Goal: Task Accomplishment & Management: Use online tool/utility

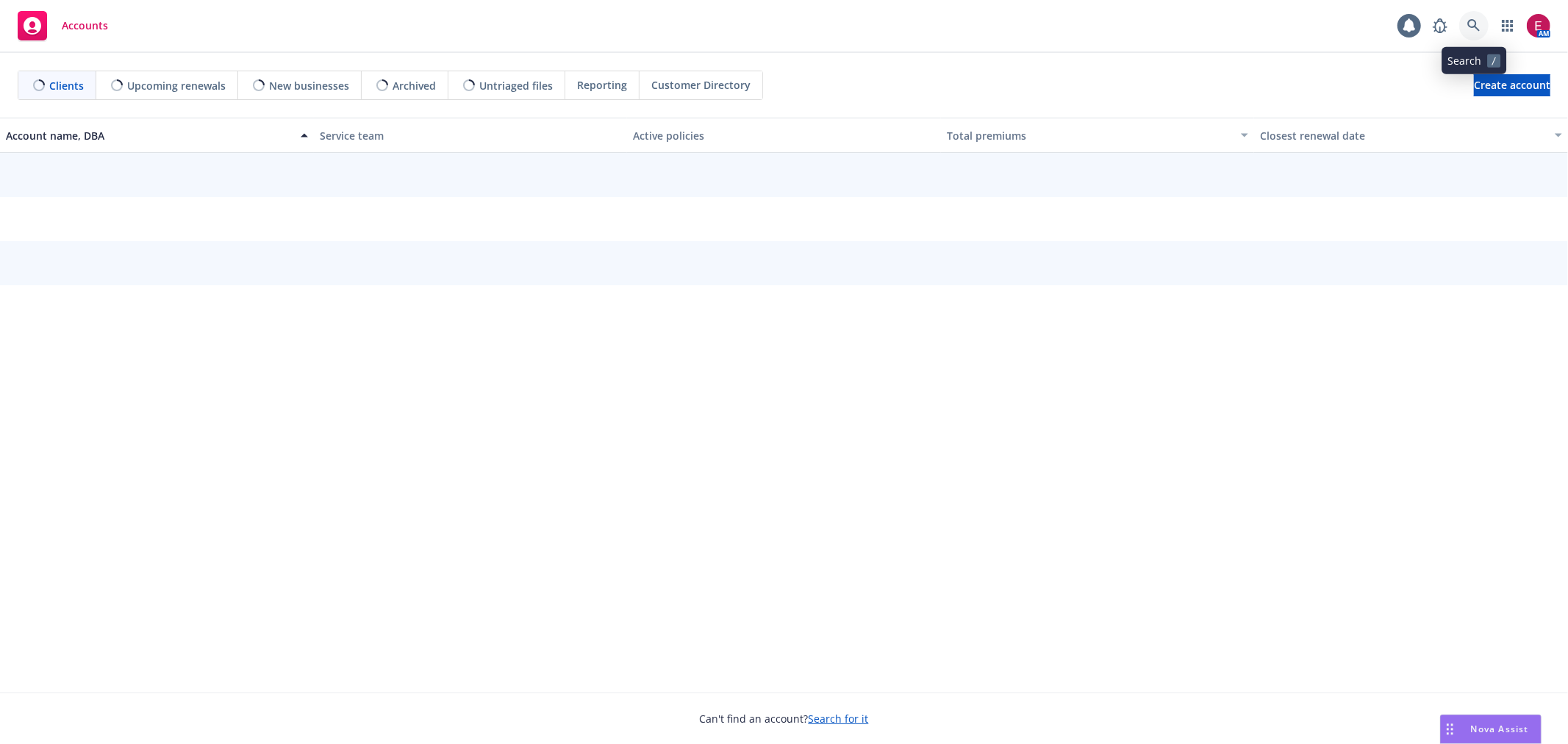
click at [1474, 21] on icon at bounding box center [1473, 25] width 12 height 12
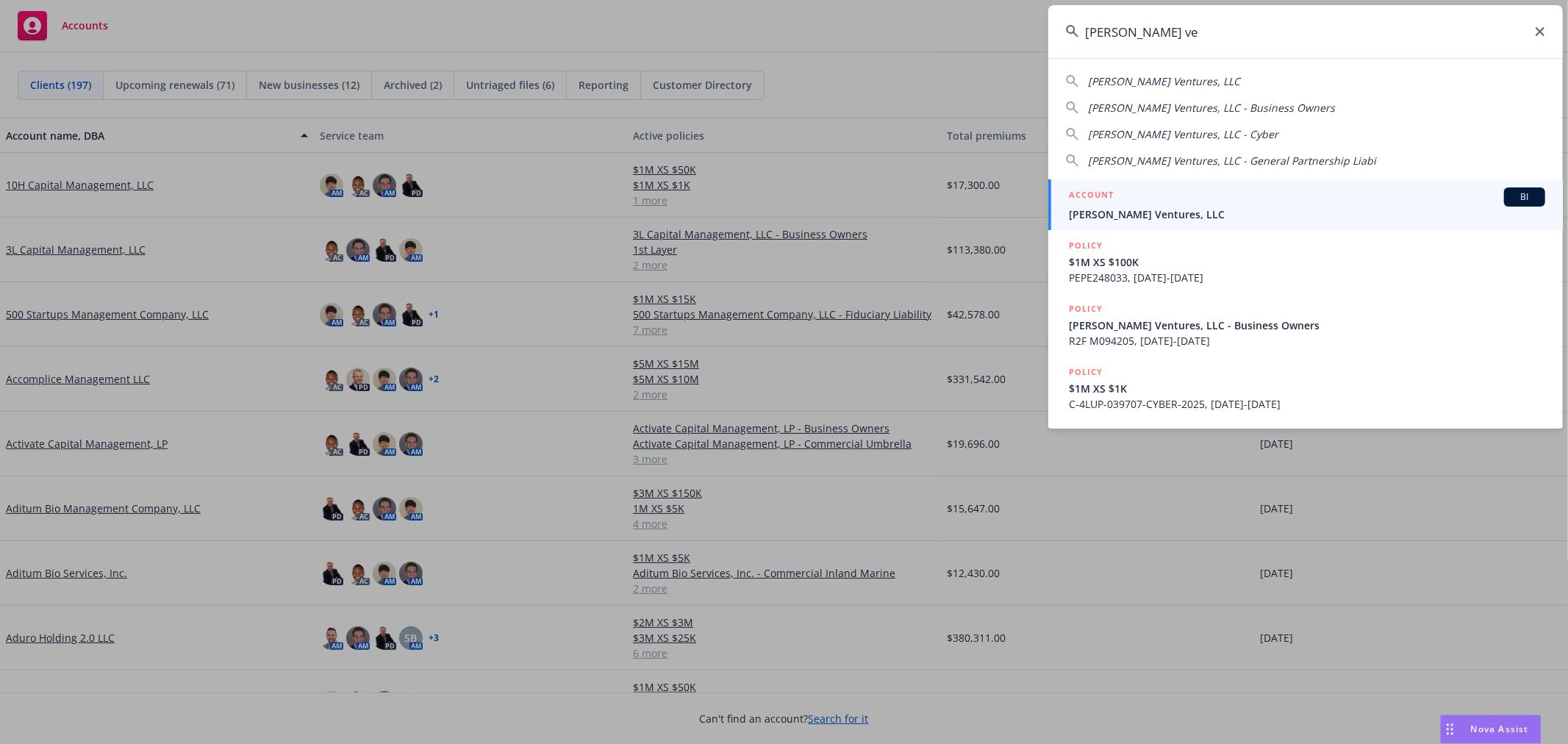
click at [1201, 44] on input "aurelius ve" at bounding box center [1306, 31] width 514 height 53
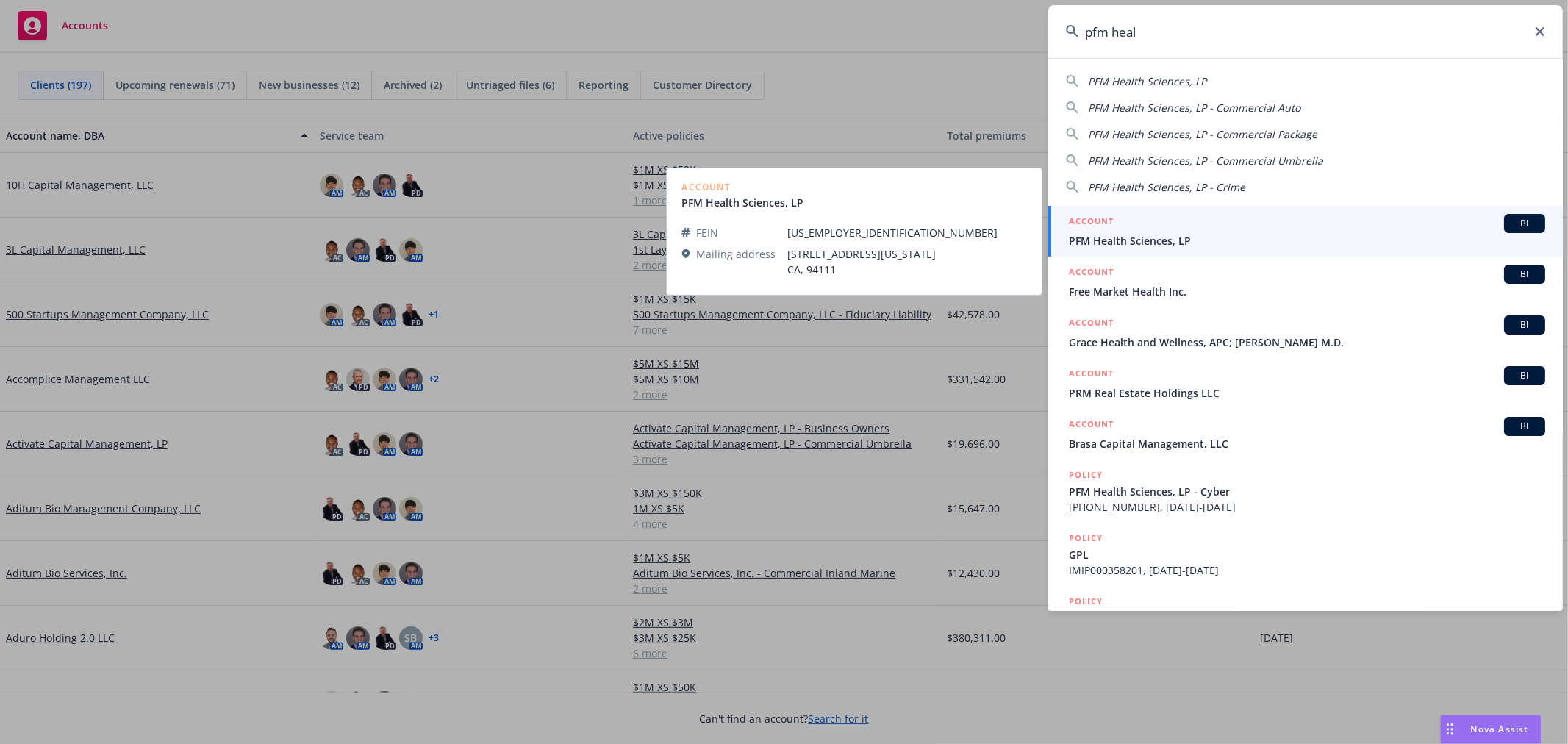
type input "pfm heal"
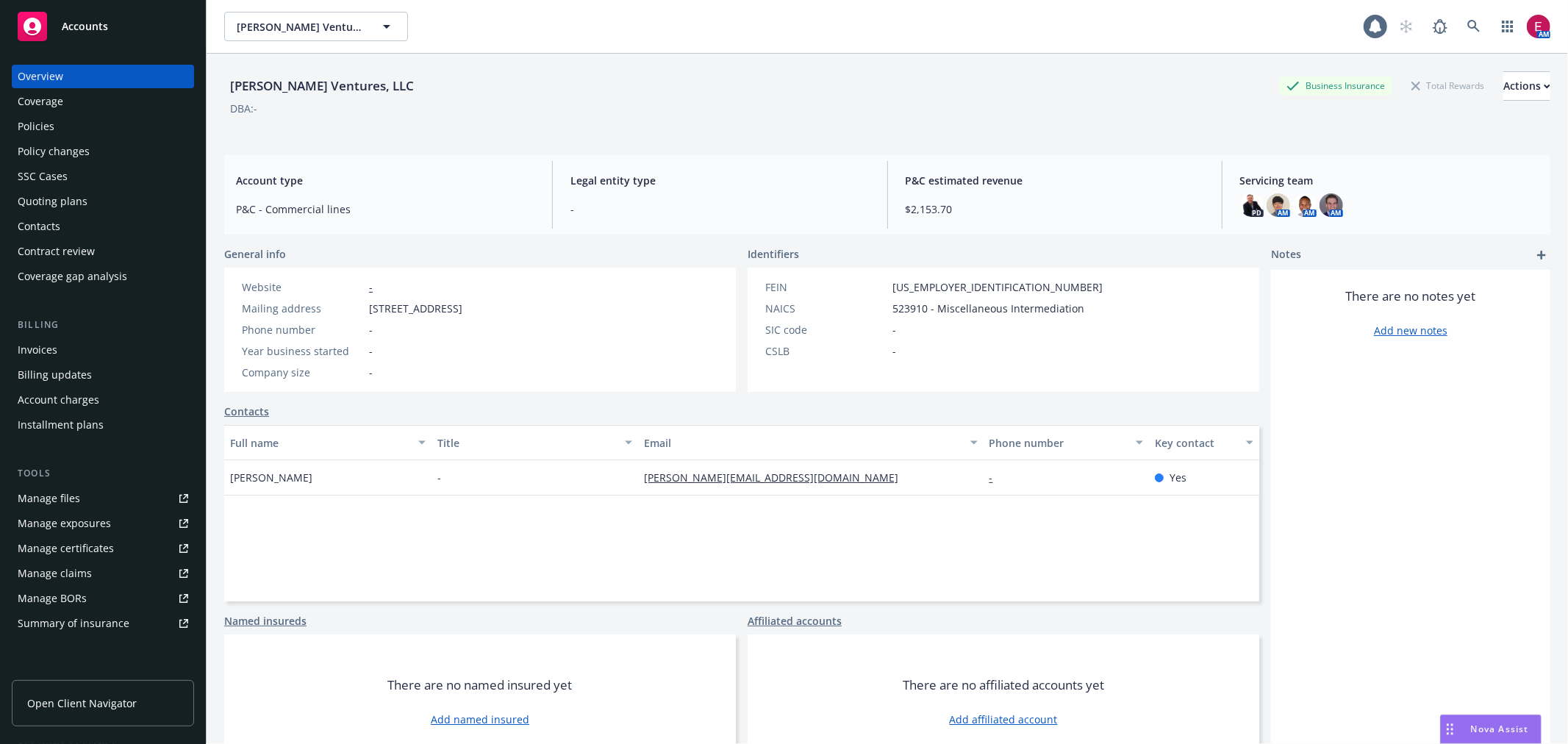
click at [92, 344] on div "Invoices" at bounding box center [103, 349] width 171 height 24
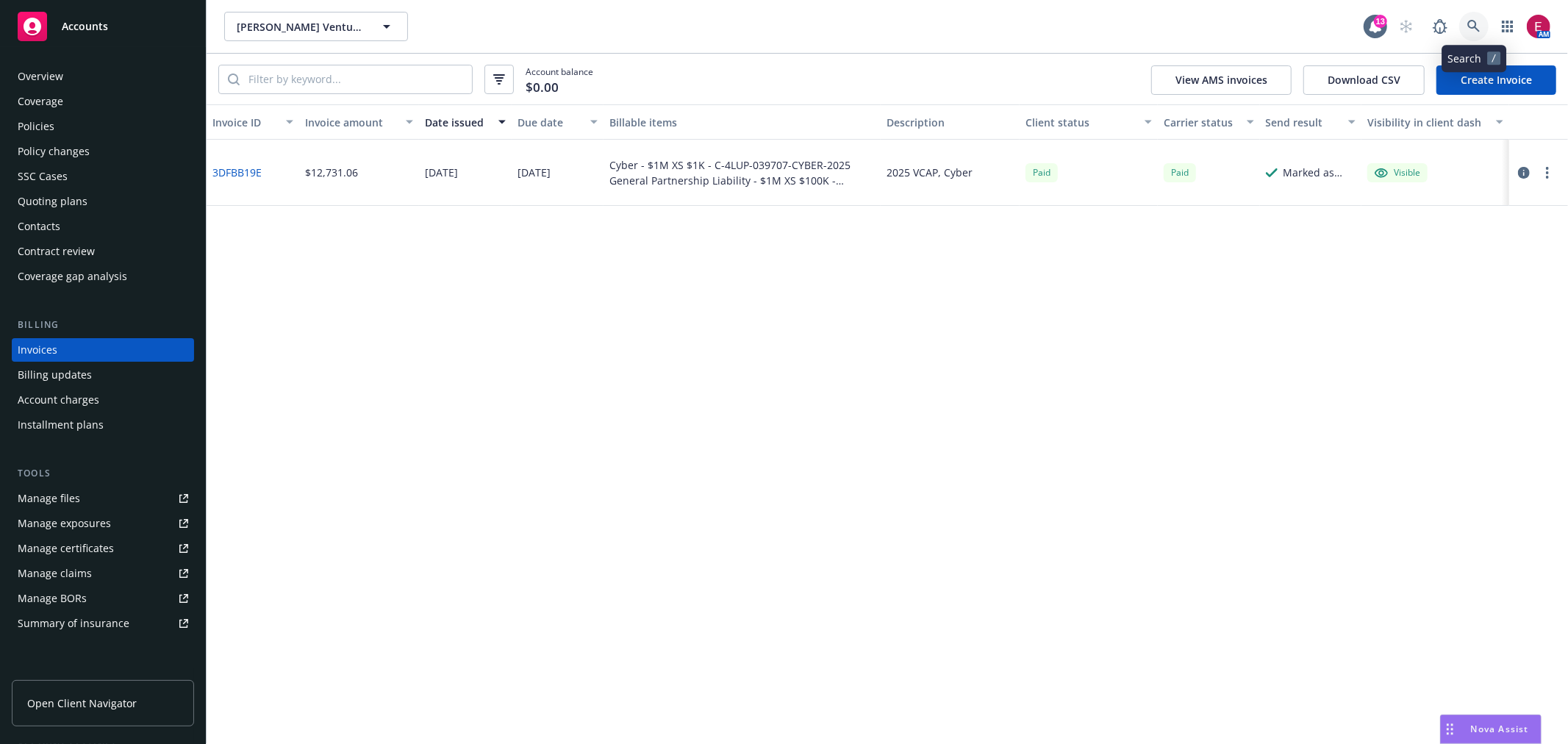
click at [1486, 25] on link at bounding box center [1474, 26] width 29 height 29
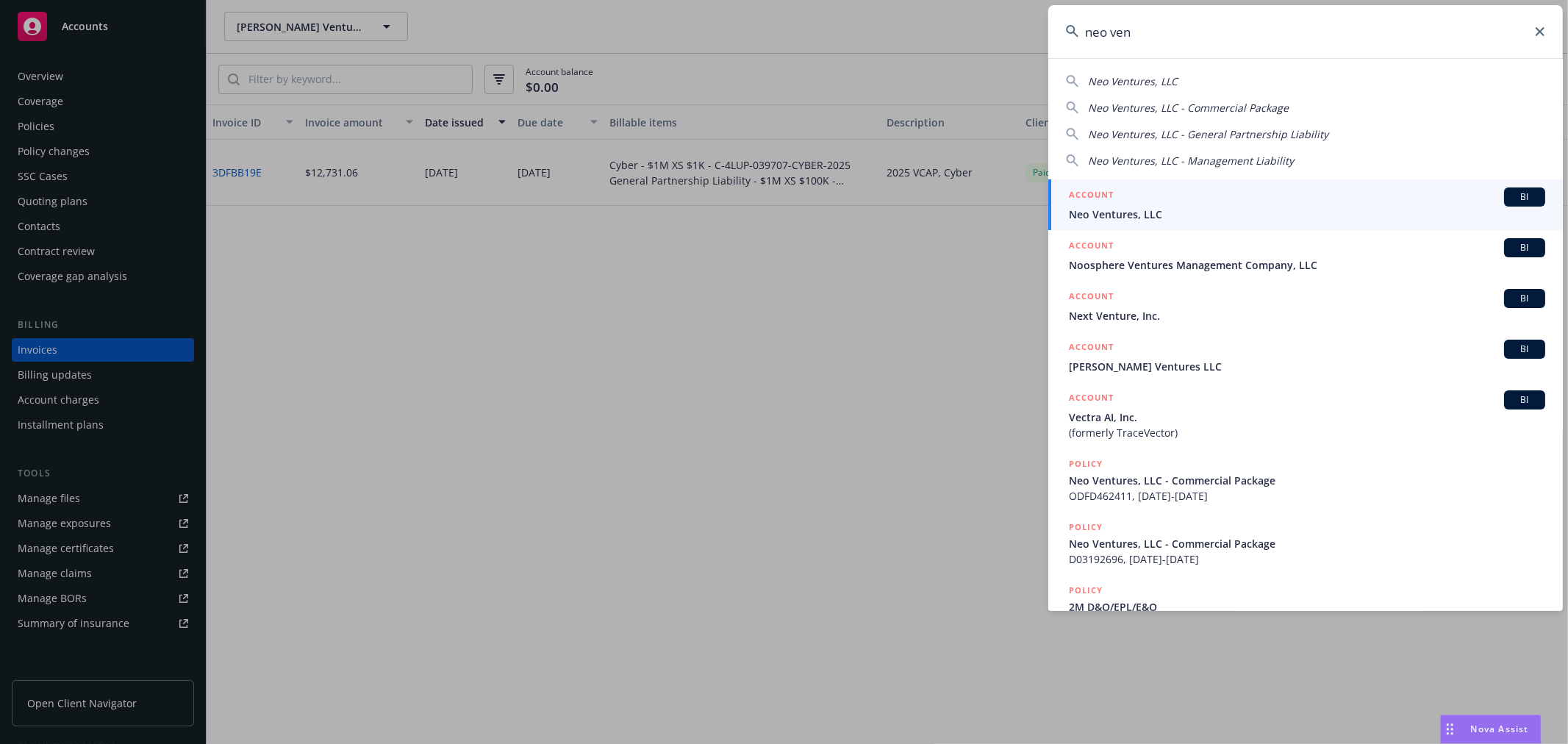
type input "neo ven"
click at [1114, 214] on span "Neo Ventures, LLC" at bounding box center [1307, 214] width 476 height 15
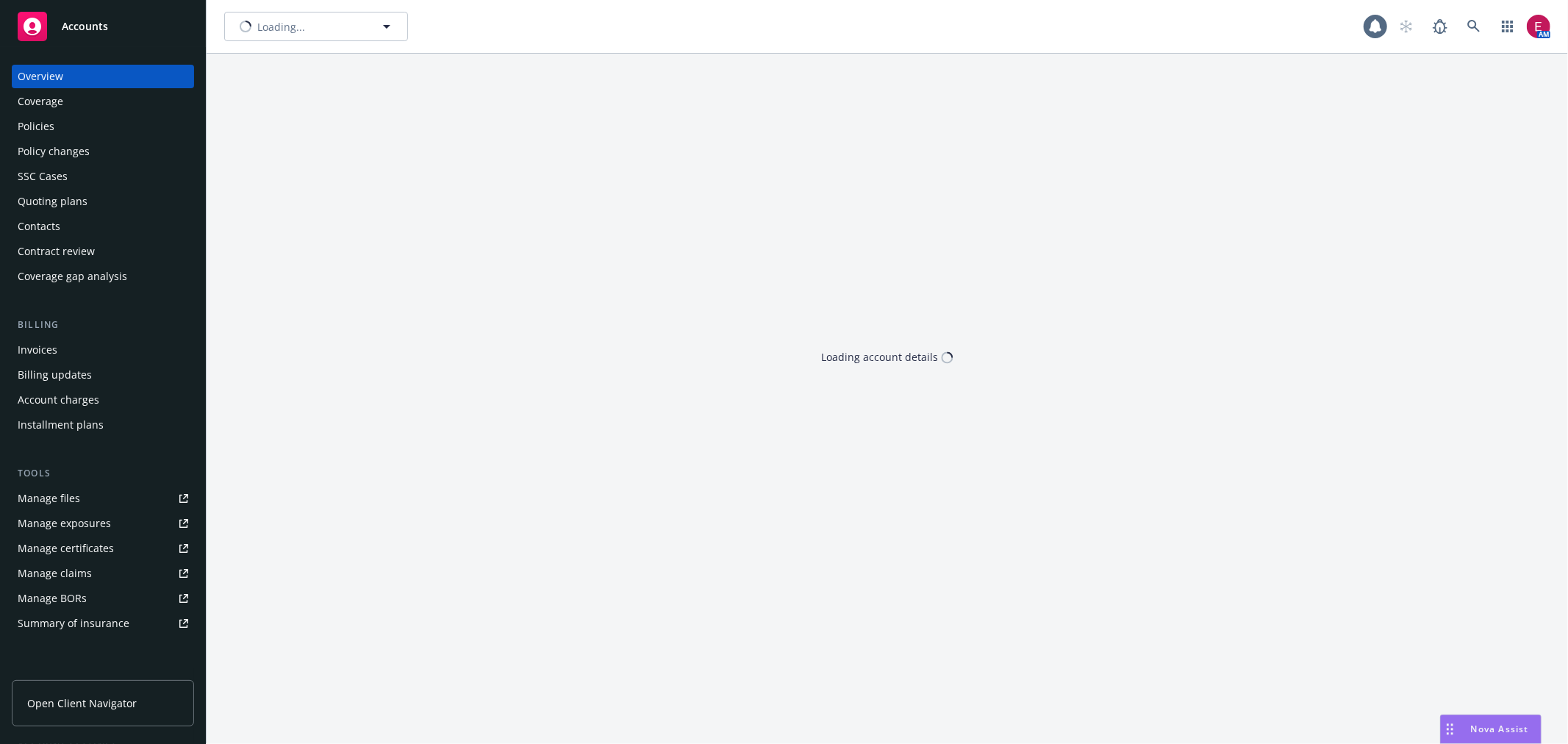
click at [112, 199] on div "Quoting plans" at bounding box center [103, 201] width 171 height 24
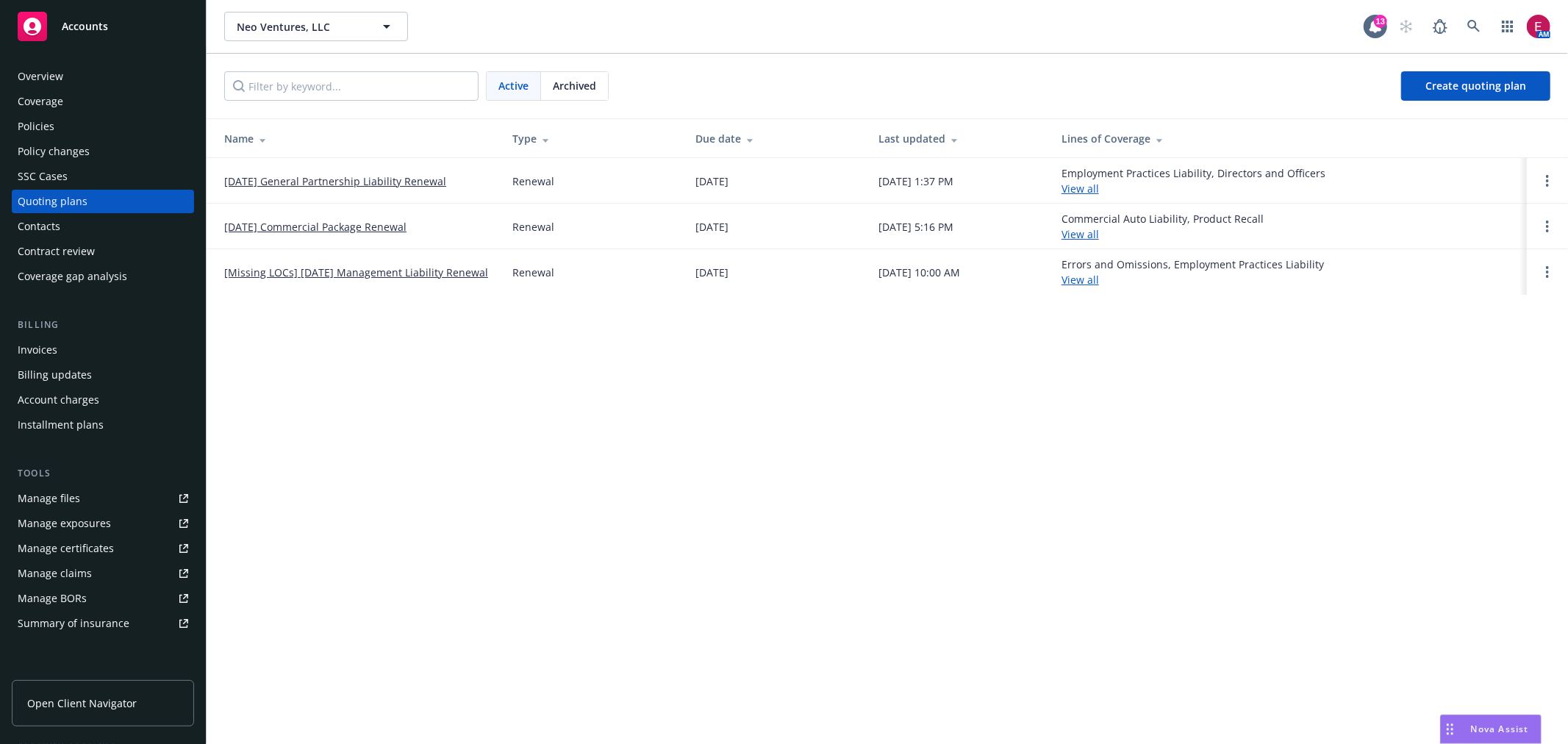
click at [247, 166] on td "08/06/25 General Partnership Liability Renewal" at bounding box center [354, 181] width 294 height 46
click at [252, 174] on link "08/06/25 General Partnership Liability Renewal" at bounding box center [335, 181] width 222 height 15
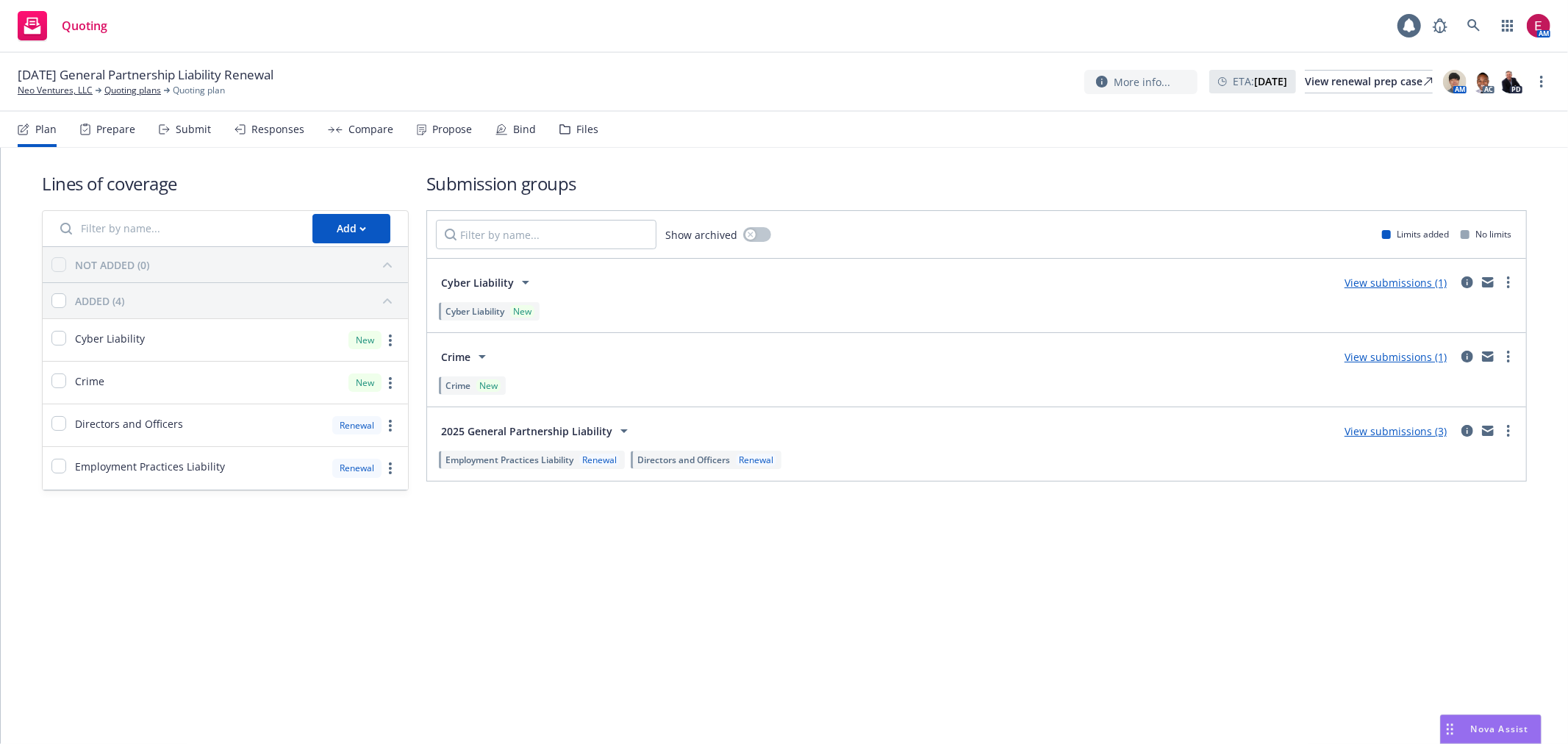
click at [425, 129] on div "Propose" at bounding box center [444, 129] width 55 height 35
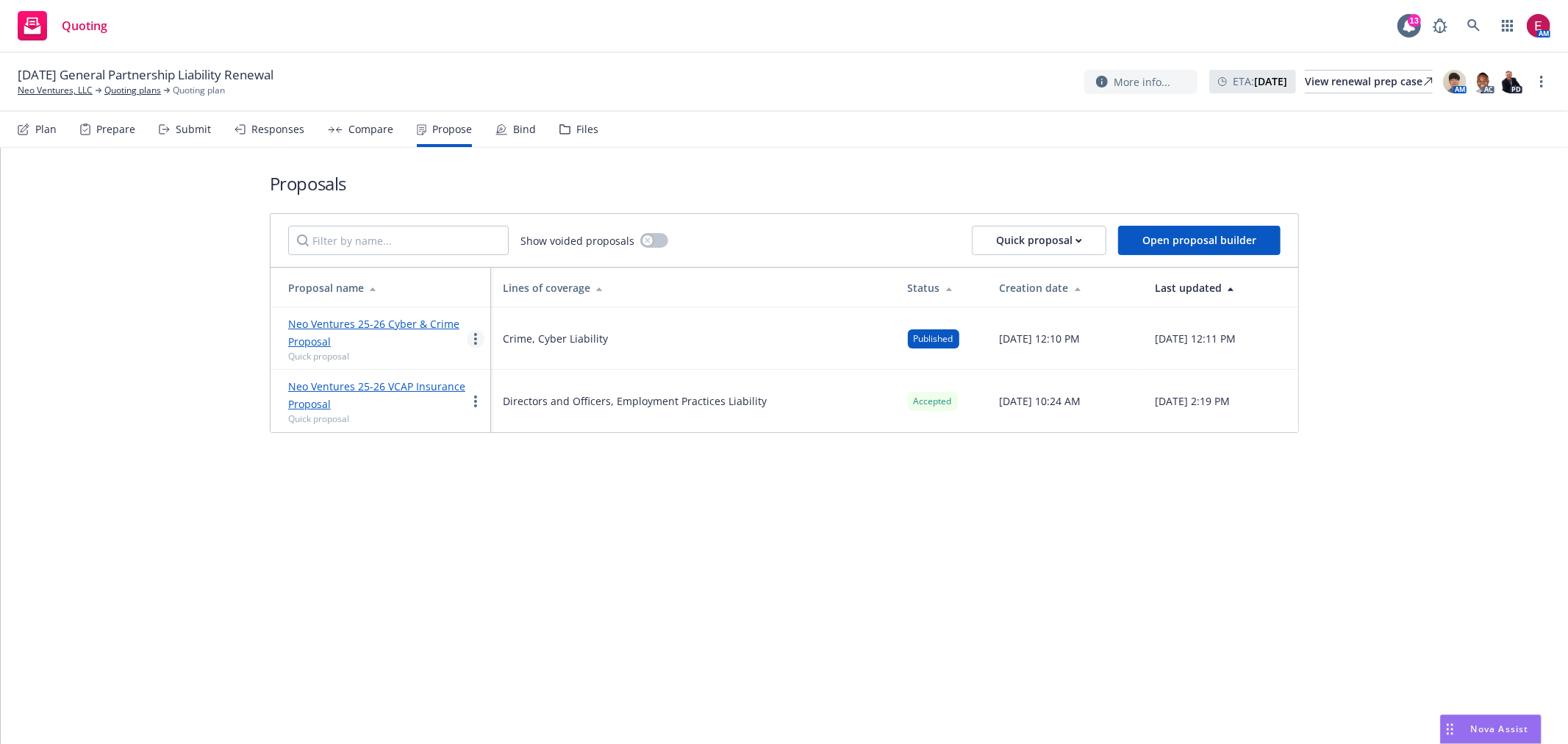
click at [476, 336] on link "more" at bounding box center [476, 339] width 18 height 18
click at [528, 442] on link "Log client response" at bounding box center [533, 434] width 131 height 29
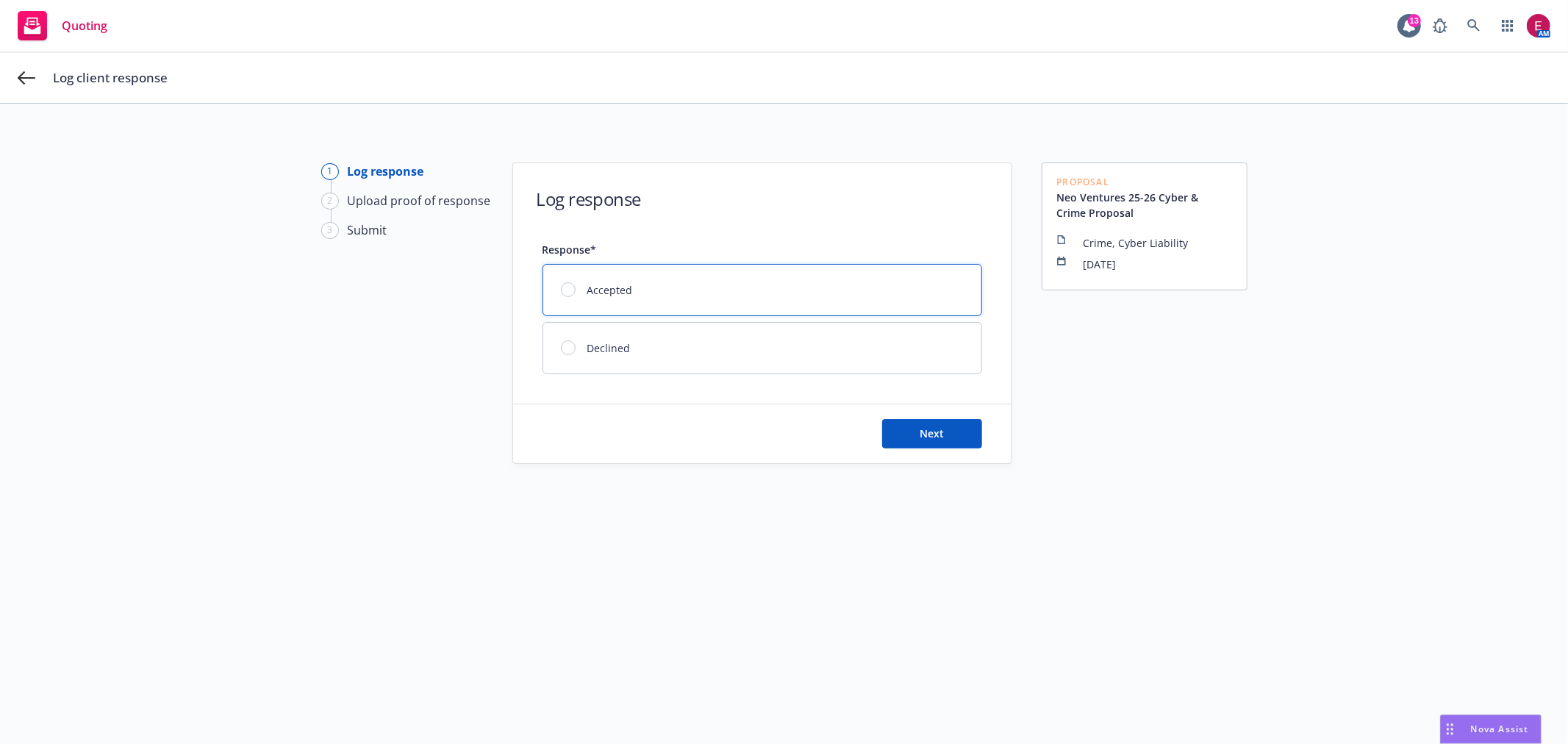
click at [686, 300] on div "Accepted" at bounding box center [762, 289] width 439 height 50
click at [957, 449] on button "Next" at bounding box center [932, 434] width 100 height 29
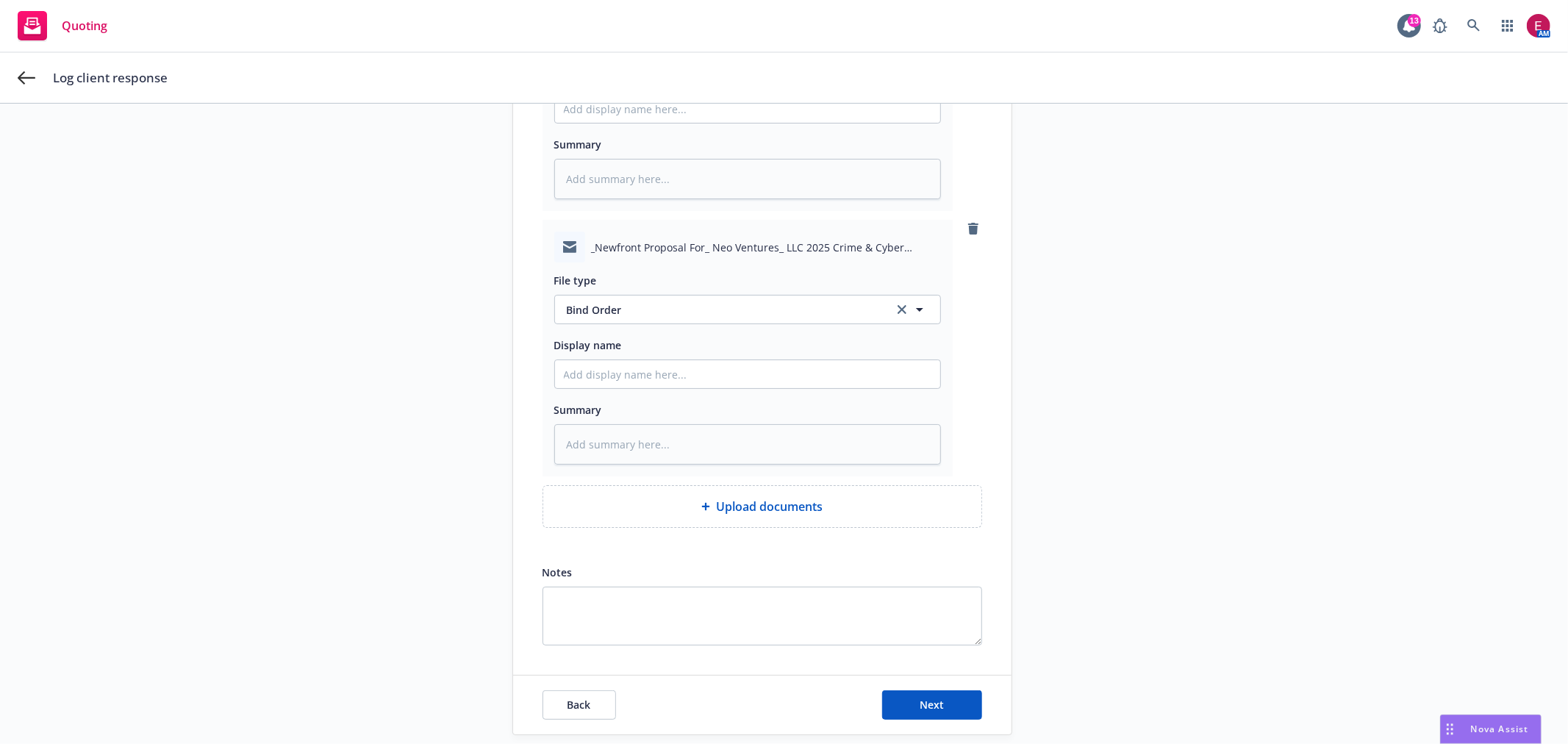
scroll to position [397, 0]
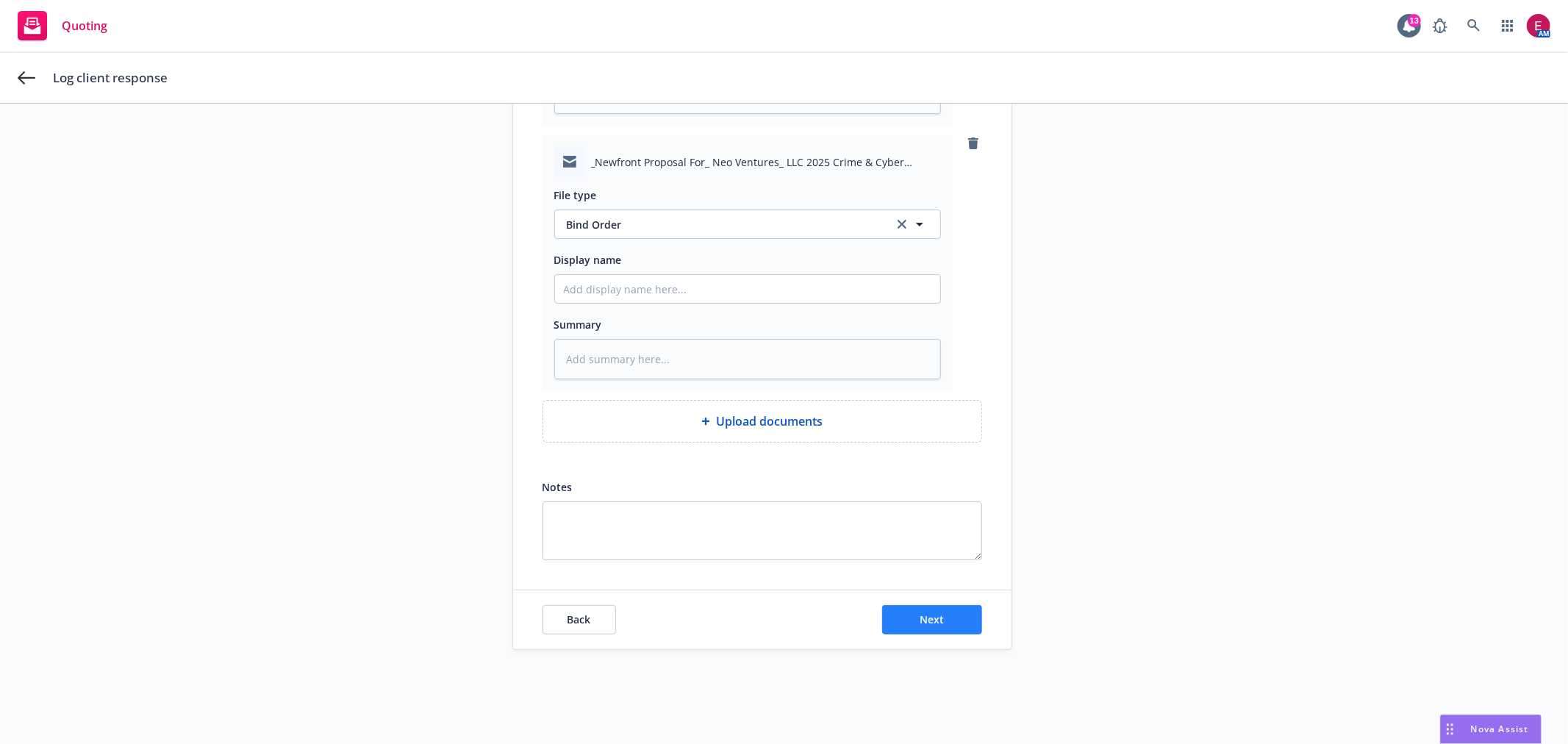
drag, startPoint x: 929, startPoint y: 596, endPoint x: 935, endPoint y: 613, distance: 18.0
click at [928, 599] on div "Back Next" at bounding box center [762, 620] width 498 height 59
click at [935, 613] on span "Next" at bounding box center [932, 619] width 25 height 14
type textarea "x"
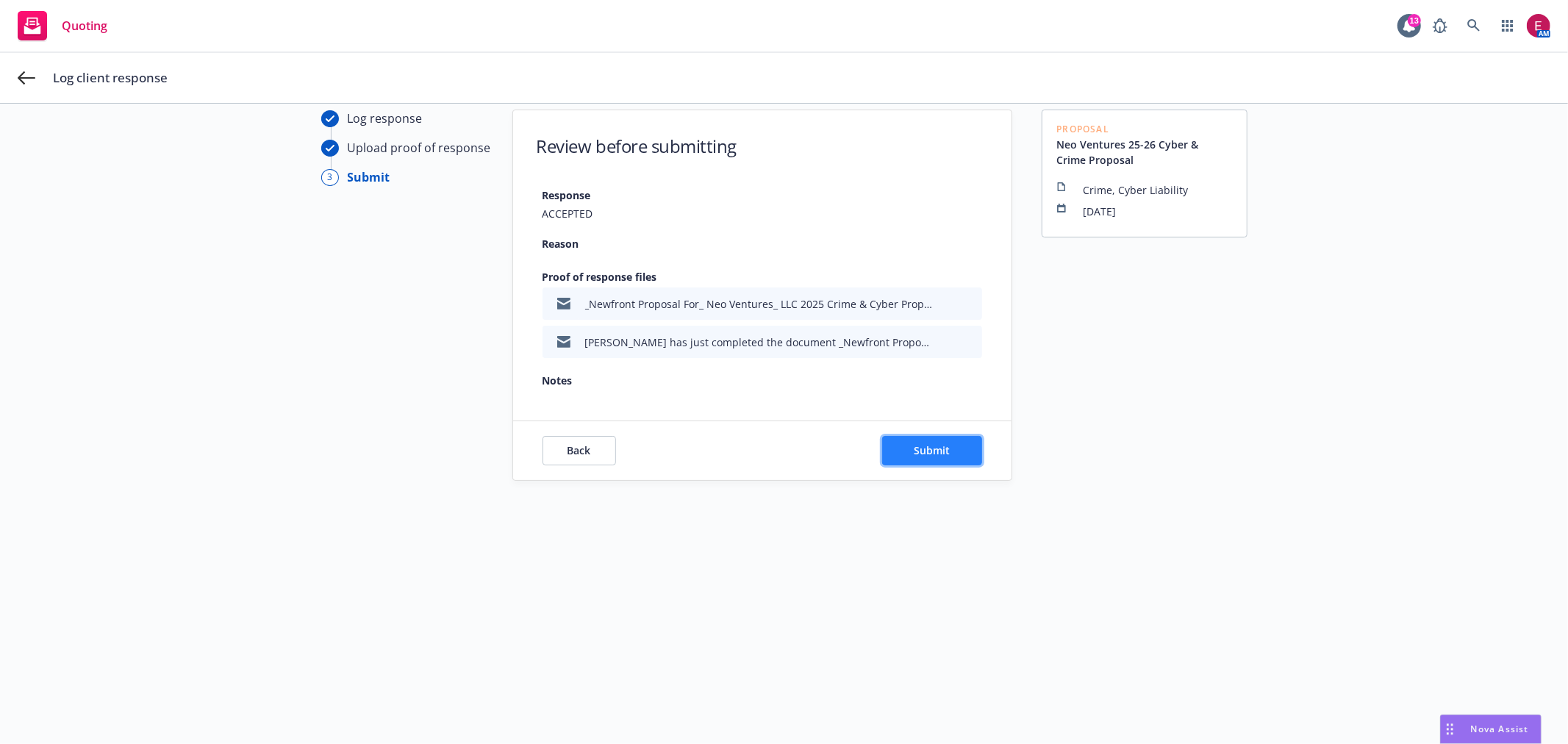
click at [906, 458] on button "Submit" at bounding box center [932, 450] width 100 height 29
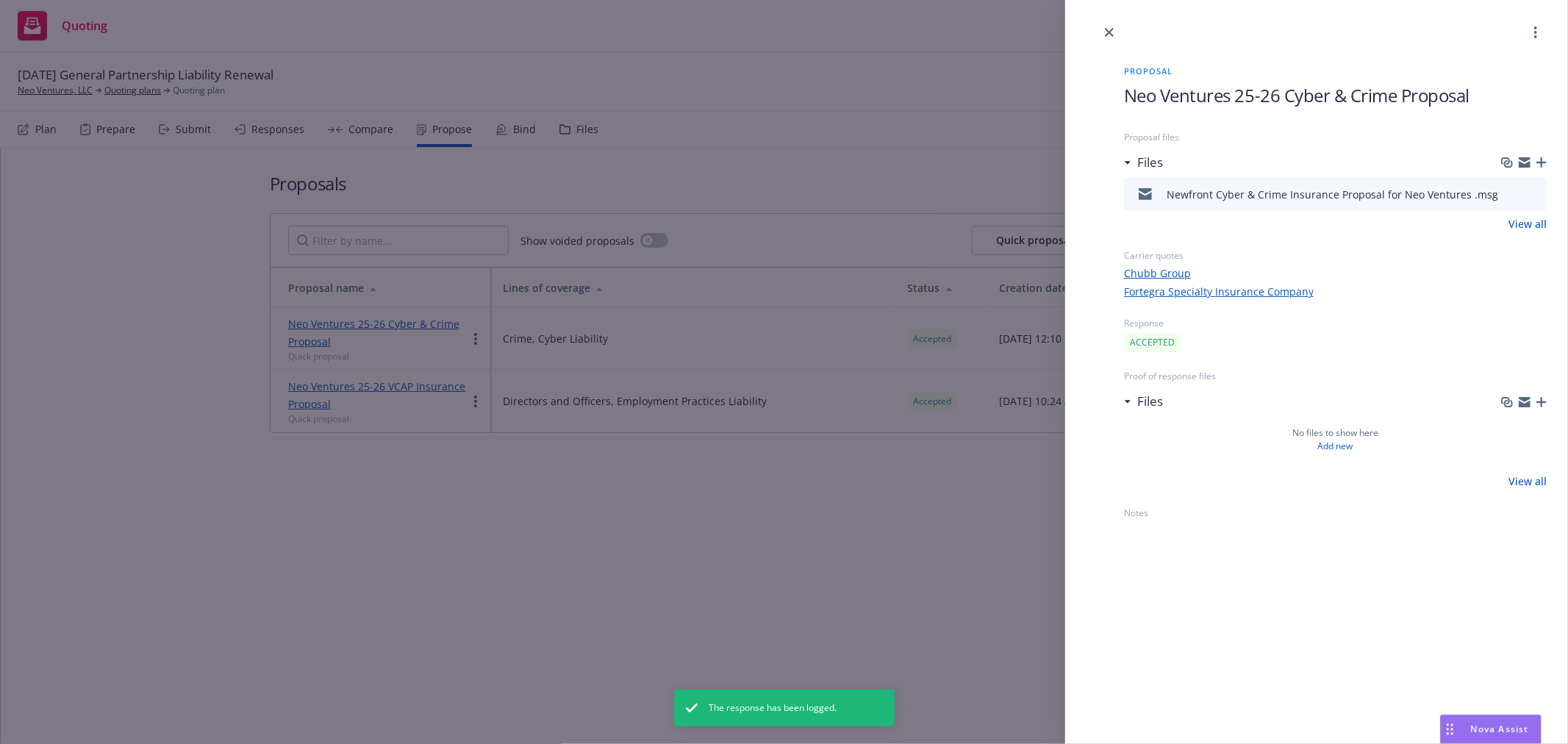
click at [944, 594] on div "Proposal Neo Ventures 25-26 Cyber & Crime Proposal Proposal files Files Newfron…" at bounding box center [784, 372] width 1568 height 744
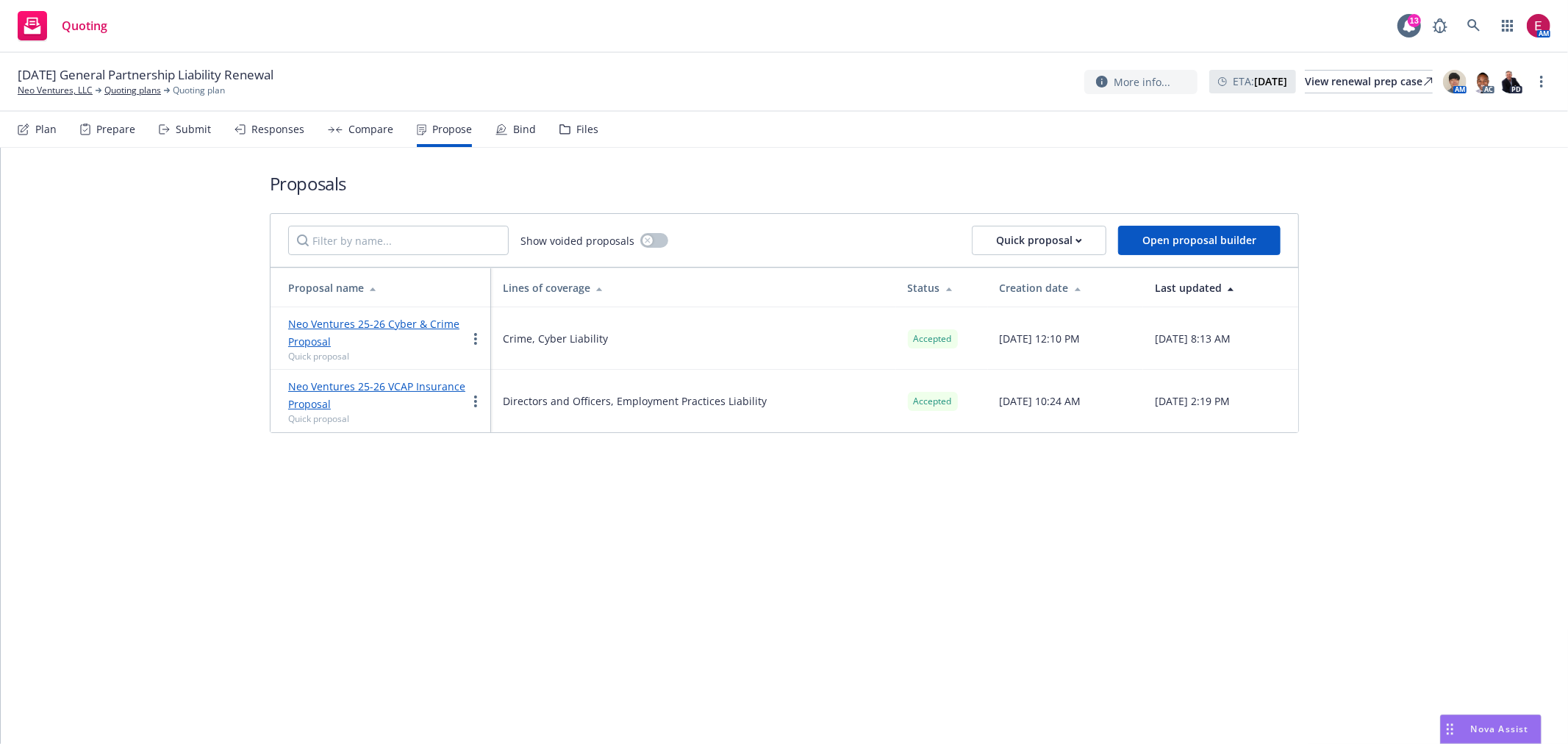
click at [513, 135] on div "Bind" at bounding box center [525, 129] width 23 height 11
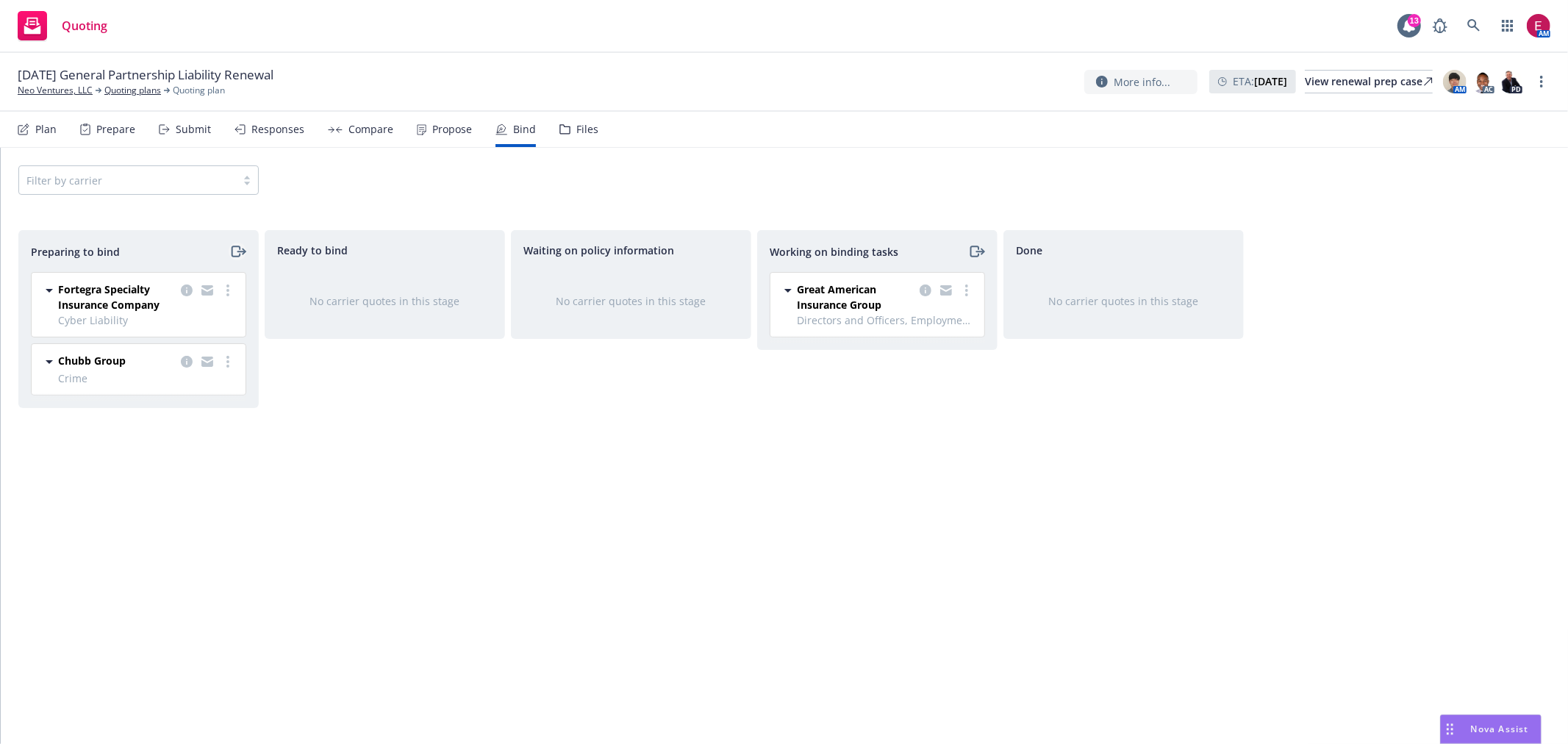
click at [233, 252] on icon "moveRight" at bounding box center [238, 251] width 17 height 18
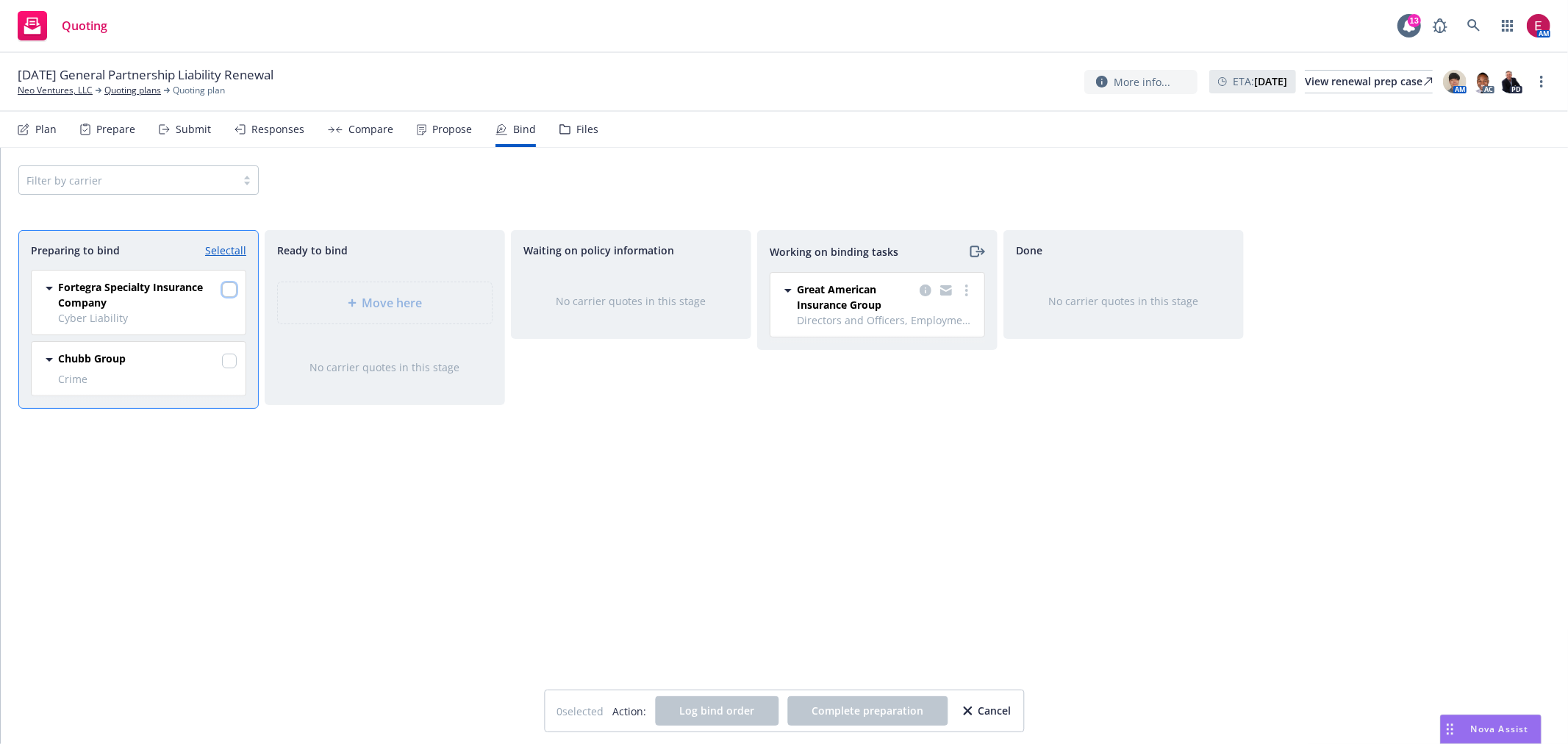
drag, startPoint x: 233, startPoint y: 290, endPoint x: 228, endPoint y: 355, distance: 65.2
click at [232, 290] on input "checkbox" at bounding box center [229, 288] width 14 height 14
checkbox input "true"
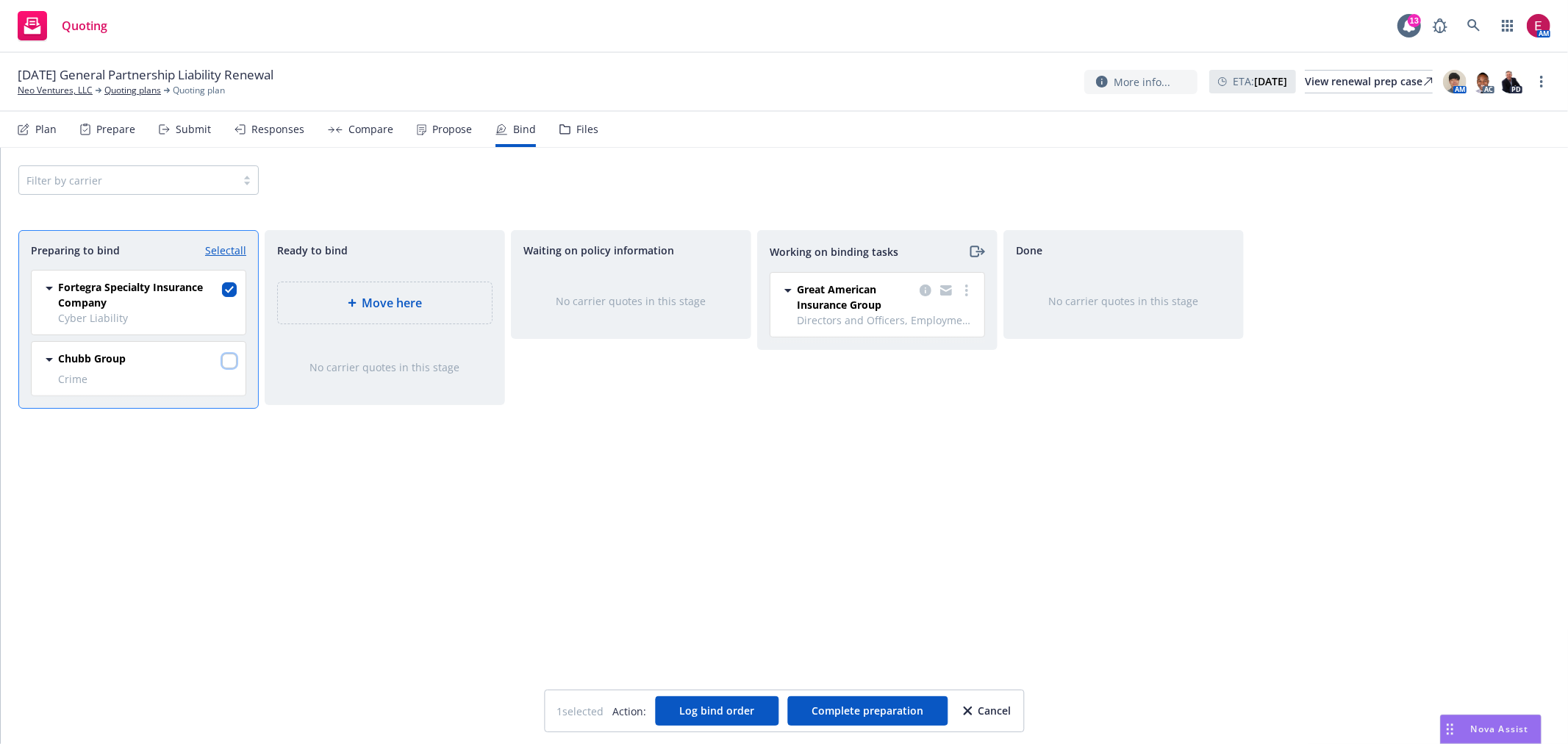
click at [231, 361] on input "checkbox" at bounding box center [229, 361] width 14 height 14
checkbox input "true"
click at [709, 700] on button "Log bind order" at bounding box center [717, 711] width 123 height 29
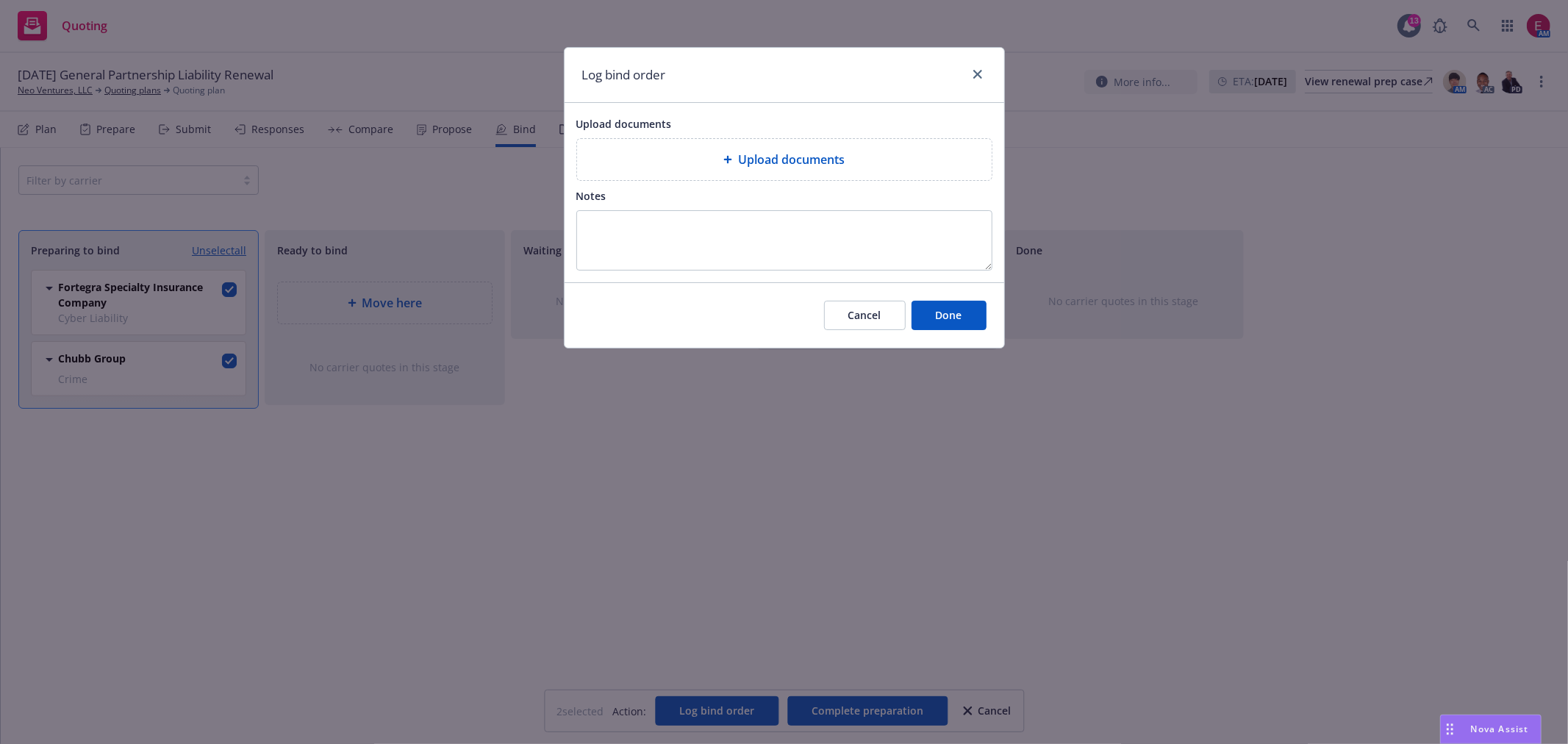
click at [988, 326] on div "Cancel Done" at bounding box center [784, 314] width 439 height 65
click at [975, 322] on button "Done" at bounding box center [948, 315] width 75 height 29
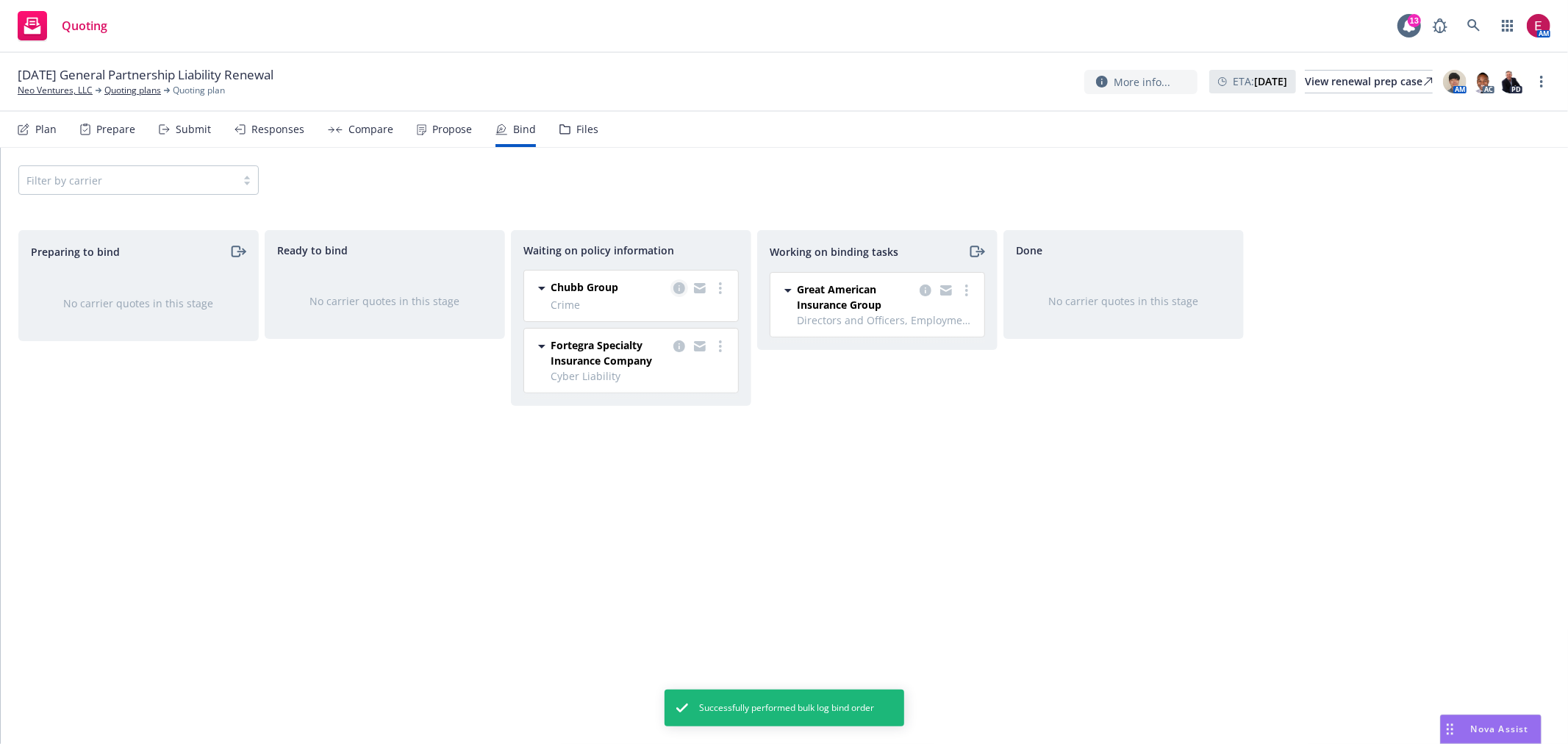
click at [680, 281] on link "copy logging email" at bounding box center [679, 288] width 18 height 18
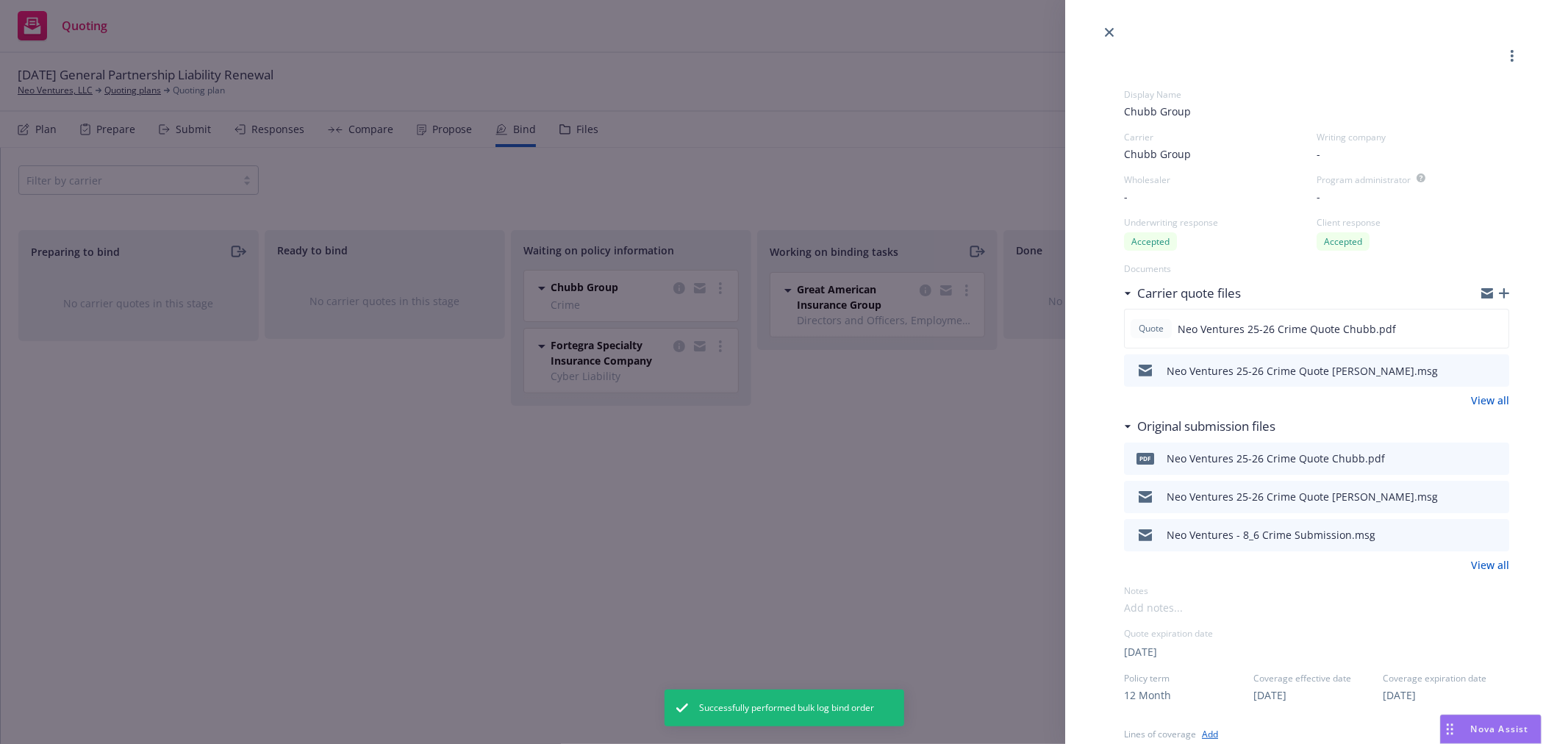
click at [1465, 368] on icon "download file" at bounding box center [1471, 369] width 11 height 11
drag, startPoint x: 928, startPoint y: 467, endPoint x: 849, endPoint y: 436, distance: 84.9
click at [924, 467] on div "Display Name Chubb Group Carrier Chubb Group Writing company - Wholesaler - Pro…" at bounding box center [784, 372] width 1568 height 744
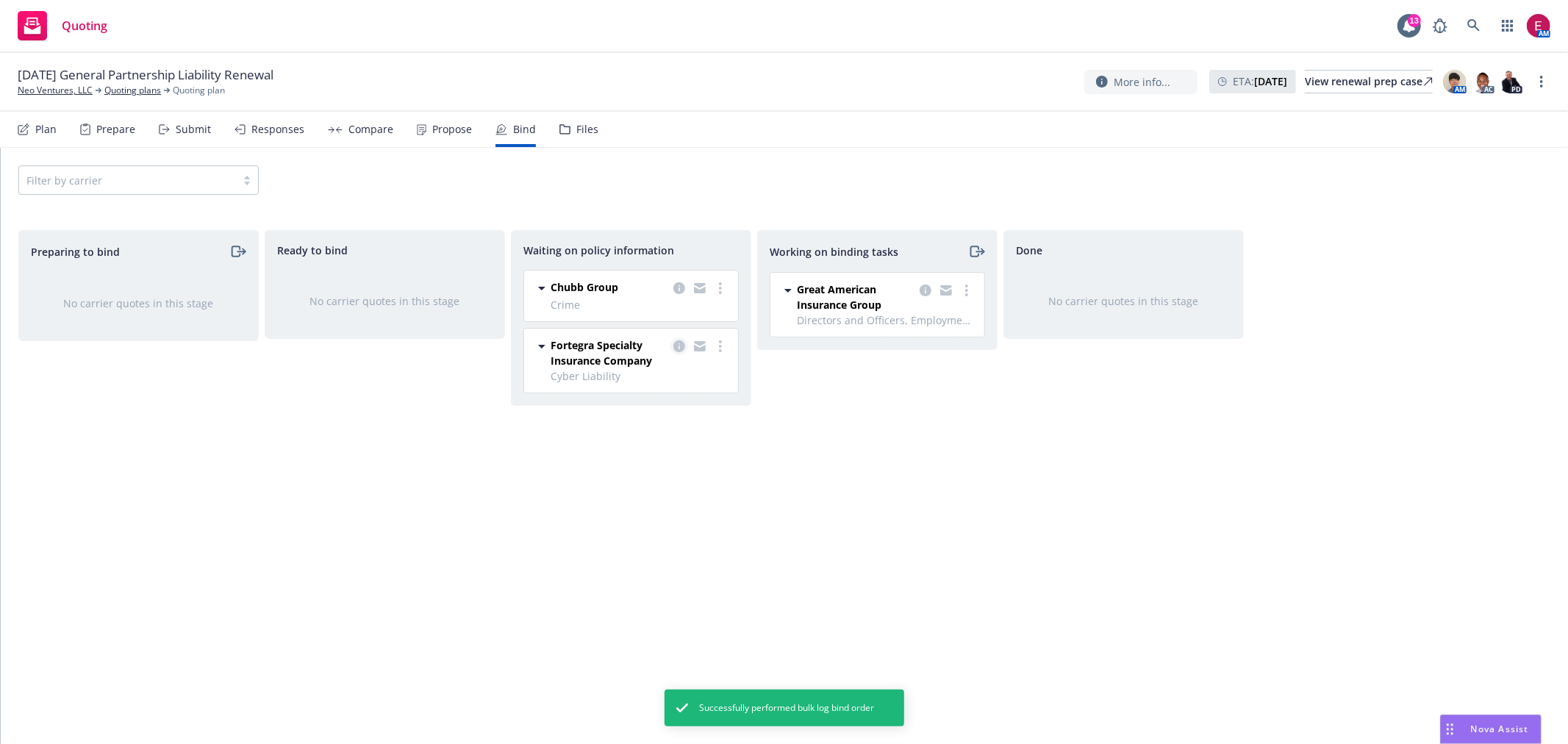
click at [677, 349] on icon "copy logging email" at bounding box center [680, 346] width 11 height 11
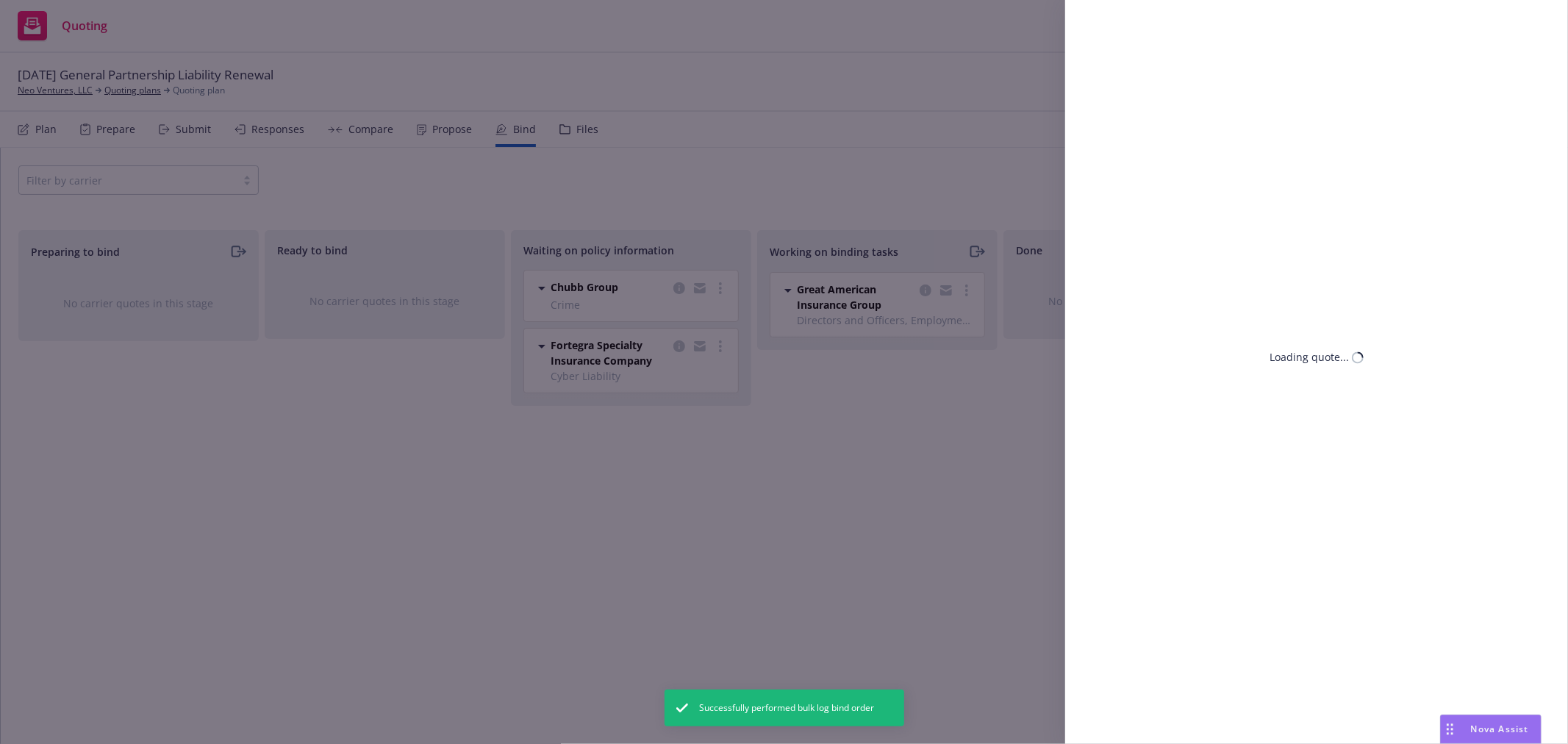
select select "CA"
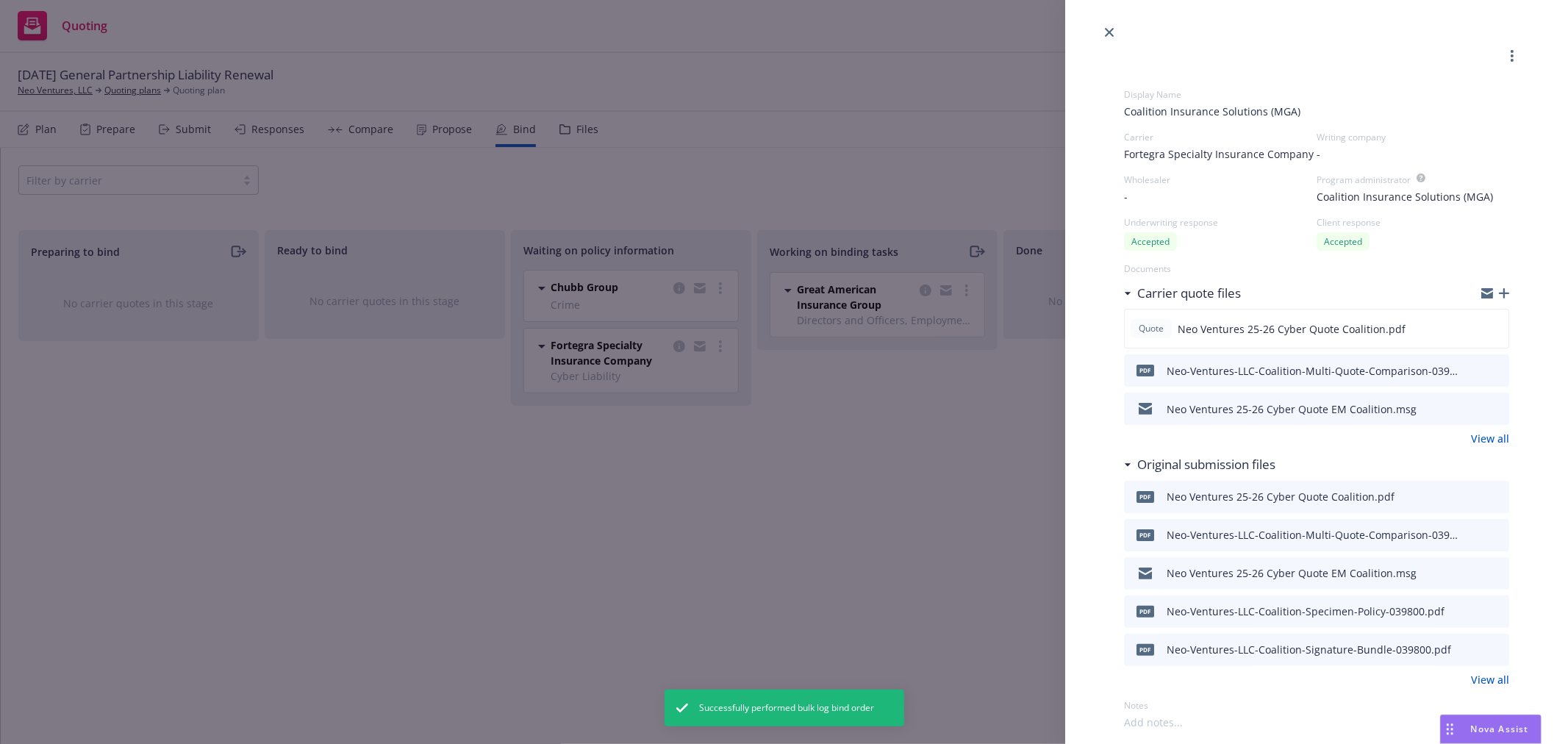
click at [1465, 406] on icon "download file" at bounding box center [1471, 407] width 11 height 11
drag, startPoint x: 868, startPoint y: 185, endPoint x: 737, endPoint y: 322, distance: 189.6
click at [866, 184] on div "Display Name Coalition Insurance Solutions (MGA) Carrier Fortegra Specialty Ins…" at bounding box center [784, 372] width 1568 height 744
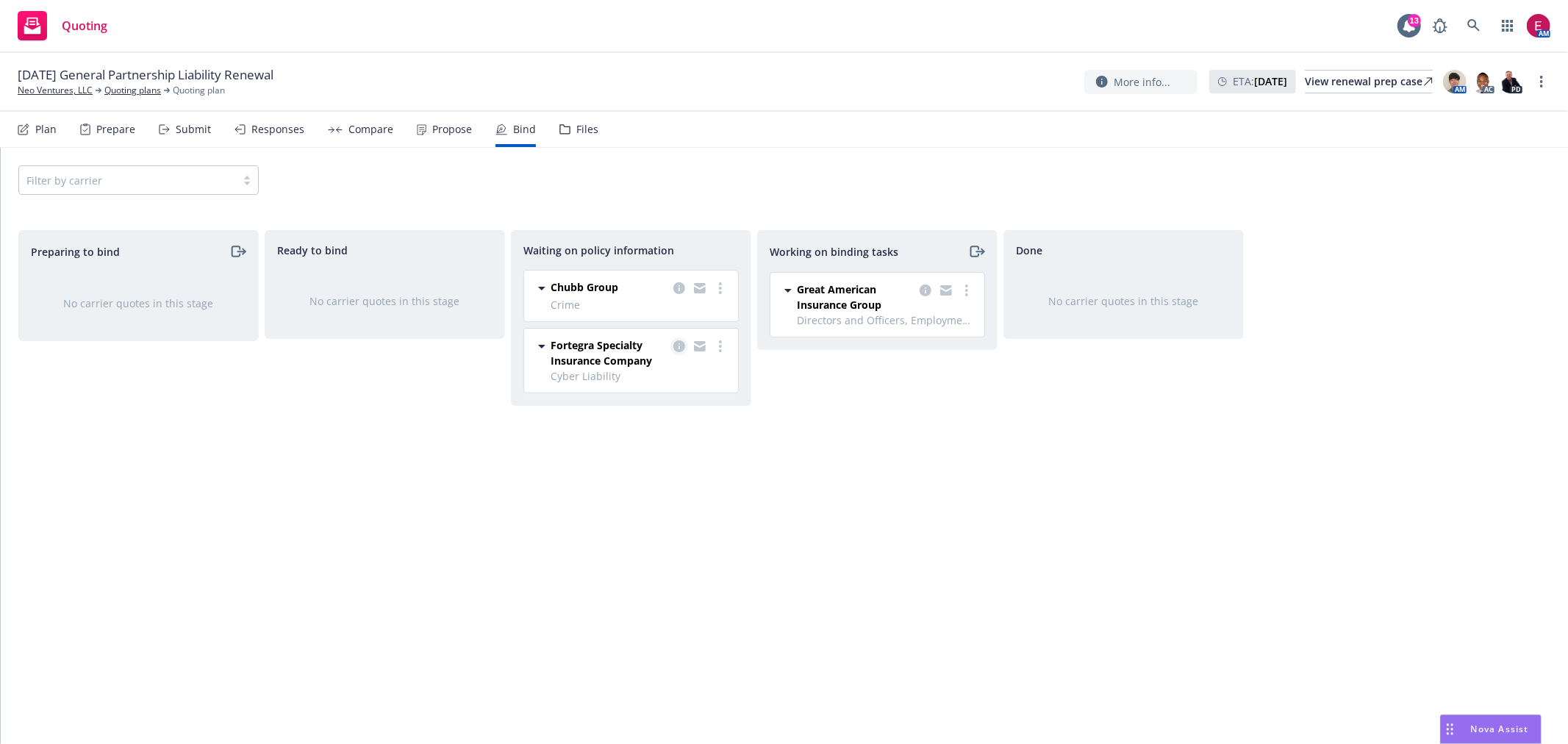
click at [680, 348] on icon "copy logging email" at bounding box center [680, 346] width 11 height 11
select select "CA"
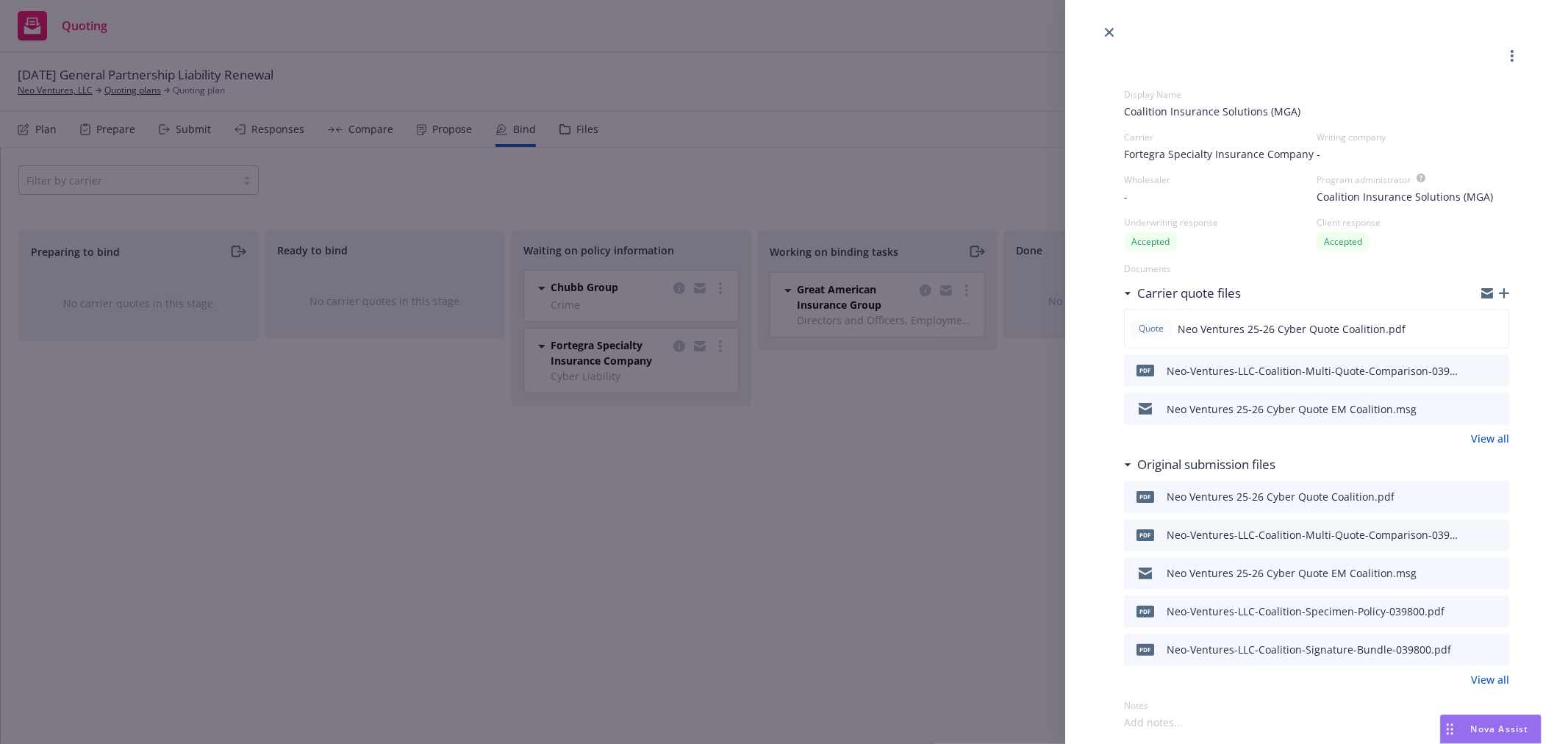
click at [1465, 647] on icon "download file" at bounding box center [1471, 648] width 11 height 11
click at [743, 598] on div "Display Name Coalition Insurance Solutions (MGA) Carrier Fortegra Specialty Ins…" at bounding box center [784, 372] width 1568 height 744
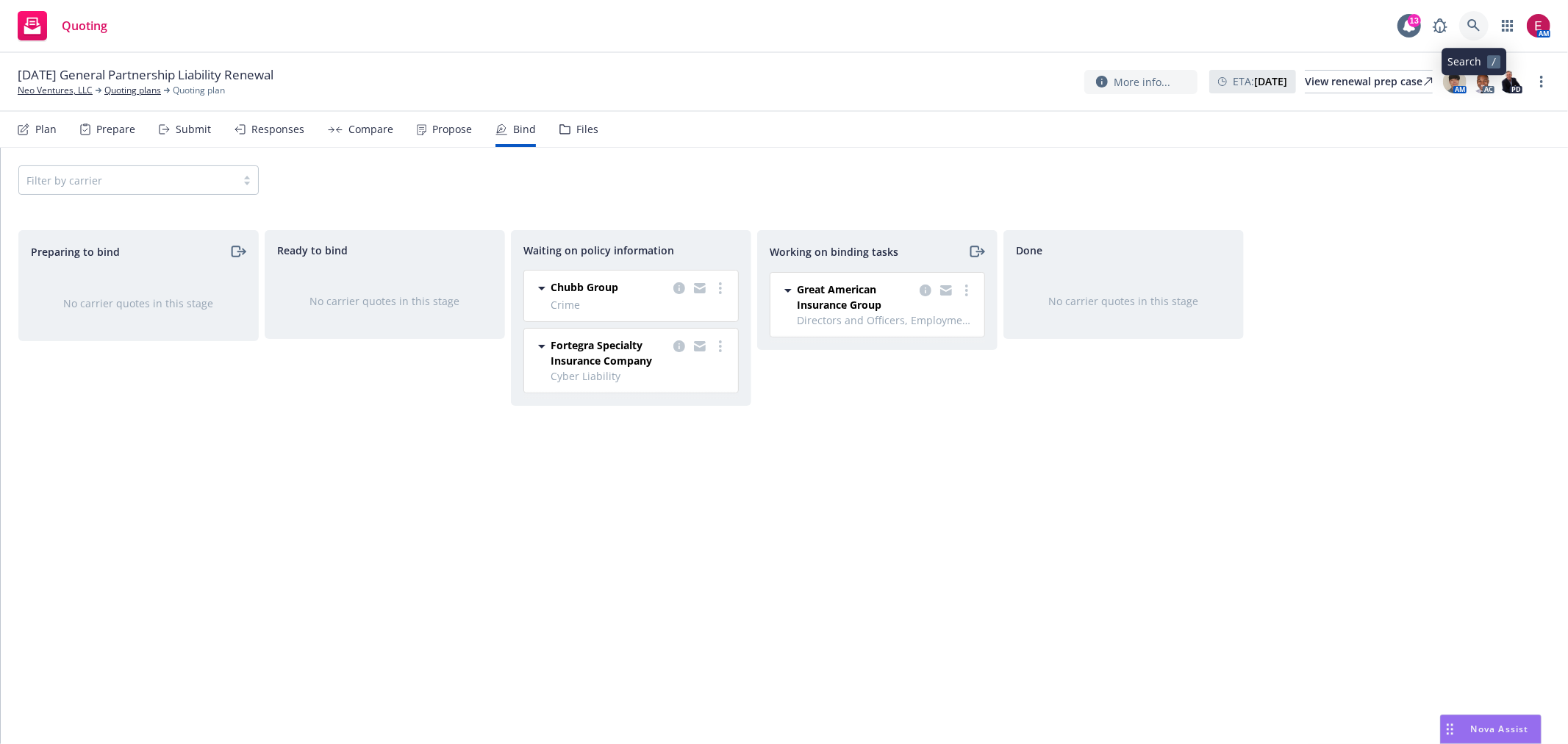
click at [1479, 20] on icon at bounding box center [1474, 26] width 13 height 13
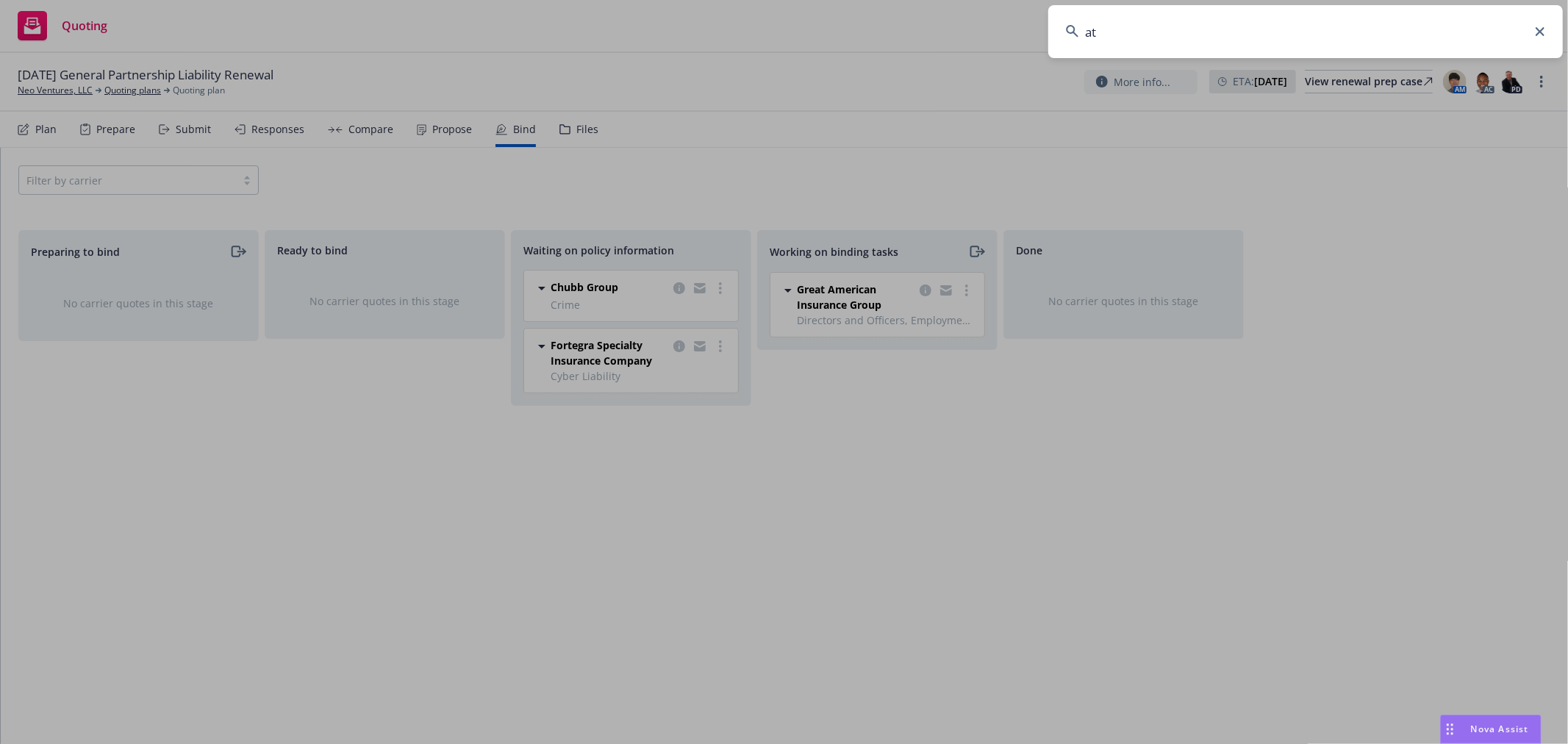
type input "a"
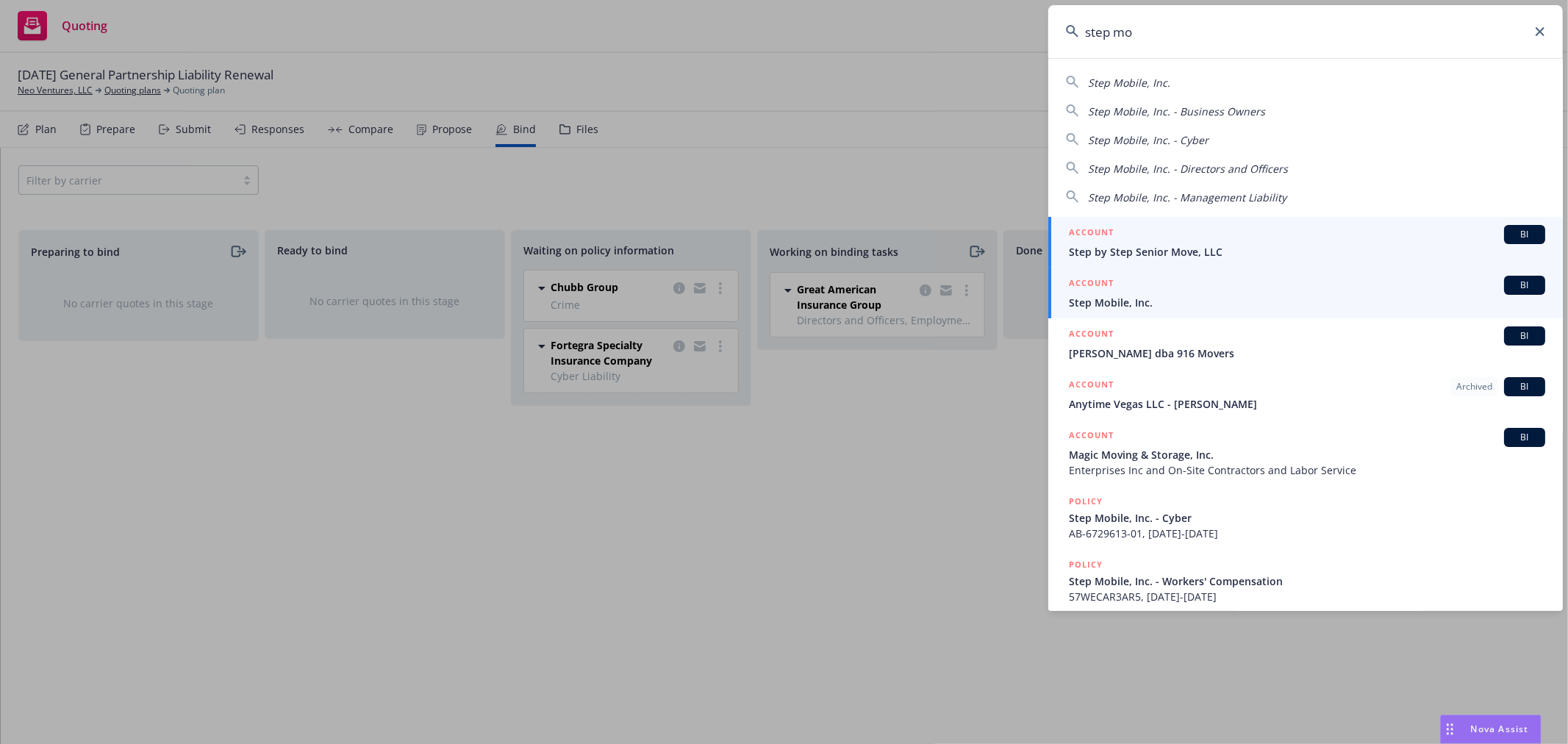
type input "step mo"
click at [1138, 303] on span "Step Mobile, Inc." at bounding box center [1307, 303] width 476 height 15
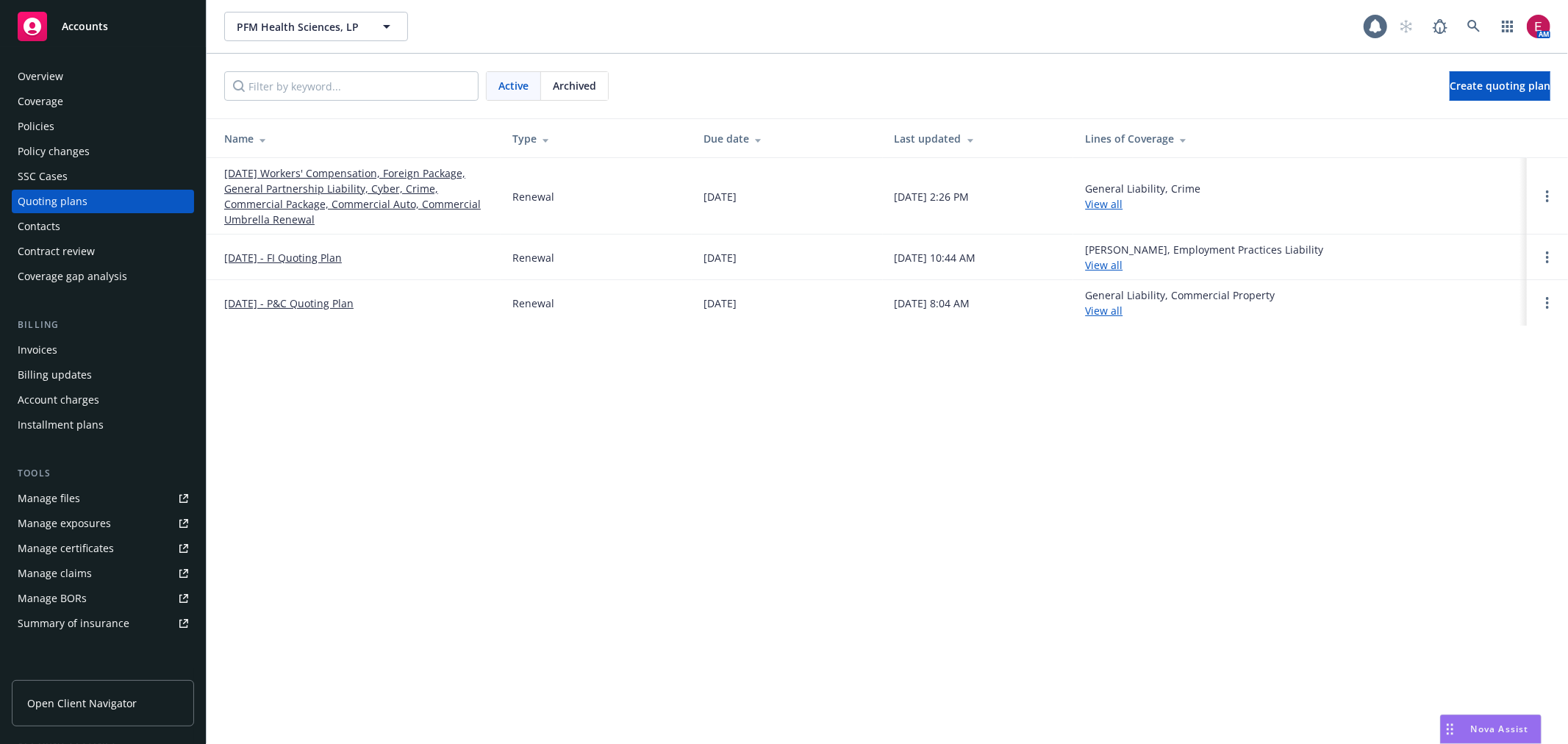
click at [265, 187] on link "09/01/25 Workers' Compensation, Foreign Package, General Partnership Liability,…" at bounding box center [356, 195] width 265 height 62
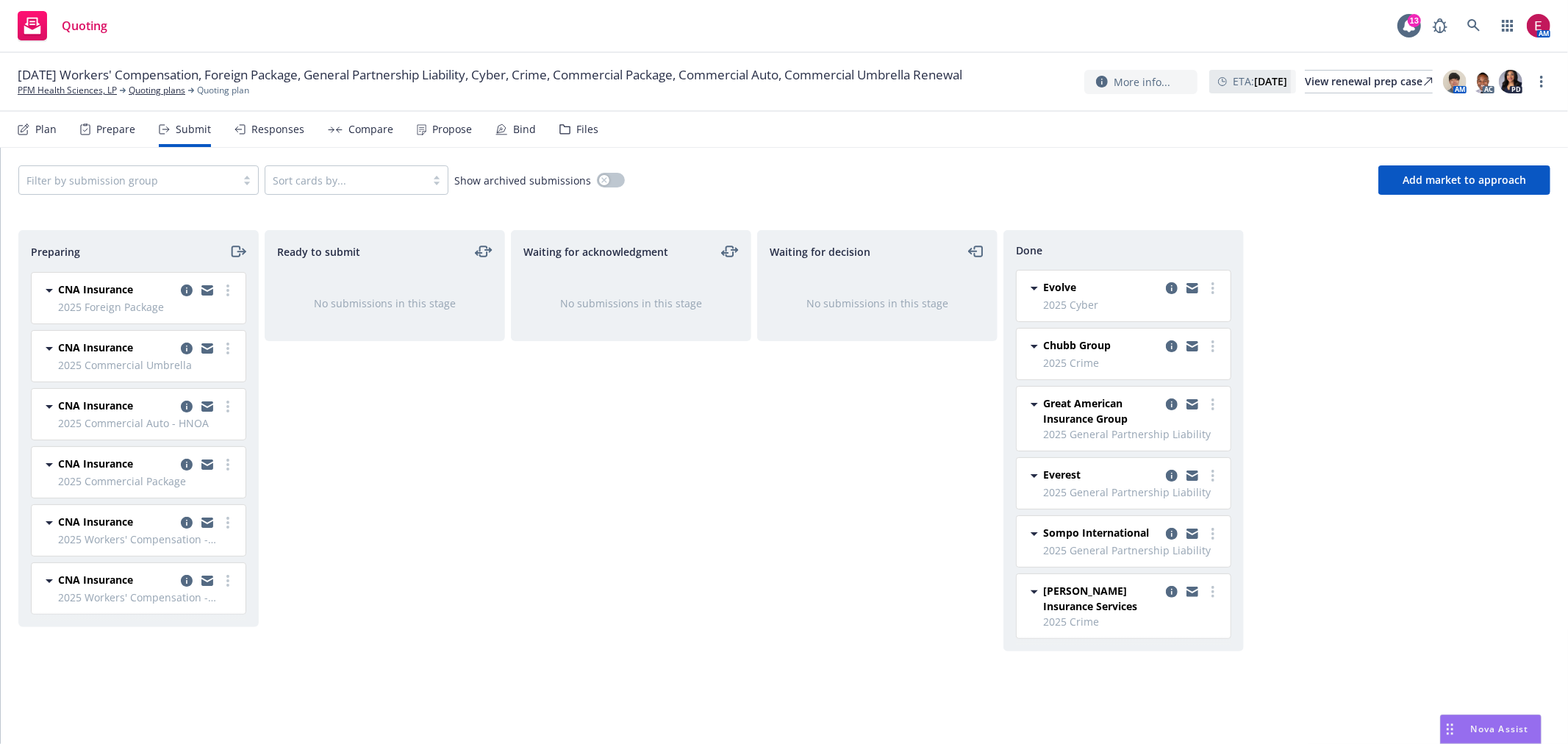
drag, startPoint x: 215, startPoint y: 163, endPoint x: 214, endPoint y: 177, distance: 14.0
click at [215, 163] on div "Filter by submission group Sort cards by... Show archived submissions Add marke…" at bounding box center [784, 180] width 1567 height 65
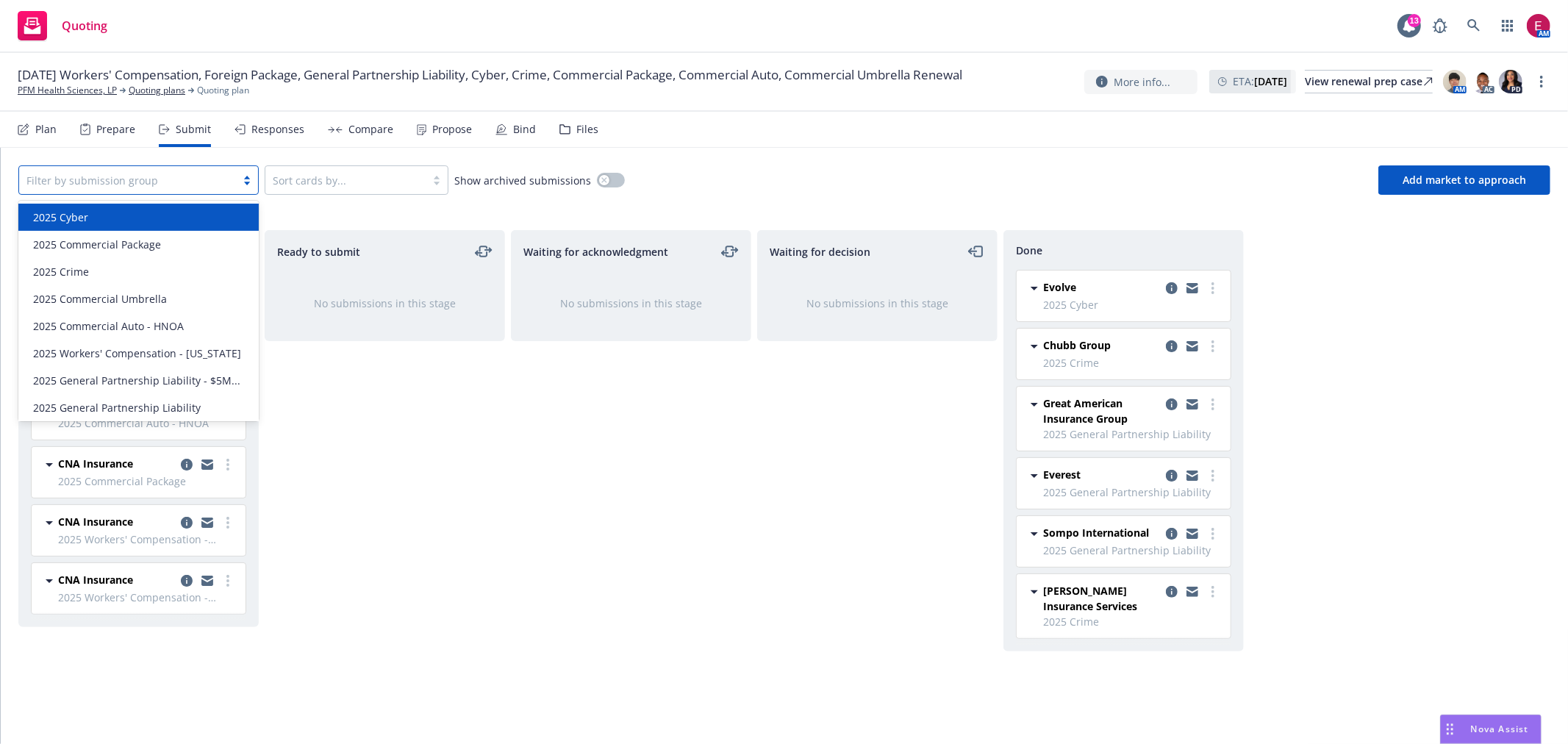
click at [214, 177] on div at bounding box center [127, 179] width 202 height 18
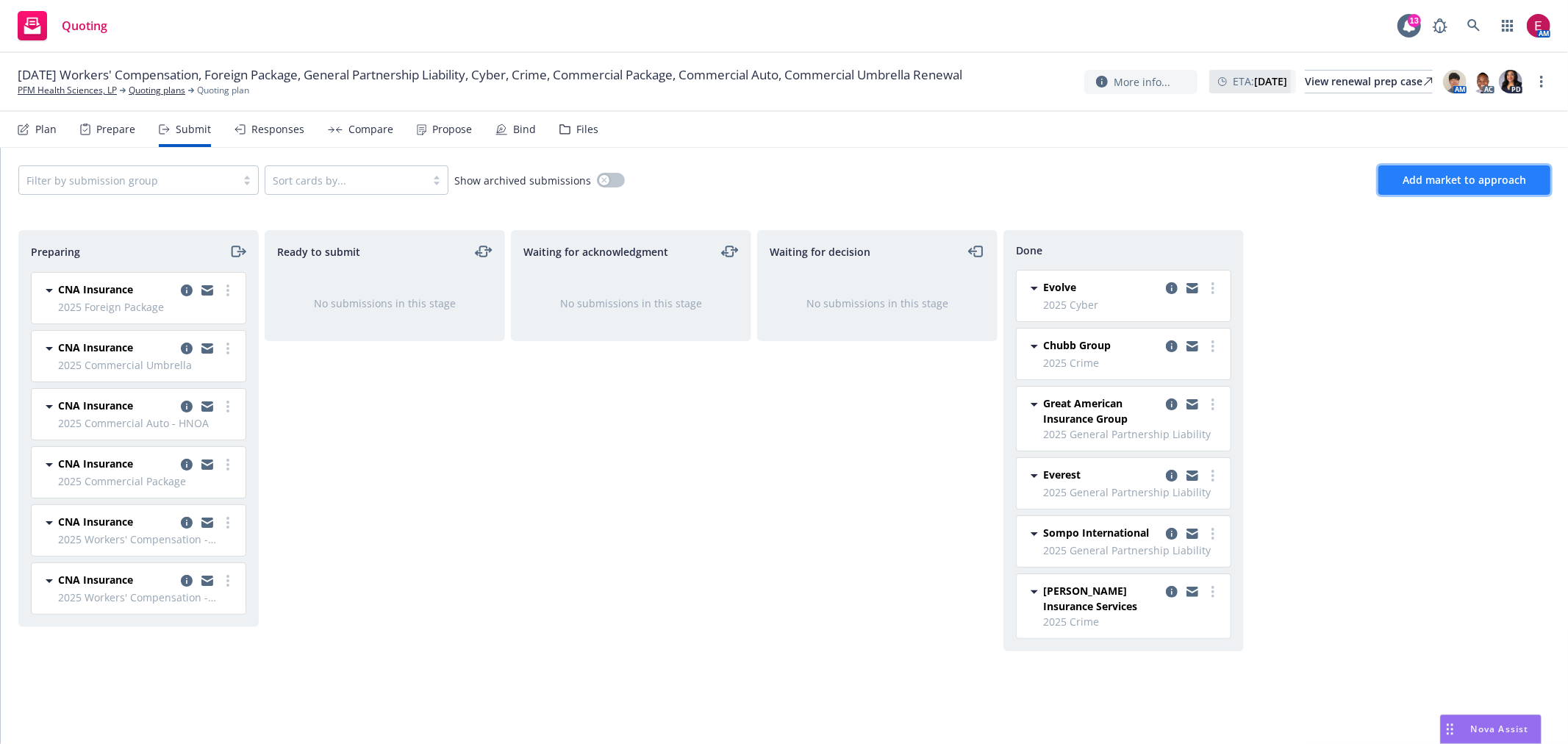
click at [1444, 177] on span "Add market to approach" at bounding box center [1465, 179] width 123 height 14
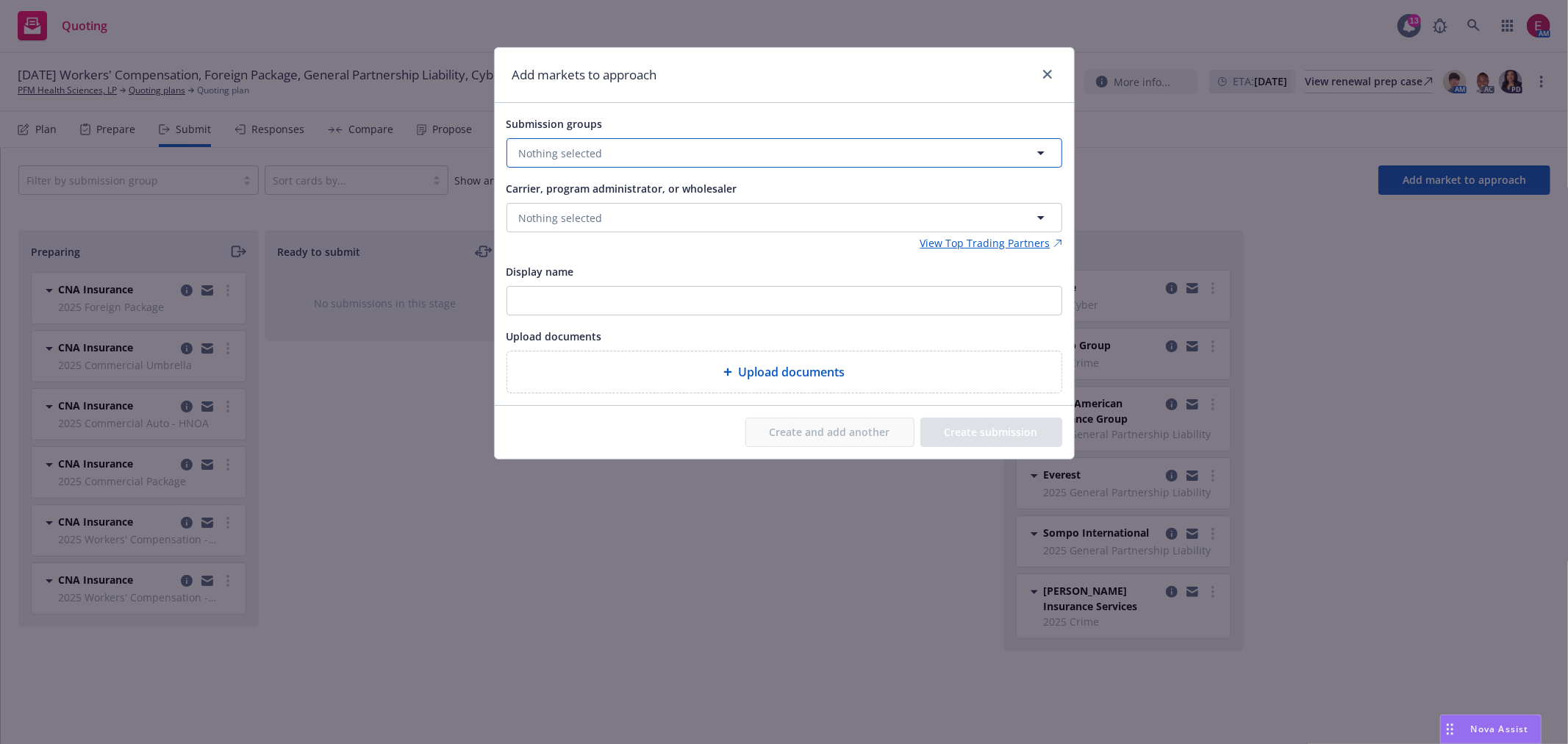
click at [667, 156] on button "Nothing selected" at bounding box center [785, 153] width 556 height 29
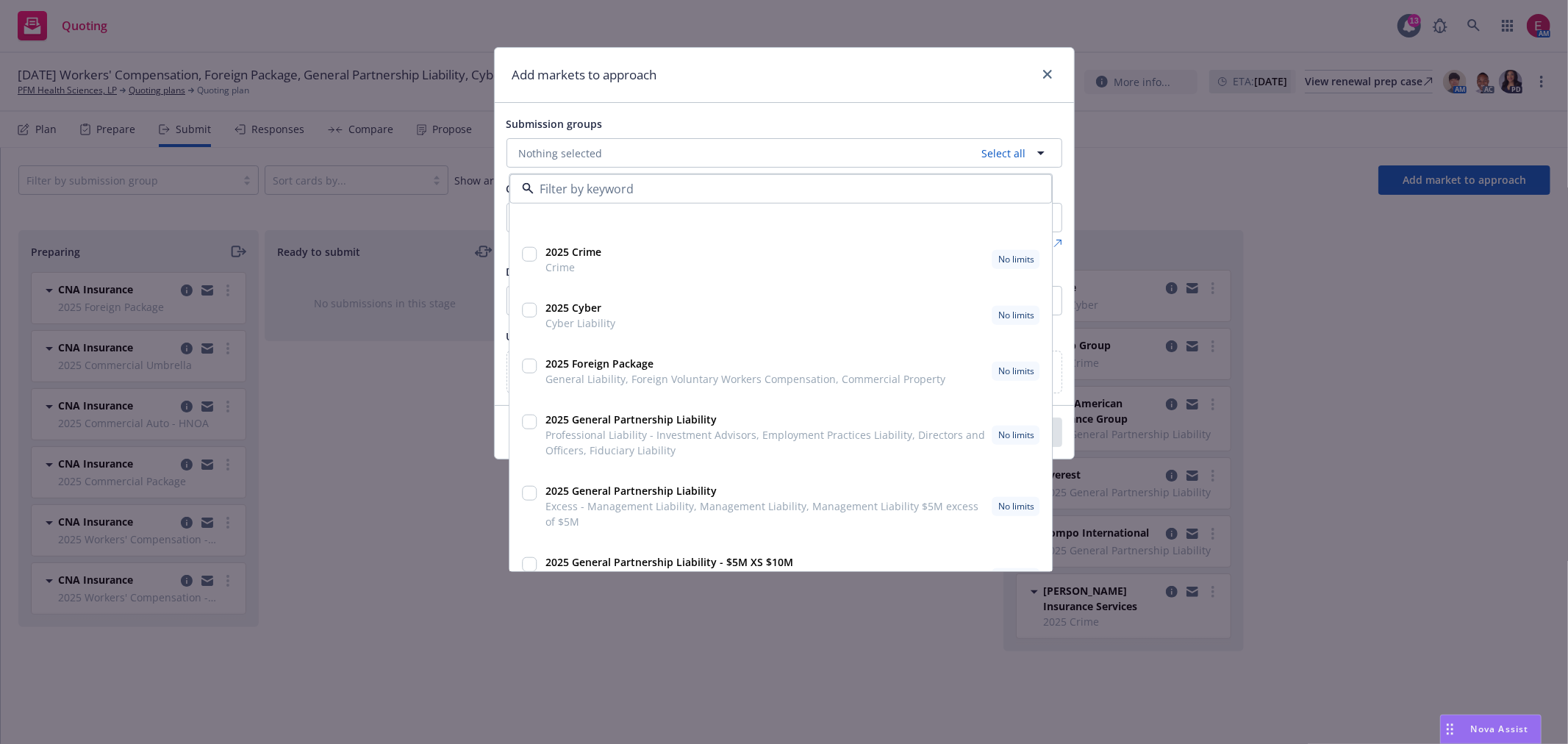
scroll to position [245, 0]
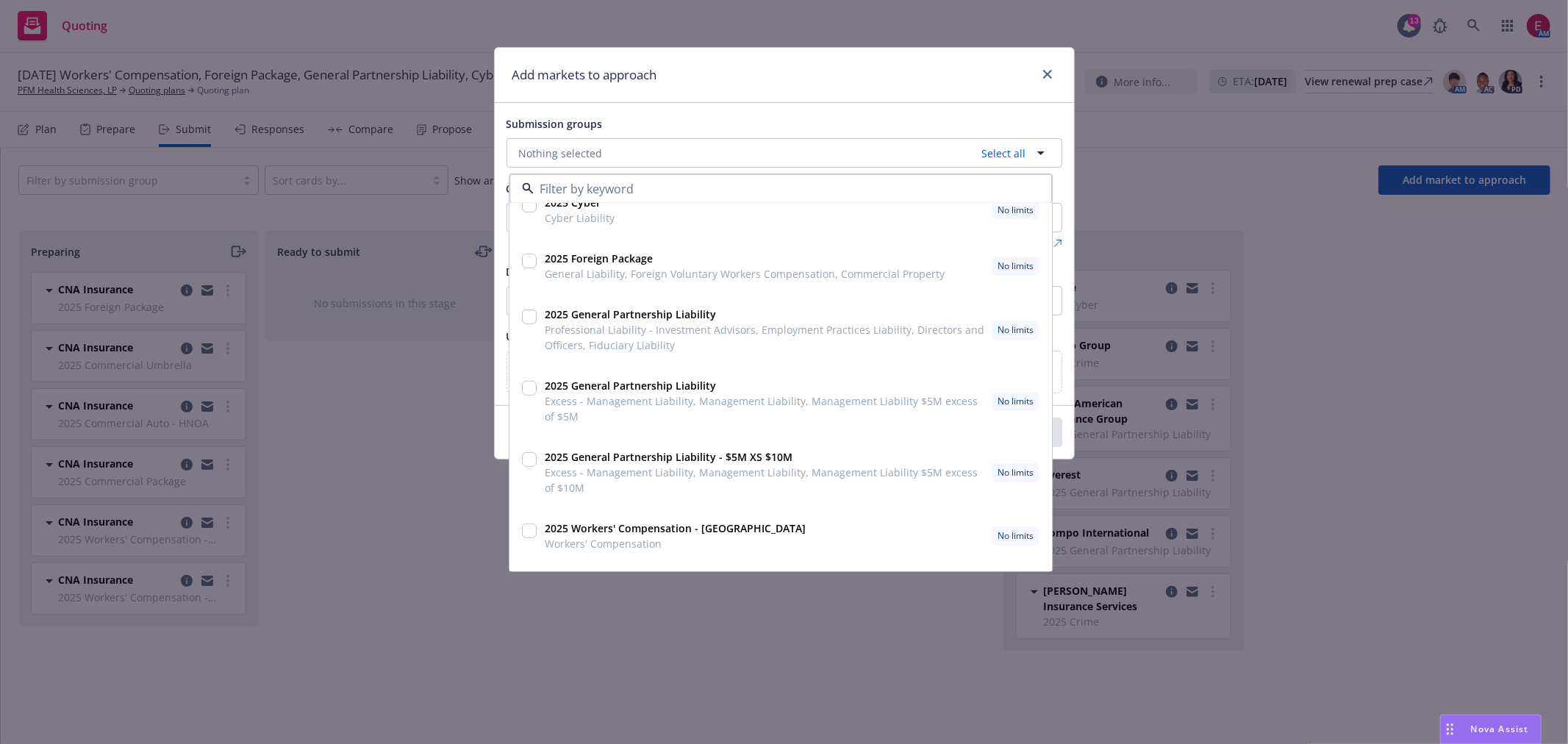
click at [527, 460] on input "checkbox" at bounding box center [529, 458] width 14 height 14
checkbox input "true"
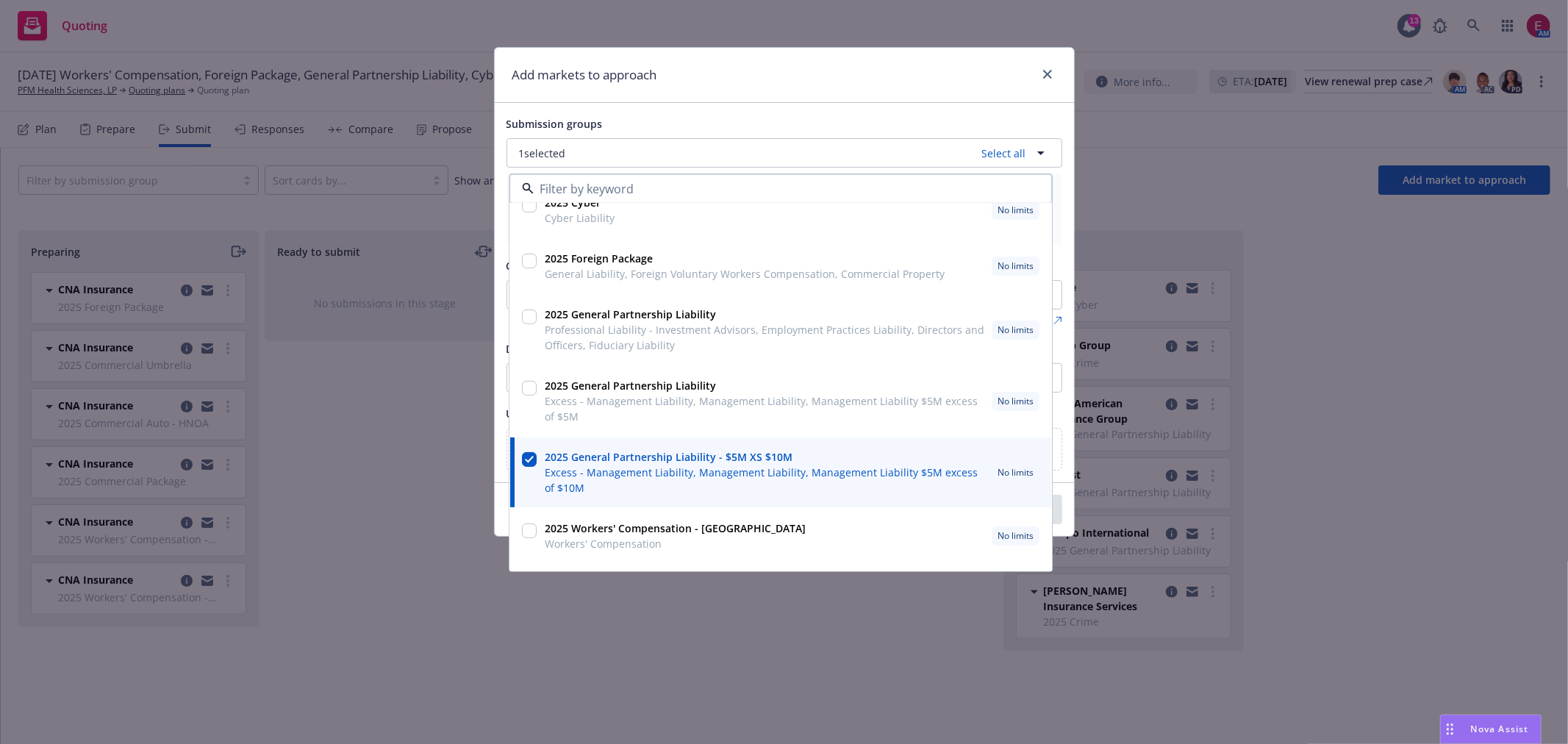
click at [861, 84] on div "Add markets to approach" at bounding box center [784, 75] width 579 height 55
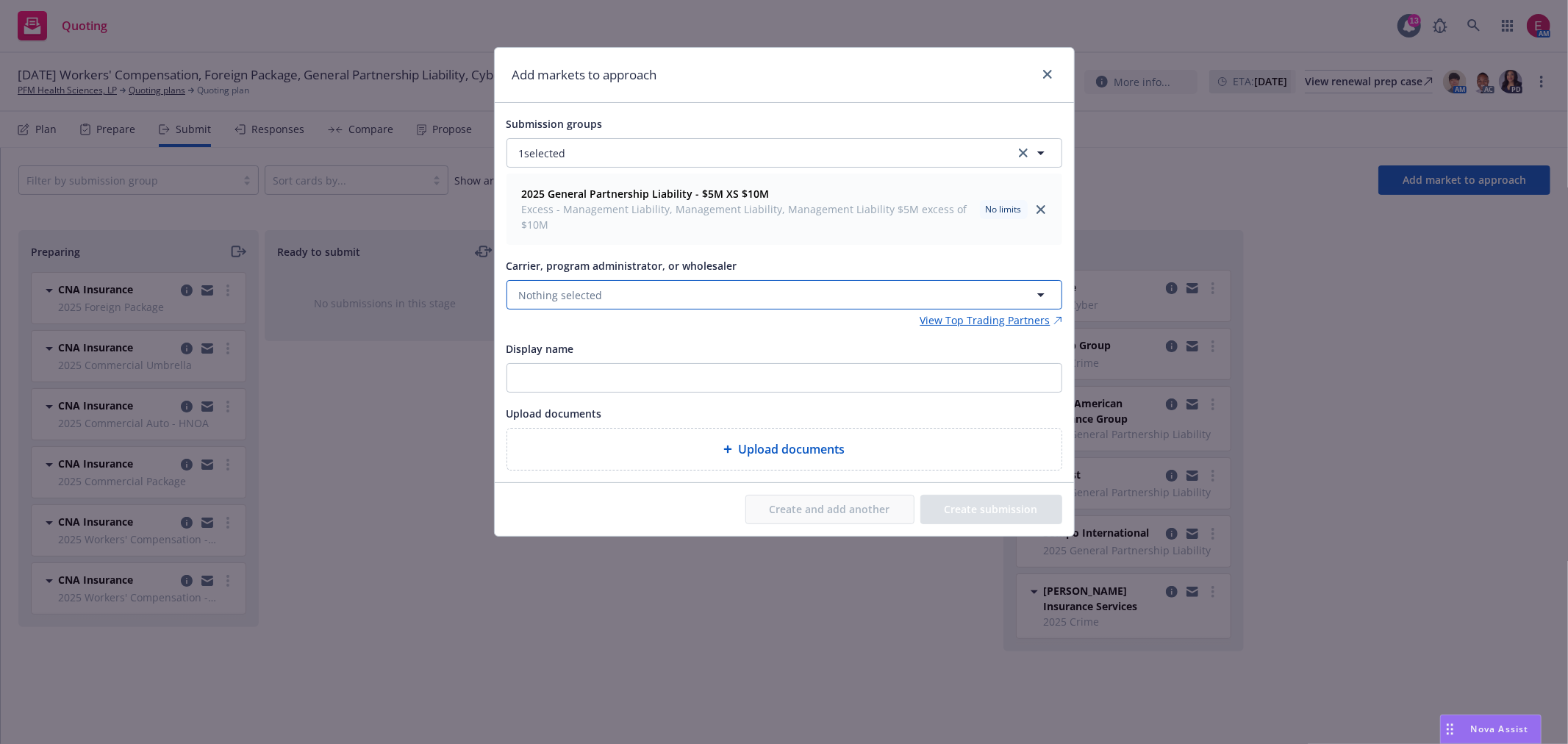
click at [628, 303] on button "Nothing selected" at bounding box center [785, 294] width 556 height 29
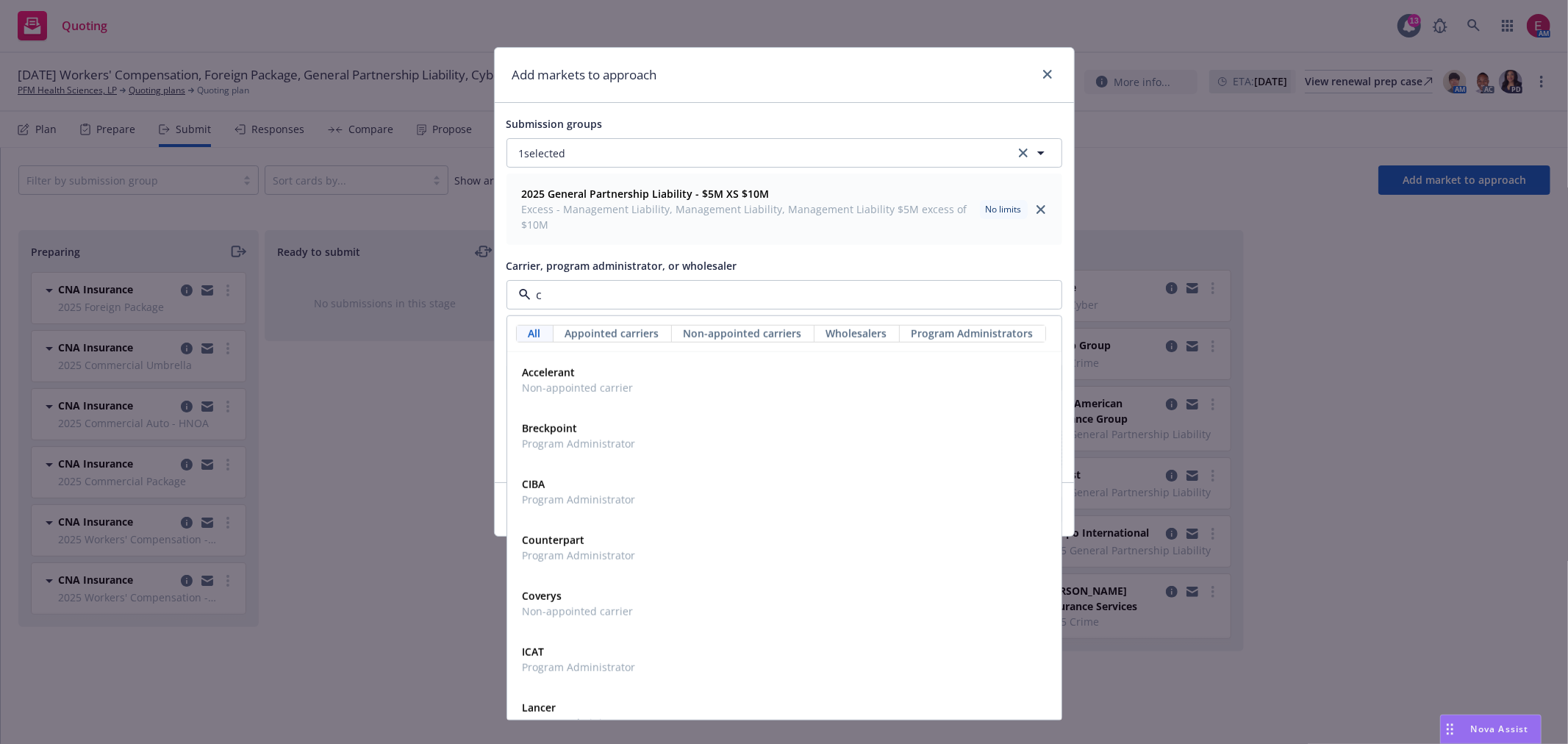
type input "cn"
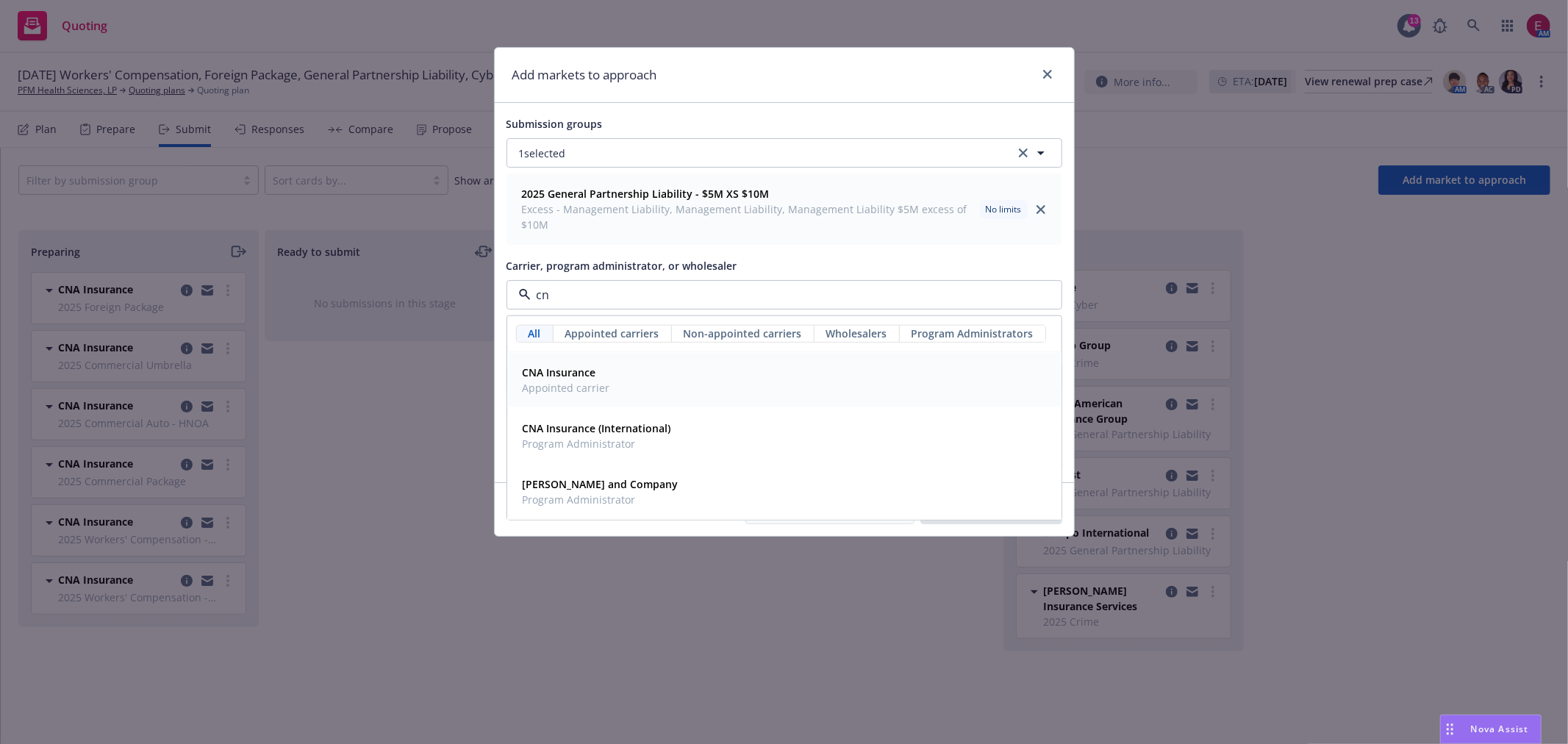
click at [616, 363] on div "CNA Insurance Appointed carrier" at bounding box center [785, 380] width 535 height 37
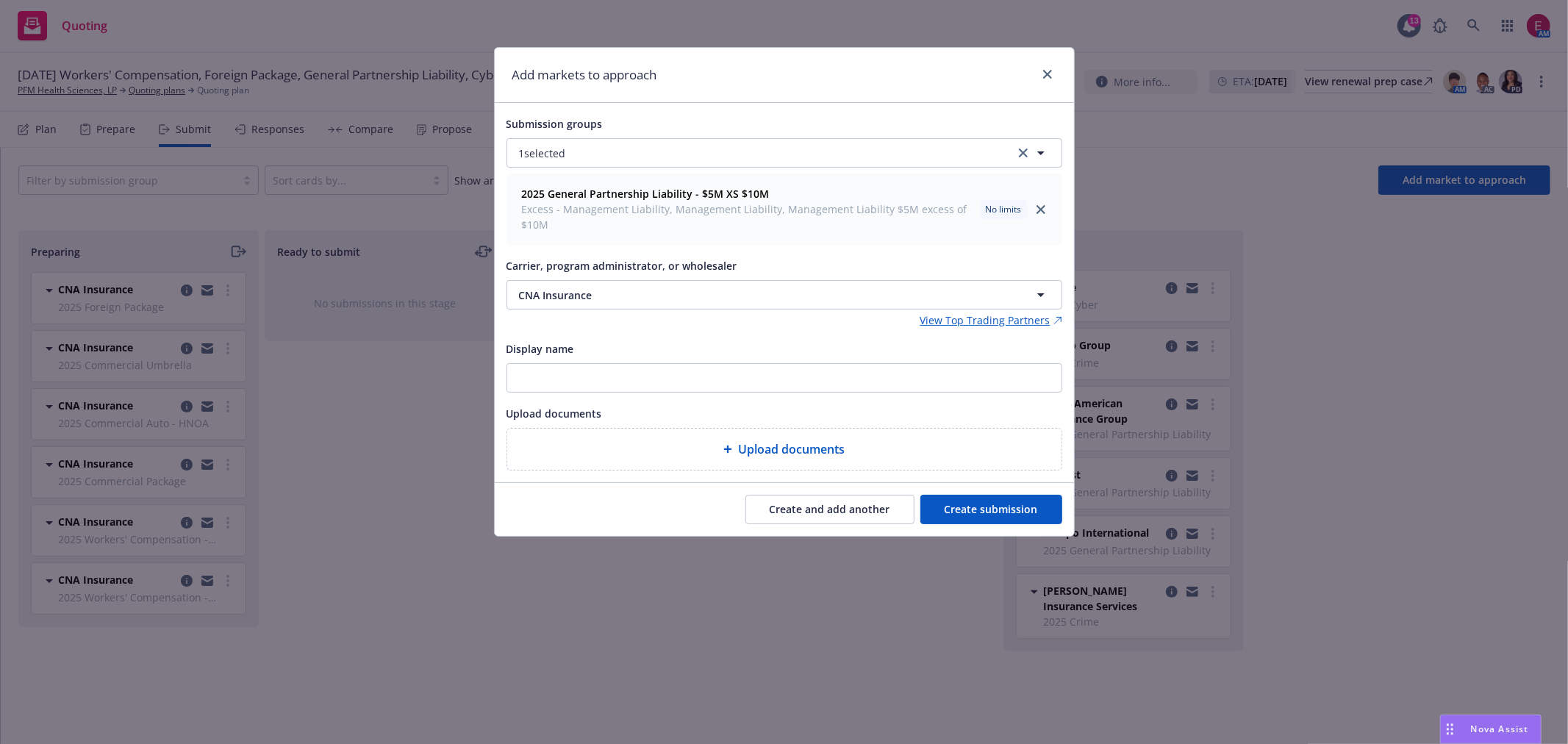
click at [979, 511] on button "Create submission" at bounding box center [991, 509] width 141 height 29
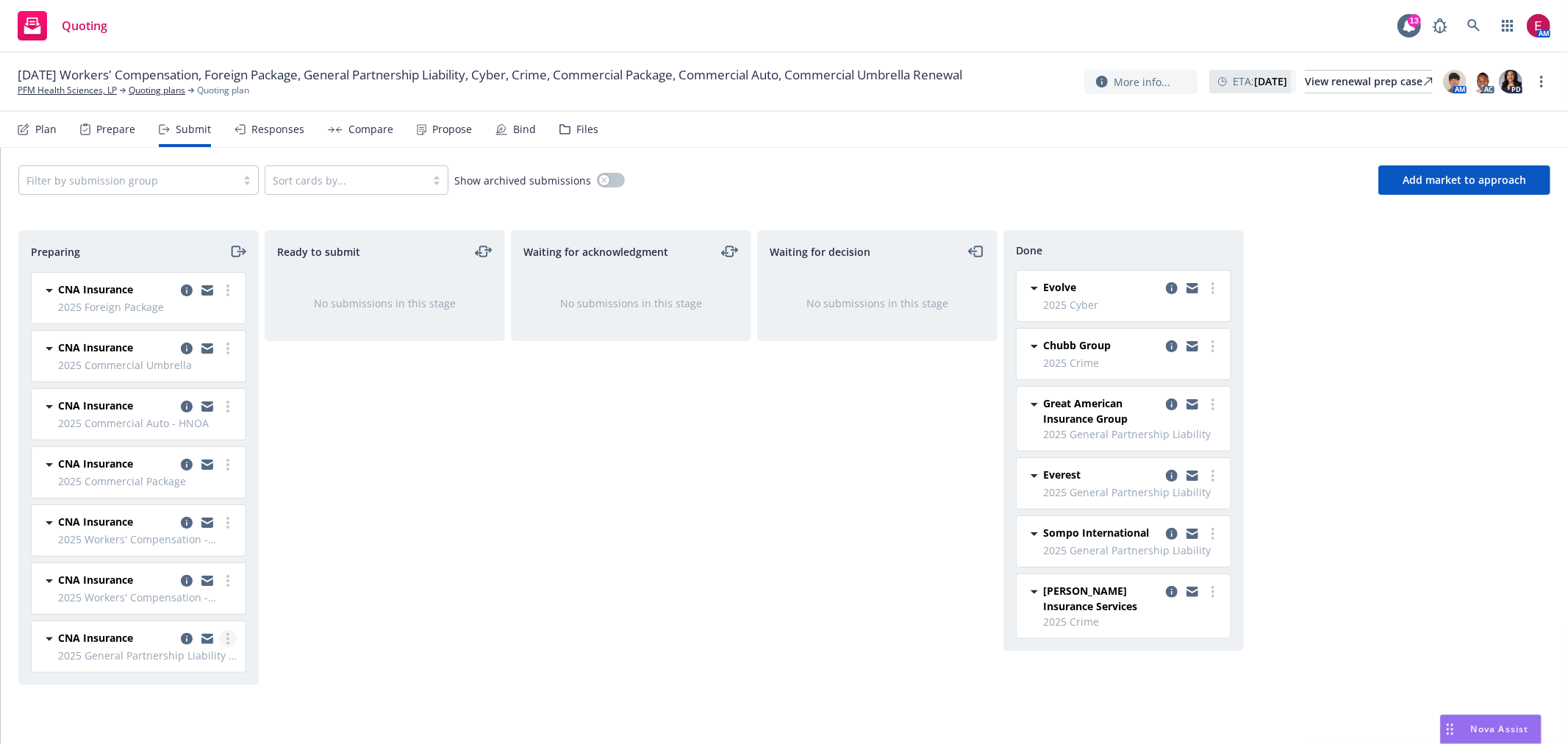
click at [232, 640] on link "more" at bounding box center [228, 639] width 18 height 18
click at [187, 520] on span "Add accepted decision" at bounding box center [162, 521] width 147 height 14
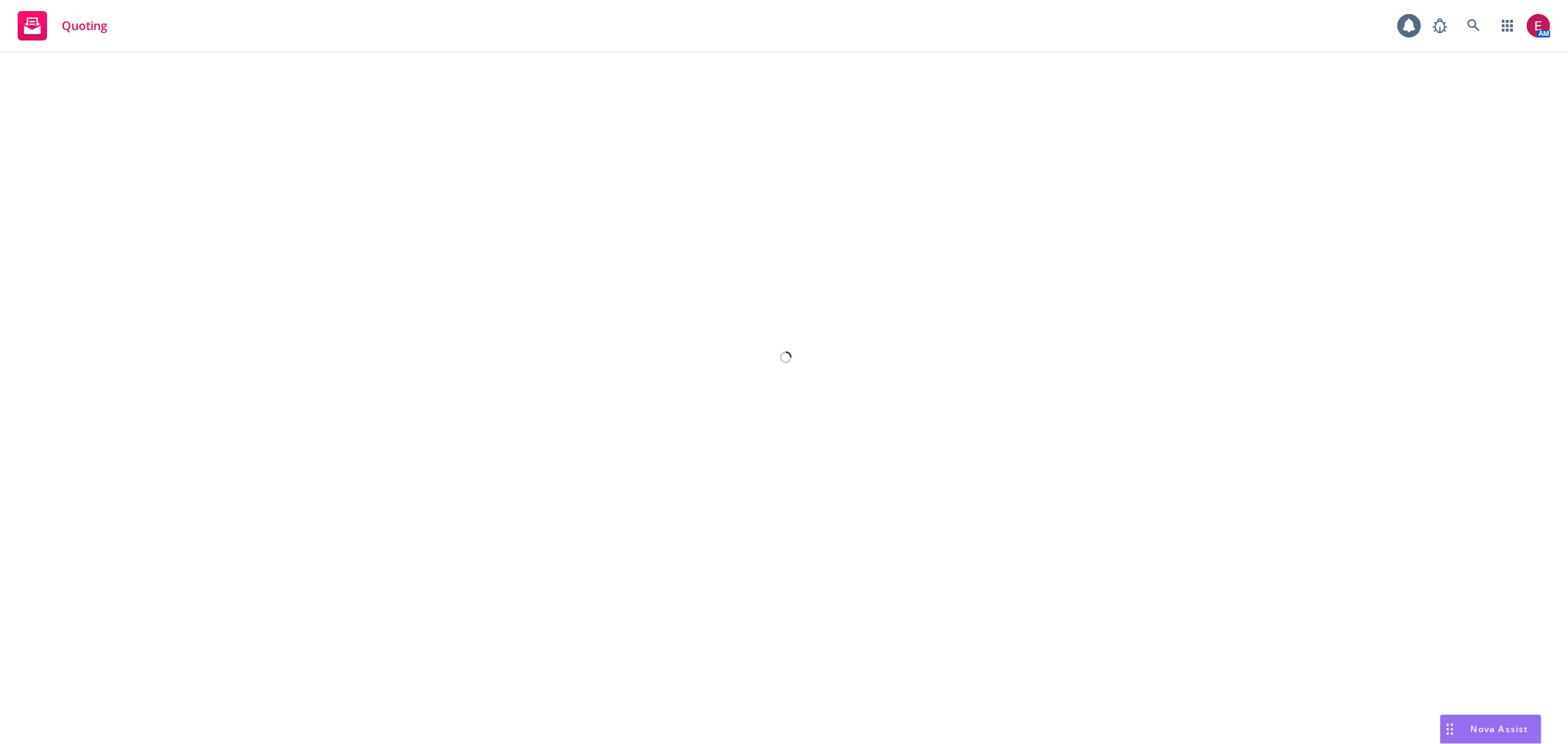
select select "12"
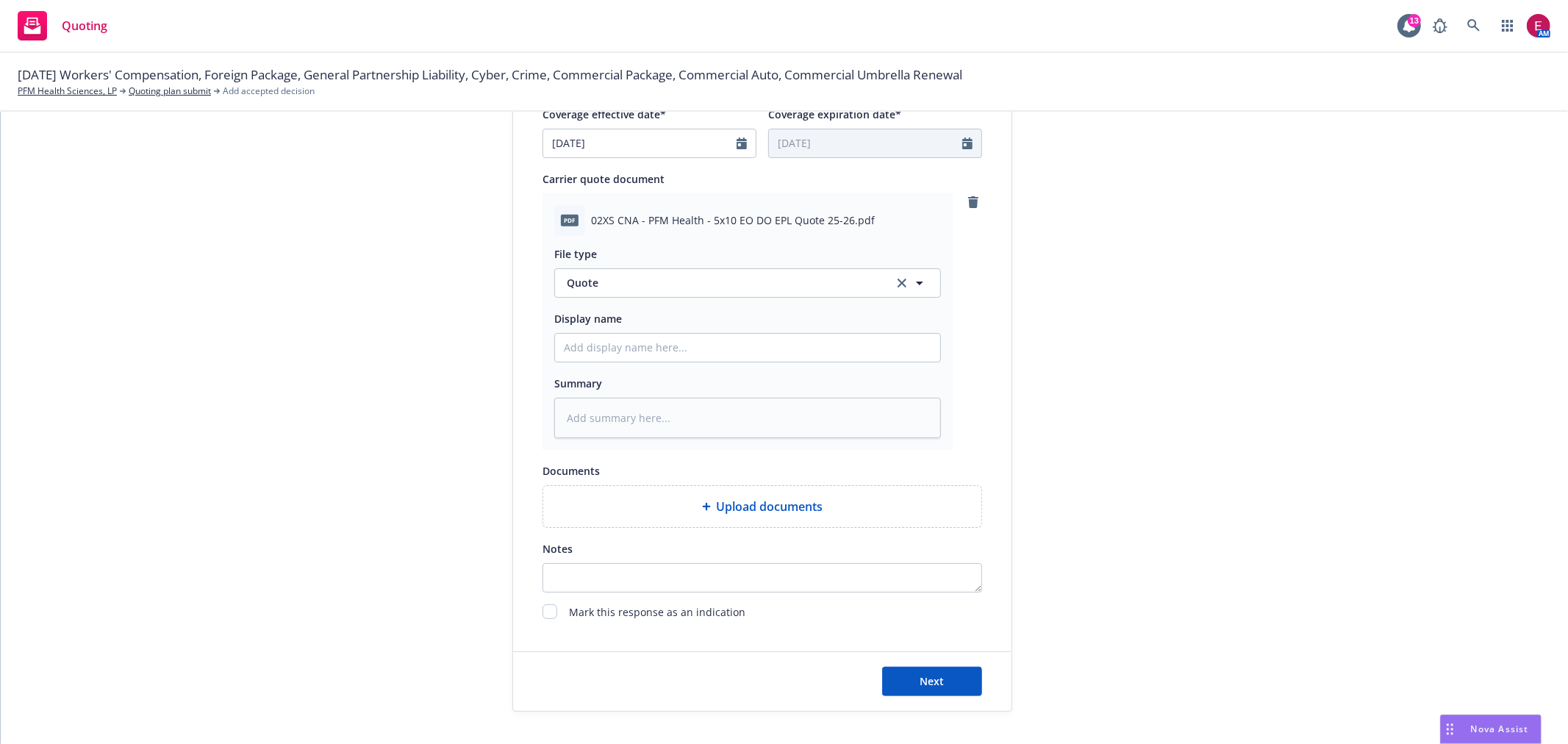
scroll to position [723, 0]
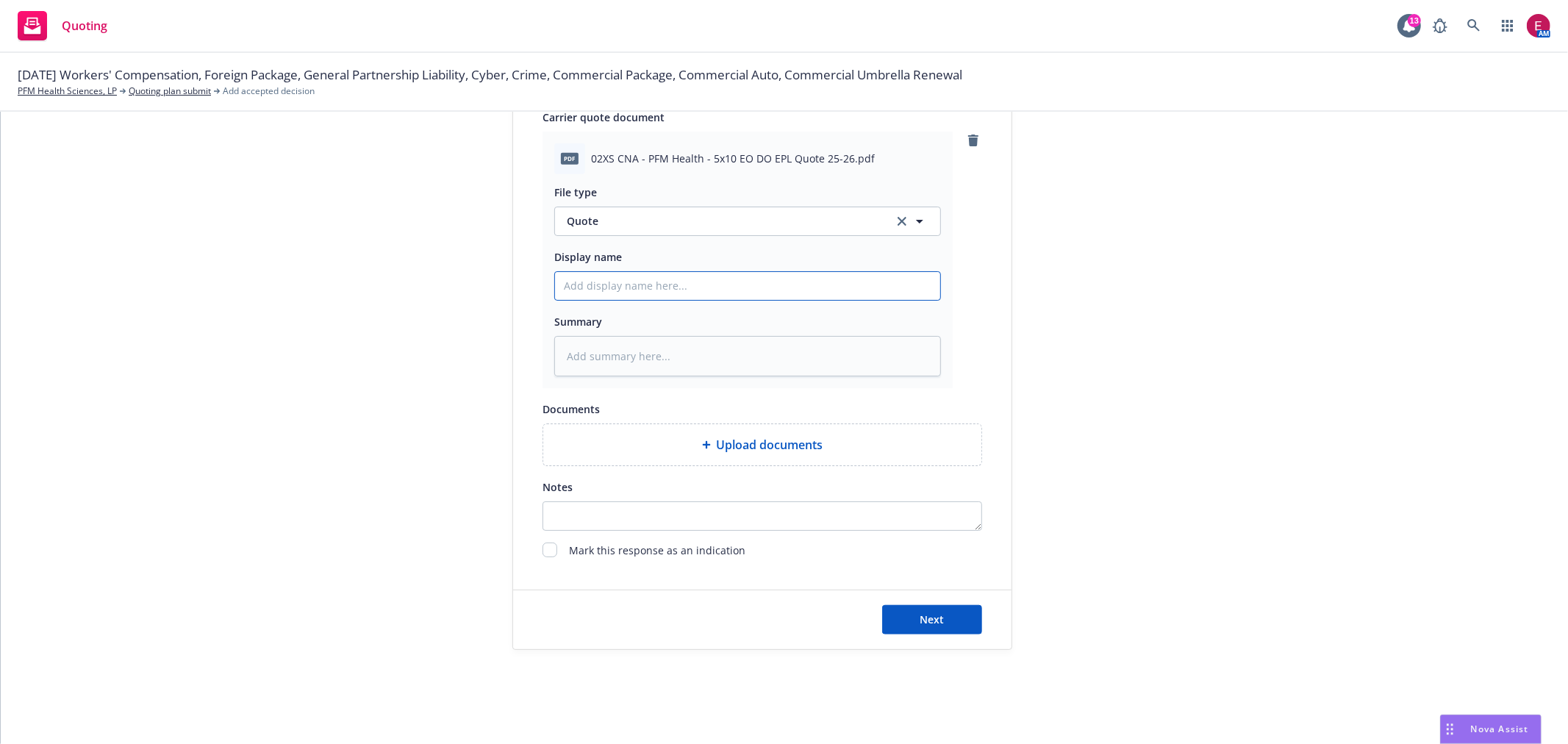
click at [644, 277] on input "Display name" at bounding box center [748, 286] width 385 height 28
type textarea "x"
type input "5"
type textarea "x"
type input "50"
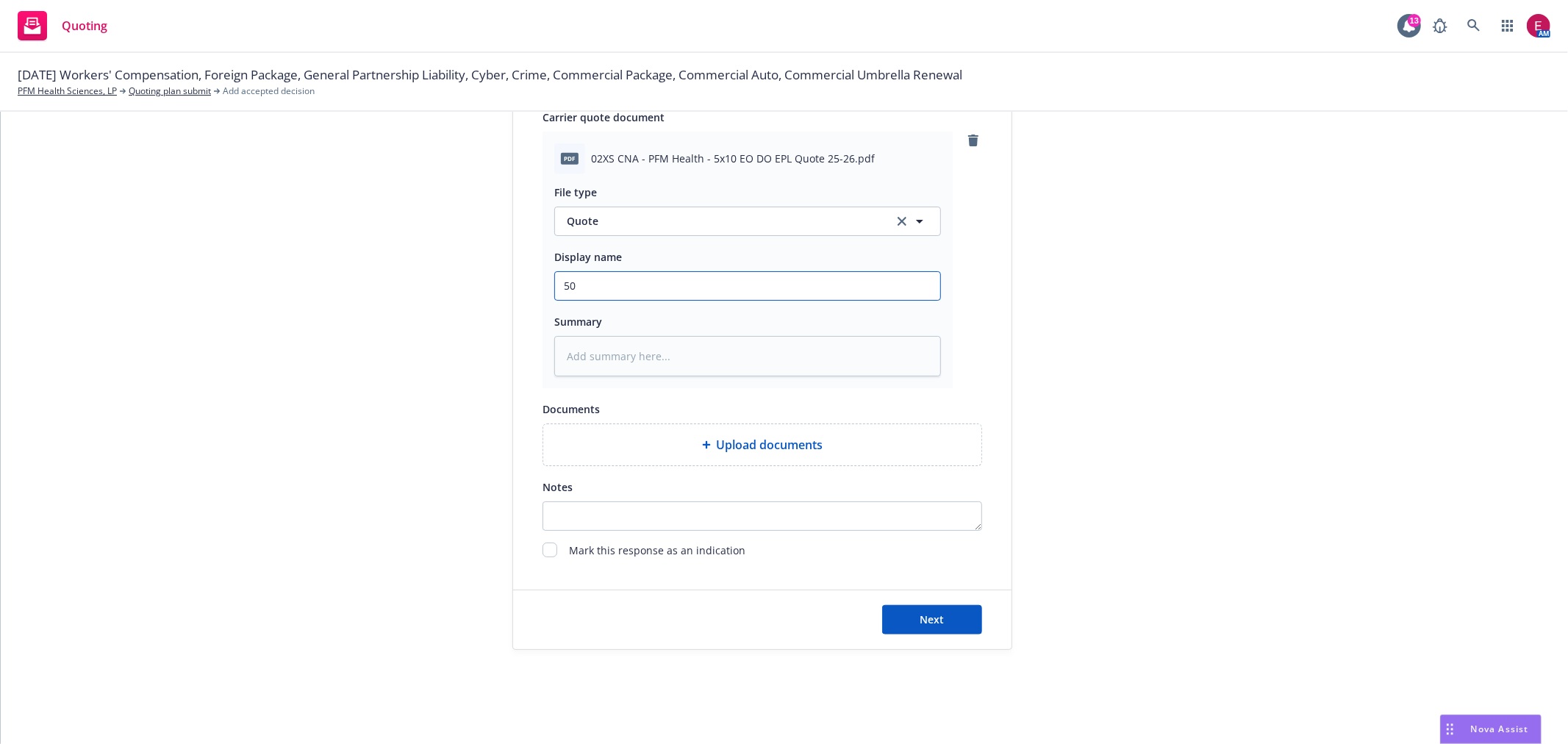
type textarea "x"
type input "500"
type textarea "x"
type input "500"
type textarea "x"
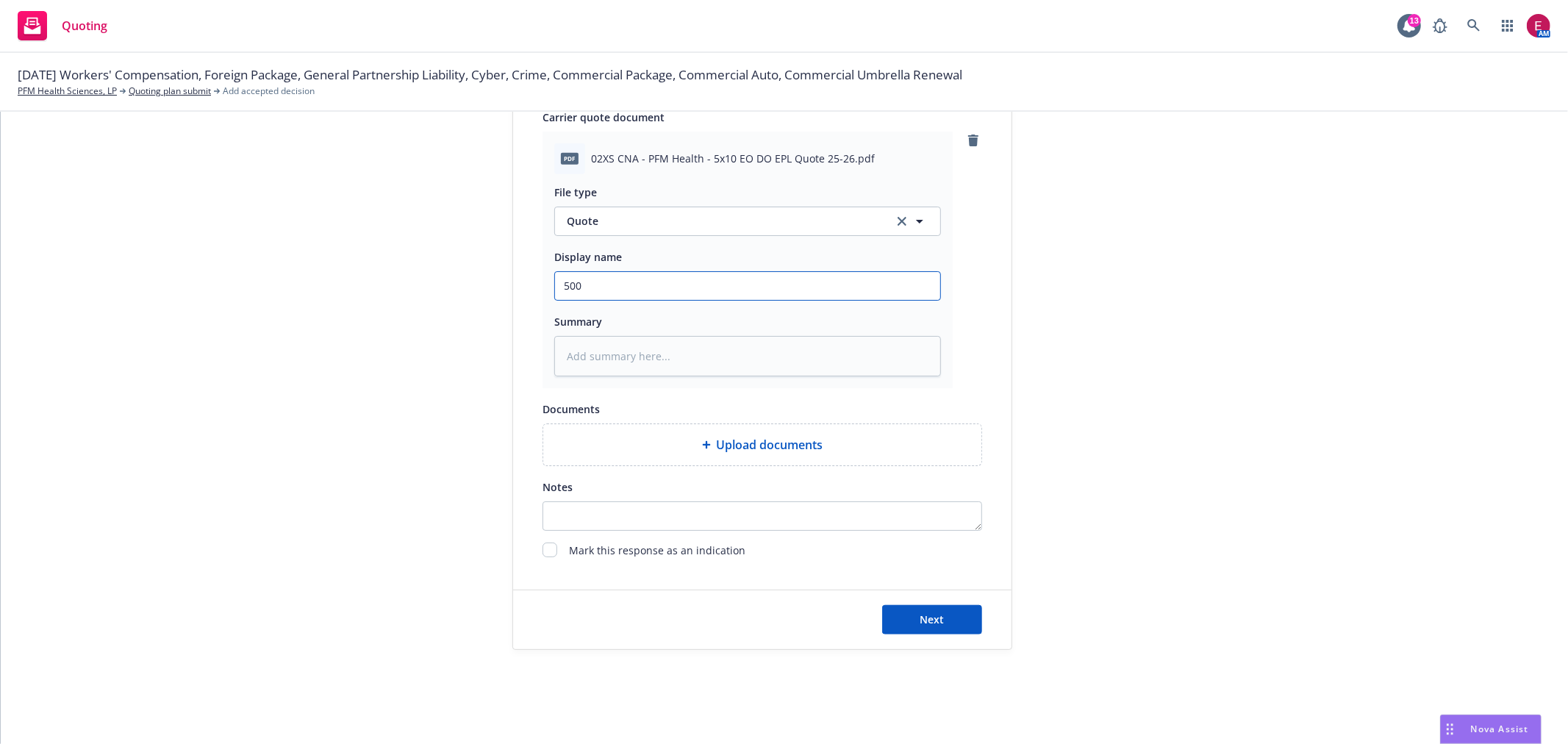
type input "500 2"
type textarea "x"
type input "500 25"
type textarea "x"
type input "500 25-"
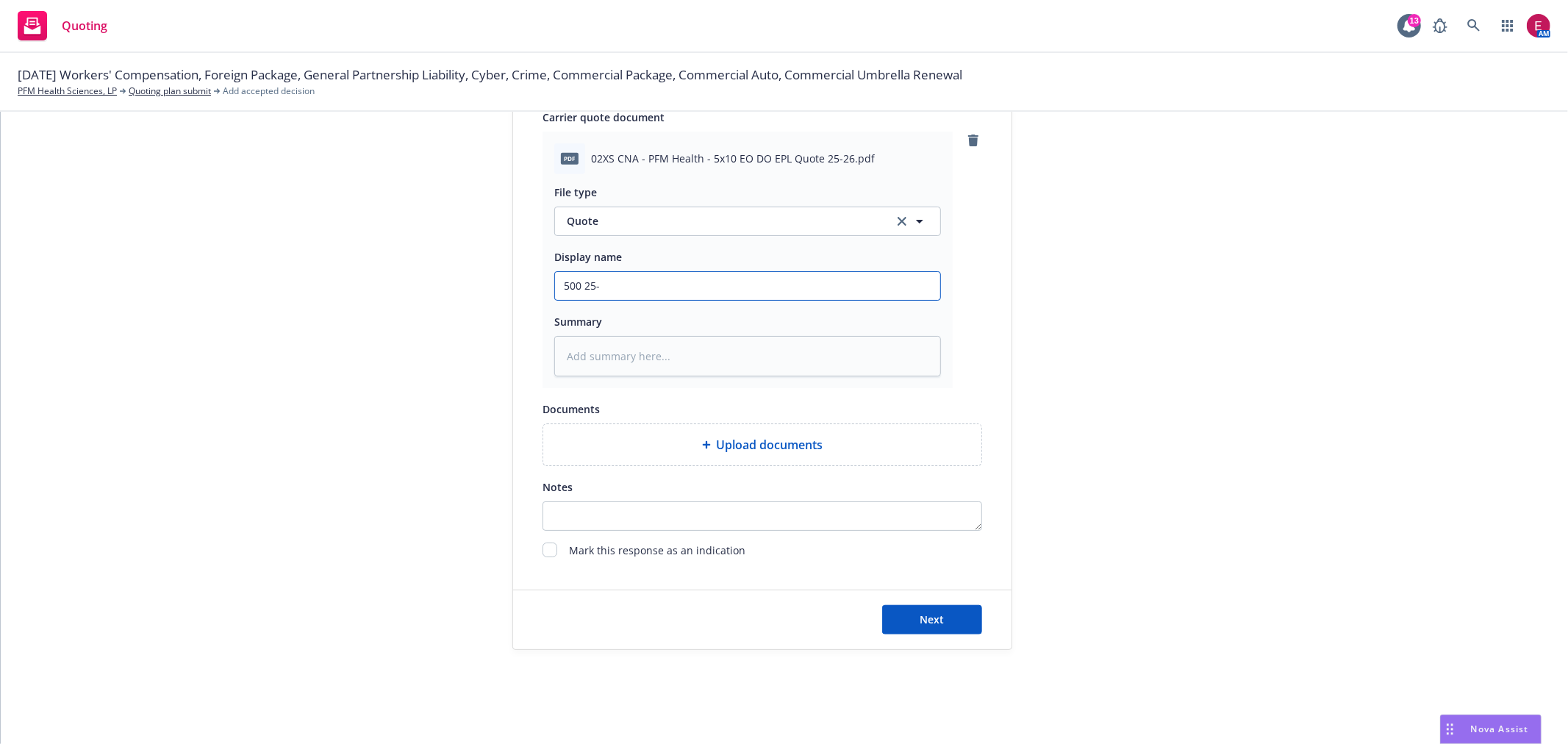
type textarea "x"
type input "500 25-2"
type textarea "x"
type input "500 25-26"
type textarea "x"
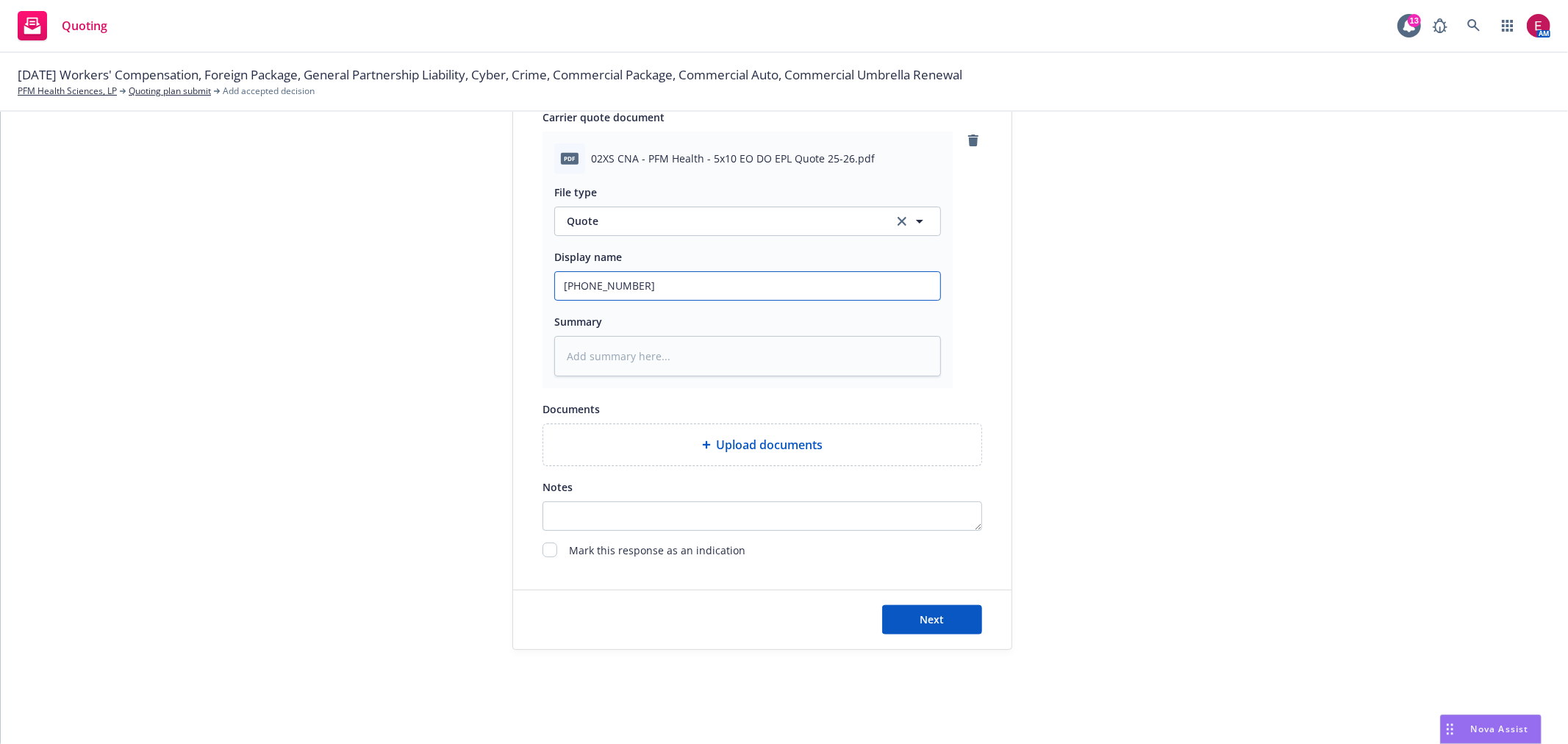
type input "500 25-26"
type textarea "x"
type input "500 25-26 2"
type textarea "x"
type input "500 25-26 2x"
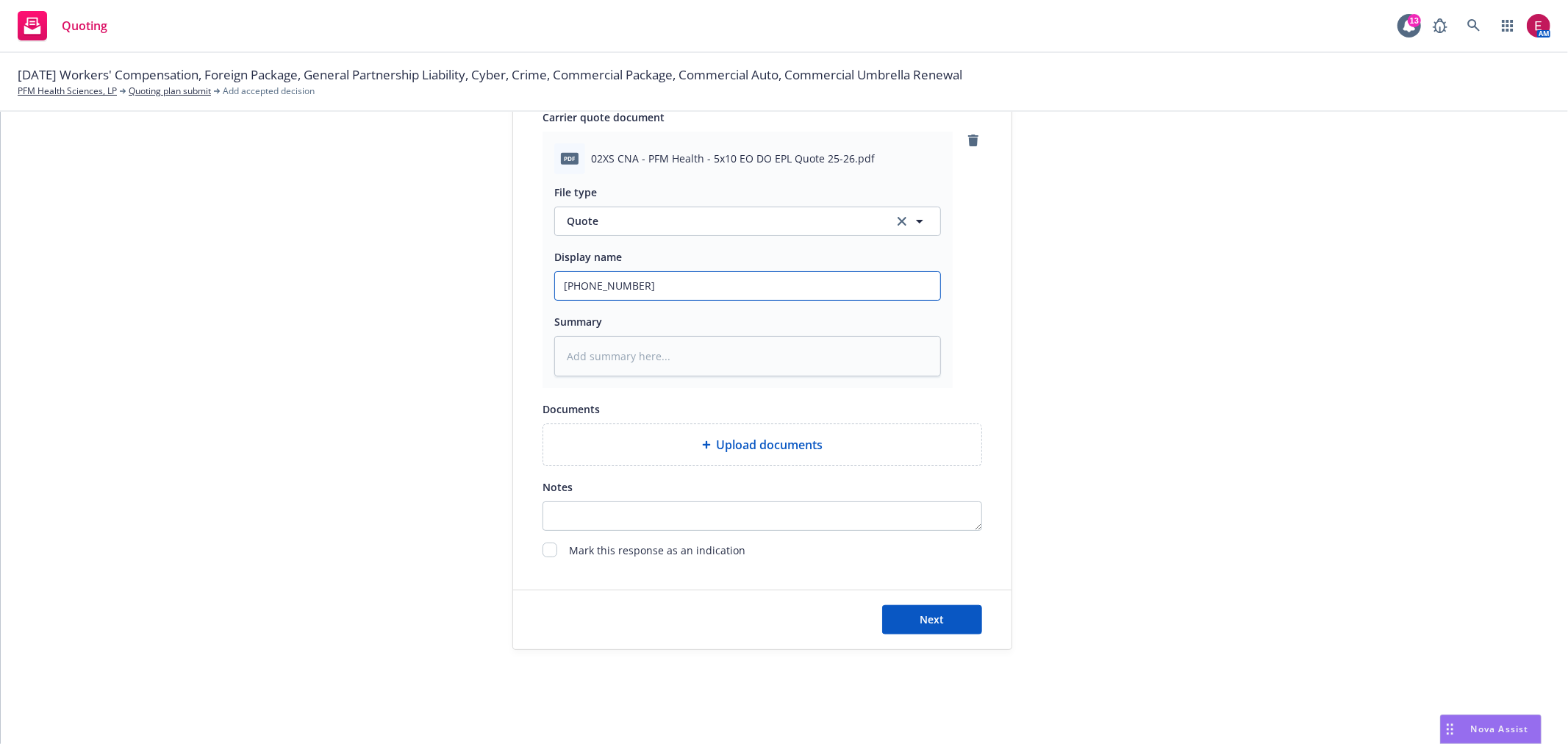
type textarea "x"
type input "500 25-26 2xs"
type textarea "x"
type input "500 25-26 2x"
type textarea "x"
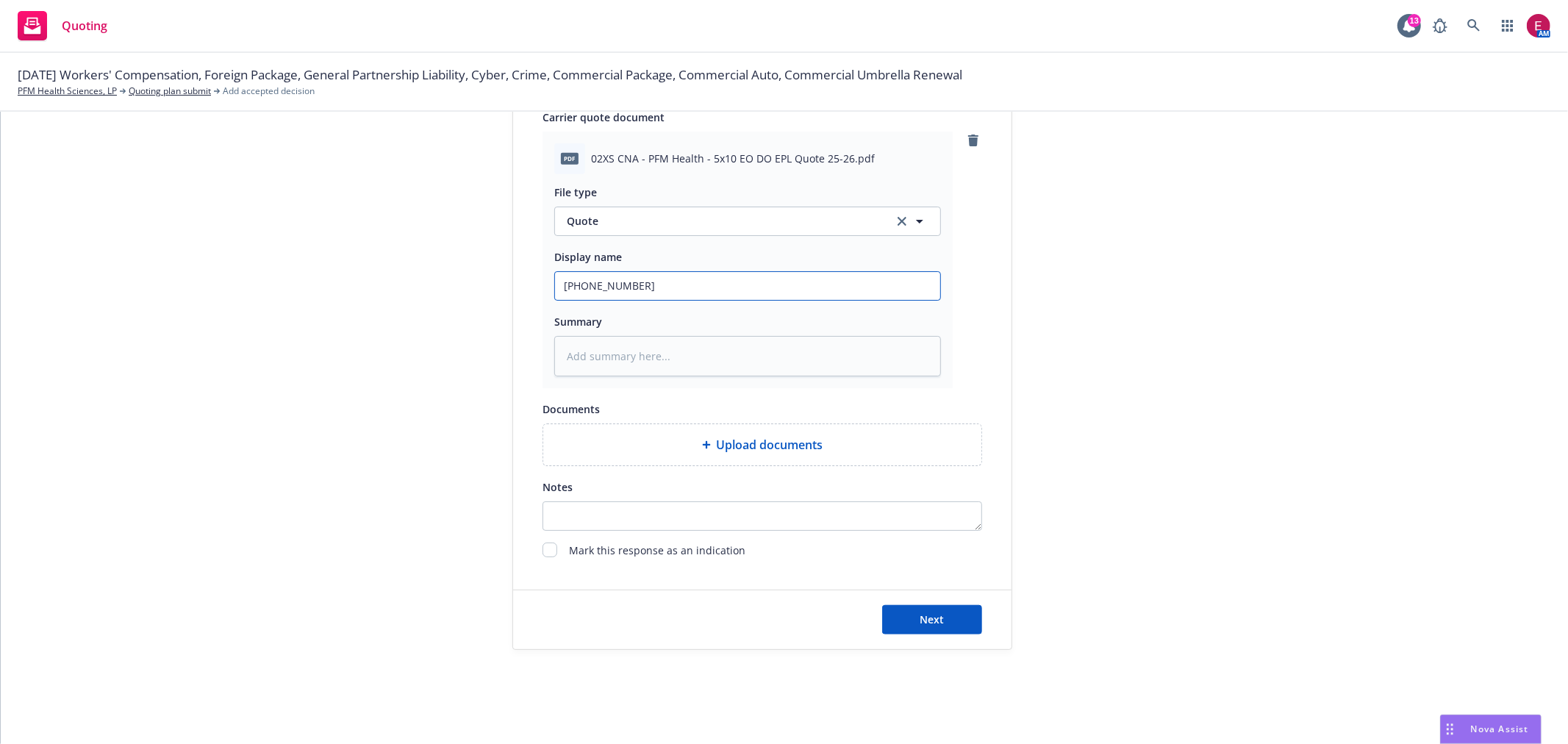
type input "500 25-26 2"
type textarea "x"
type input "500 25-26 2n"
type textarea "x"
type input "500 25-26 2nd"
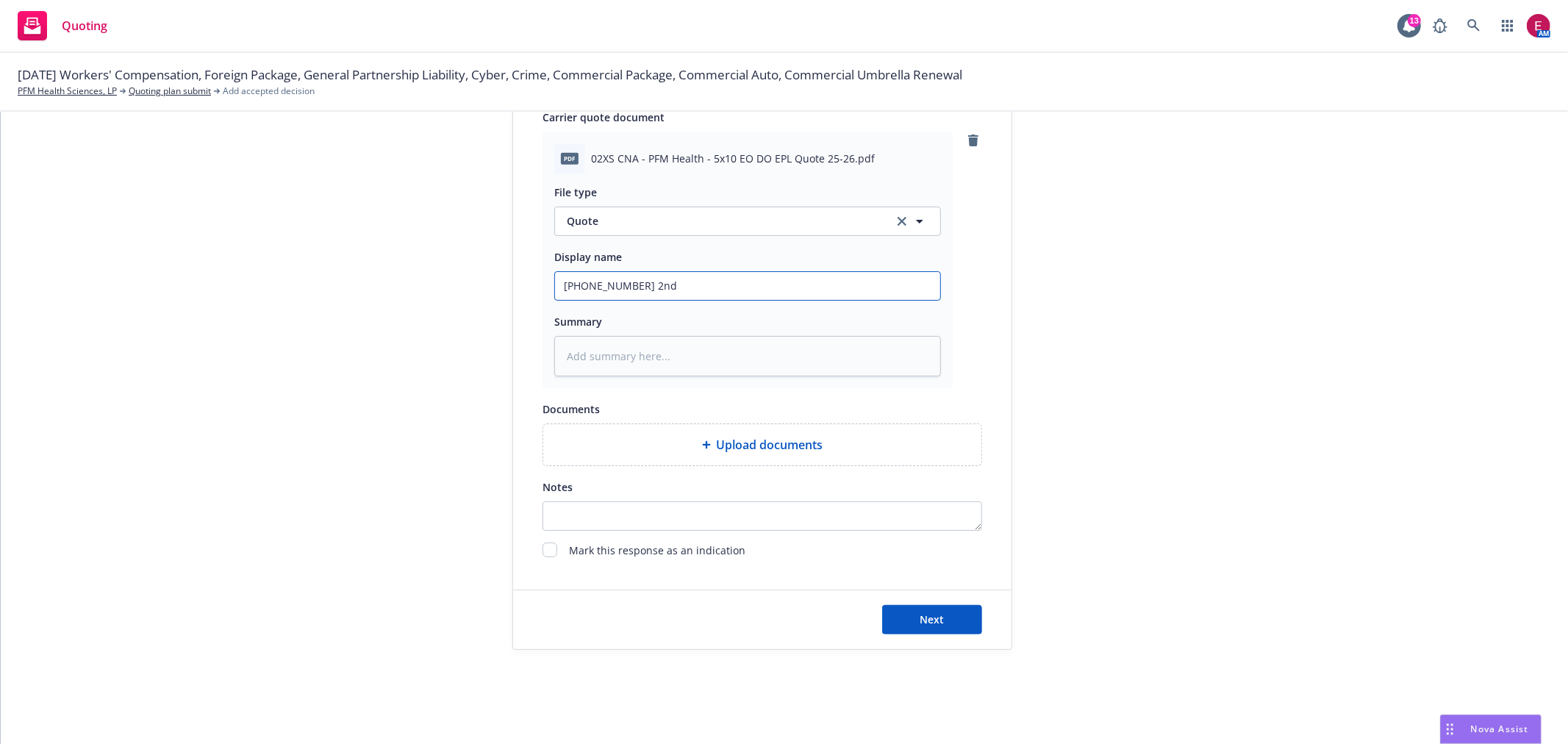
type textarea "x"
type input "500 25-26 2nd"
type textarea "x"
type input "500 25-26 2nd X"
type textarea "x"
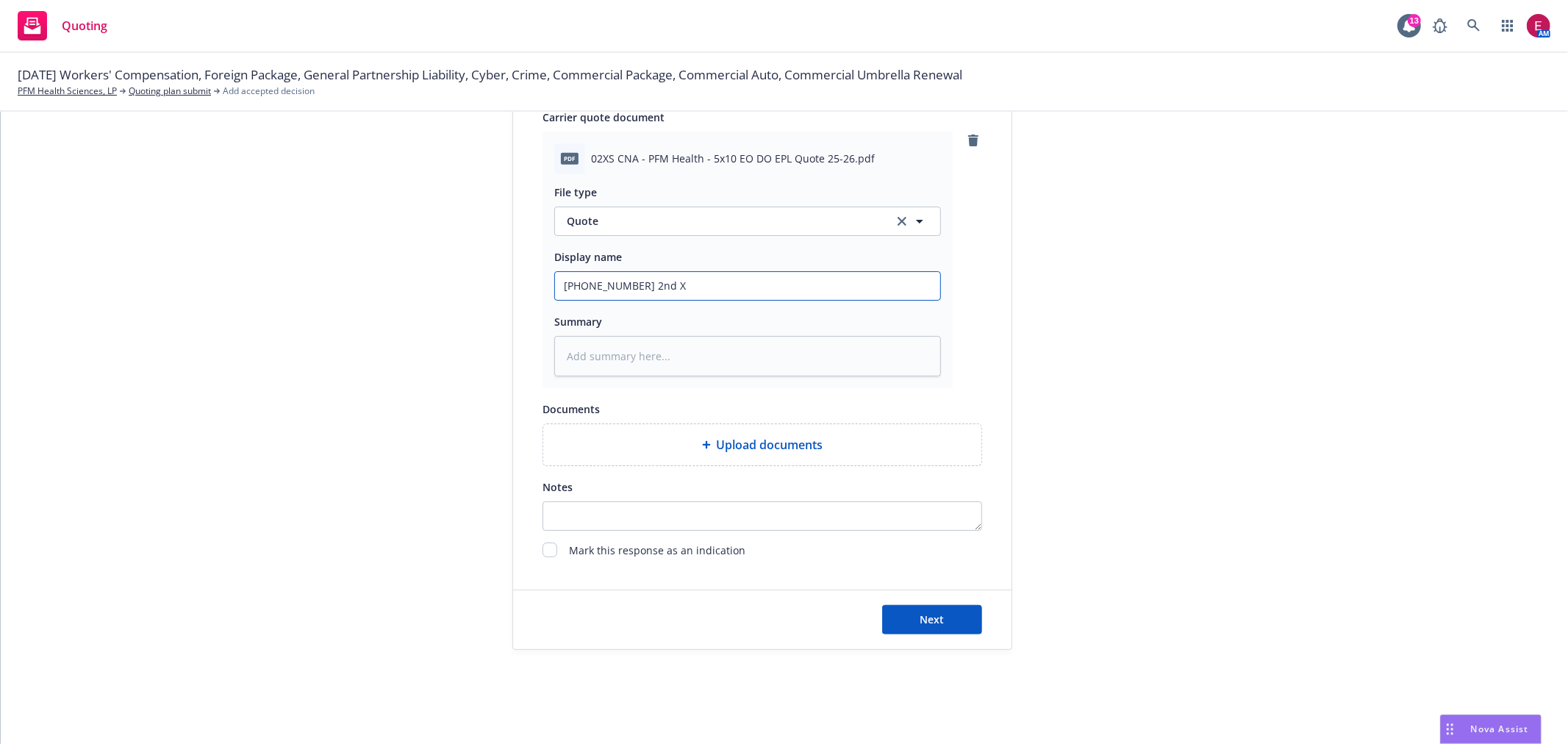
type input "500 25-26 2nd XS"
type textarea "x"
type input "500 25-26 2nd XS"
type textarea "x"
type input "500 25-26 2nd XS G"
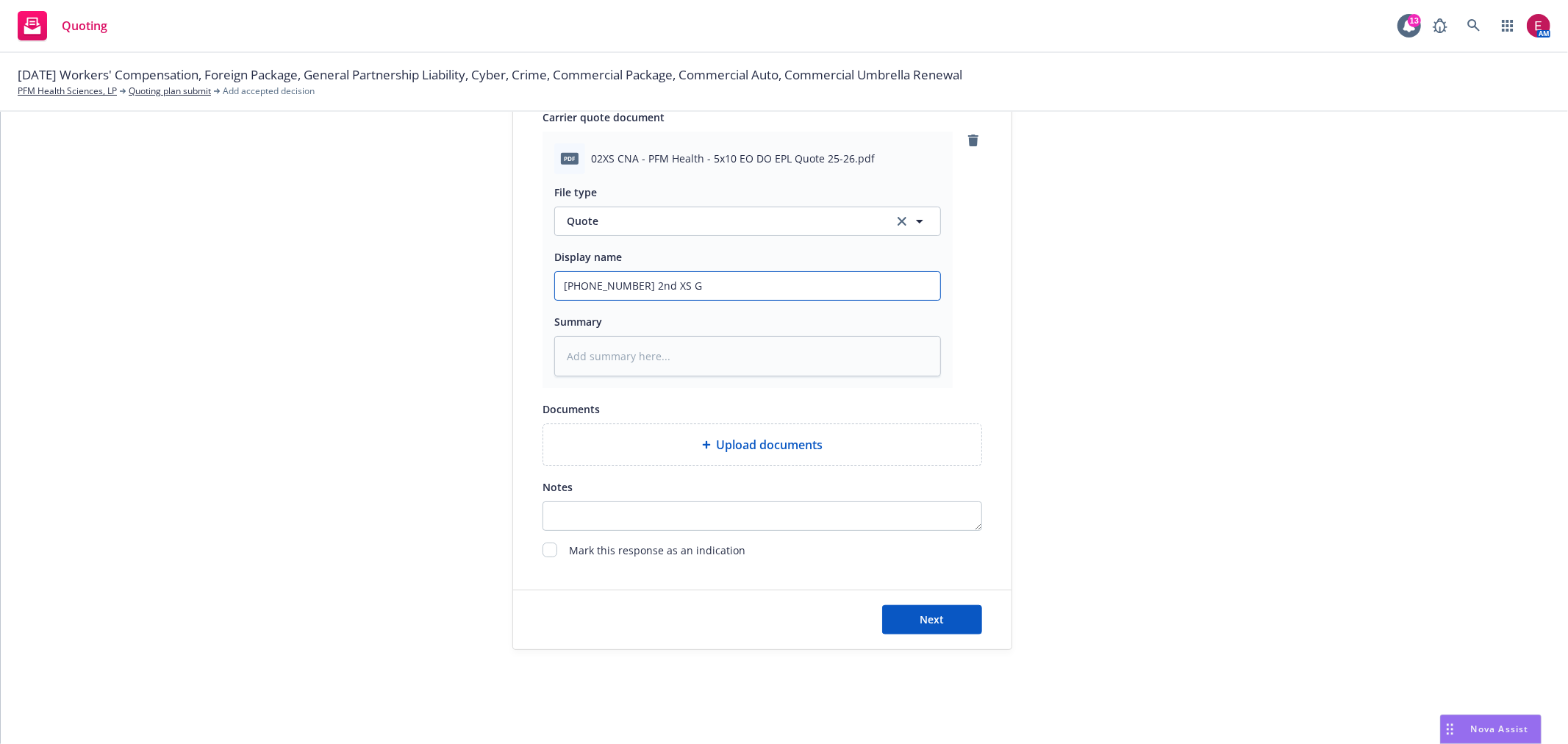
type textarea "x"
type input "500 25-26 2nd XS GPL"
type textarea "x"
type input "500 25-26 2nd XS GPL"
type textarea "x"
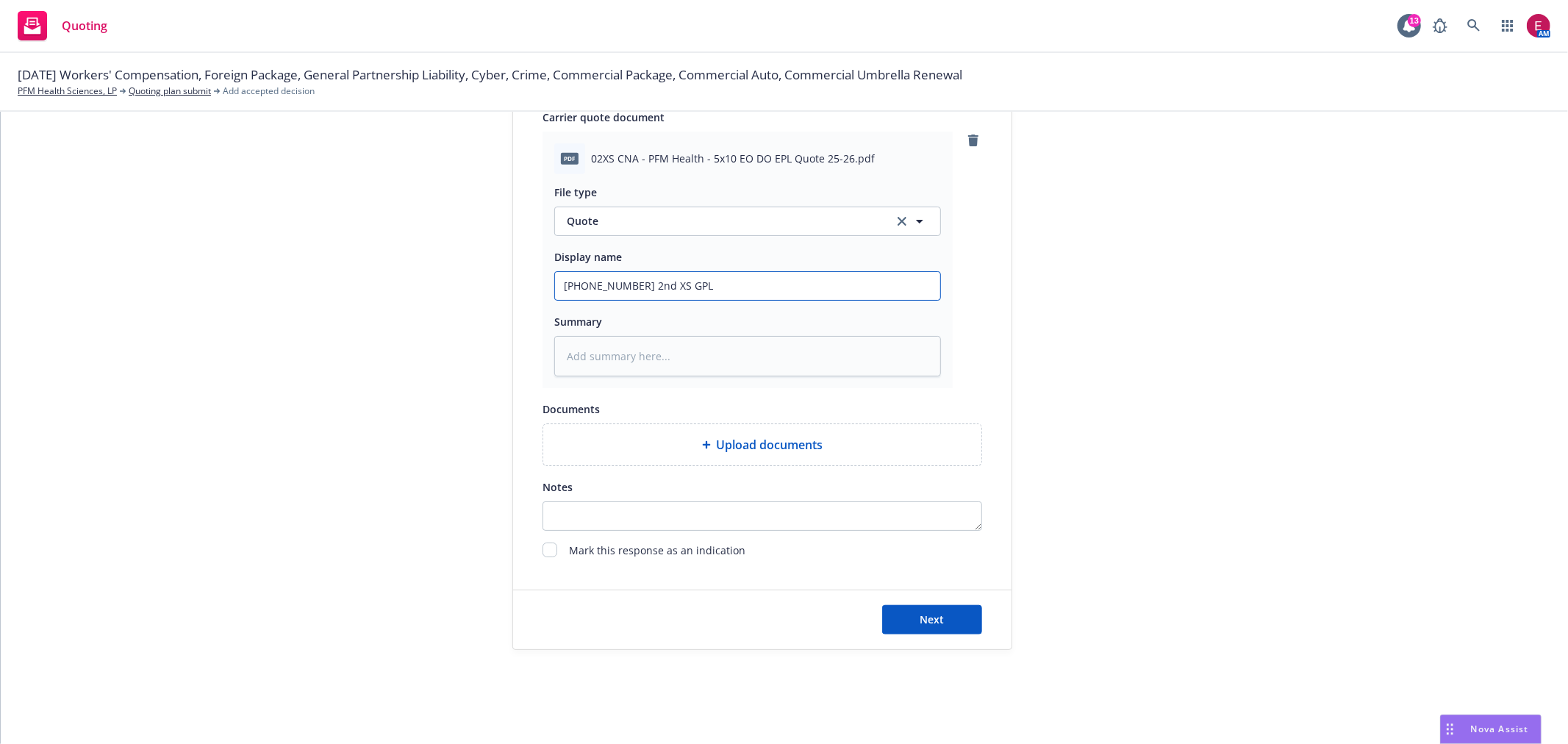
type input "500 25-26 2nd XS GPL Q"
type textarea "x"
type input "500 25-26 2nd XS GPL Quo"
type textarea "x"
type input "500 25-26 2nd XS GPL Quot"
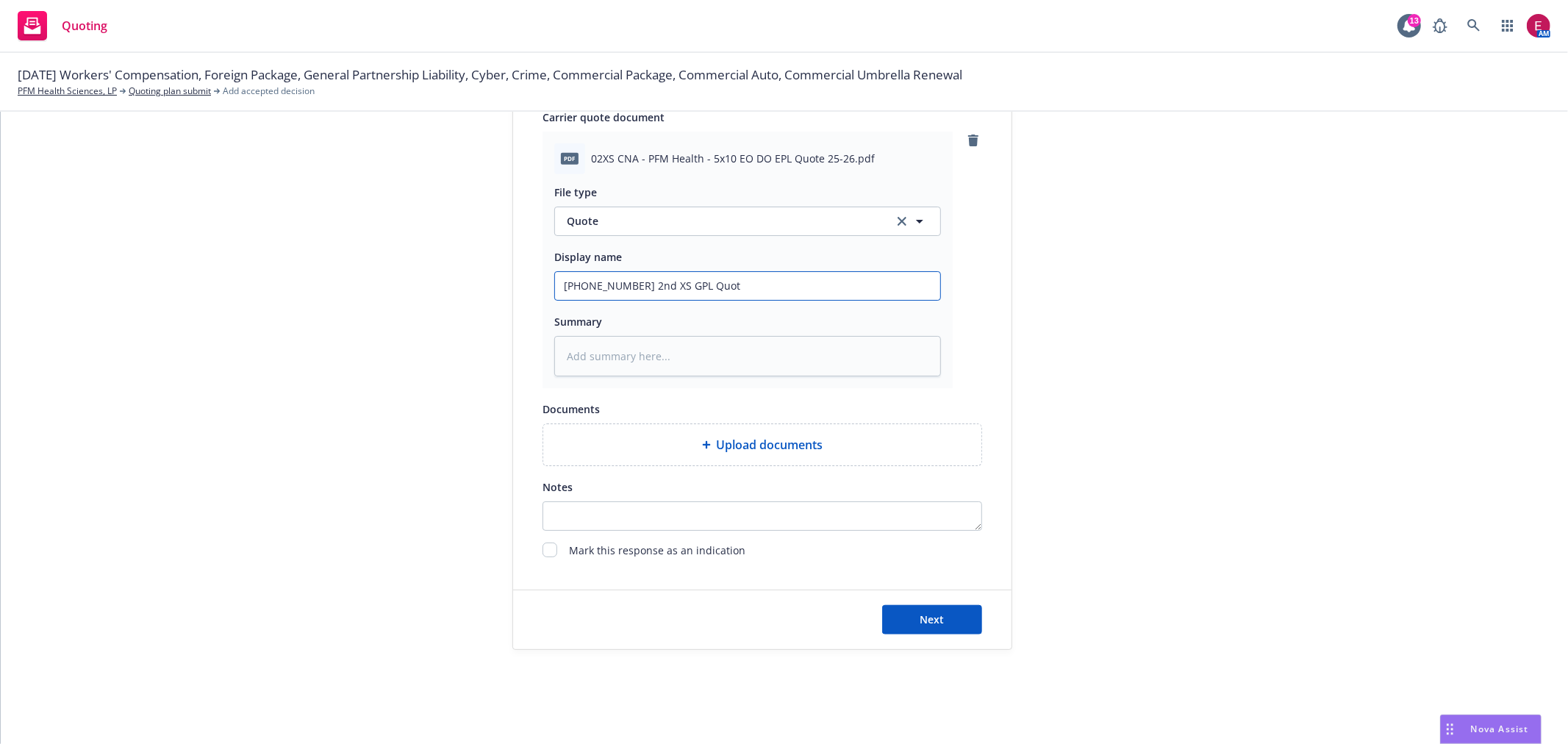
type textarea "x"
type input "500 25-26 2nd XS GPL Quote"
type textarea "x"
type input "500 25-26 2nd XS GPL Quote"
type textarea "x"
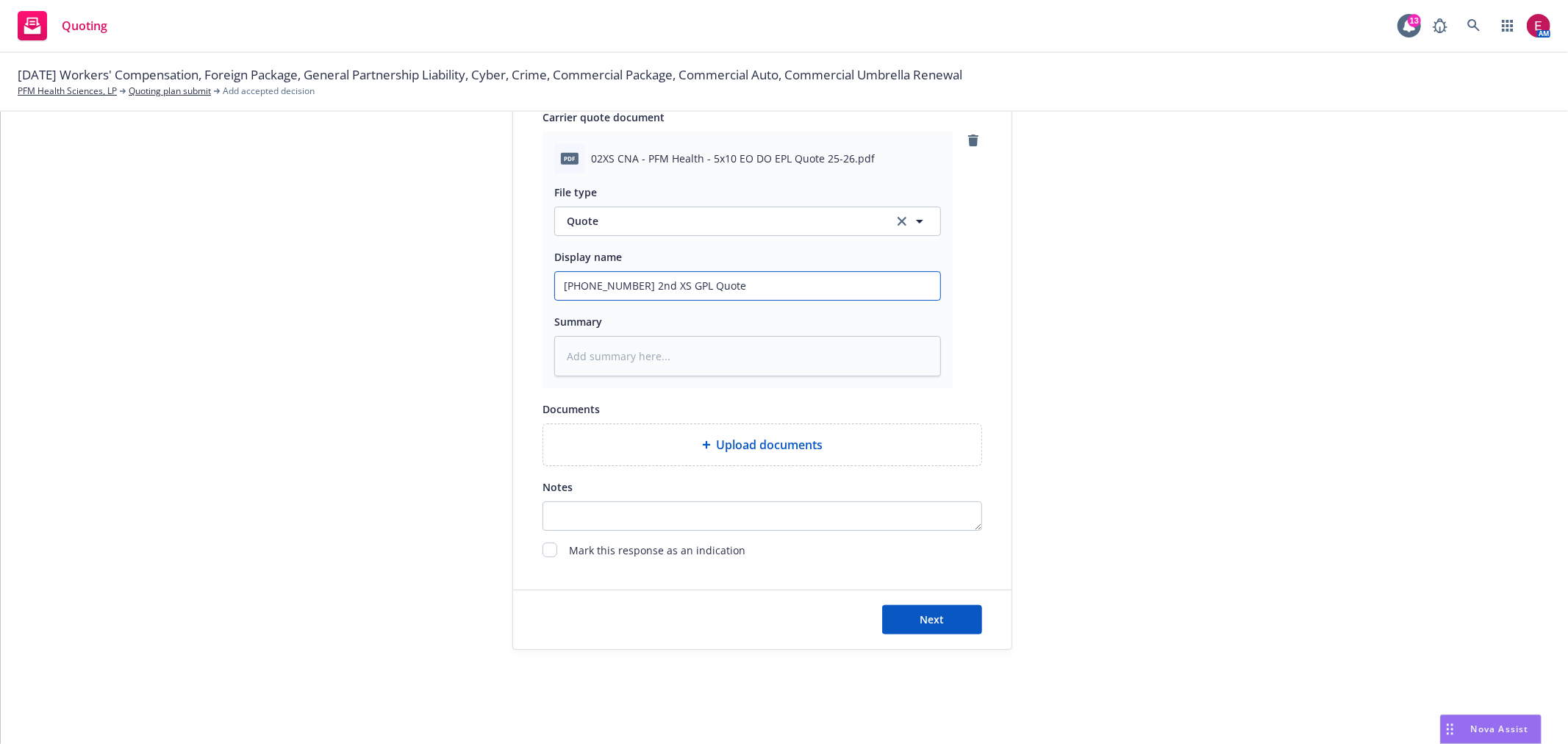
type input "500 25-26 2nd XS GPL Quote z"
type textarea "x"
paste input "CNA"
type input "500 25-26 2nd XS GPL Quote CNA"
type textarea "x"
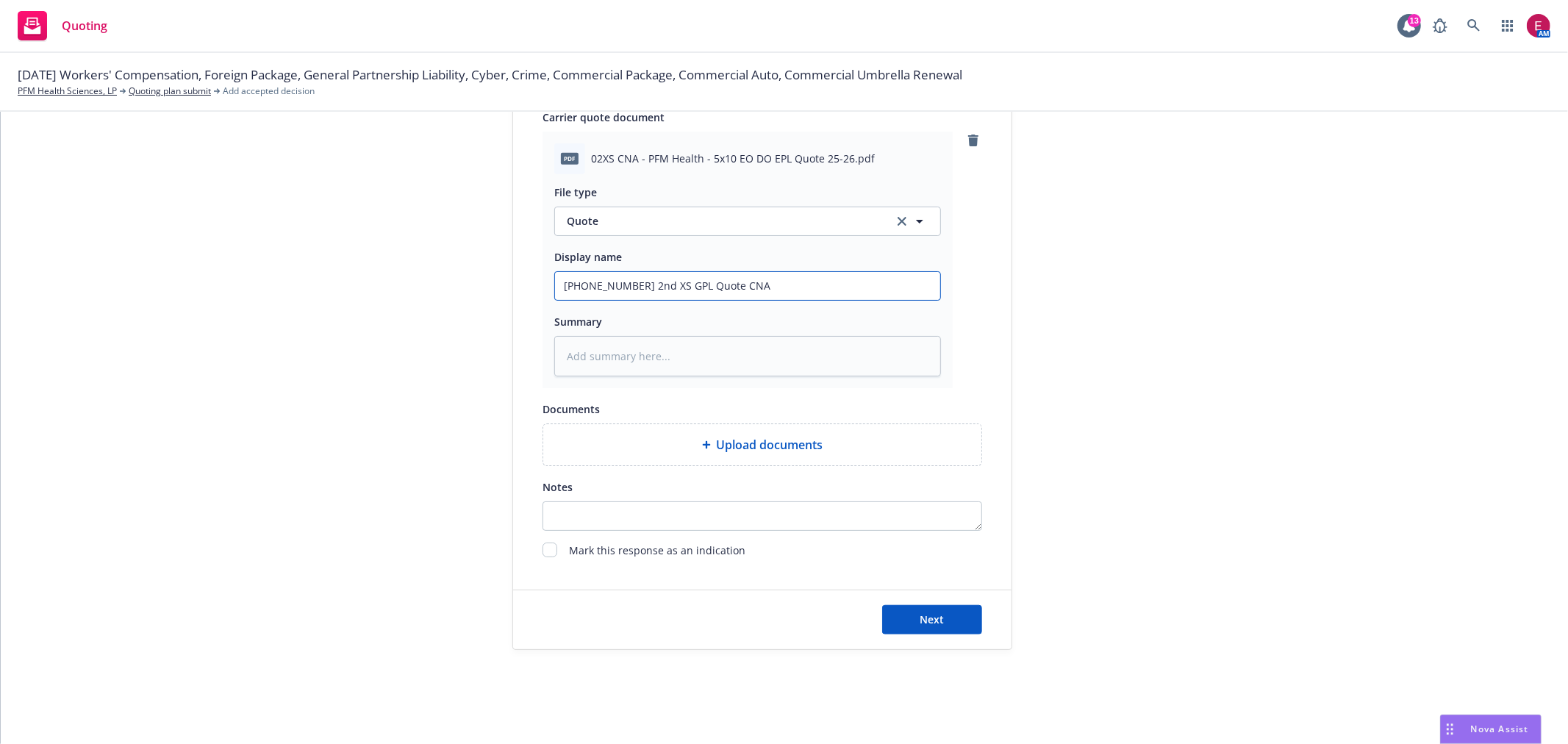
drag, startPoint x: 756, startPoint y: 283, endPoint x: 298, endPoint y: 283, distance: 458.0
click at [298, 283] on div "1 Quote initiation 2 Coverage selection 3 Billing info Quote initiation Display…" at bounding box center [784, 50] width 1532 height 1200
type input "500 25-26 2nd XS GPL Quote CNA"
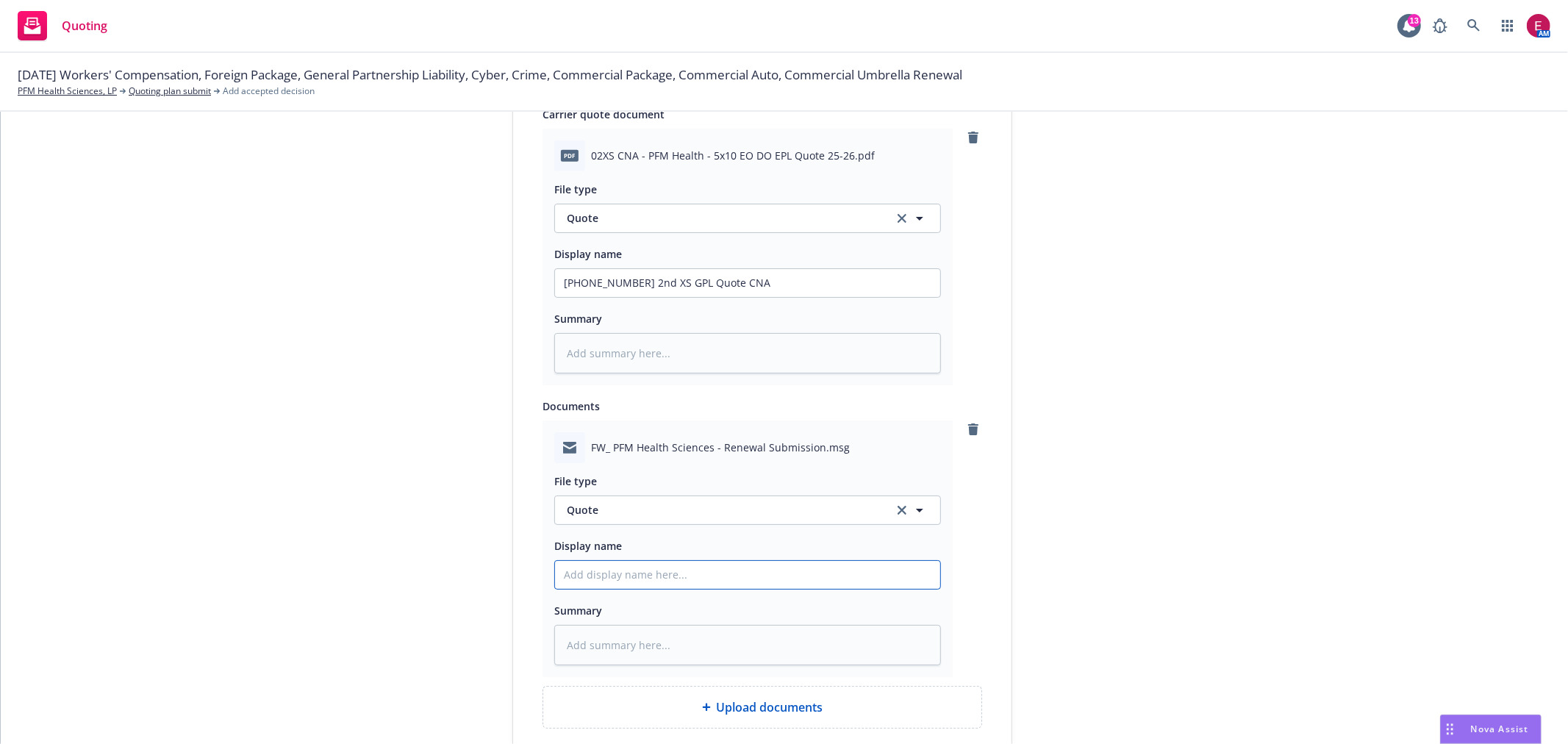
click at [606, 297] on input "Display name" at bounding box center [748, 283] width 385 height 28
paste input "500 25-26 2nd XS GPL Quote CNA"
type textarea "x"
type input "500 25-26 2nd XS GPL Quote CNA"
click at [695, 297] on input "500 25-26 2nd XS GPL Quote CNA" at bounding box center [748, 283] width 385 height 28
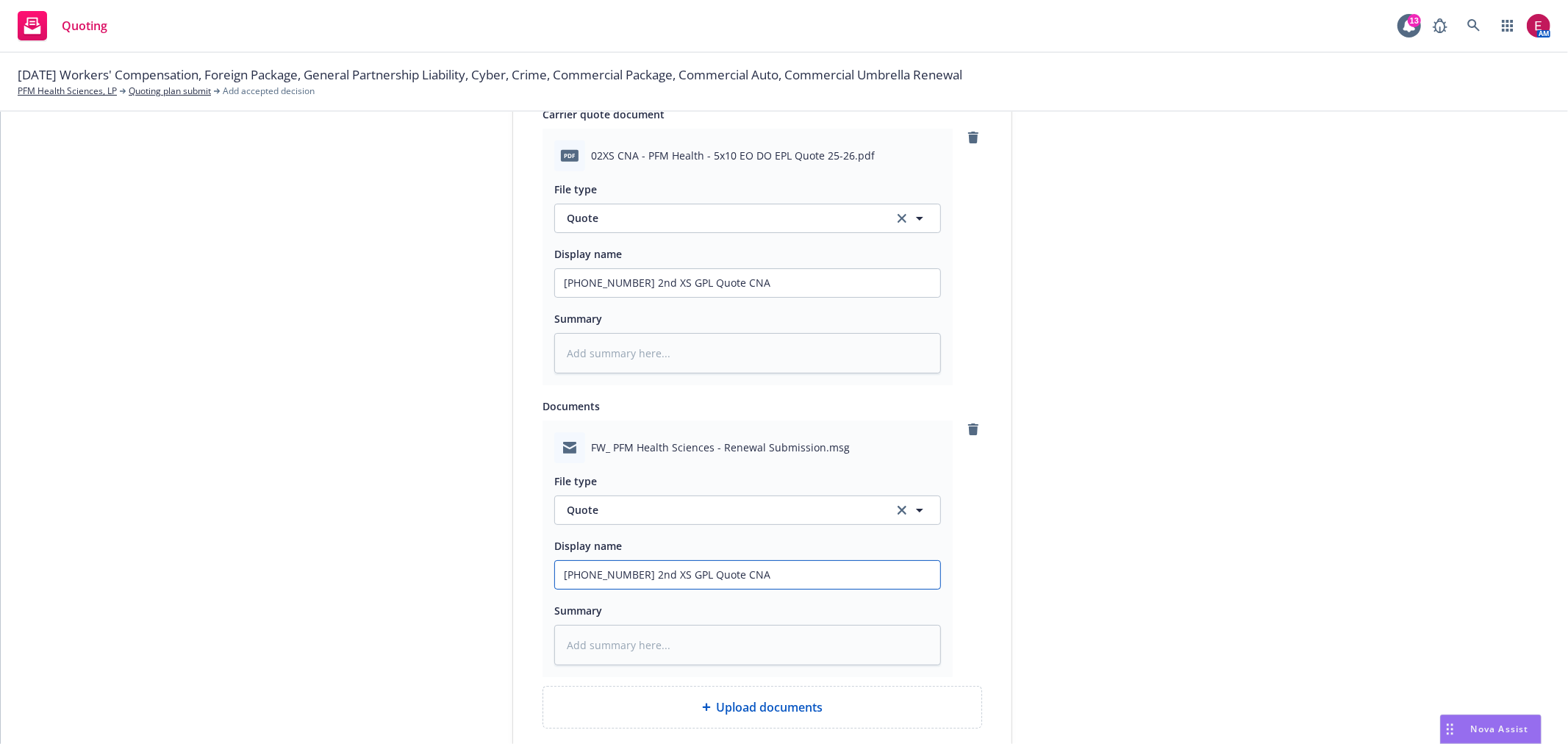
type textarea "x"
type input "500 25-26 2nd XS GPL Quote E CNA"
type textarea "x"
type input "500 25-26 2nd XS GPL Quote EM CNA"
click at [834, 525] on button "Quote" at bounding box center [747, 510] width 386 height 29
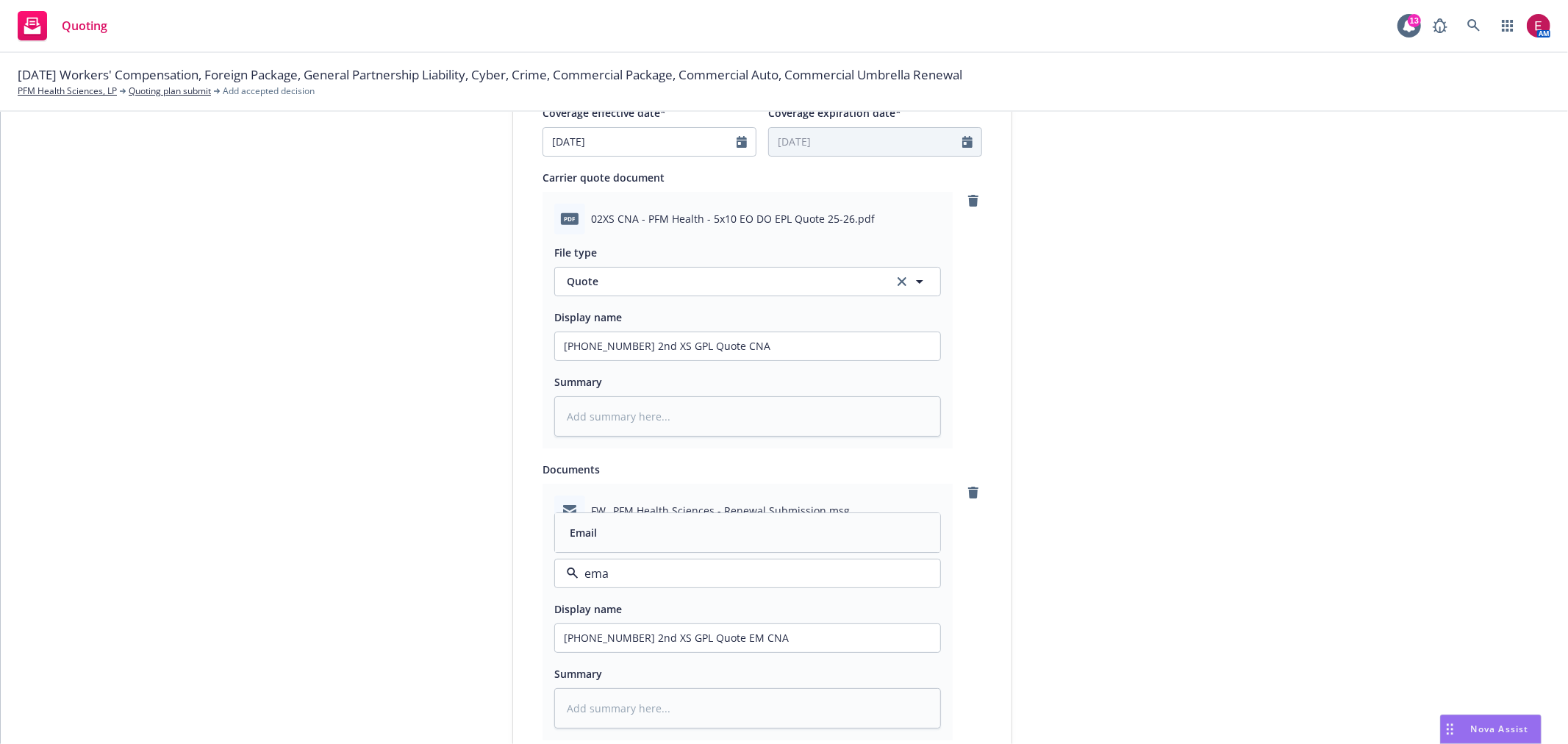
type input "ema"
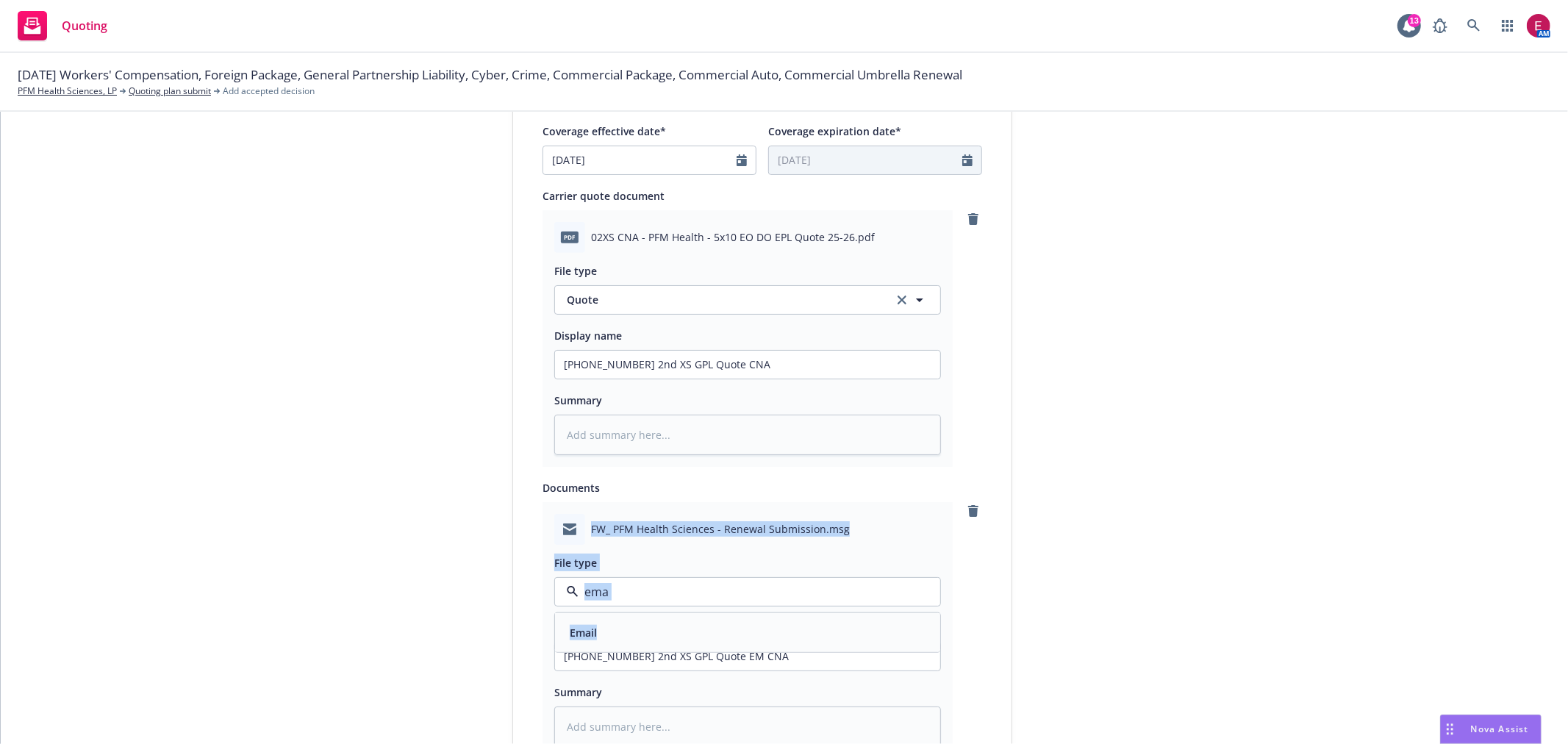
drag, startPoint x: 844, startPoint y: 474, endPoint x: 616, endPoint y: 590, distance: 255.8
click at [654, 590] on div "Display name CNA Insurance Quote expiration date* 09/26/2025 The quoted coverag…" at bounding box center [762, 255] width 439 height 1297
click at [634, 638] on div "Email" at bounding box center [747, 632] width 367 height 21
click at [427, 569] on div "1 Quote initiation 2 Coverage selection 3 Billing info" at bounding box center [401, 261] width 161 height 1465
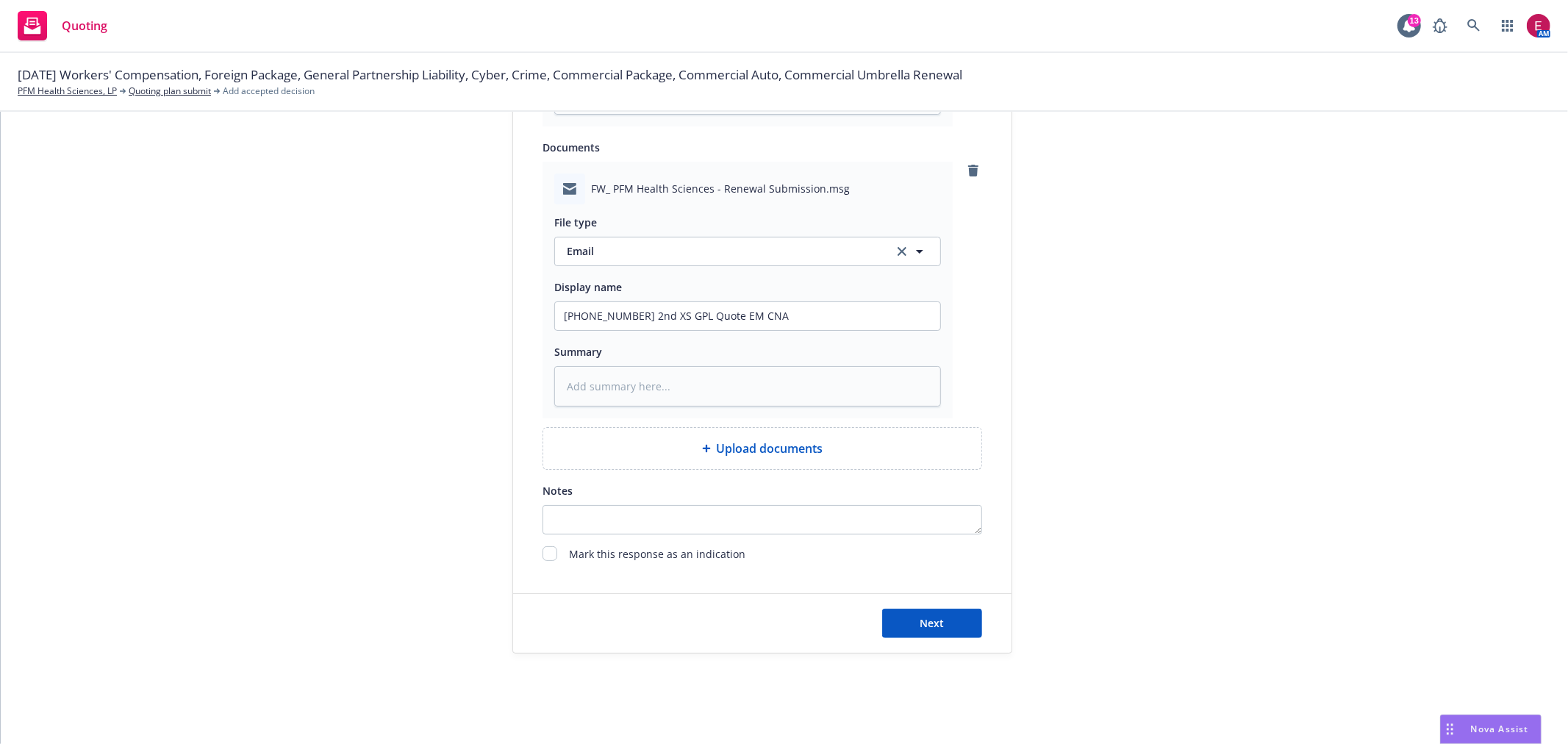
scroll to position [990, 0]
click at [928, 615] on span "Next" at bounding box center [933, 619] width 25 height 14
type textarea "x"
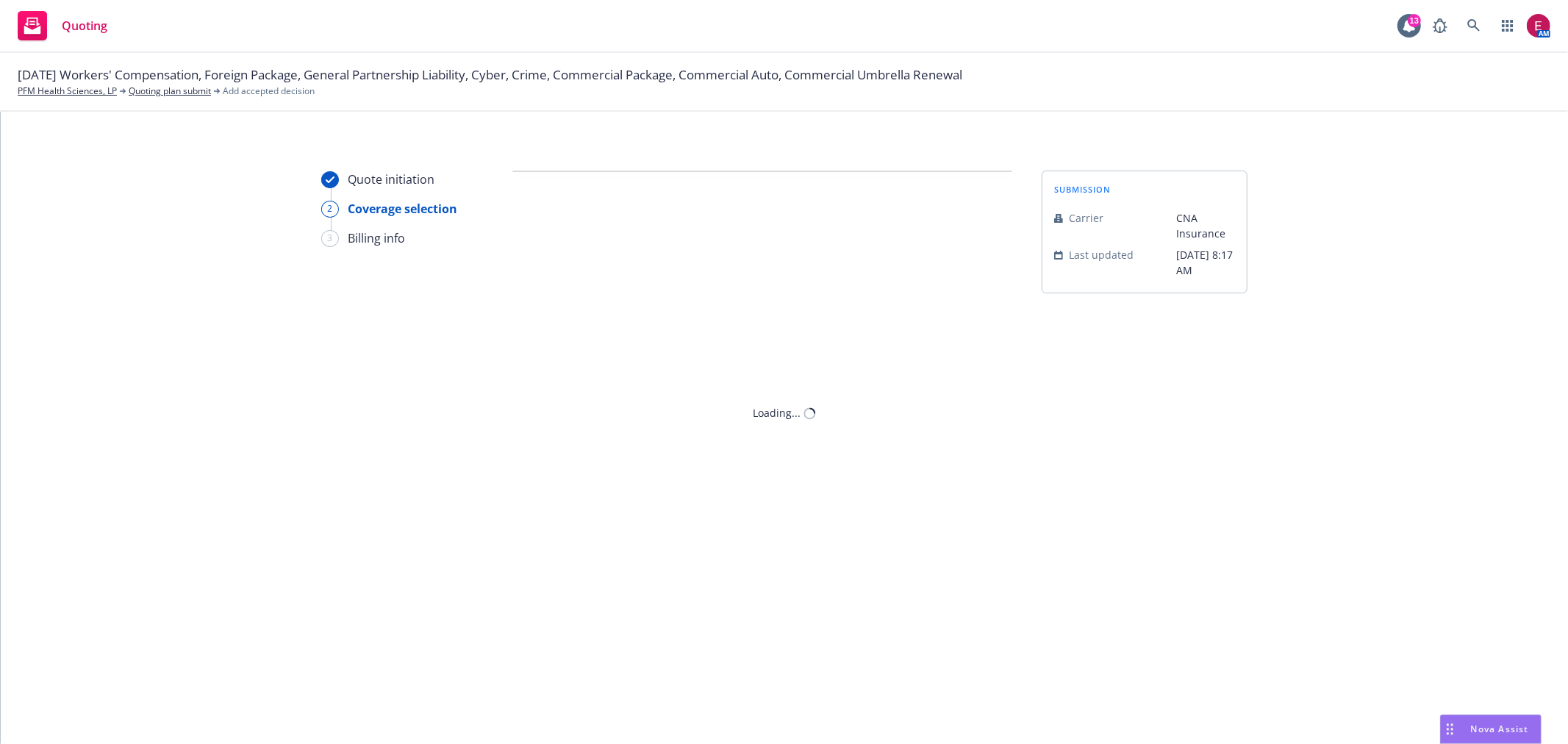
scroll to position [0, 0]
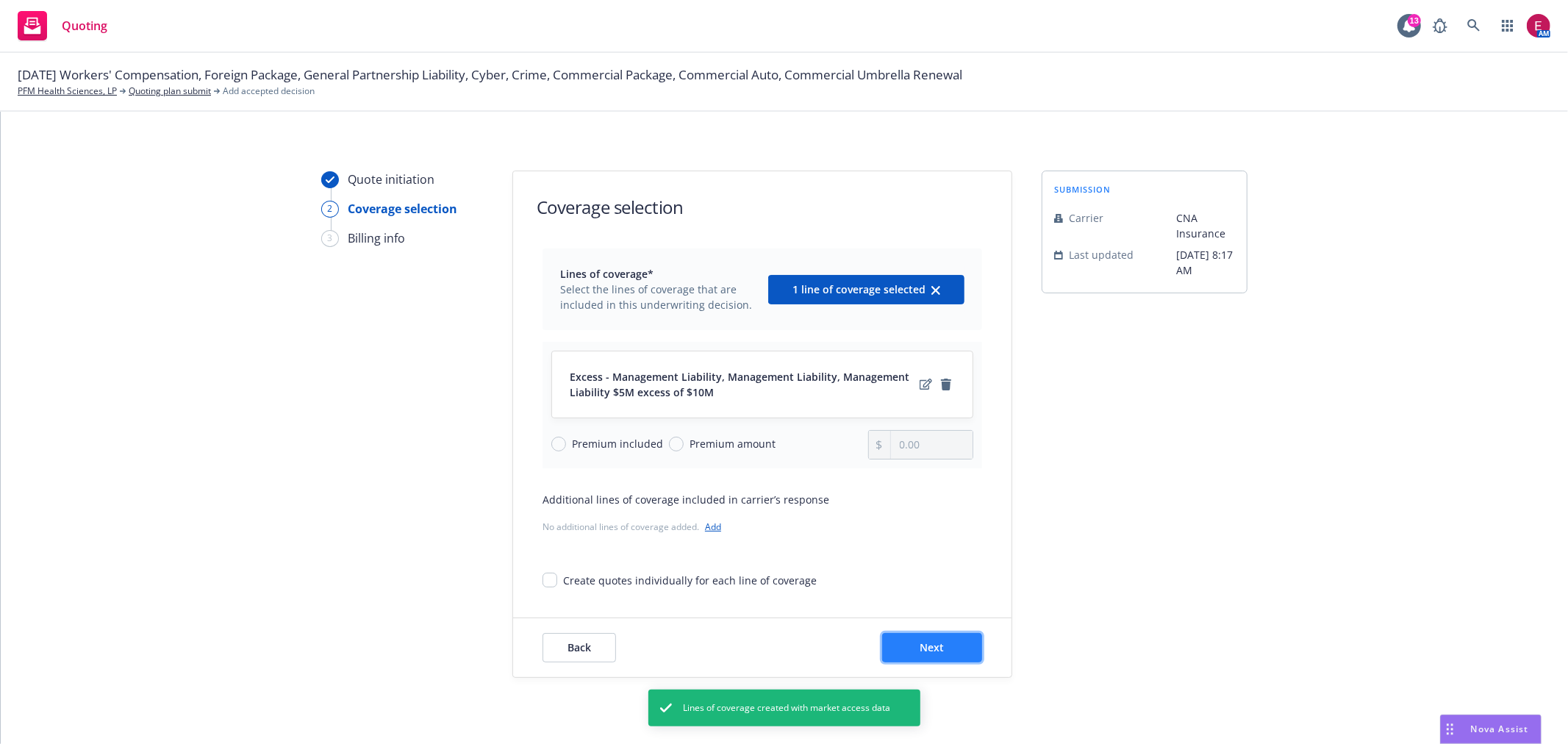
click at [931, 647] on span "Next" at bounding box center [933, 647] width 25 height 14
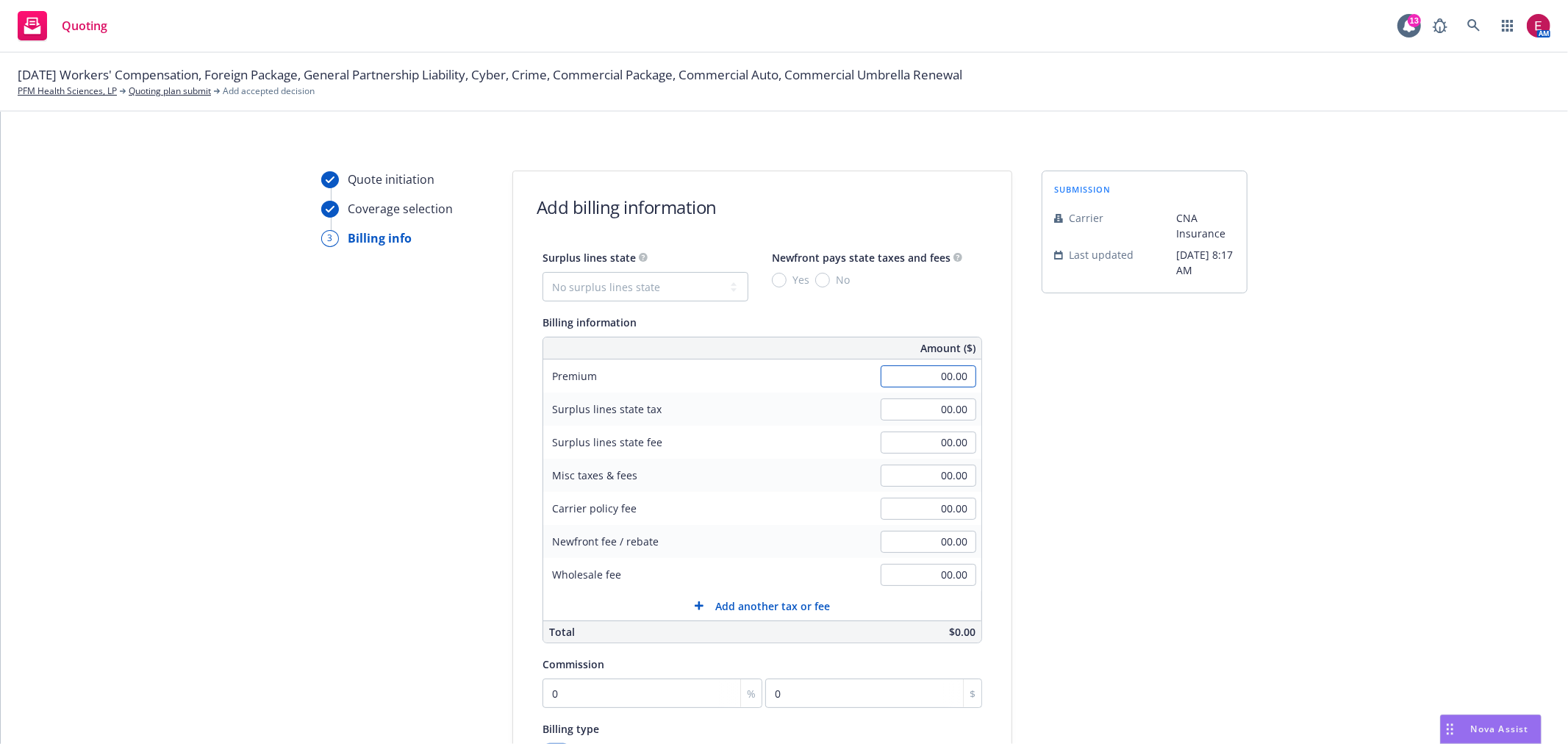
drag, startPoint x: 951, startPoint y: 373, endPoint x: 968, endPoint y: 369, distance: 17.5
click at [951, 373] on input "00.00" at bounding box center [928, 376] width 96 height 22
type input "47,000.00"
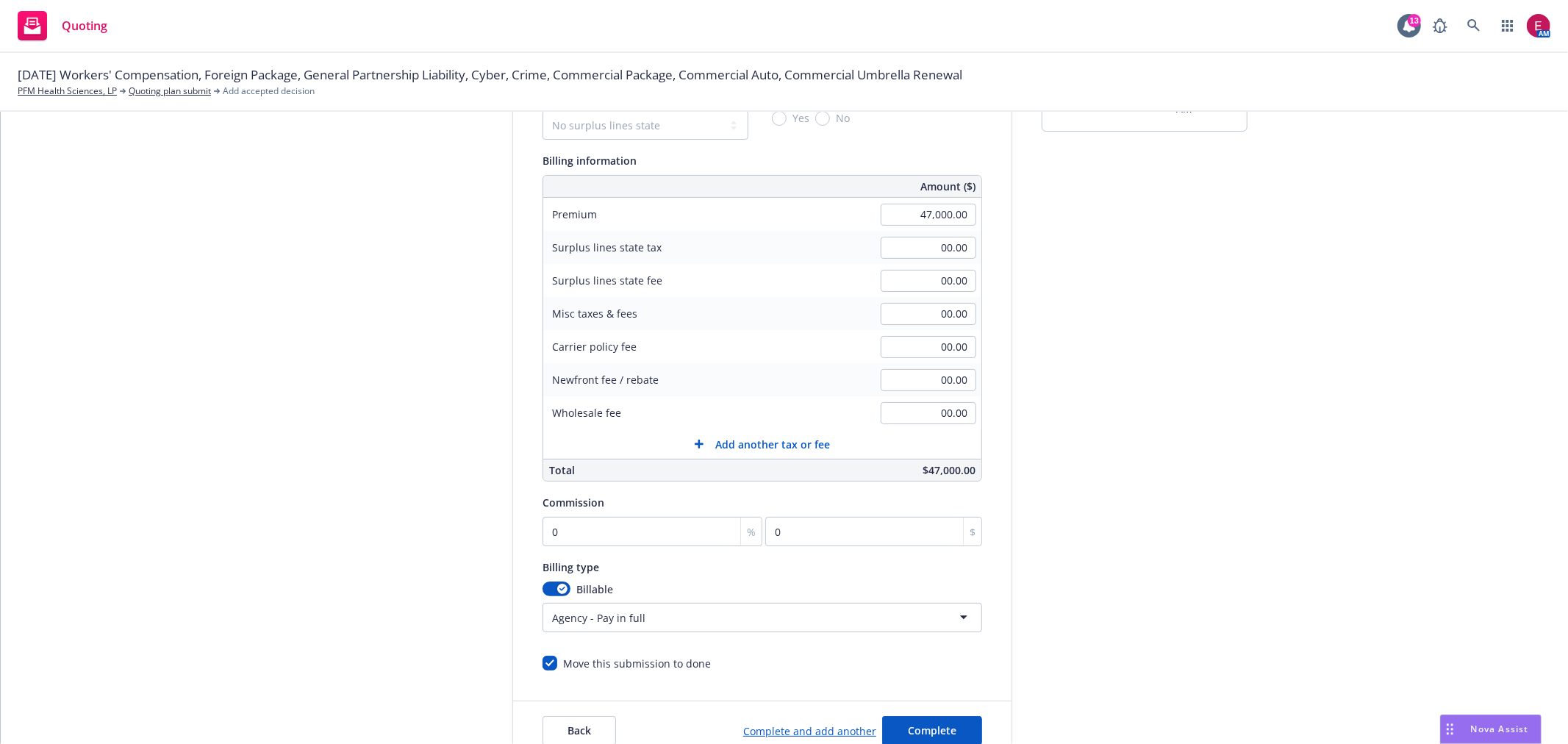
scroll to position [163, 0]
drag, startPoint x: 570, startPoint y: 542, endPoint x: 587, endPoint y: 535, distance: 18.4
click at [570, 541] on input "0" at bounding box center [653, 530] width 220 height 29
type input "1"
type input "470"
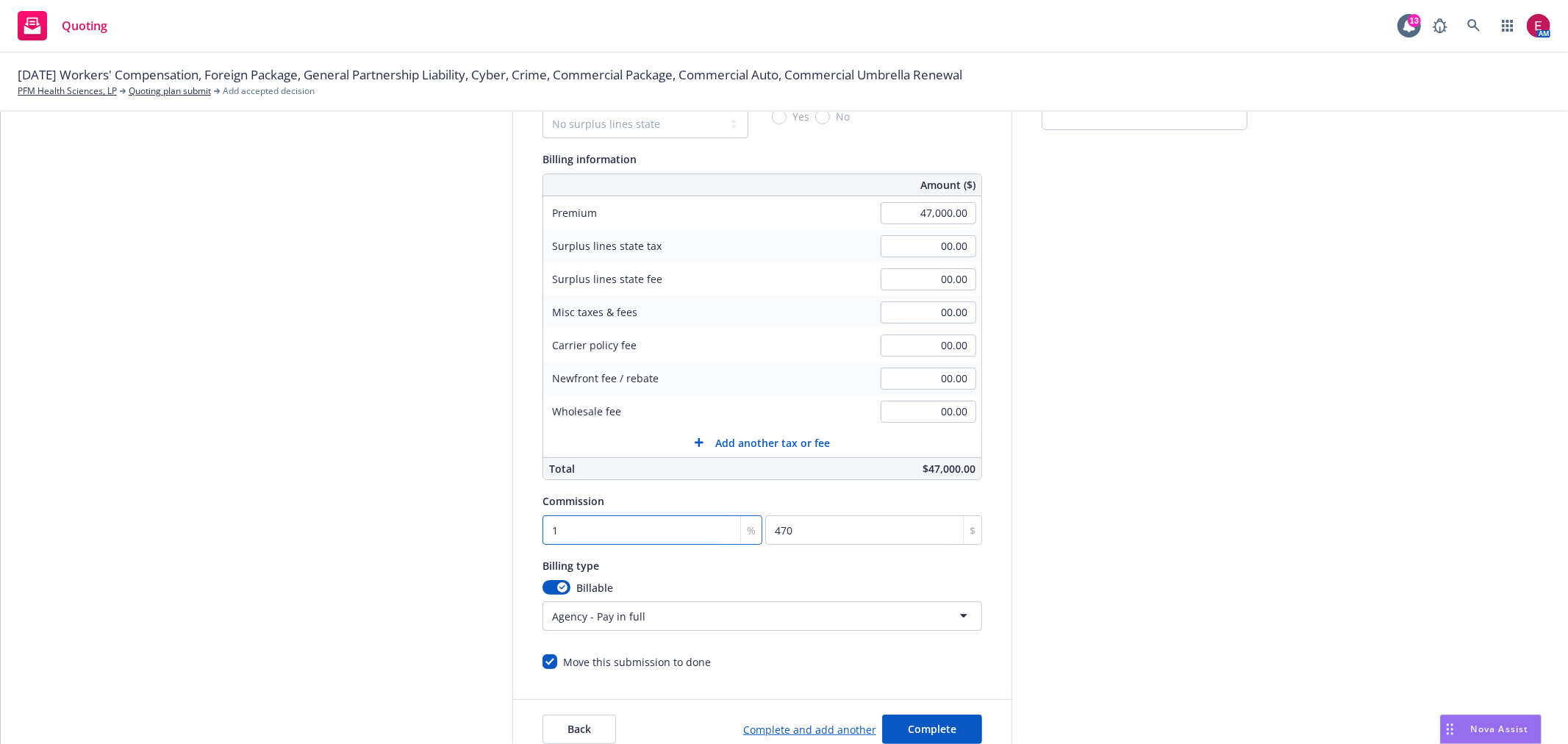
type input "15"
type input "7050"
type input "15"
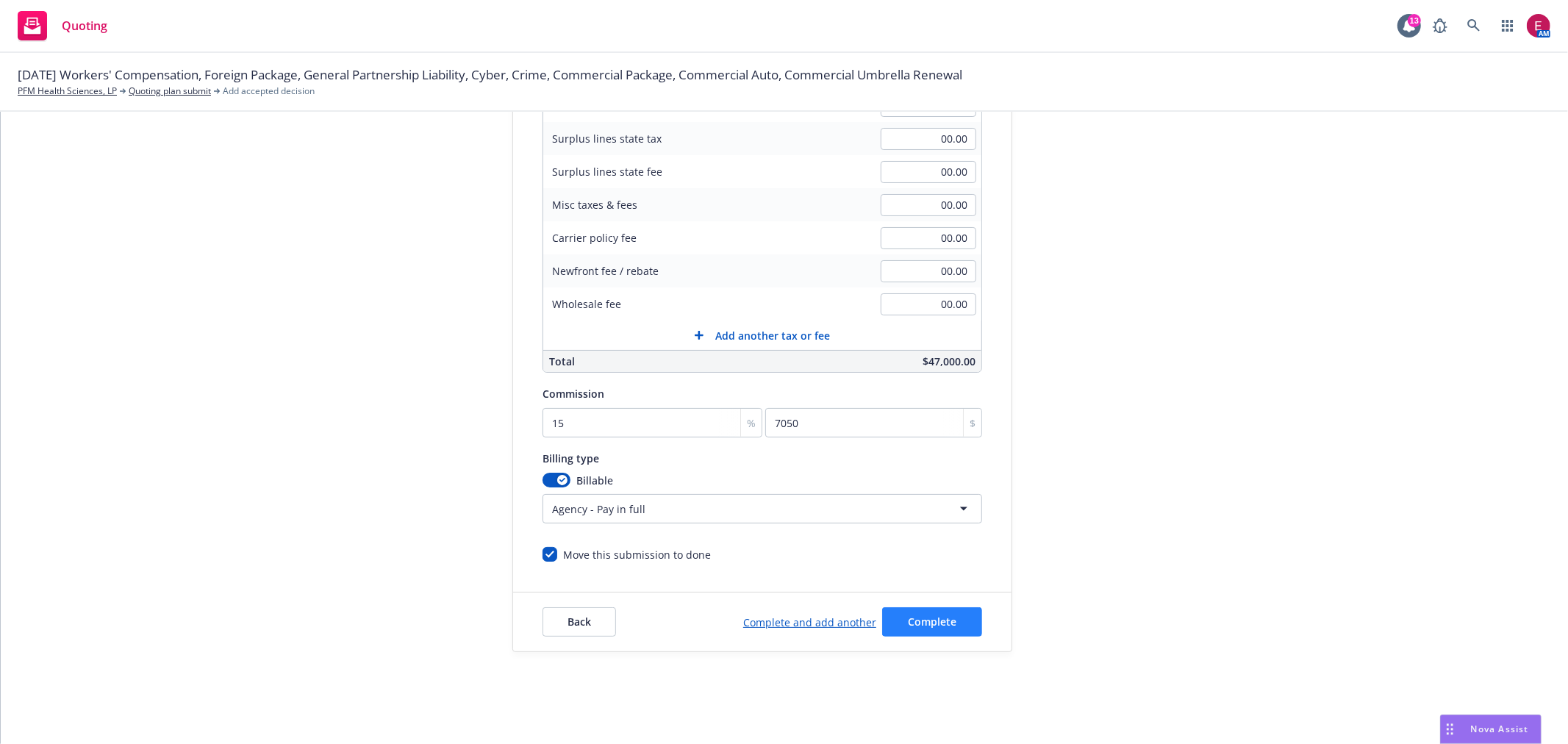
scroll to position [273, 0]
click at [927, 612] on span "Complete" at bounding box center [932, 619] width 48 height 14
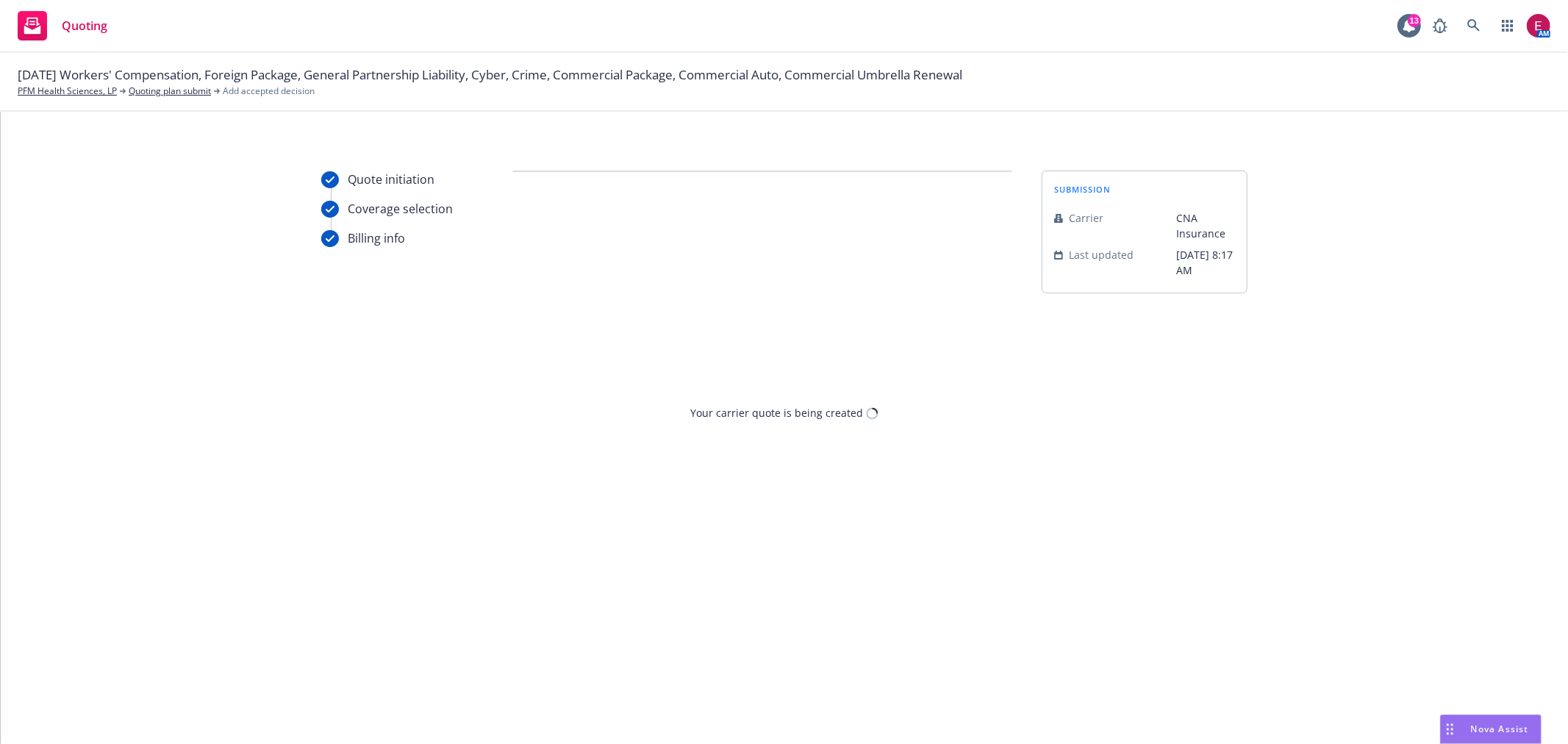
scroll to position [0, 0]
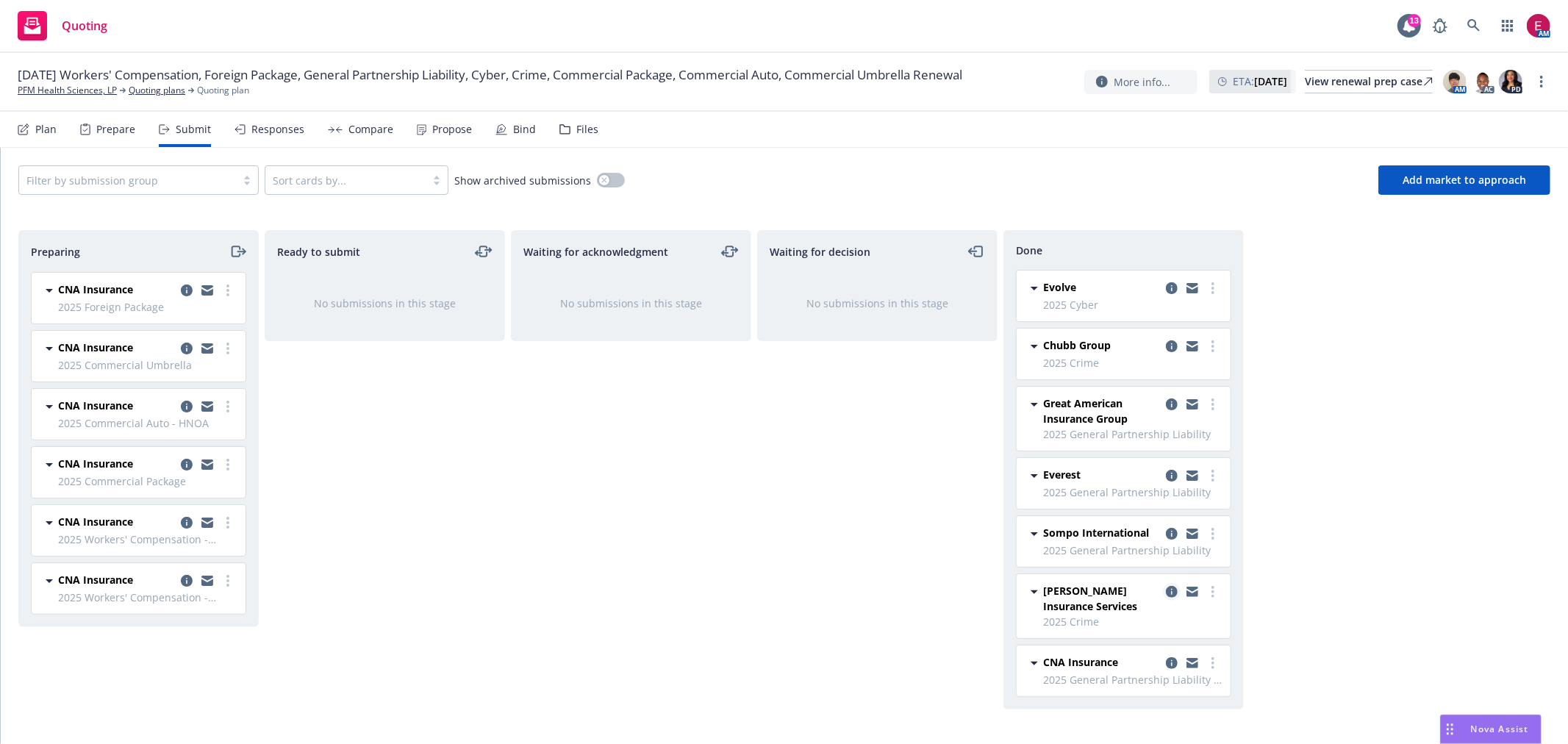
click at [1174, 590] on icon "copy logging email" at bounding box center [1172, 591] width 11 height 11
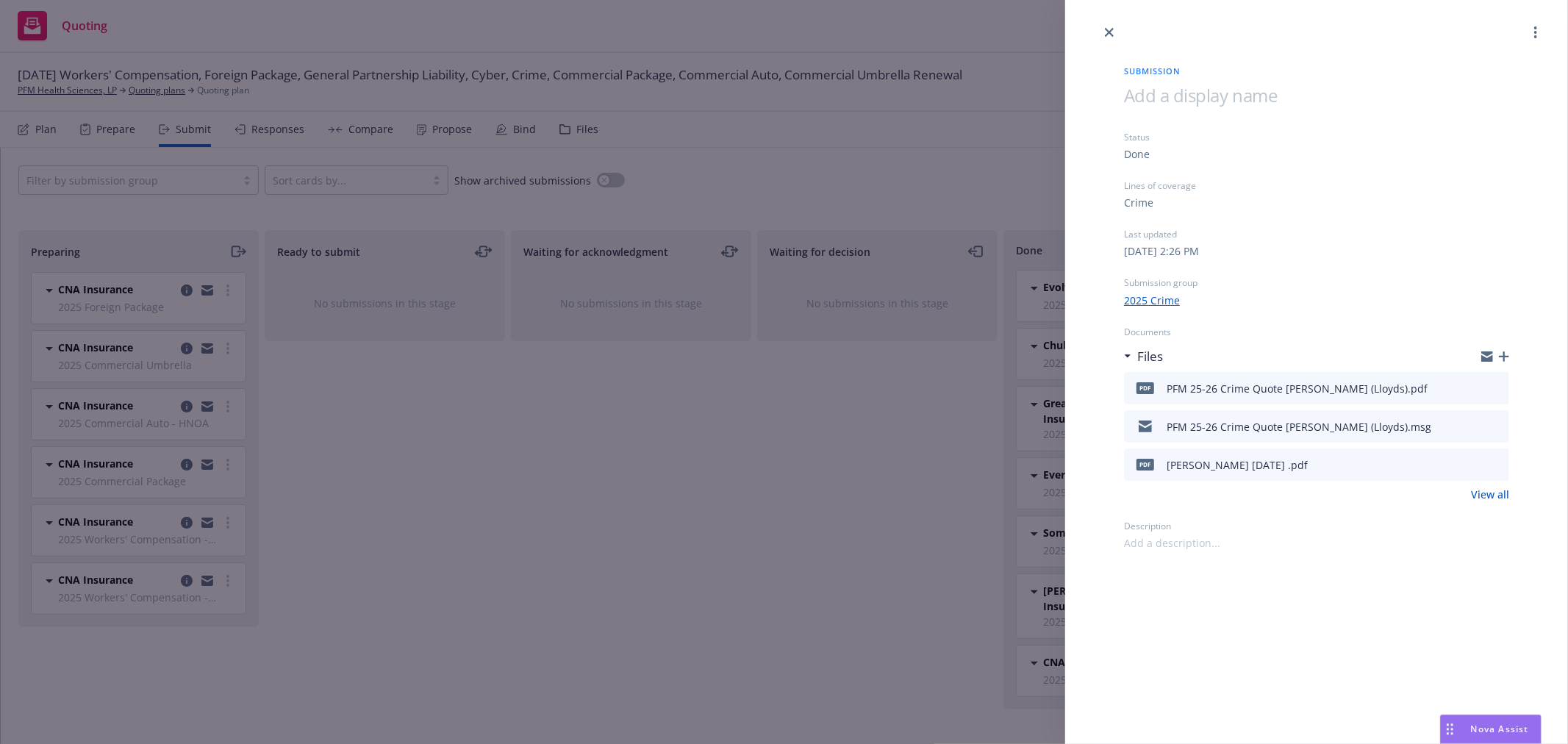
click at [1502, 386] on icon "preview file" at bounding box center [1496, 387] width 13 height 10
drag, startPoint x: 138, startPoint y: 133, endPoint x: 77, endPoint y: 102, distance: 68.4
click at [133, 131] on div "Submission Status Done Lines of coverage Crime Last updated [DATE] 2:26 PM Subm…" at bounding box center [784, 372] width 1568 height 744
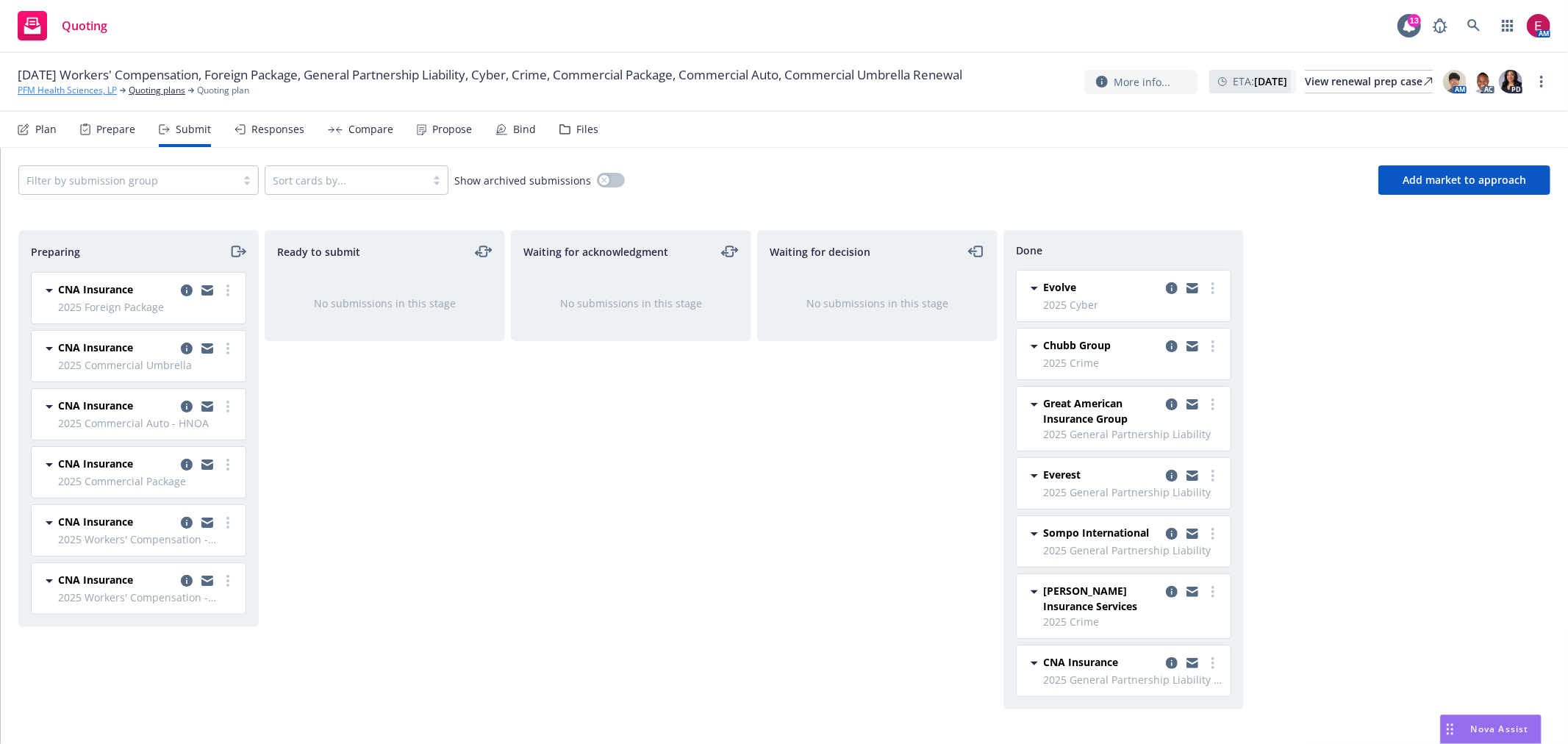
click at [64, 96] on link "PFM Health Sciences, LP" at bounding box center [67, 90] width 100 height 13
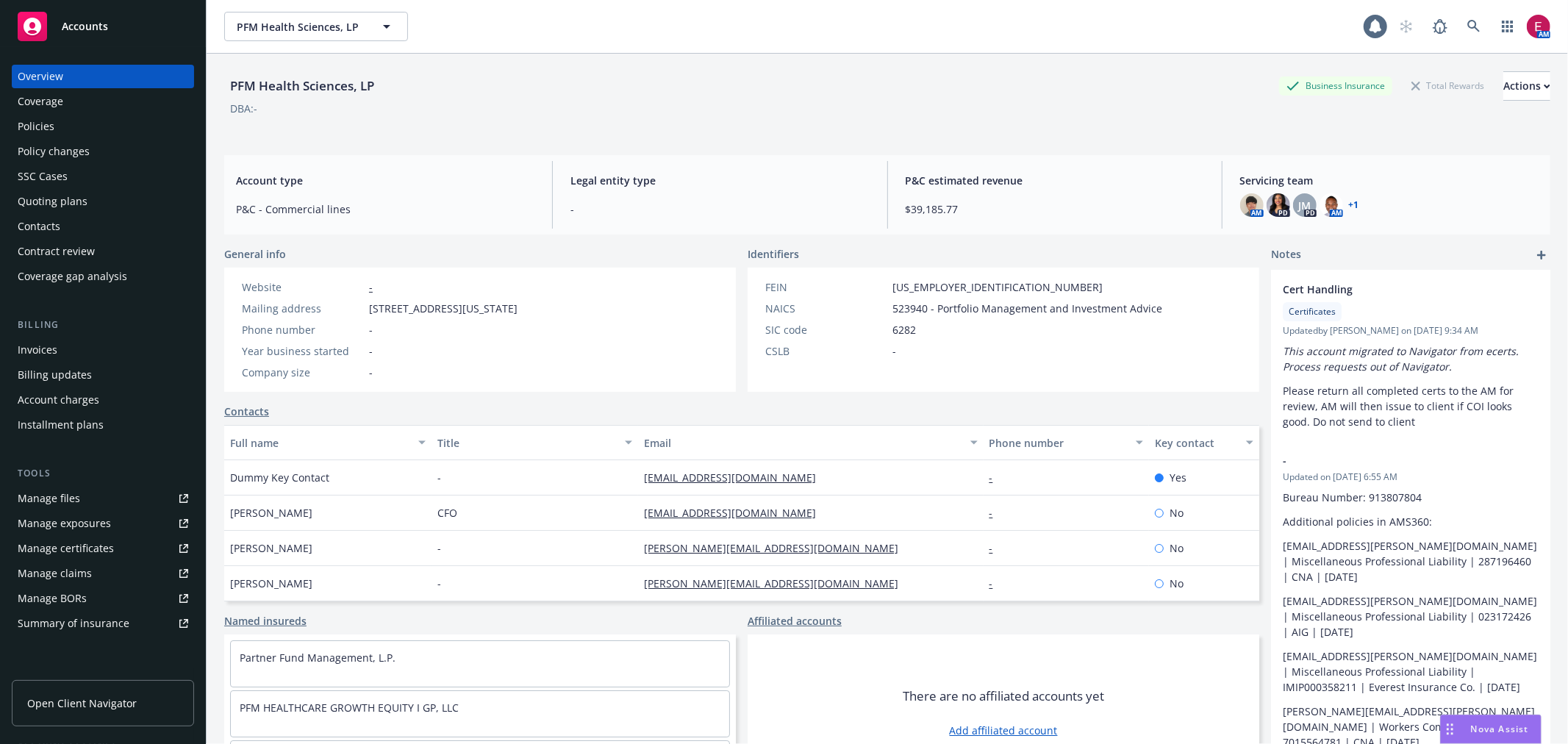
click at [78, 123] on div "Policies" at bounding box center [103, 126] width 171 height 24
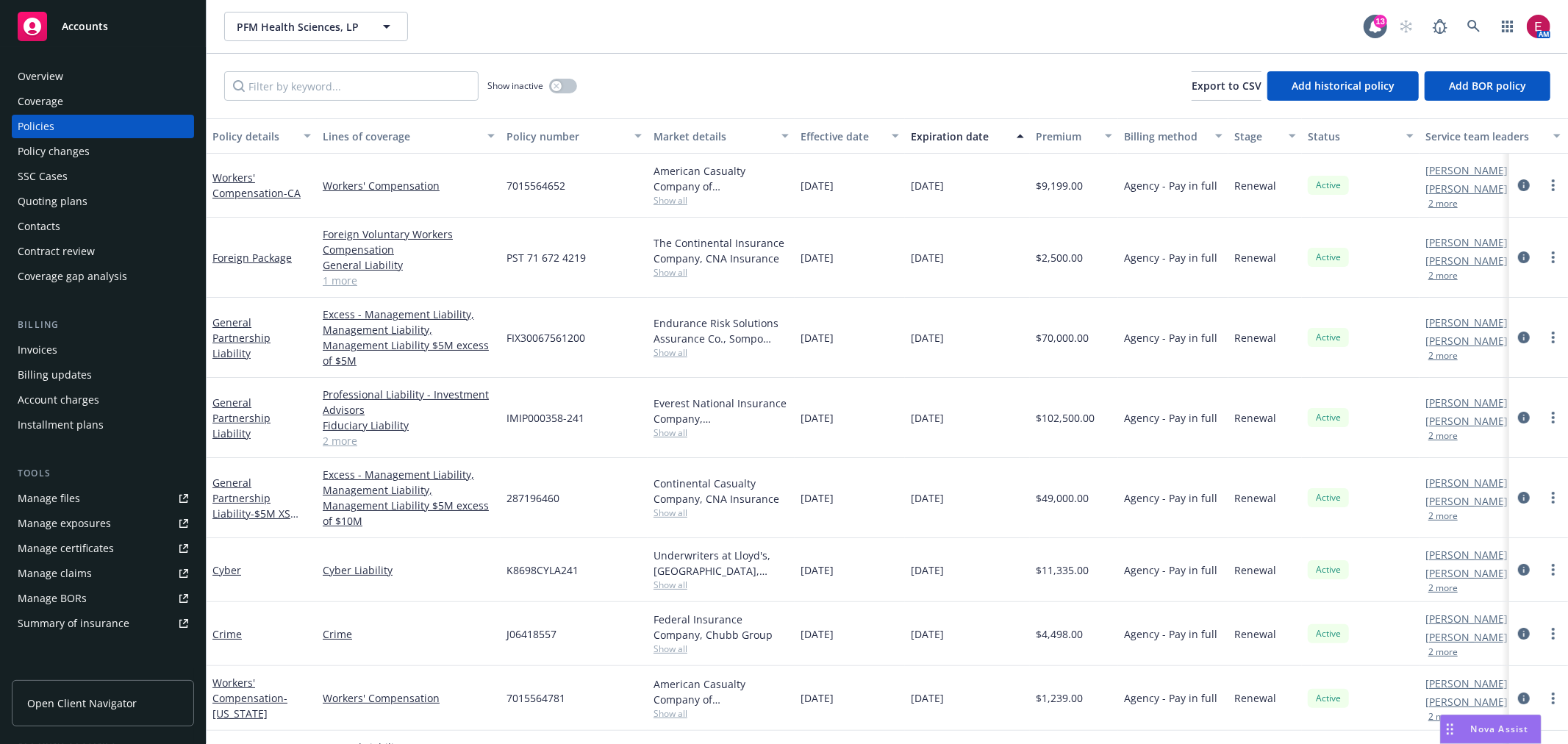
click at [240, 385] on div "General Partnership Liability" at bounding box center [262, 418] width 110 height 80
click at [240, 396] on link "General Partnership Liability" at bounding box center [241, 418] width 58 height 45
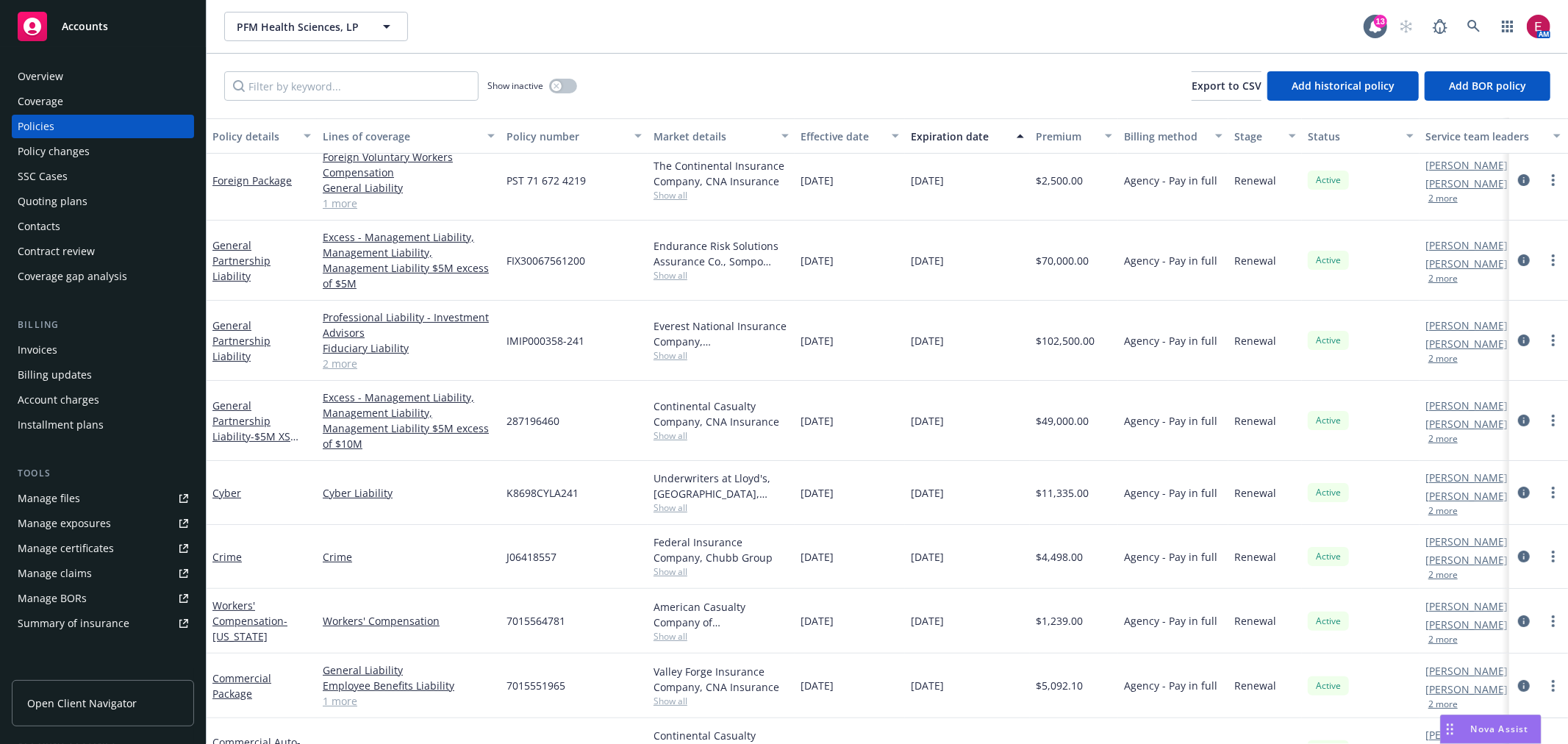
scroll to position [82, 0]
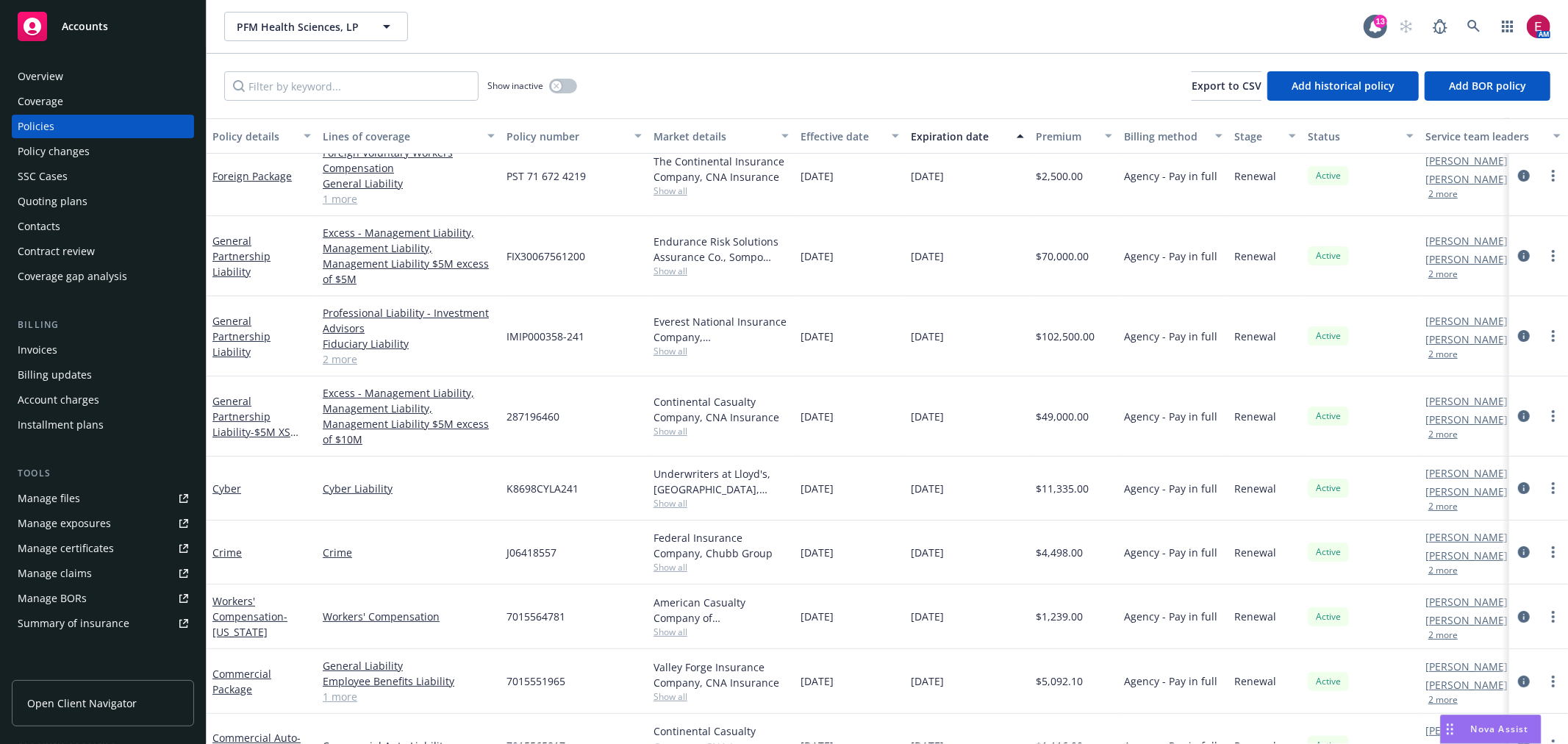
click at [86, 210] on div "Quoting plans" at bounding box center [103, 201] width 171 height 24
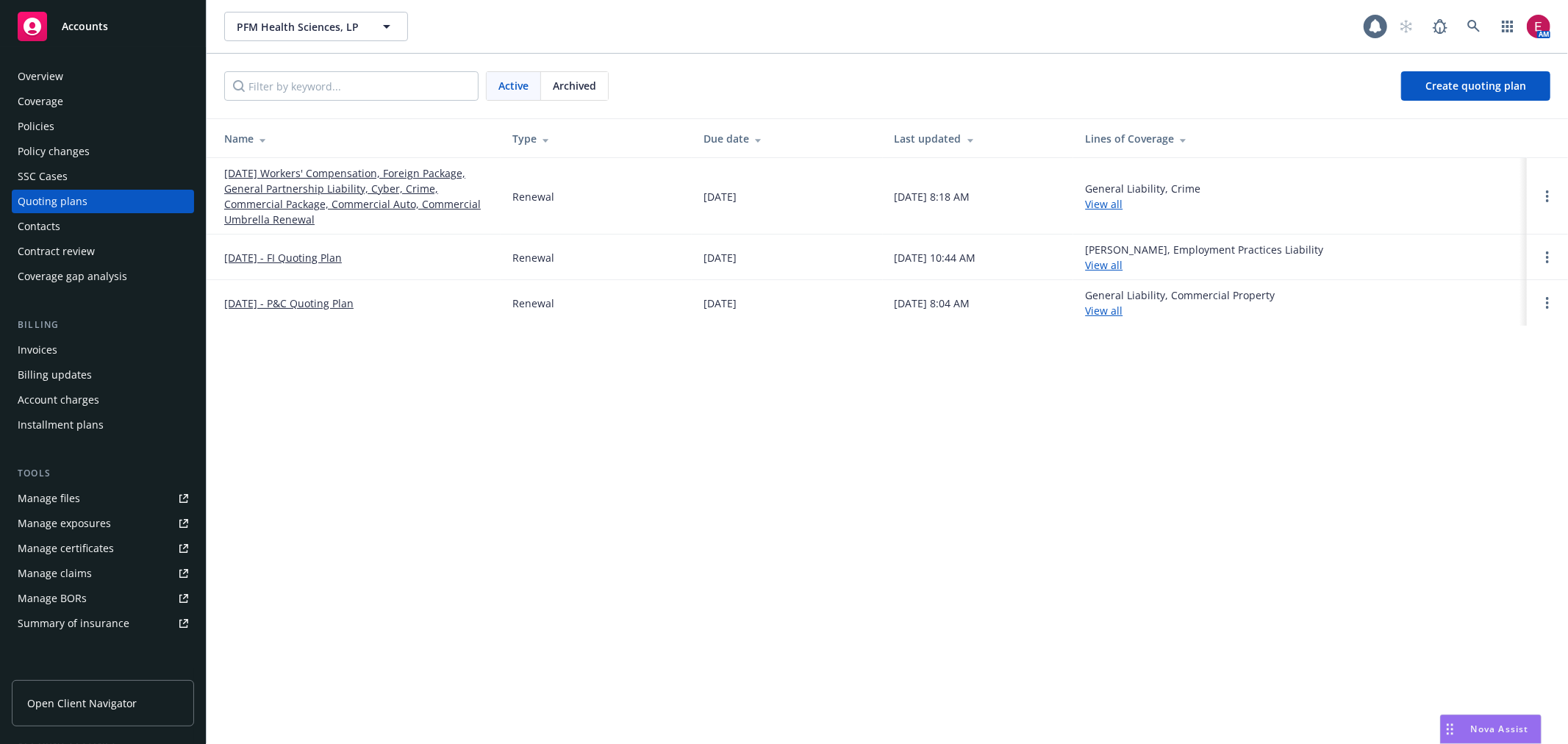
click at [327, 190] on link "[DATE] Workers' Compensation, Foreign Package, General Partnership Liability, C…" at bounding box center [356, 195] width 265 height 62
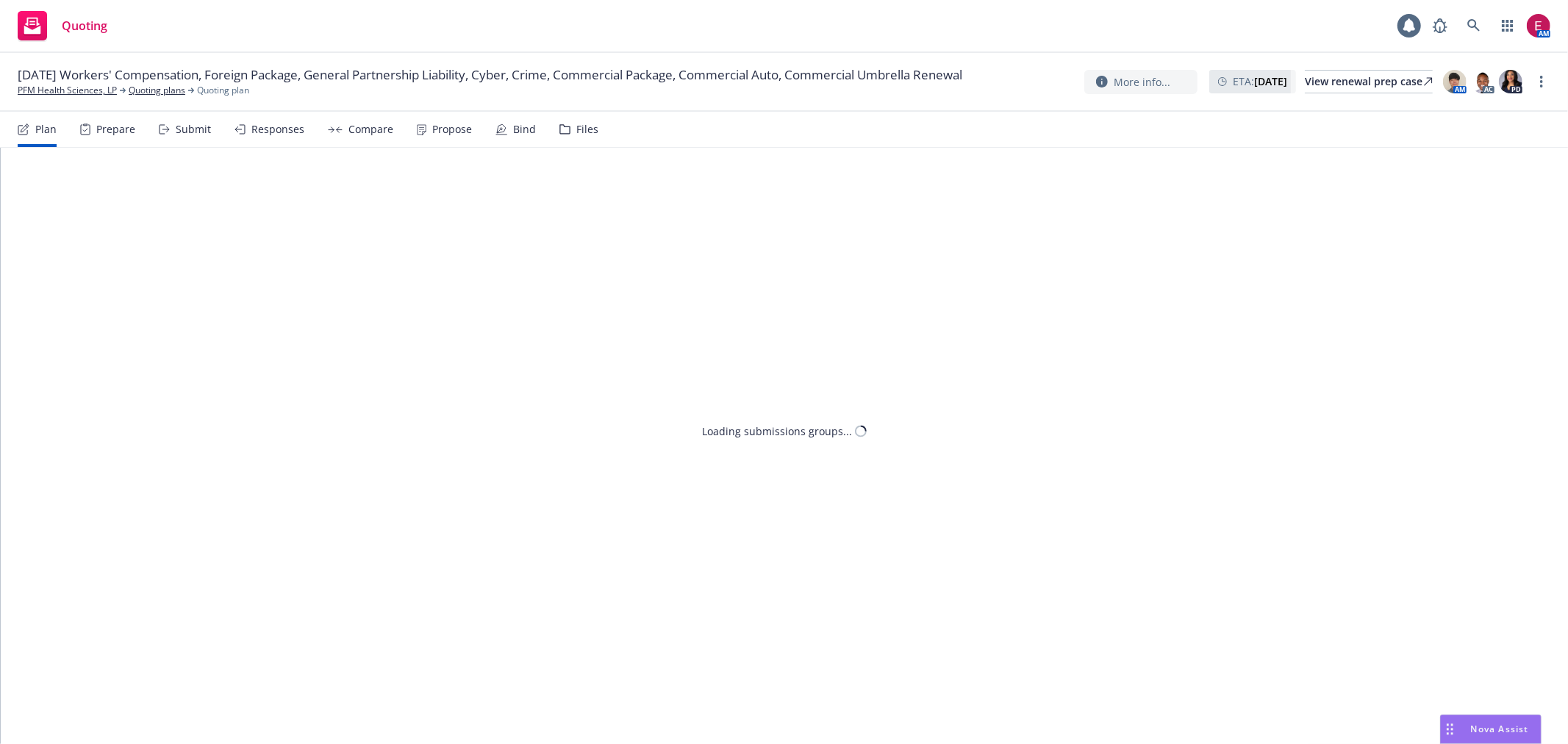
click at [159, 134] on icon at bounding box center [164, 129] width 11 height 10
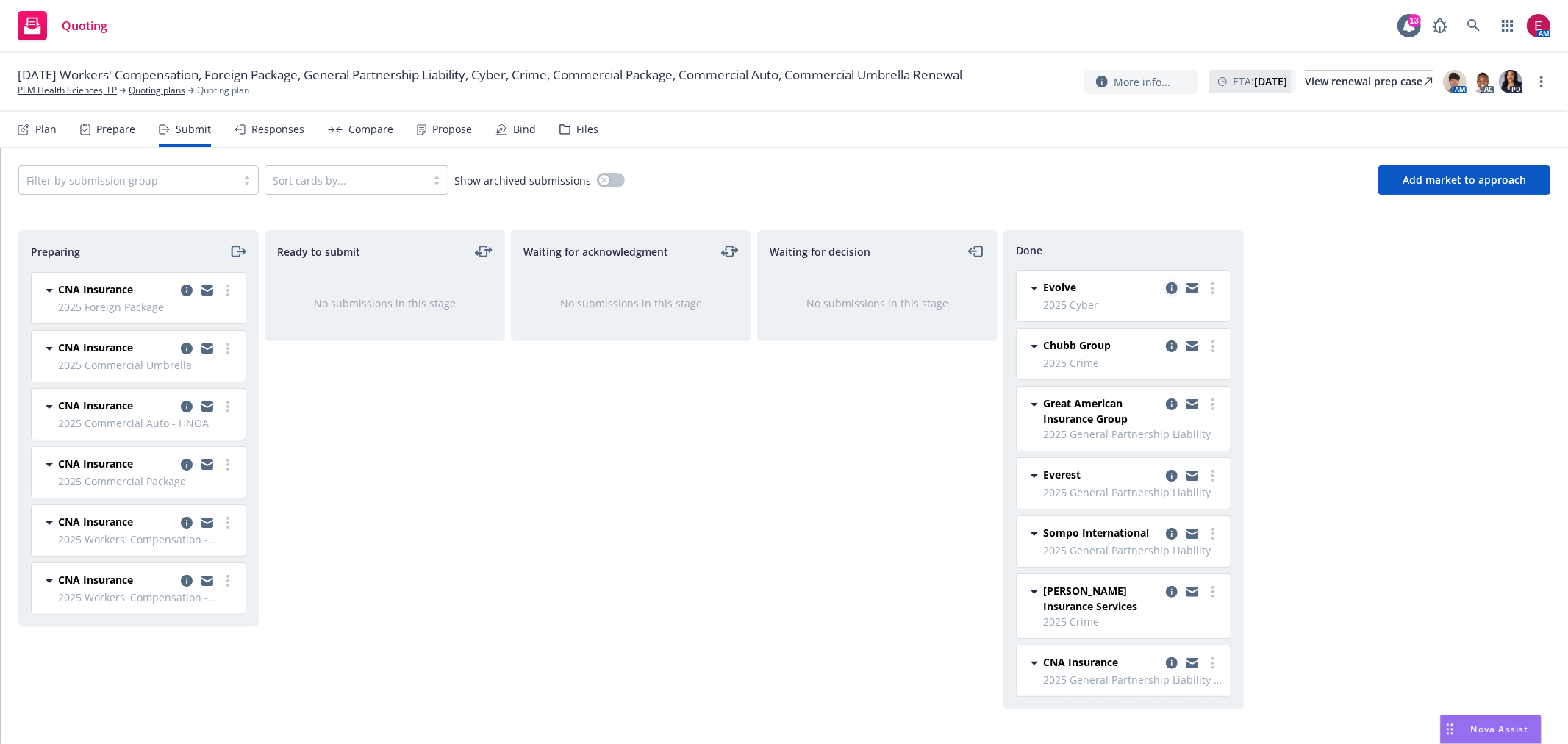
click at [1175, 288] on icon "copy logging email" at bounding box center [1172, 288] width 11 height 11
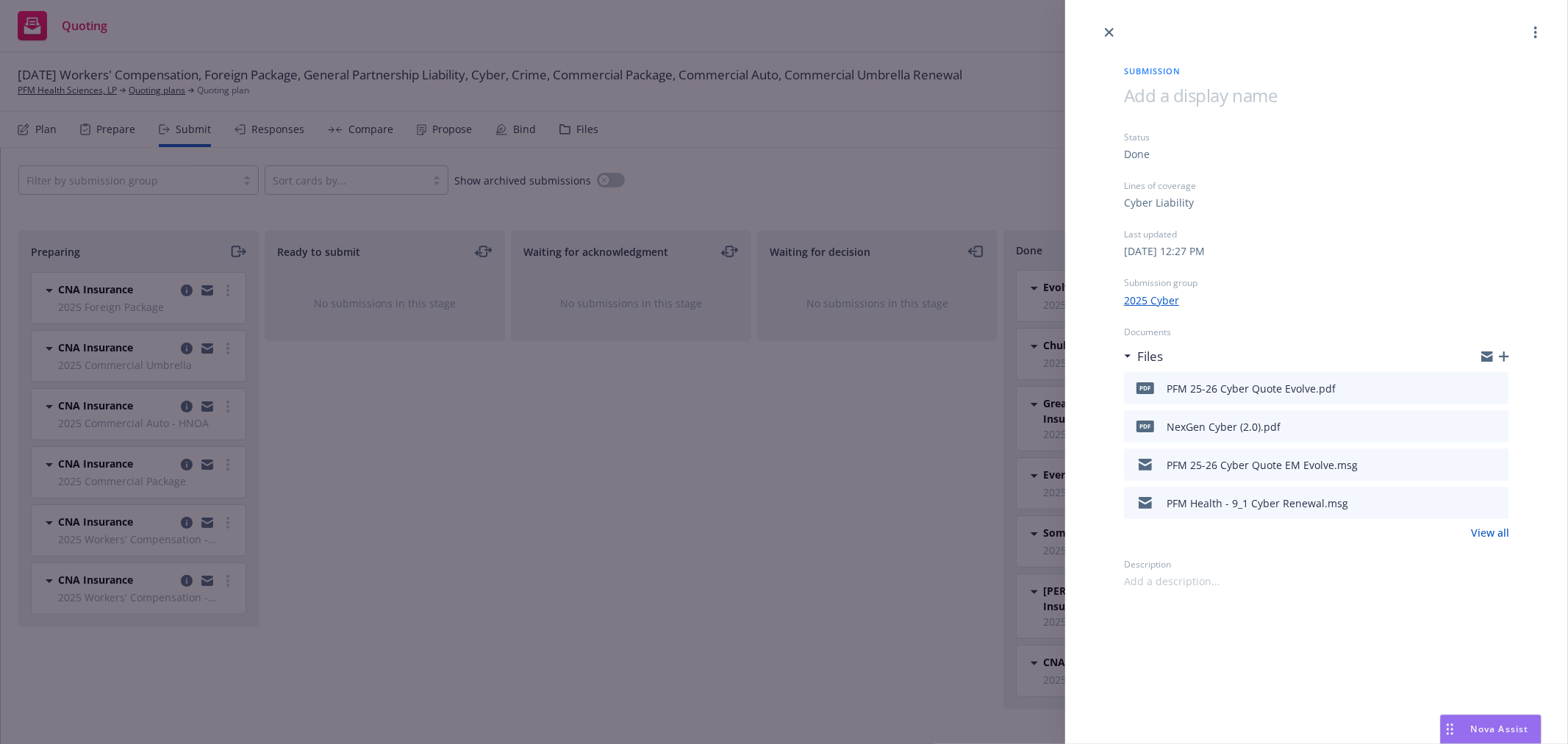
click at [1496, 380] on button at bounding box center [1497, 388] width 13 height 18
click at [1499, 383] on icon "preview file" at bounding box center [1496, 387] width 13 height 10
click at [1000, 474] on div "Submission Status Done Lines of coverage Cyber Liability Last updated [DATE] 12…" at bounding box center [784, 372] width 1568 height 744
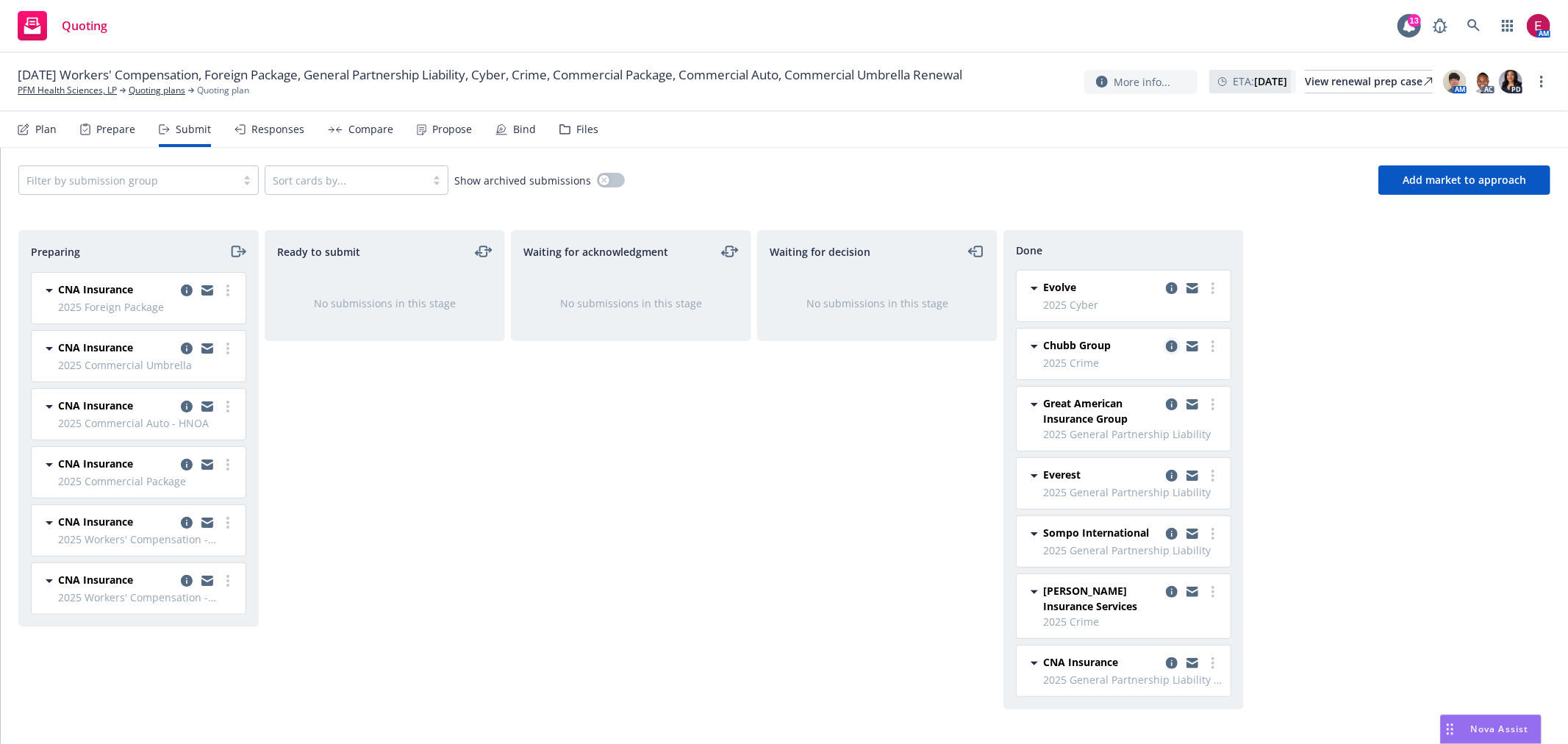
click at [1173, 347] on icon "copy logging email" at bounding box center [1172, 346] width 11 height 11
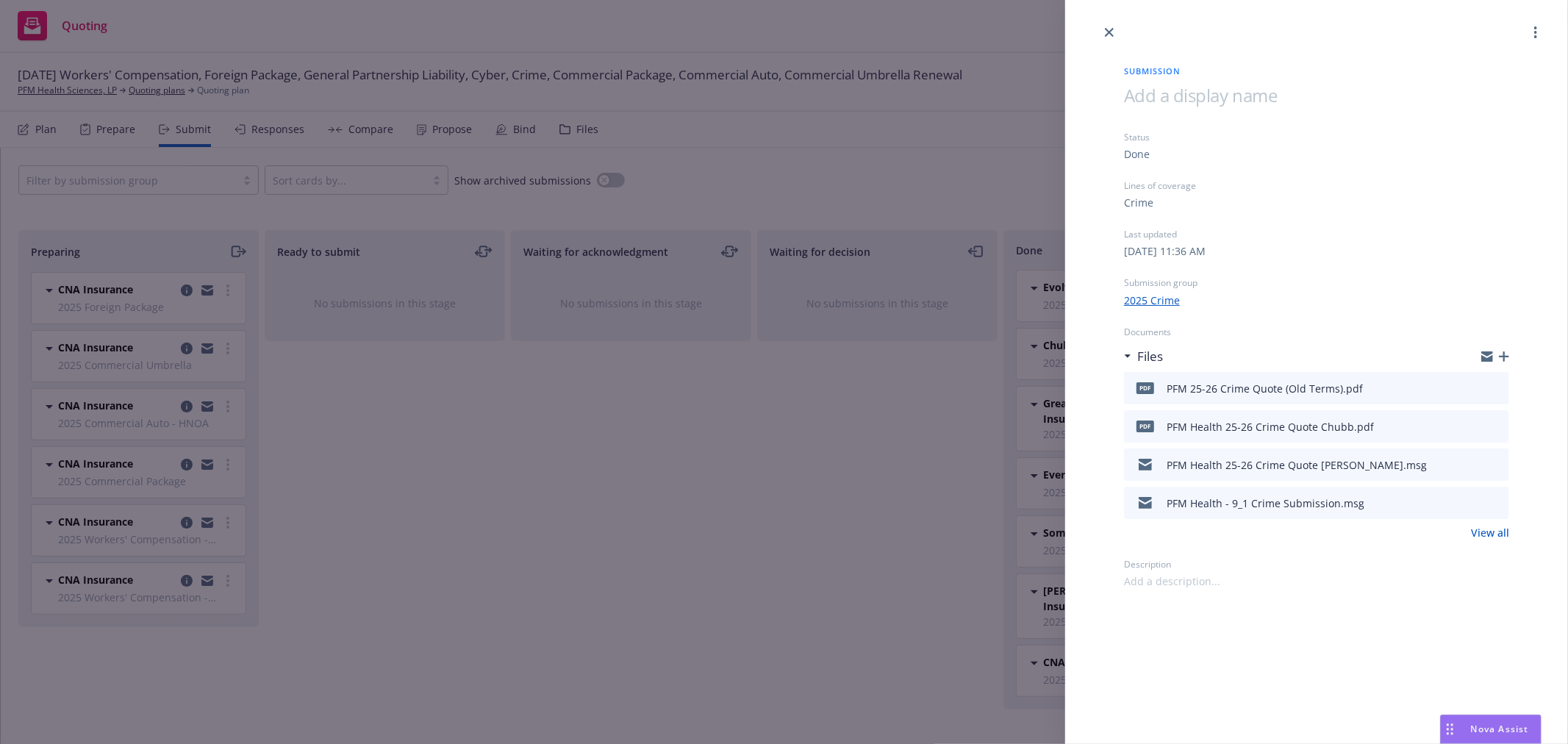
click at [1495, 429] on icon "preview file" at bounding box center [1496, 425] width 13 height 10
click at [834, 510] on div "Submission Status Done Lines of coverage Crime Last updated [DATE] 11:36 AM Sub…" at bounding box center [784, 372] width 1568 height 744
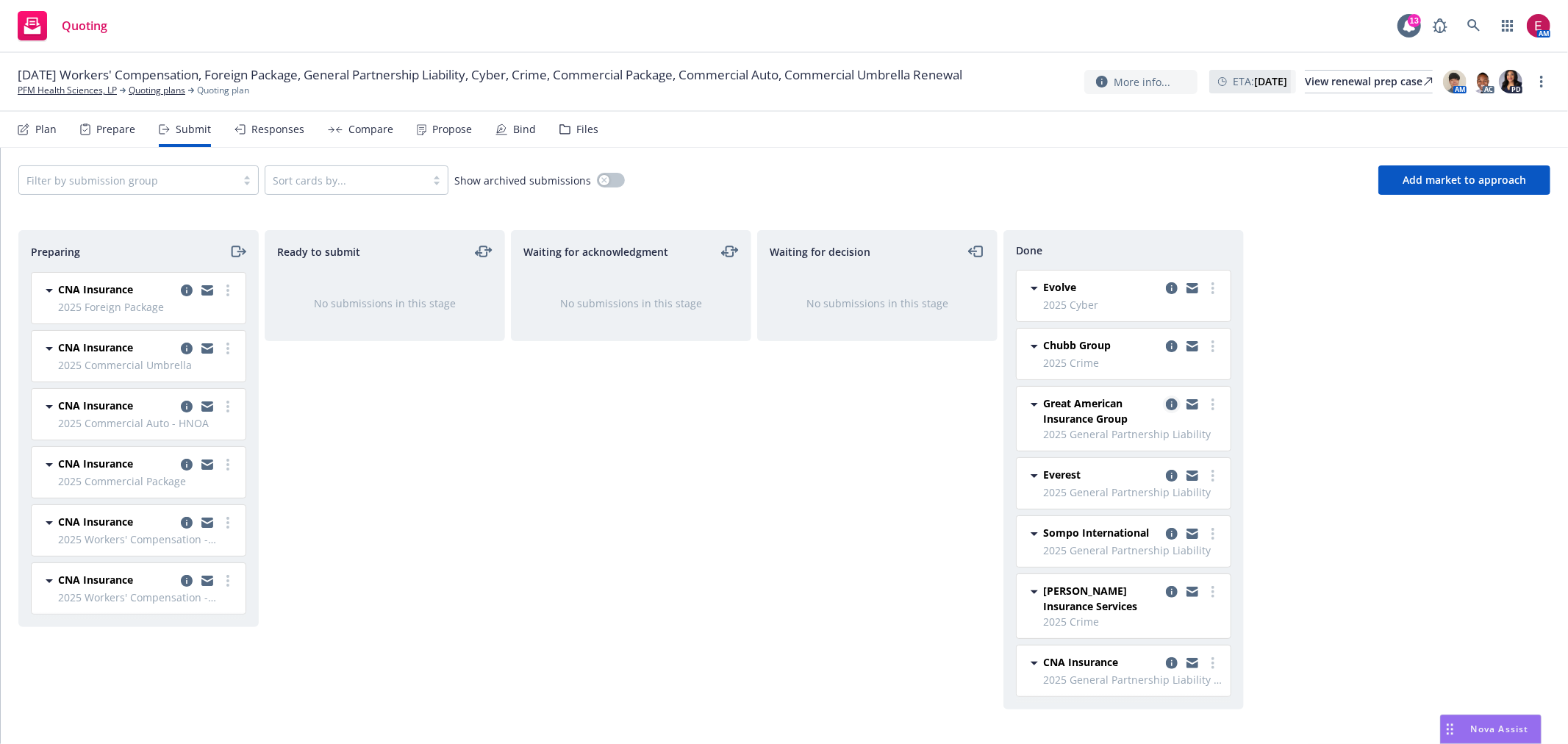
click at [1172, 404] on icon "copy logging email" at bounding box center [1172, 404] width 11 height 11
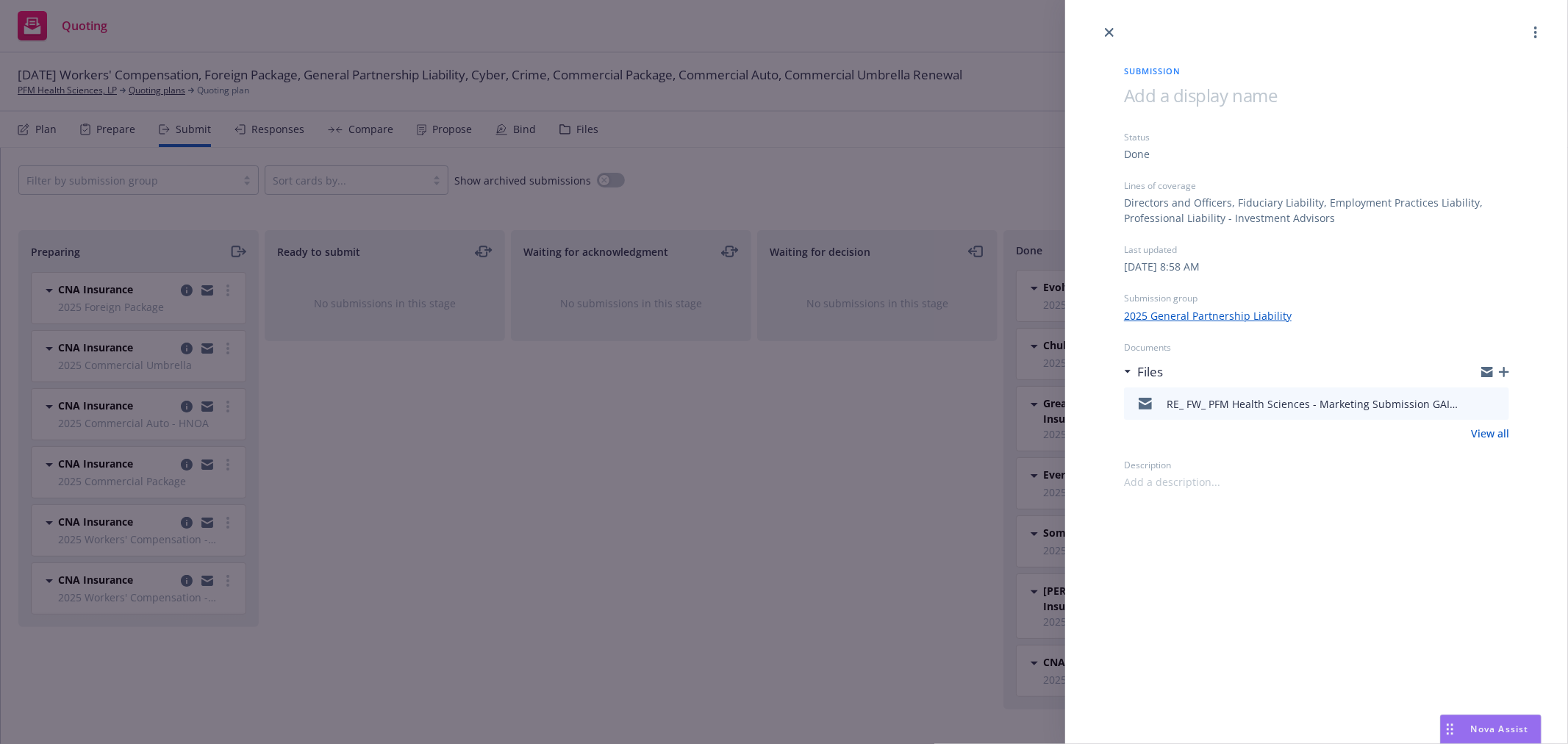
click at [761, 404] on div "Submission Status Done Lines of coverage Directors and Officers, Fiduciary Liab…" at bounding box center [784, 372] width 1568 height 744
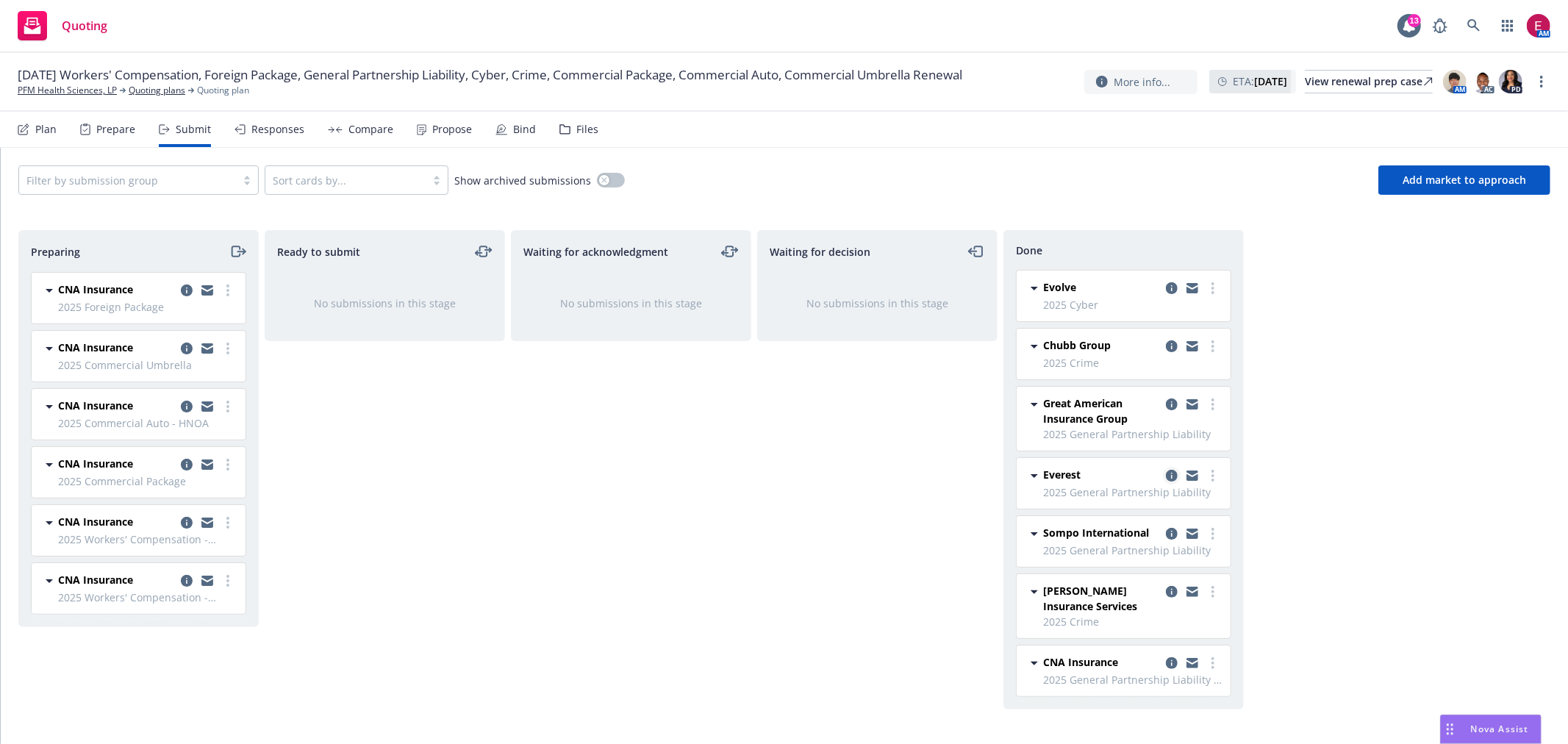
click at [1174, 473] on icon "copy logging email" at bounding box center [1172, 475] width 11 height 11
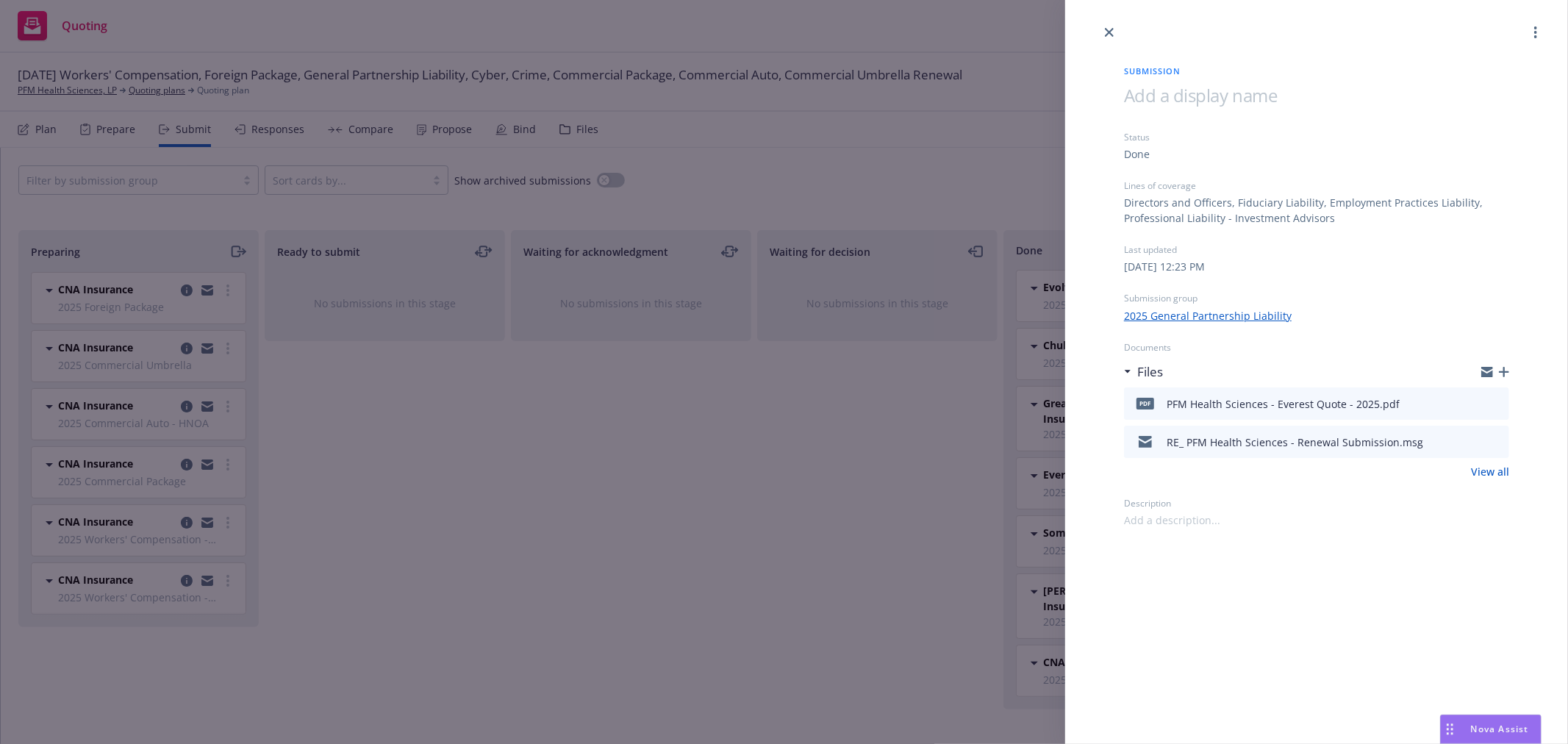
click at [1491, 402] on icon "preview file" at bounding box center [1496, 402] width 13 height 10
click at [530, 298] on div "Submission Status Done Lines of coverage Directors and Officers, Fiduciary Liab…" at bounding box center [784, 372] width 1568 height 744
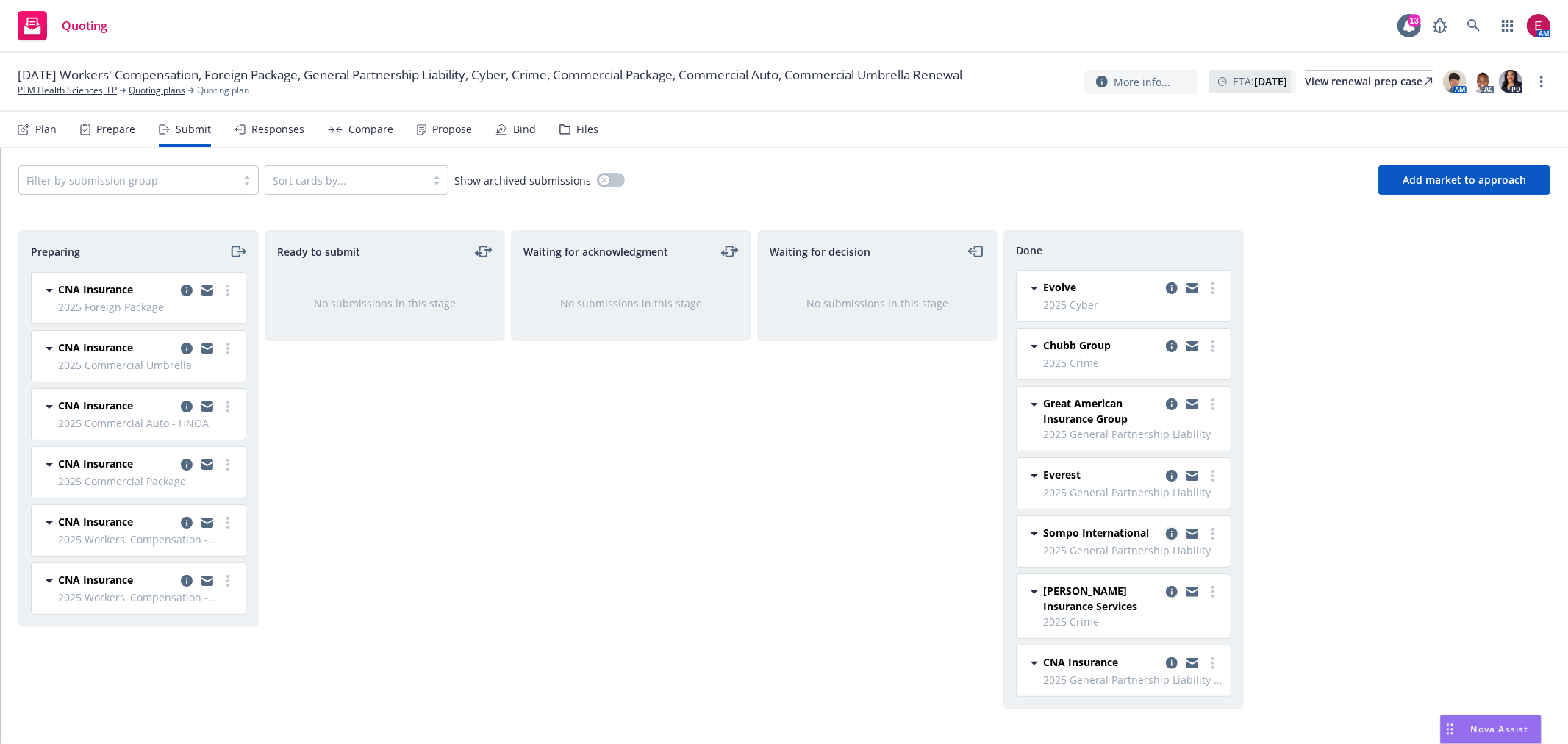
click at [1169, 530] on icon "copy logging email" at bounding box center [1172, 533] width 11 height 11
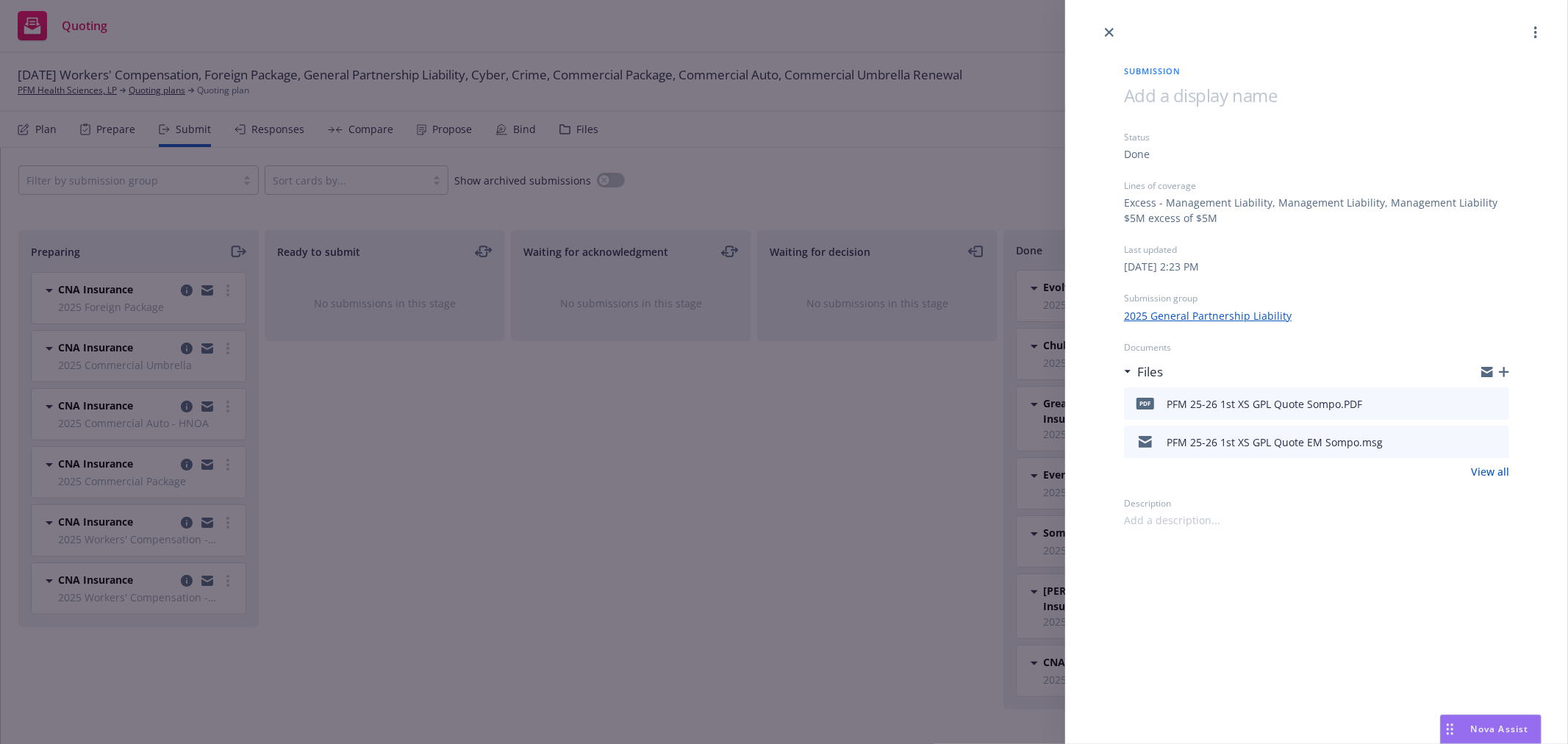
click at [1502, 400] on icon "preview file" at bounding box center [1496, 402] width 13 height 10
click at [576, 420] on div "Submission Status Done Lines of coverage Excess - Management Liability, Managem…" at bounding box center [784, 372] width 1568 height 744
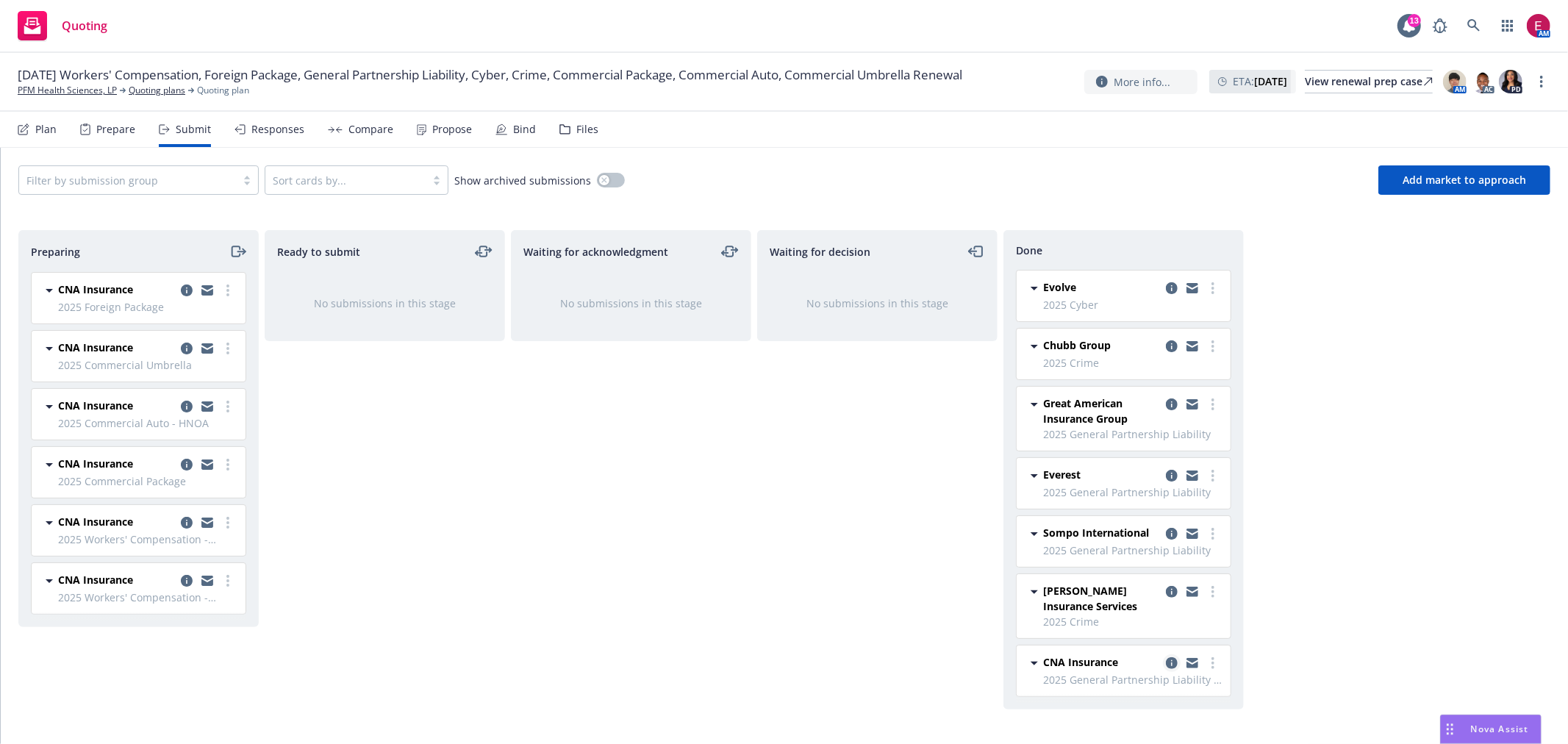
click at [1169, 670] on link "copy logging email" at bounding box center [1171, 662] width 18 height 18
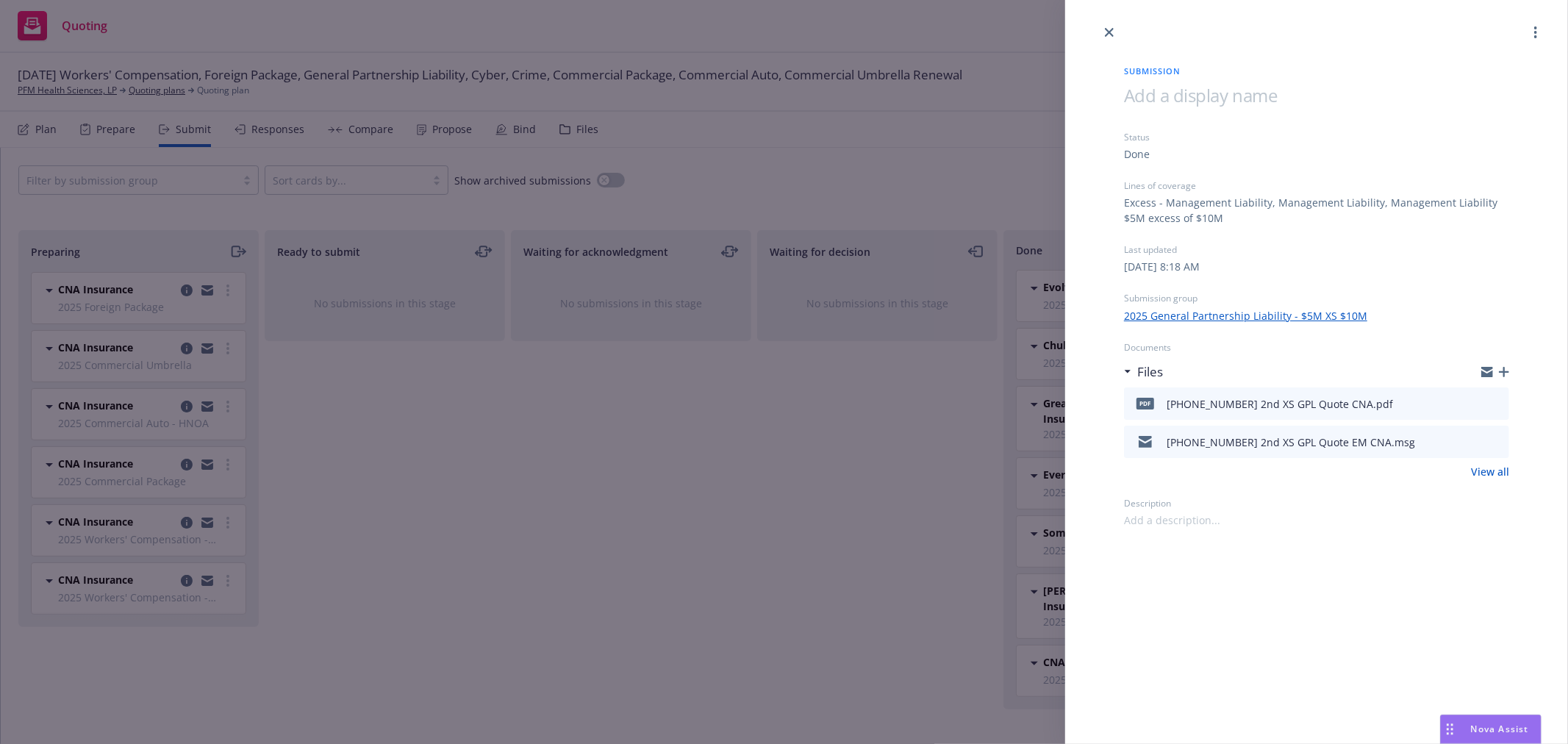
click at [1490, 396] on button at bounding box center [1497, 403] width 13 height 18
click at [1496, 398] on icon "preview file" at bounding box center [1496, 402] width 13 height 10
click at [804, 259] on div "Submission Status Done Lines of coverage Excess - Management Liability, Managem…" at bounding box center [784, 372] width 1568 height 744
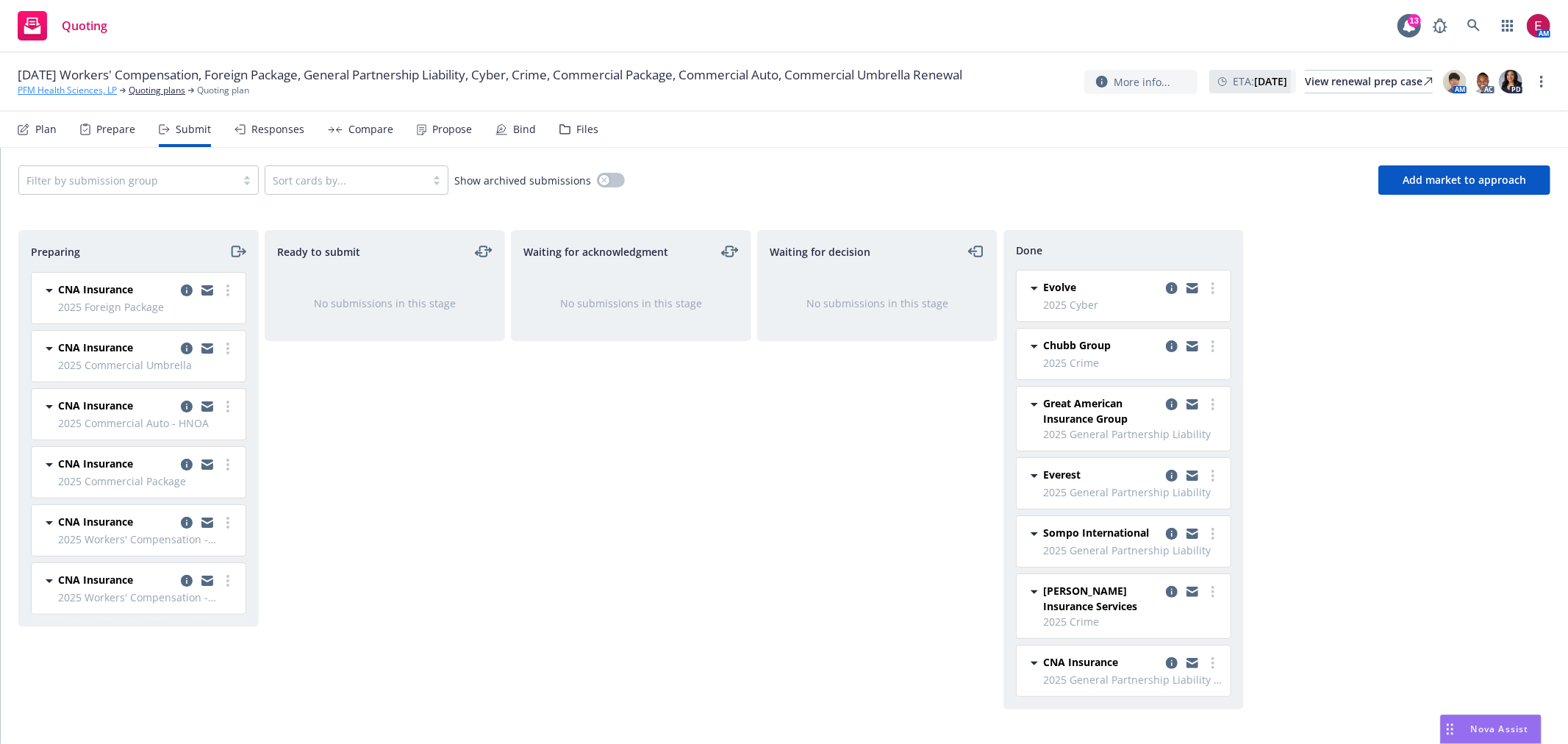
click at [43, 96] on link "PFM Health Sciences, LP" at bounding box center [67, 90] width 100 height 13
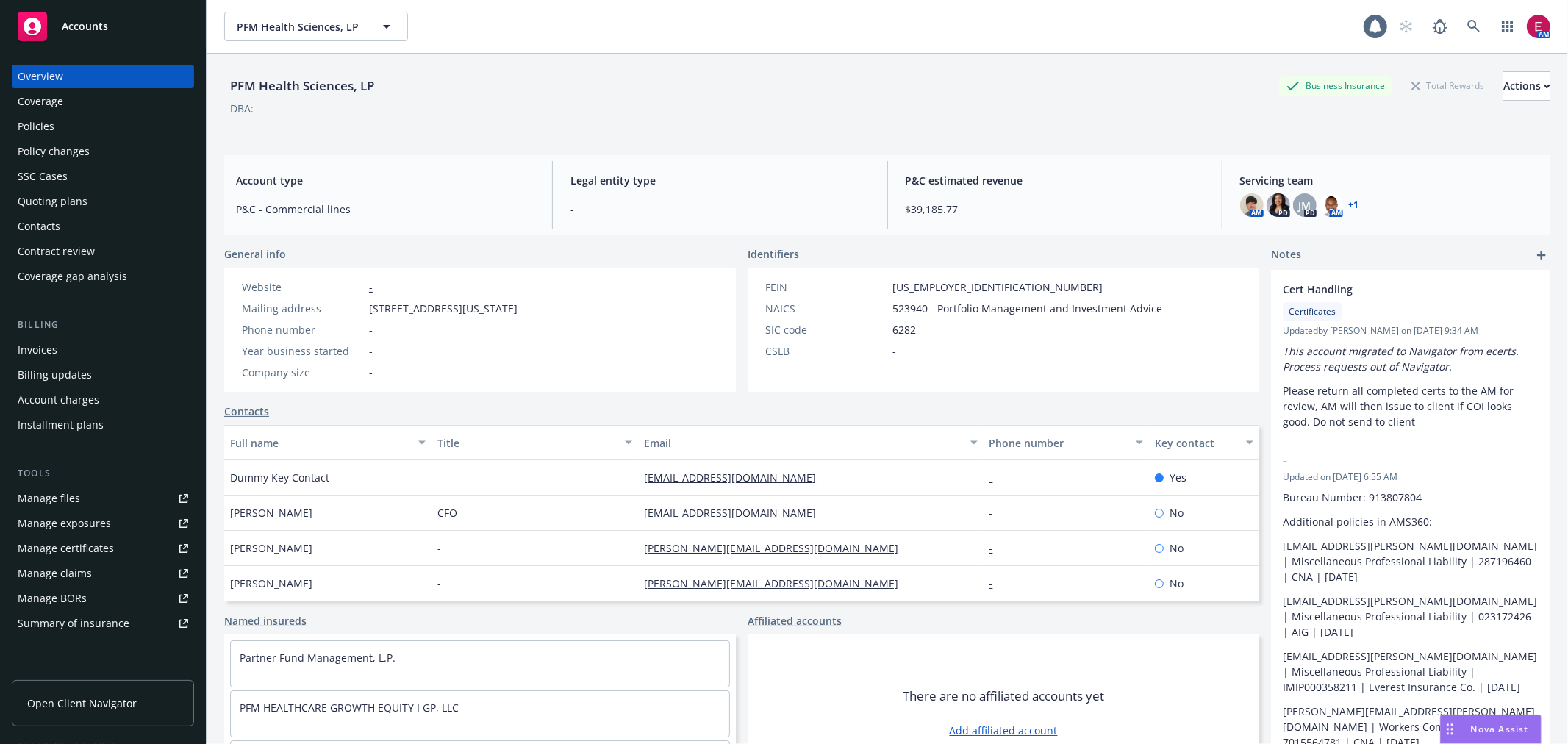
click at [136, 125] on div "Policies" at bounding box center [103, 126] width 171 height 24
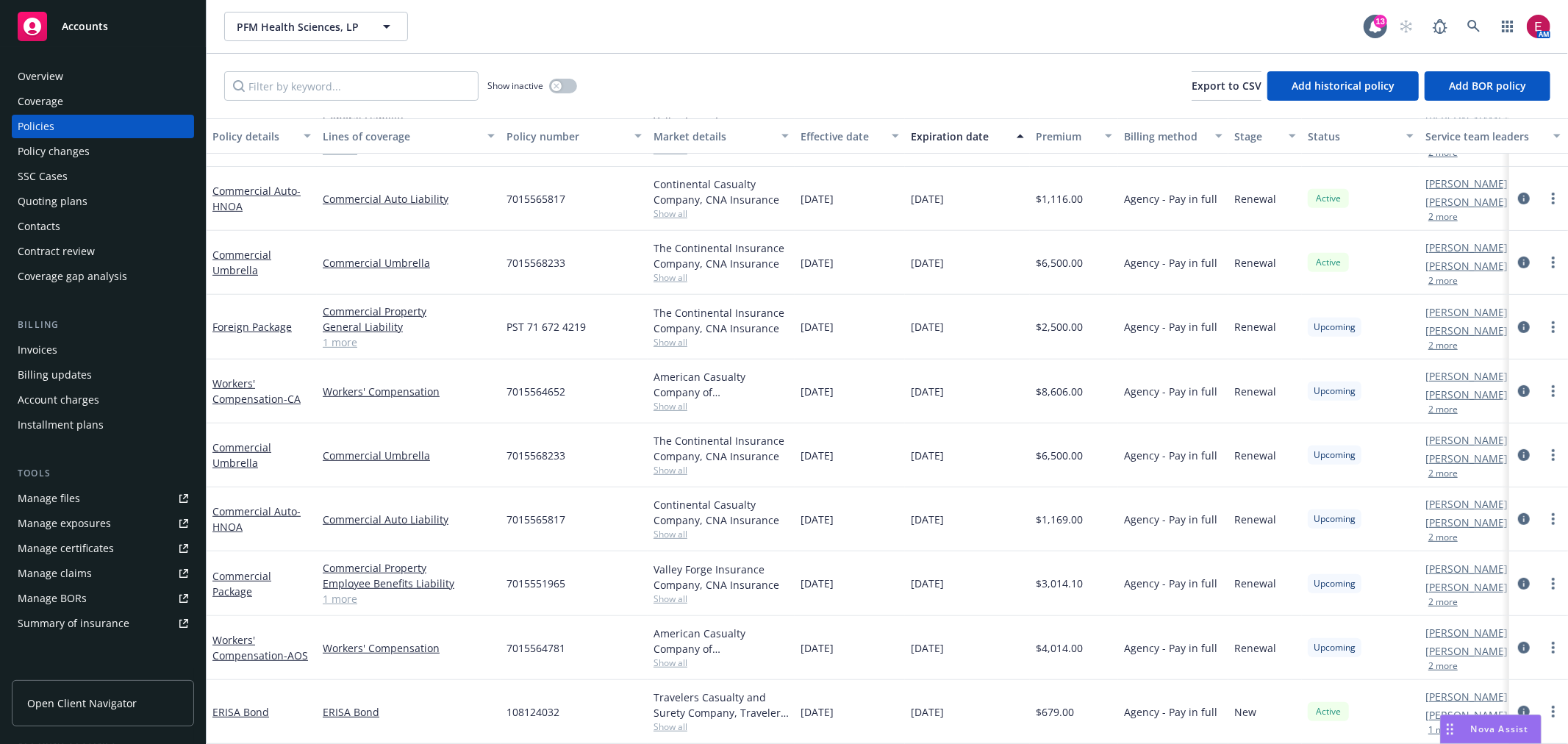
scroll to position [535, 0]
click at [227, 504] on link "Commercial Auto - HNOA" at bounding box center [256, 518] width 88 height 29
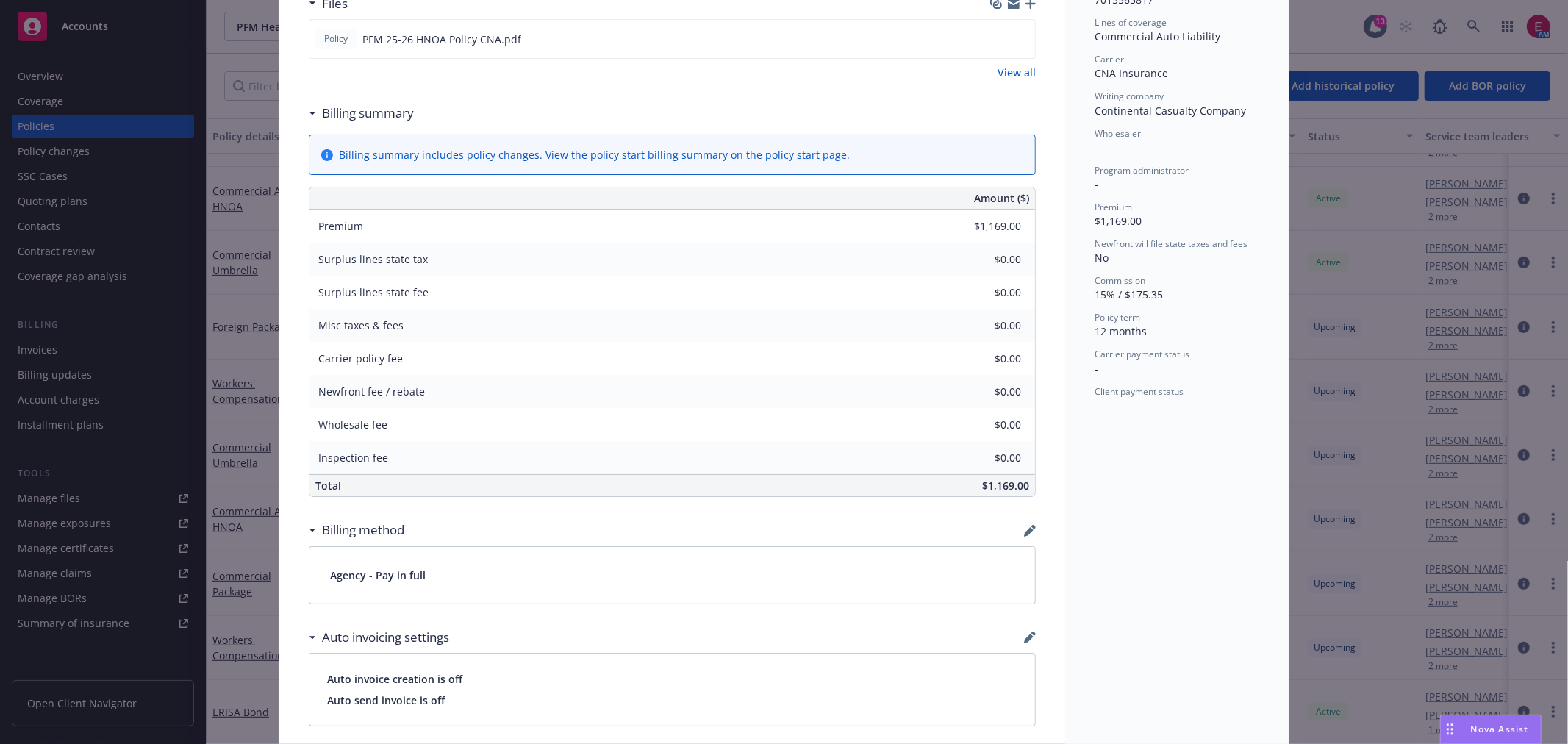
scroll to position [326, 0]
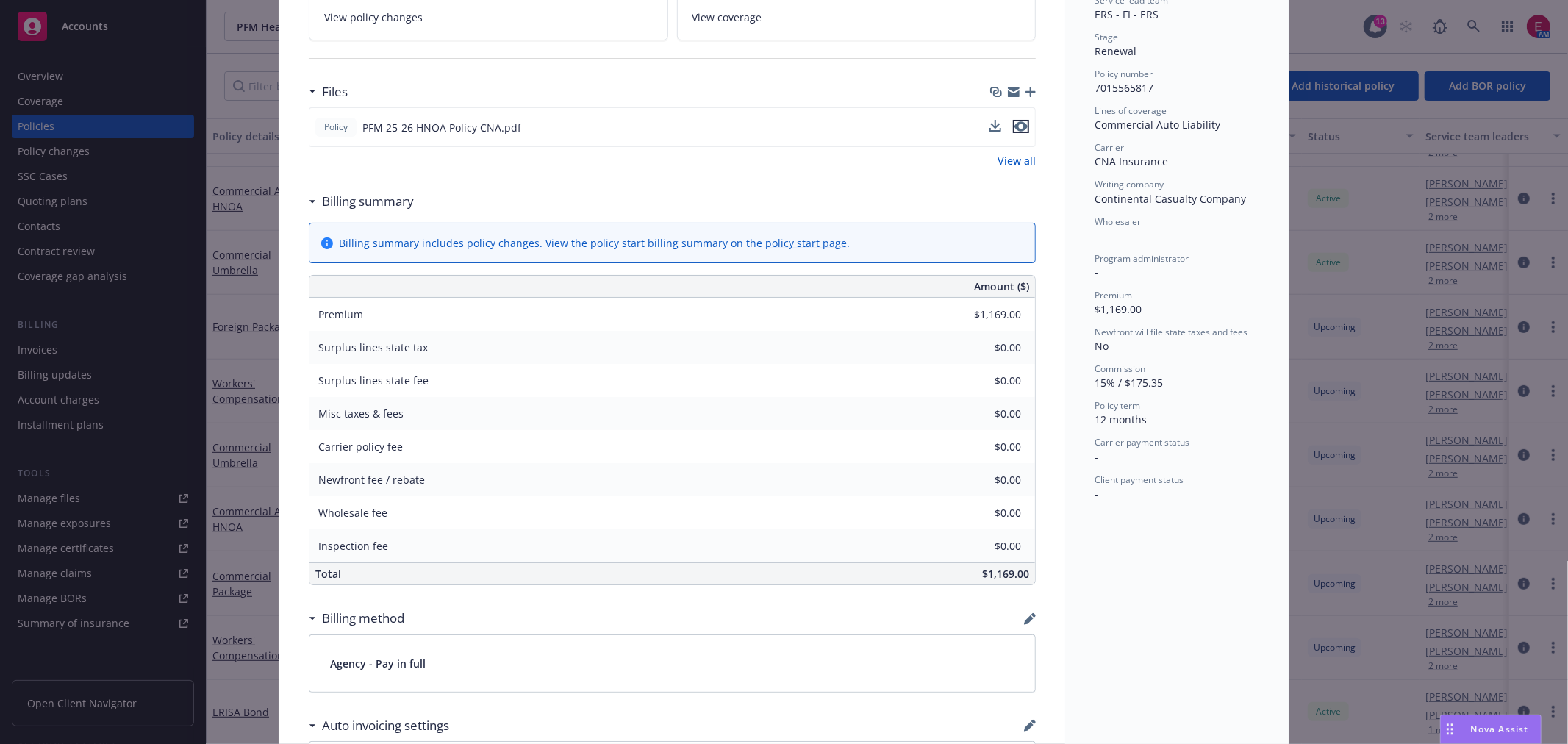
click at [1015, 125] on icon "preview file" at bounding box center [1021, 126] width 13 height 10
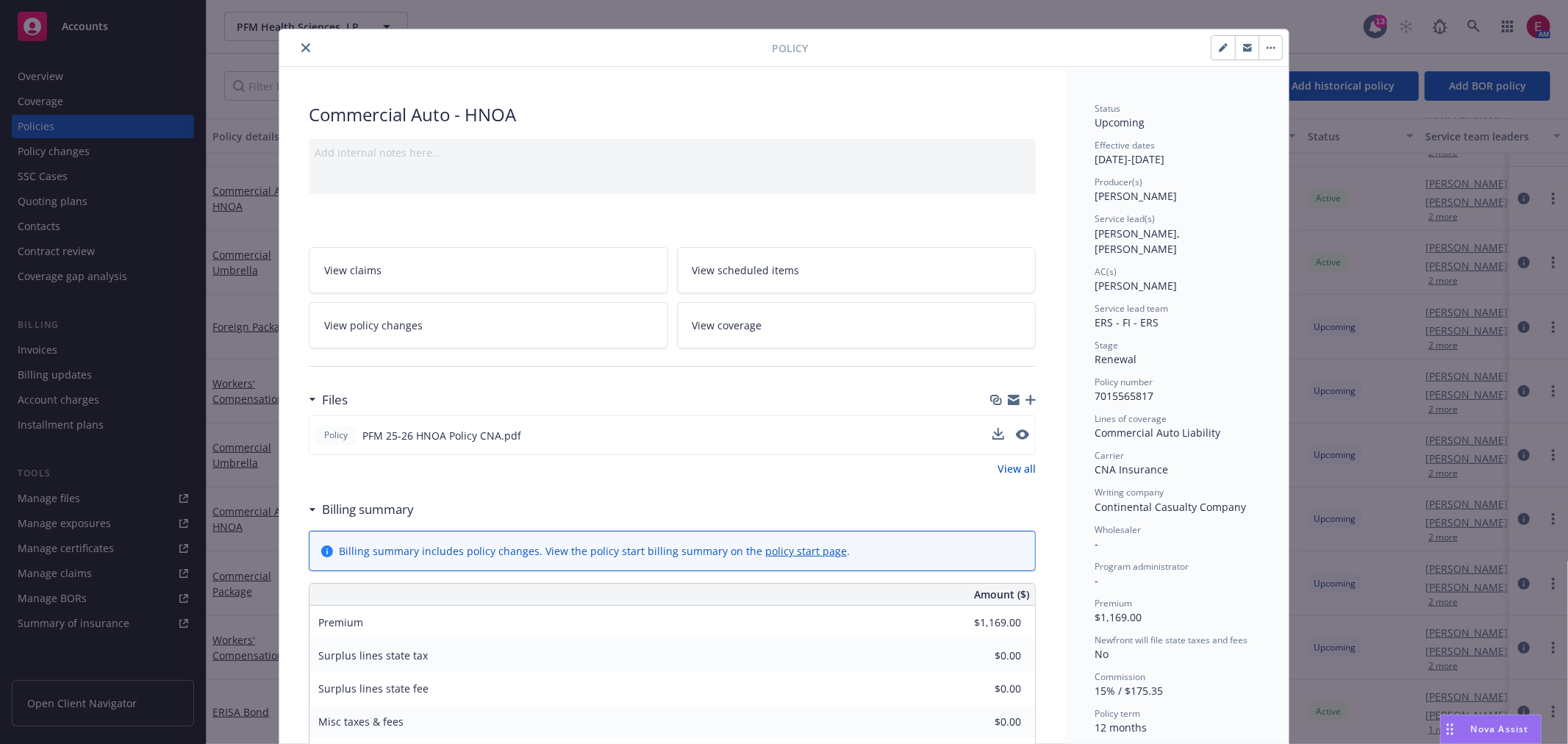
scroll to position [0, 0]
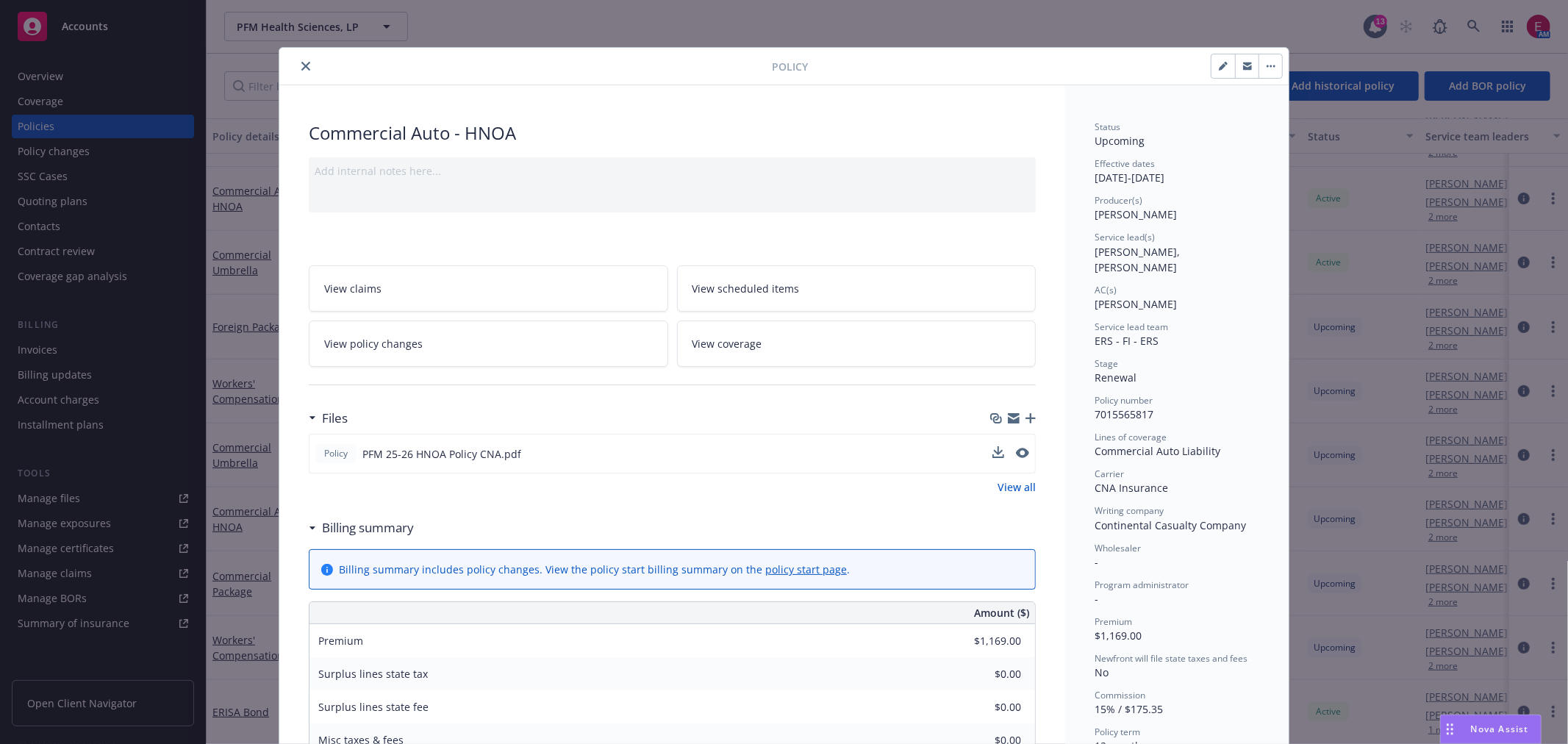
click at [302, 64] on icon "close" at bounding box center [306, 65] width 9 height 9
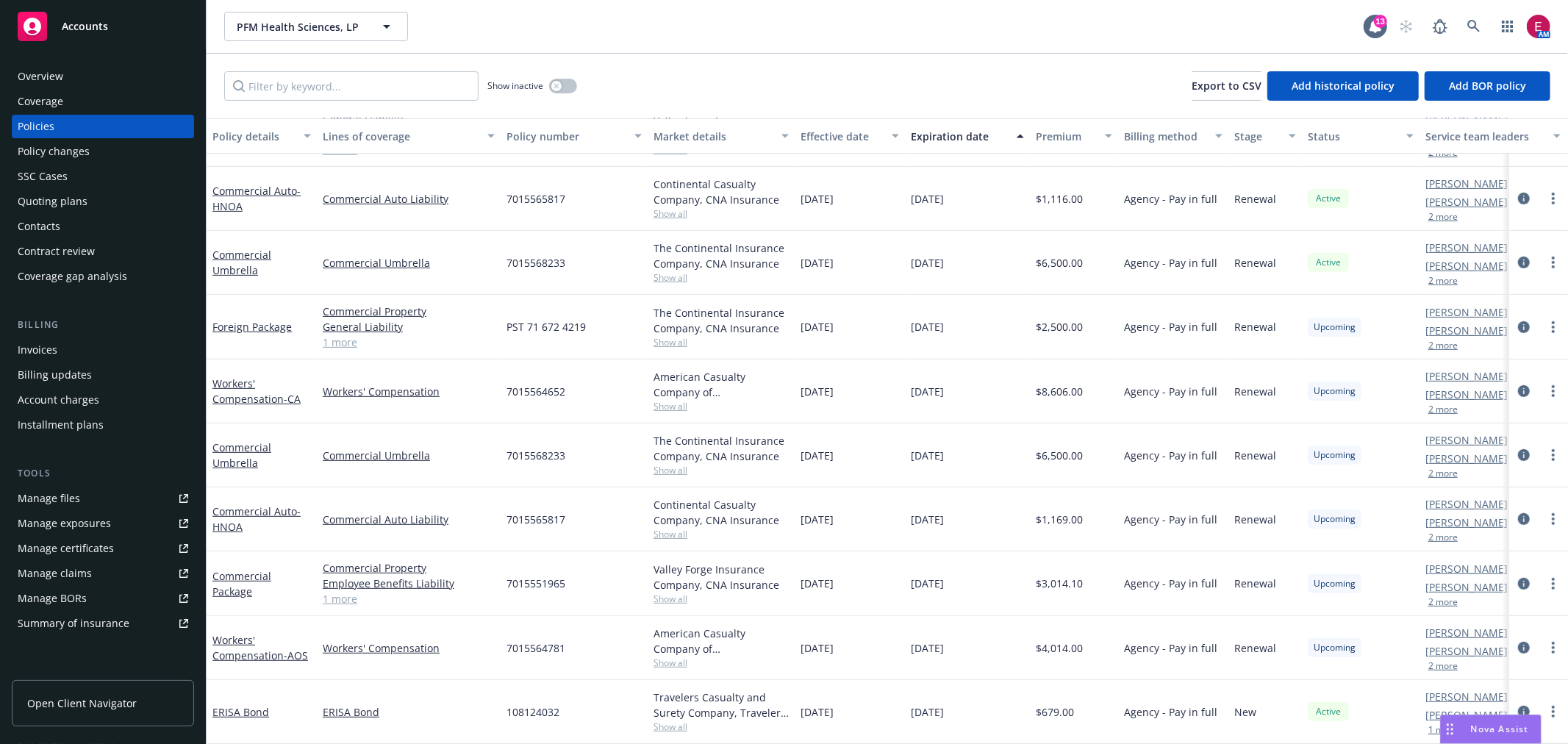
click at [246, 441] on div "Commercial Umbrella" at bounding box center [262, 455] width 99 height 31
click at [239, 569] on link "Commercial Package" at bounding box center [242, 584] width 59 height 29
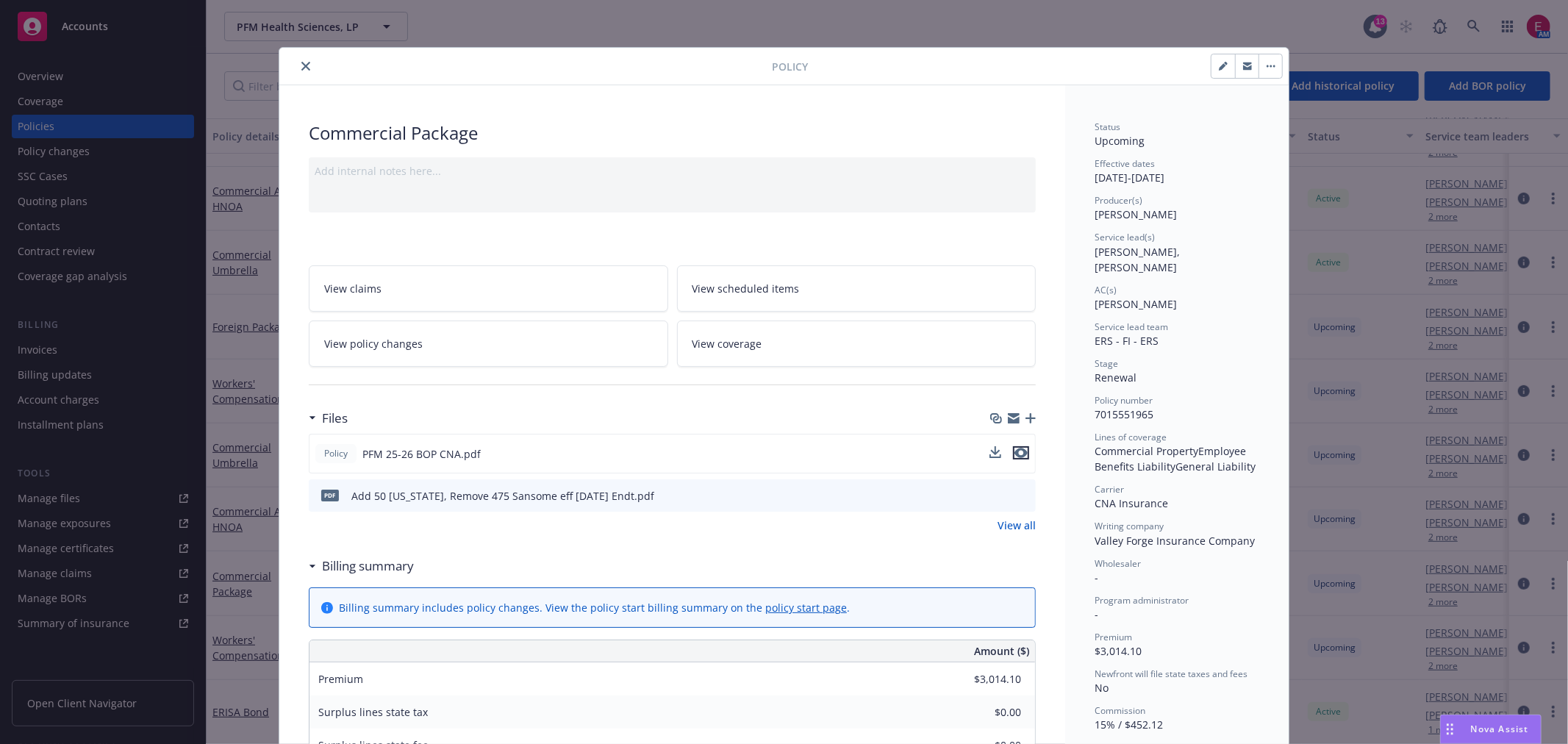
click at [1015, 449] on icon "preview file" at bounding box center [1021, 453] width 13 height 10
click at [1018, 490] on icon "preview file" at bounding box center [1022, 494] width 13 height 10
click at [302, 66] on icon "close" at bounding box center [306, 65] width 9 height 9
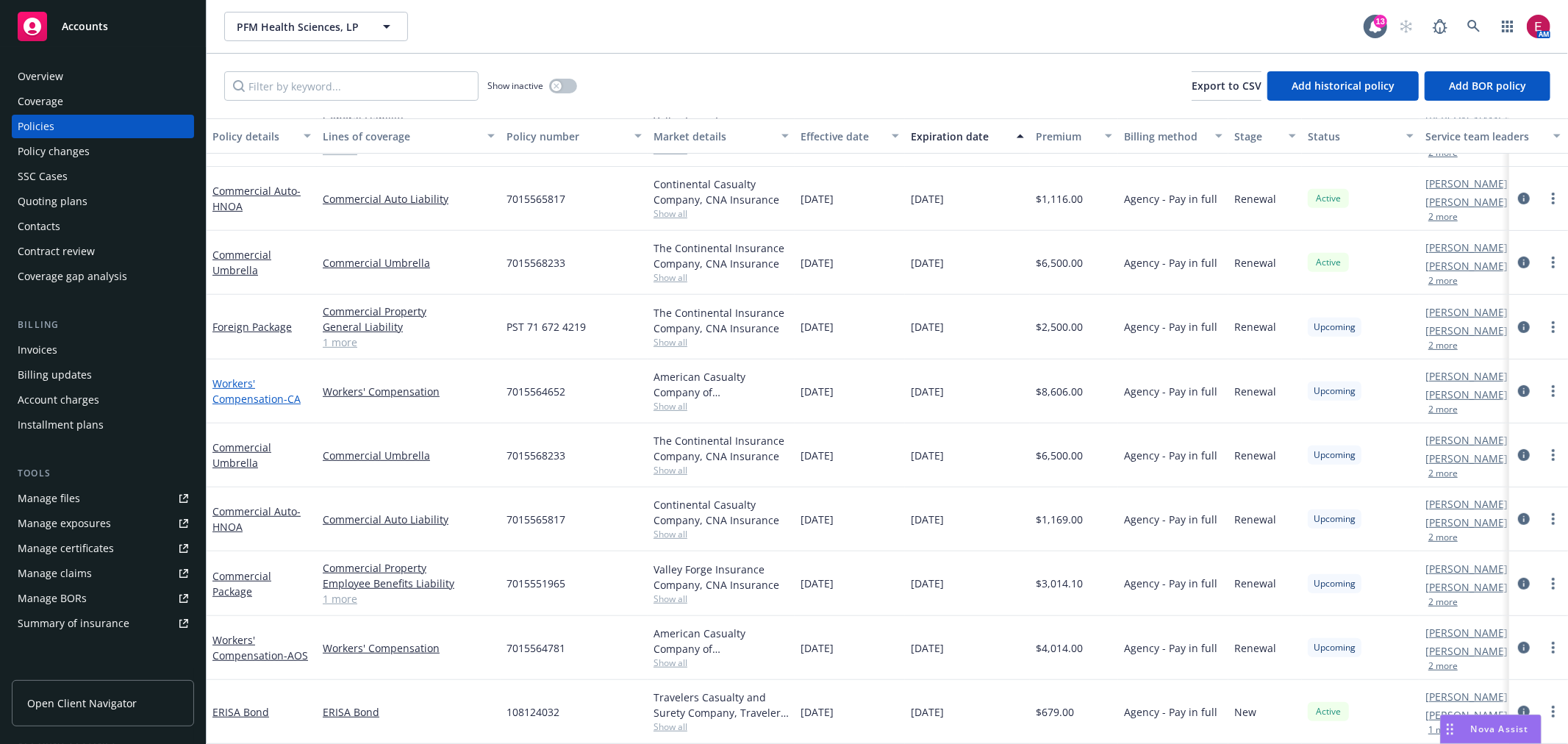
click at [251, 377] on link "Workers' Compensation - CA" at bounding box center [256, 391] width 88 height 29
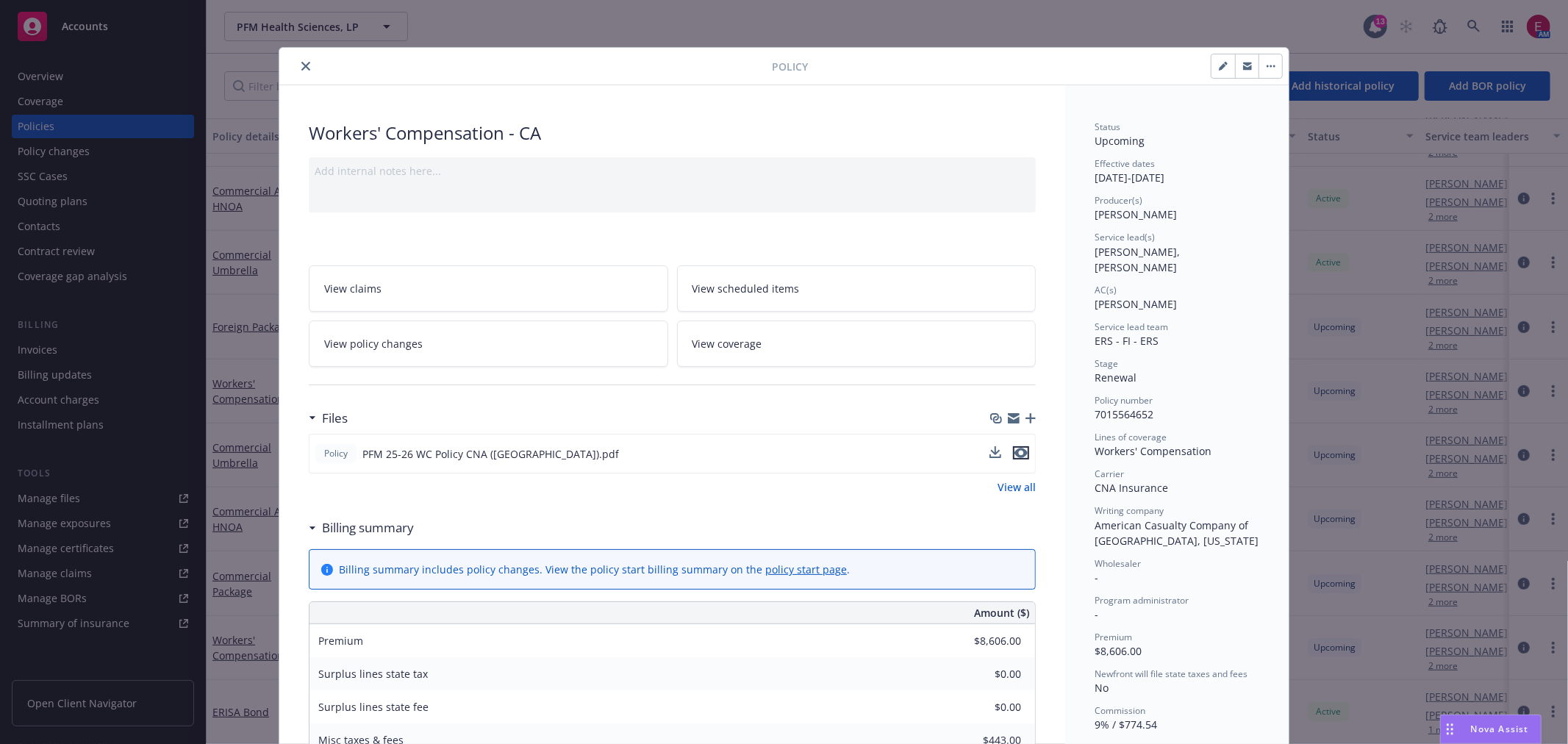
click at [1016, 453] on icon "preview file" at bounding box center [1021, 453] width 13 height 10
click at [257, 493] on div "Policy Workers' Compensation - CA Add internal notes here... View claims View s…" at bounding box center [784, 372] width 1568 height 744
click at [253, 614] on div "Policy Workers' Compensation - CA Add internal notes here... View claims View s…" at bounding box center [784, 372] width 1568 height 744
click at [302, 70] on button "close" at bounding box center [306, 65] width 18 height 18
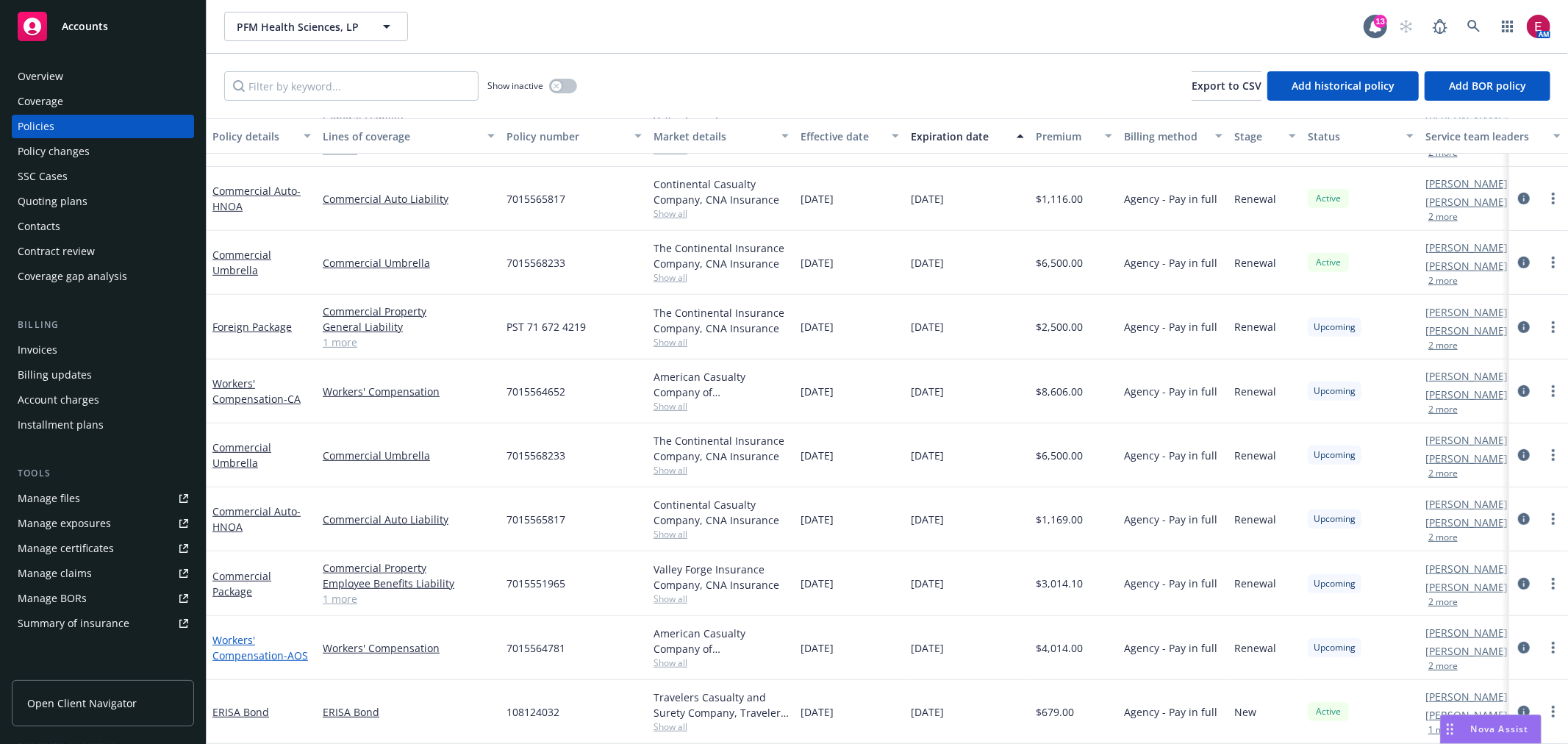
click at [223, 638] on link "Workers' Compensation - AOS" at bounding box center [260, 647] width 96 height 29
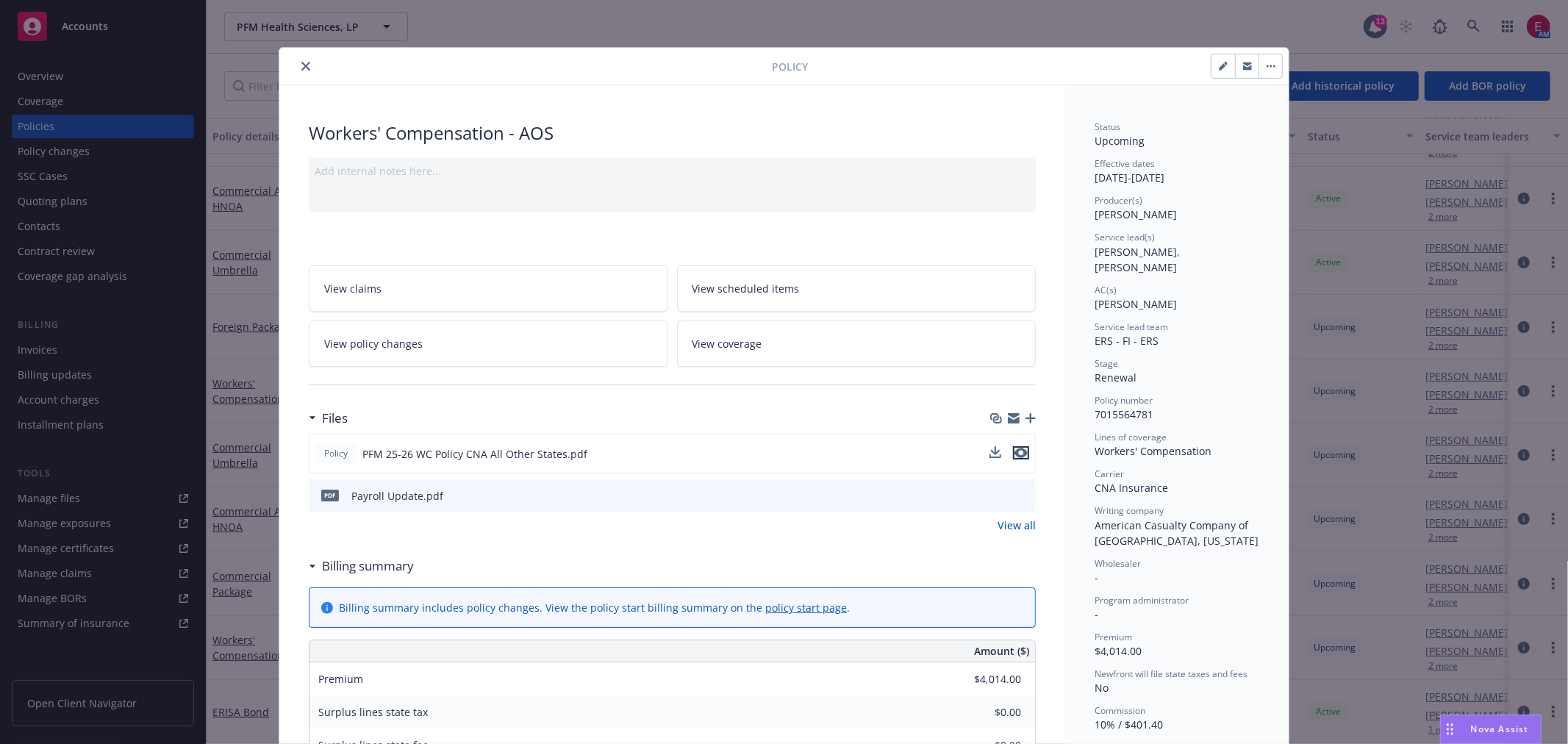
click at [1017, 456] on icon "preview file" at bounding box center [1021, 453] width 13 height 10
click at [1019, 491] on icon "preview file" at bounding box center [1022, 494] width 13 height 10
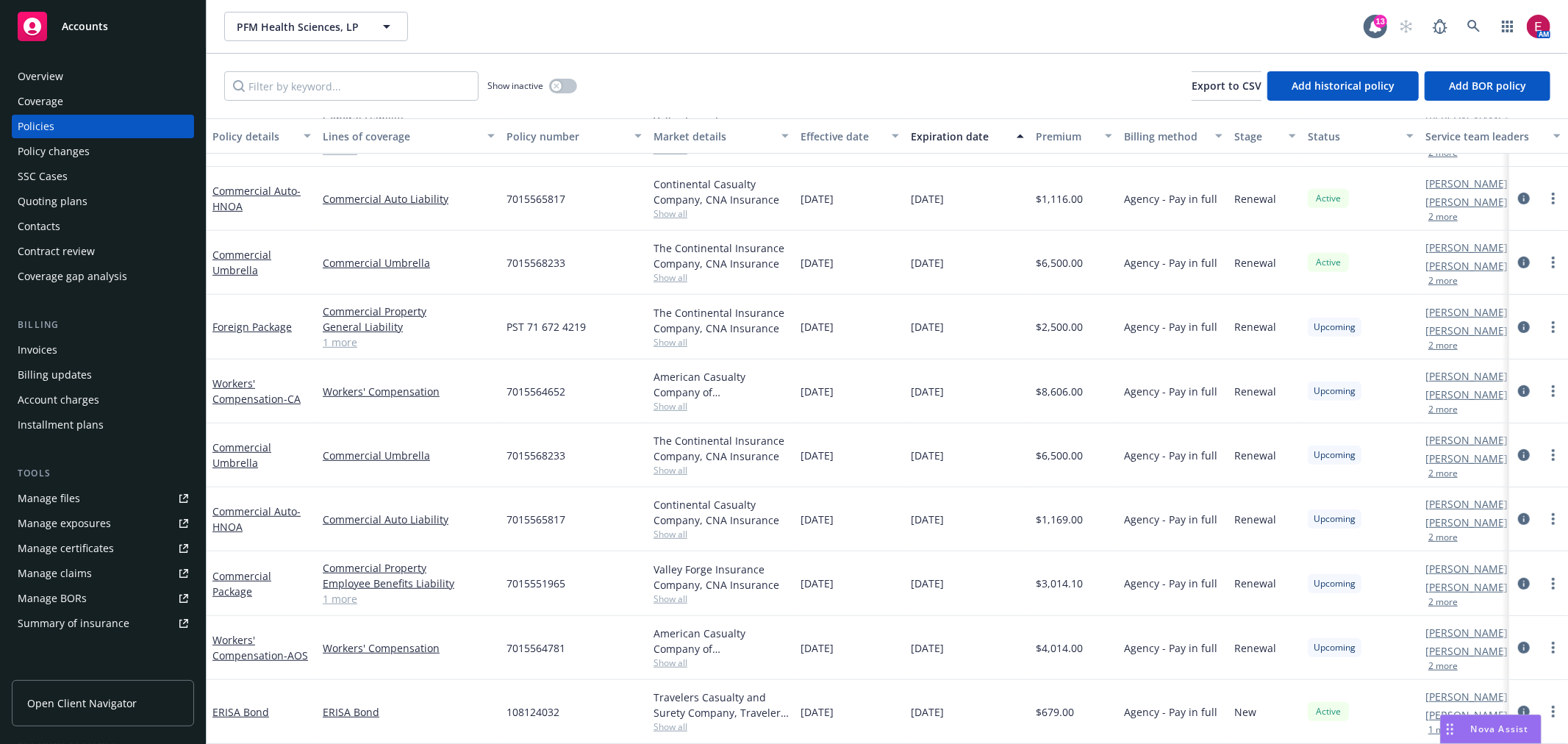
click at [25, 203] on div "Quoting plans" at bounding box center [53, 201] width 70 height 24
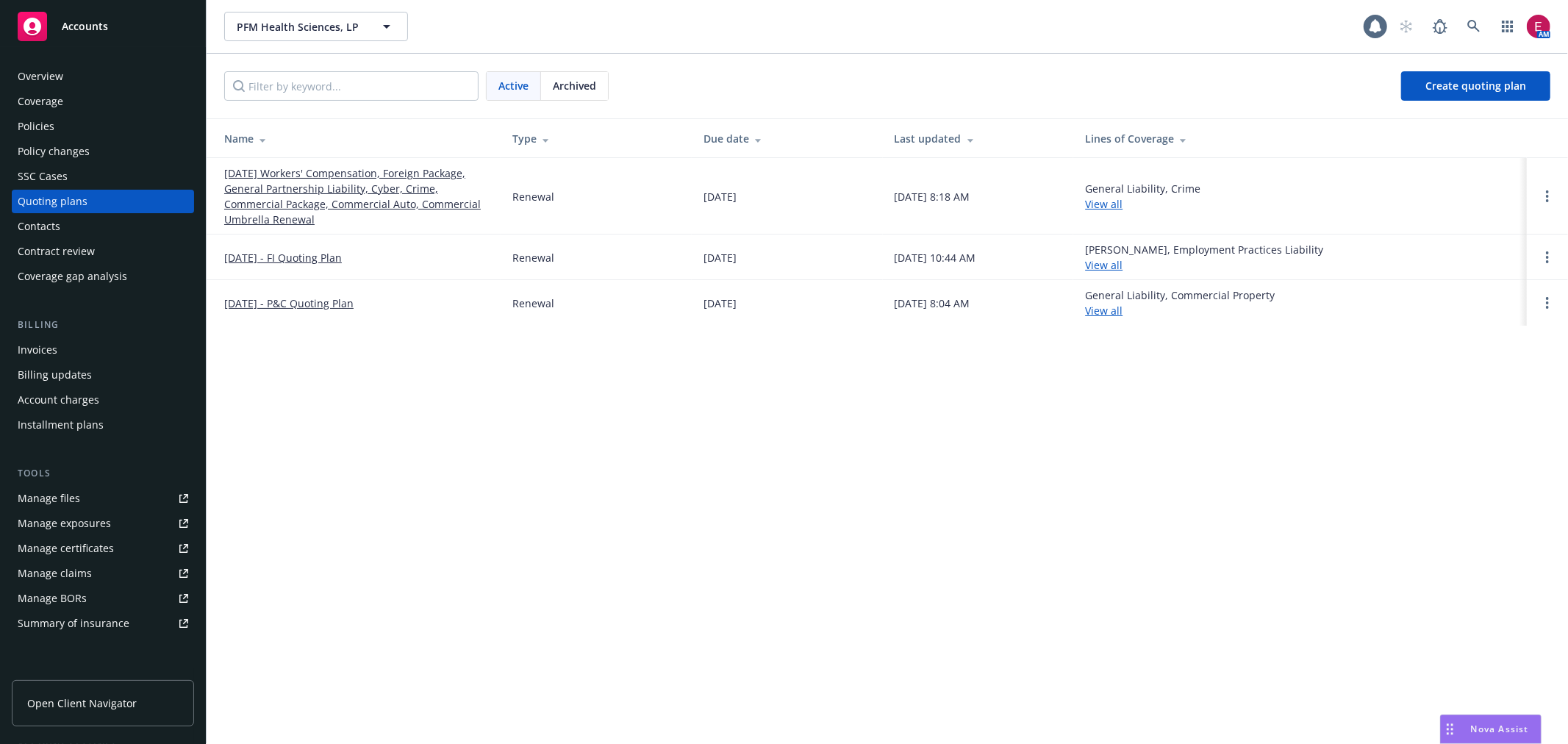
click at [297, 191] on link "[DATE] Workers' Compensation, Foreign Package, General Partnership Liability, C…" at bounding box center [356, 195] width 265 height 62
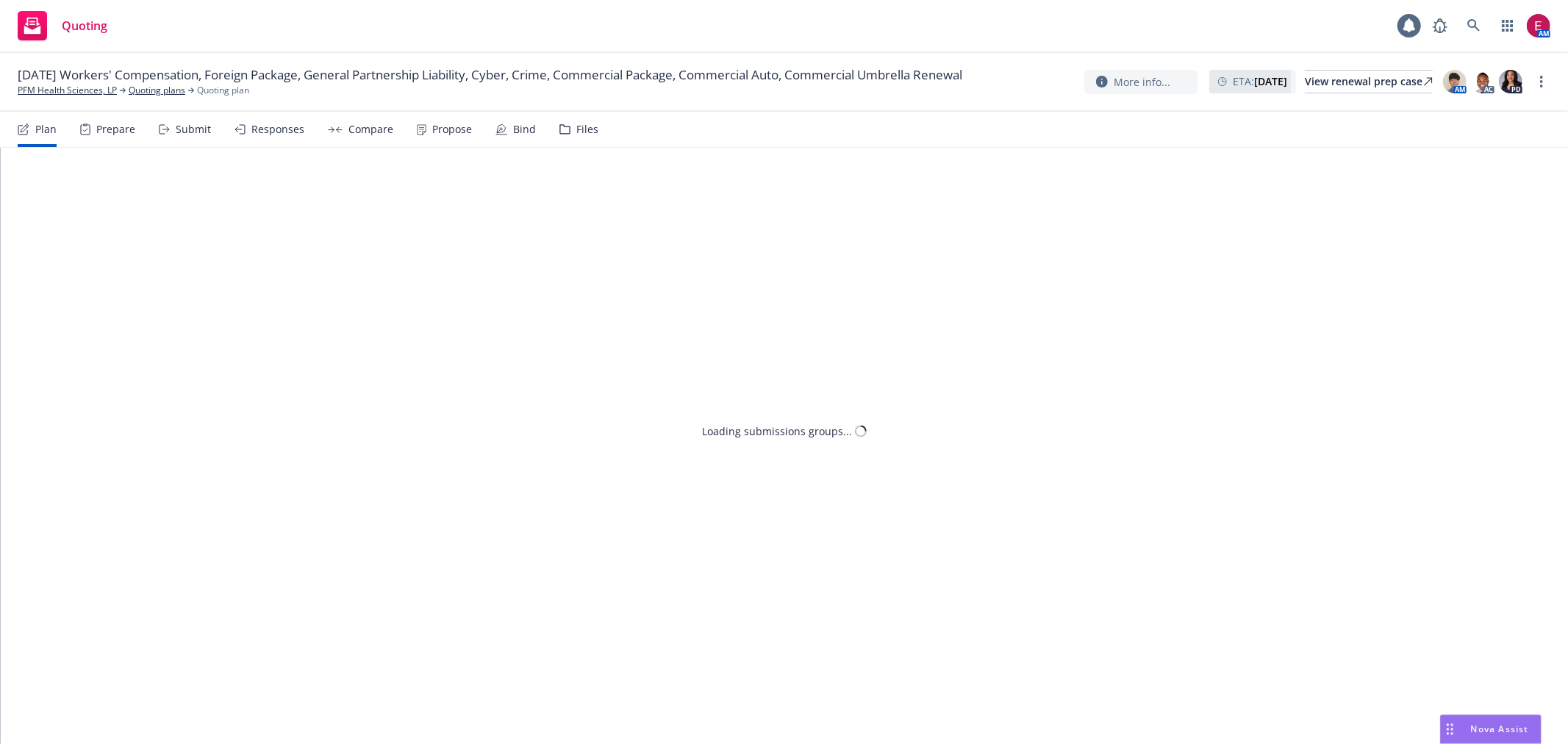
click at [201, 120] on div "Submit" at bounding box center [184, 129] width 52 height 35
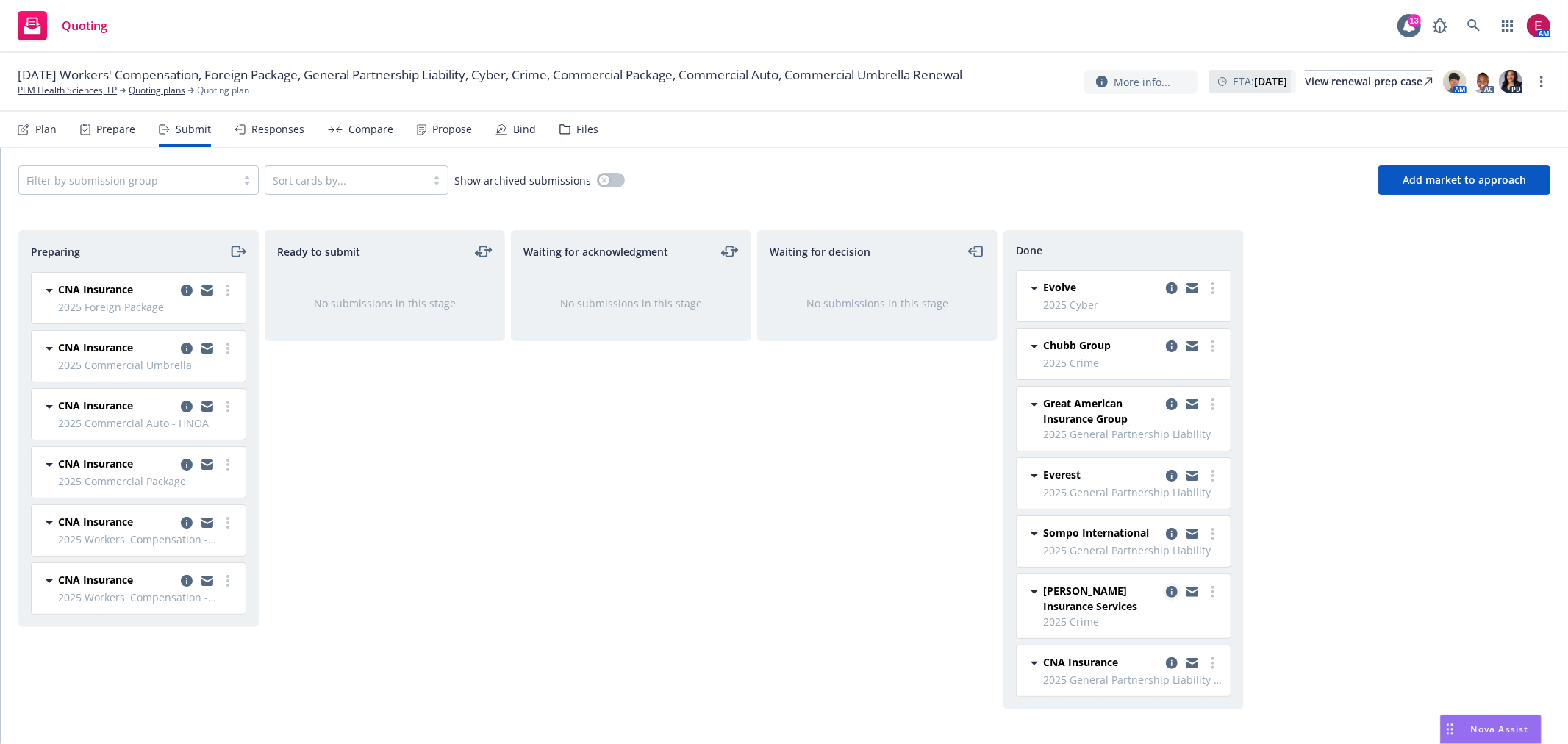
click at [1167, 585] on link "copy logging email" at bounding box center [1171, 591] width 18 height 18
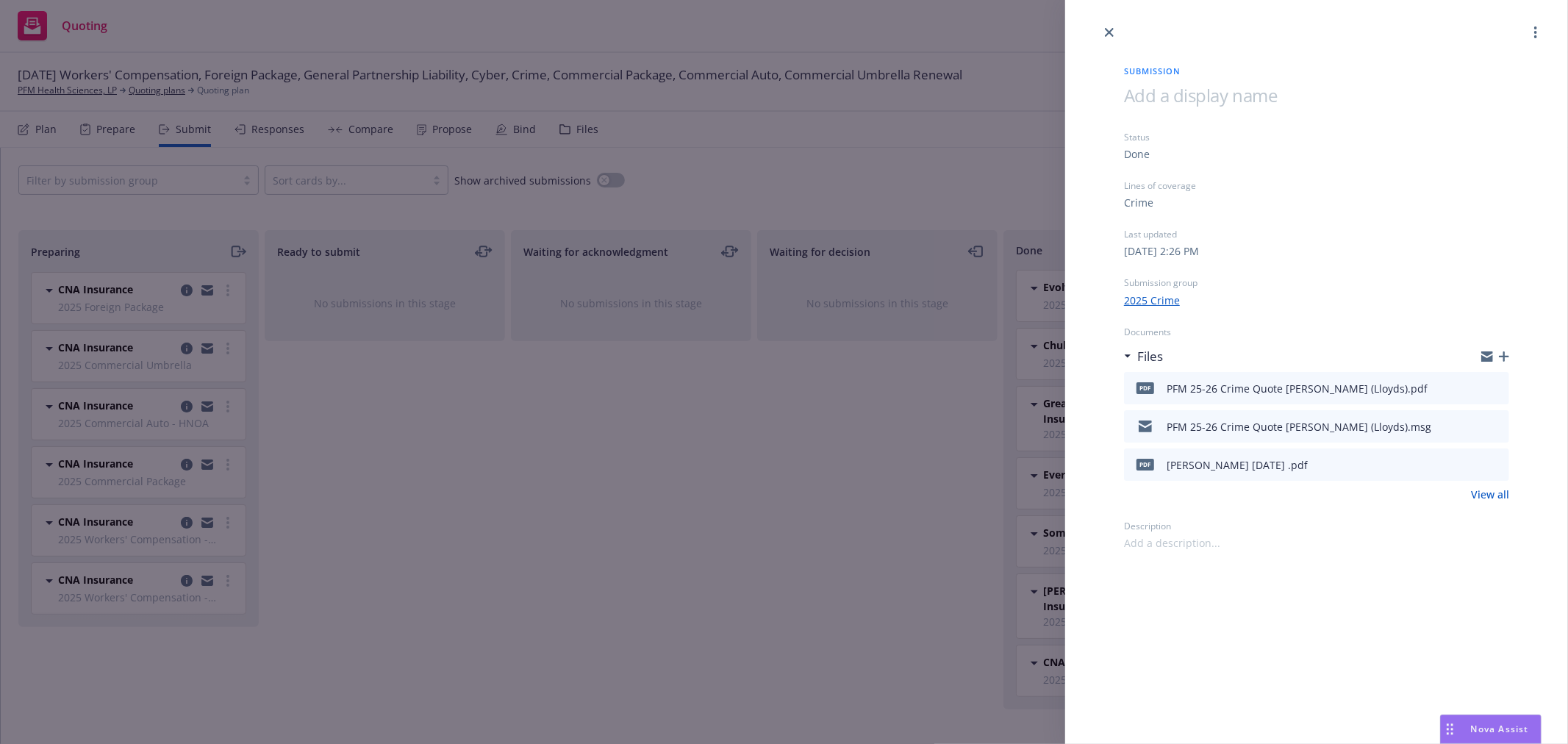
drag, startPoint x: 1505, startPoint y: 383, endPoint x: 1499, endPoint y: 386, distance: 6.7
click at [1504, 384] on div "pdf PFM 25-26 Crime Quote [PERSON_NAME] (Lloyds).pdf" at bounding box center [1316, 388] width 385 height 32
click at [1499, 386] on icon "preview file" at bounding box center [1496, 387] width 13 height 10
click at [826, 393] on div "Submission Status Done Lines of coverage Crime Last updated [DATE] 2:26 PM Subm…" at bounding box center [784, 372] width 1568 height 744
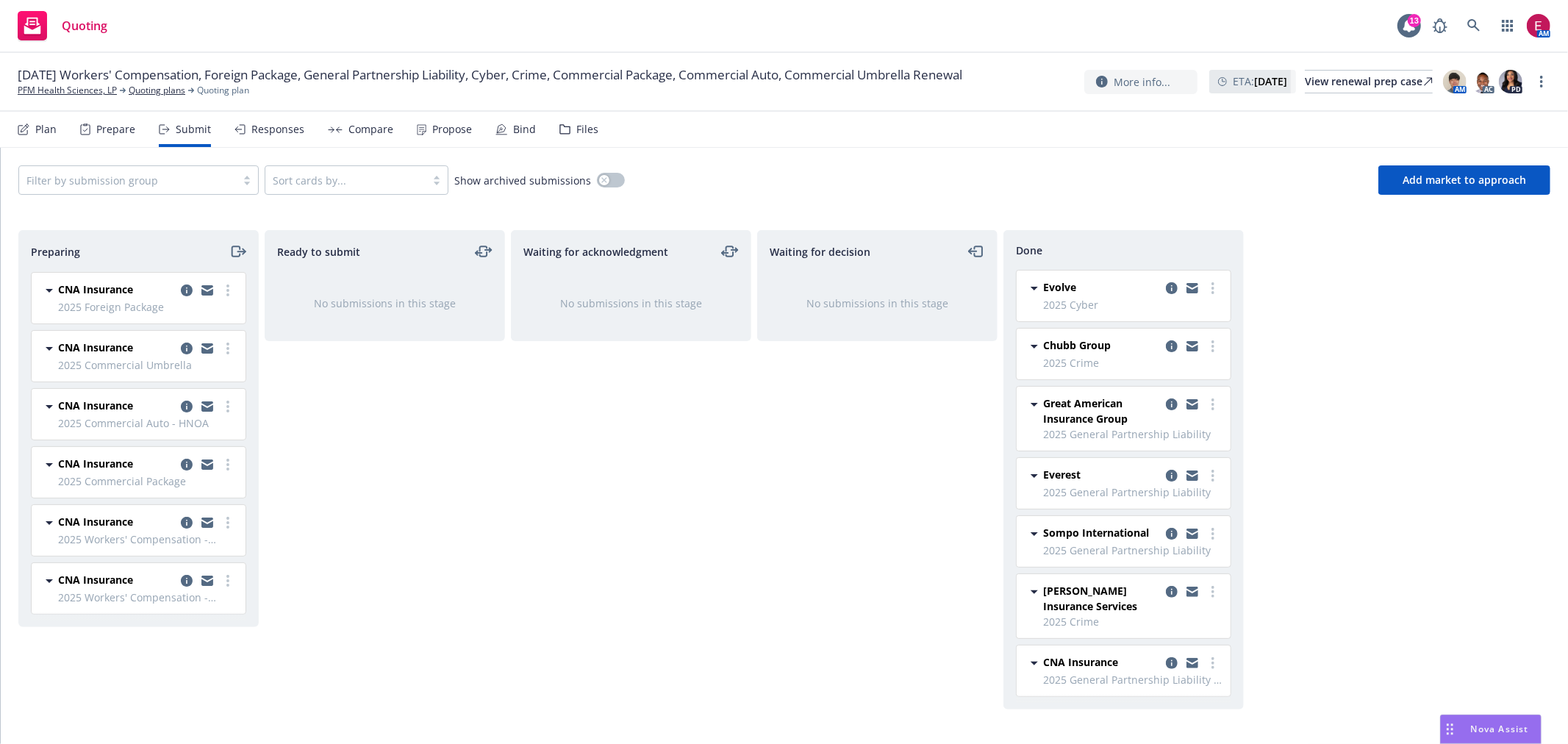
click at [1164, 282] on div at bounding box center [1192, 288] width 59 height 18
click at [1171, 284] on icon "copy logging email" at bounding box center [1172, 288] width 11 height 11
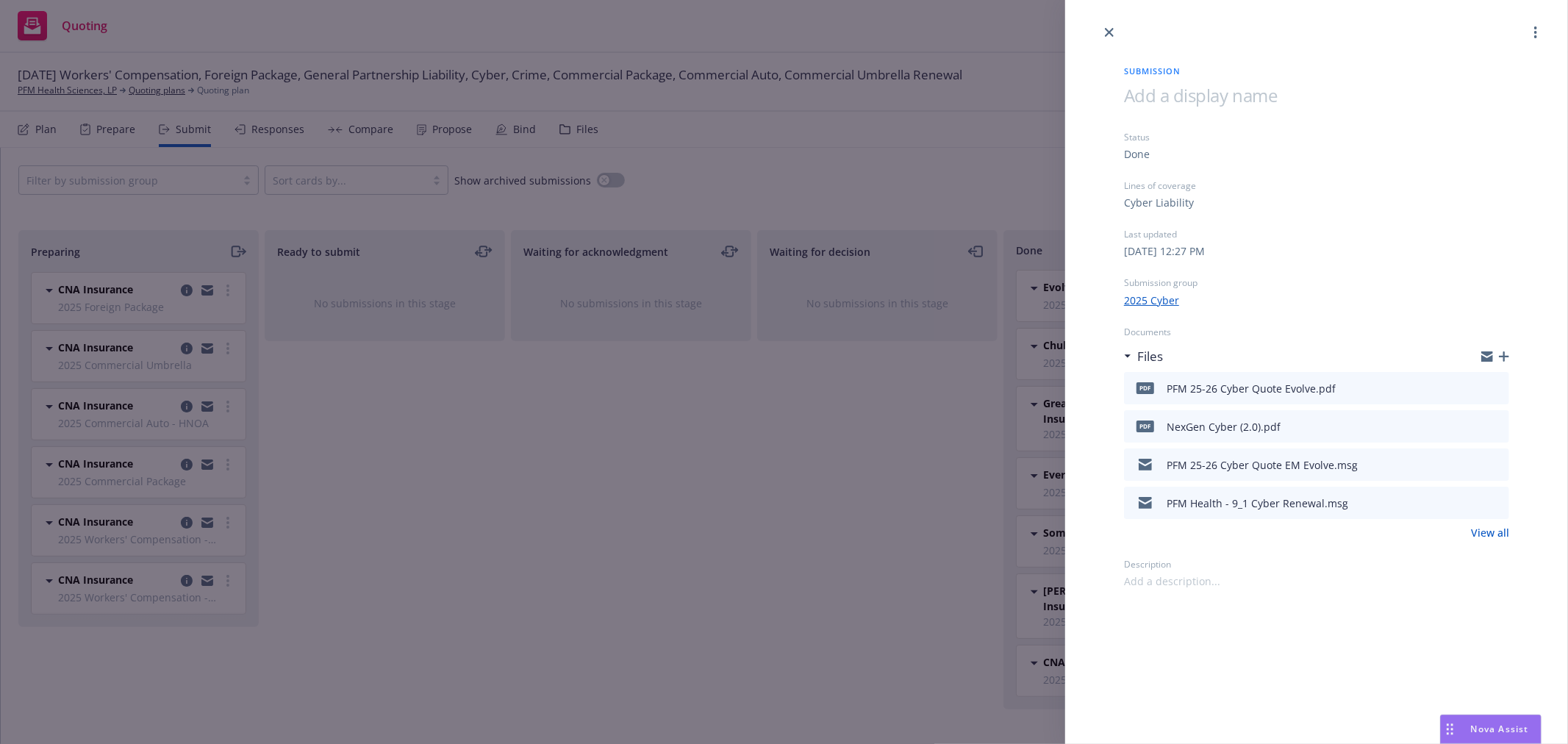
click at [1495, 383] on icon "preview file" at bounding box center [1496, 387] width 13 height 10
drag, startPoint x: 961, startPoint y: 424, endPoint x: 1068, endPoint y: 396, distance: 110.6
click at [960, 424] on div "Submission Status Done Lines of coverage Cyber Liability Last updated Friday, A…" at bounding box center [784, 372] width 1568 height 744
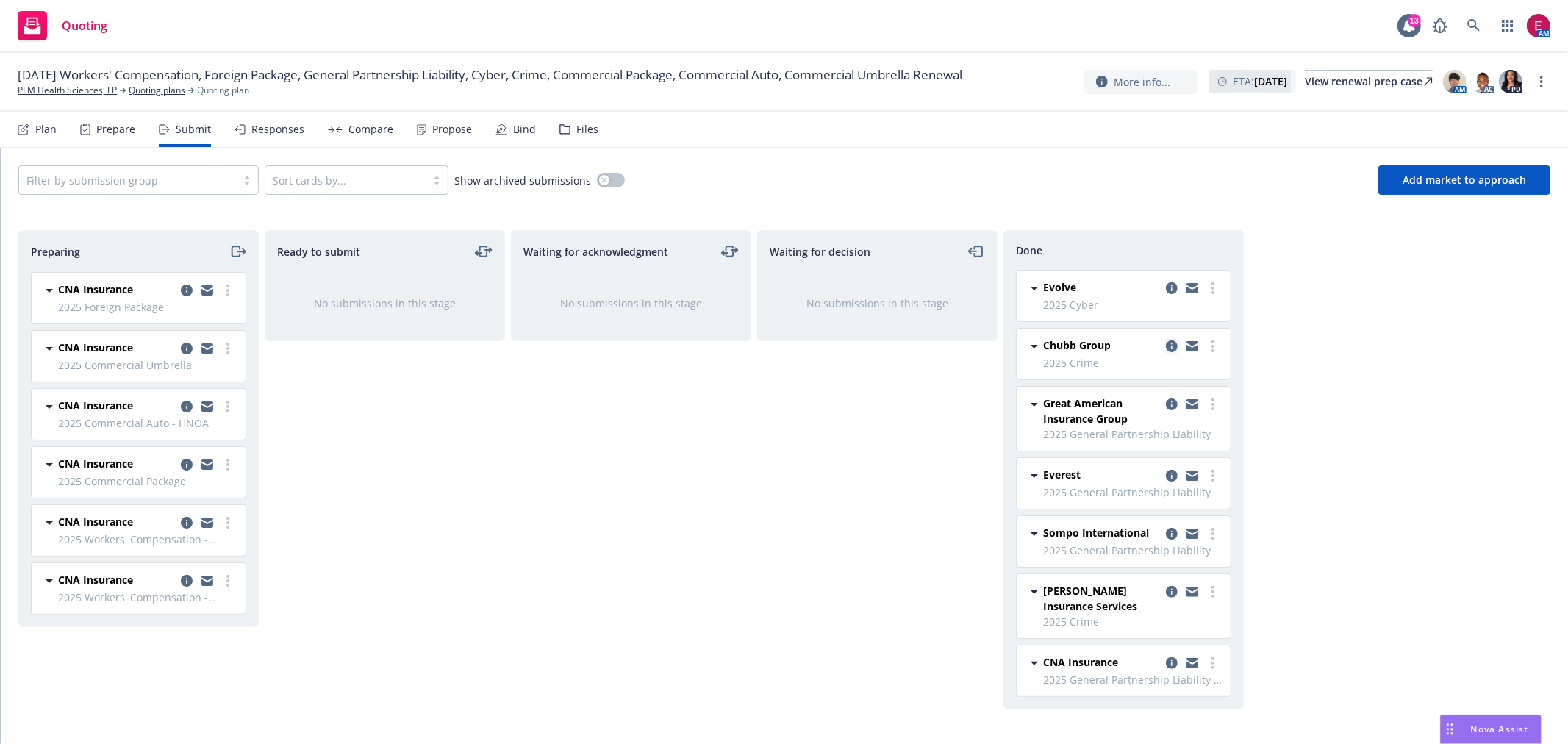
click at [1167, 350] on icon "copy logging email" at bounding box center [1172, 346] width 11 height 11
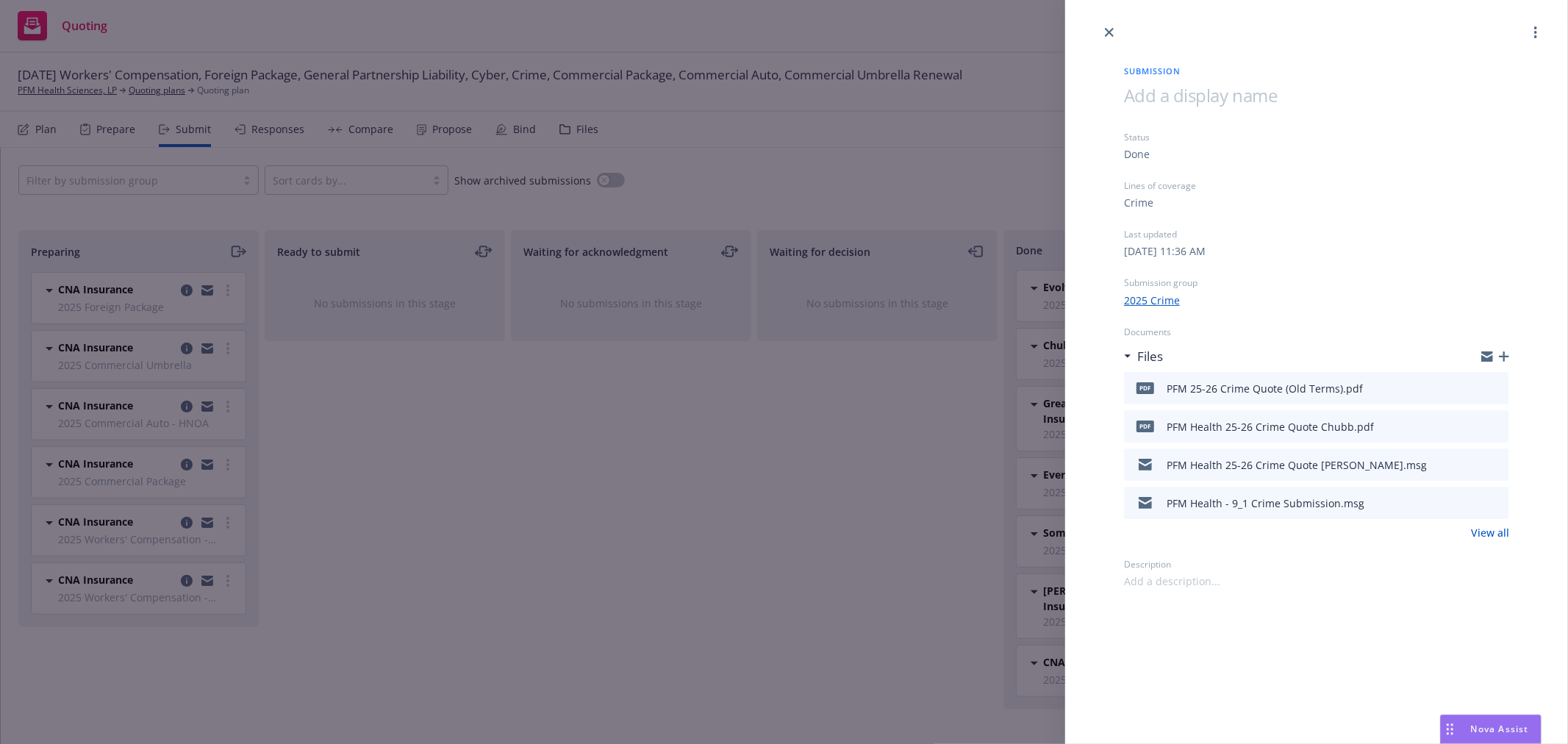
click at [855, 456] on div "Submission Status Done Lines of coverage Crime Last updated Tuesday, August 12,…" at bounding box center [784, 372] width 1568 height 744
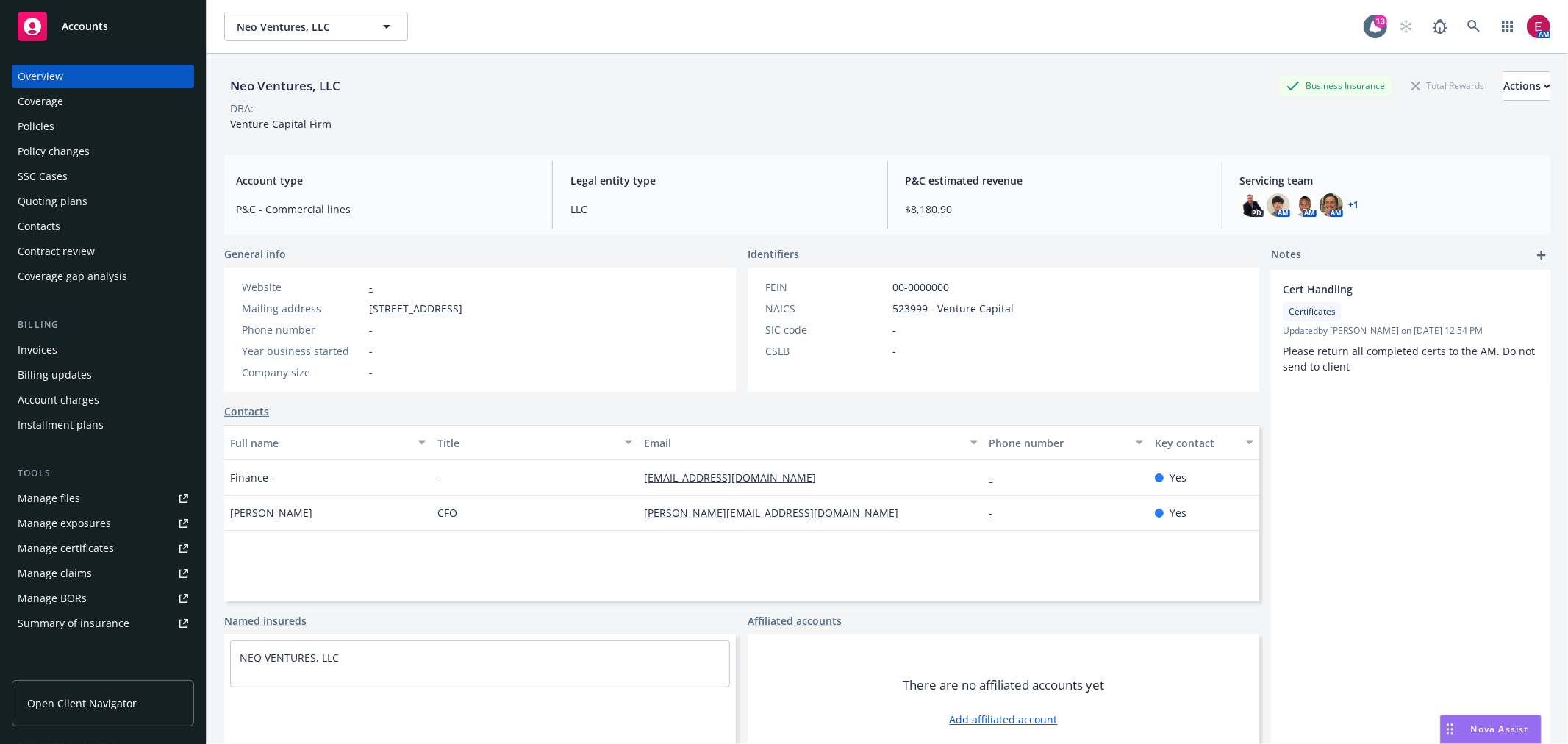
click at [119, 135] on div "Policies" at bounding box center [103, 126] width 171 height 24
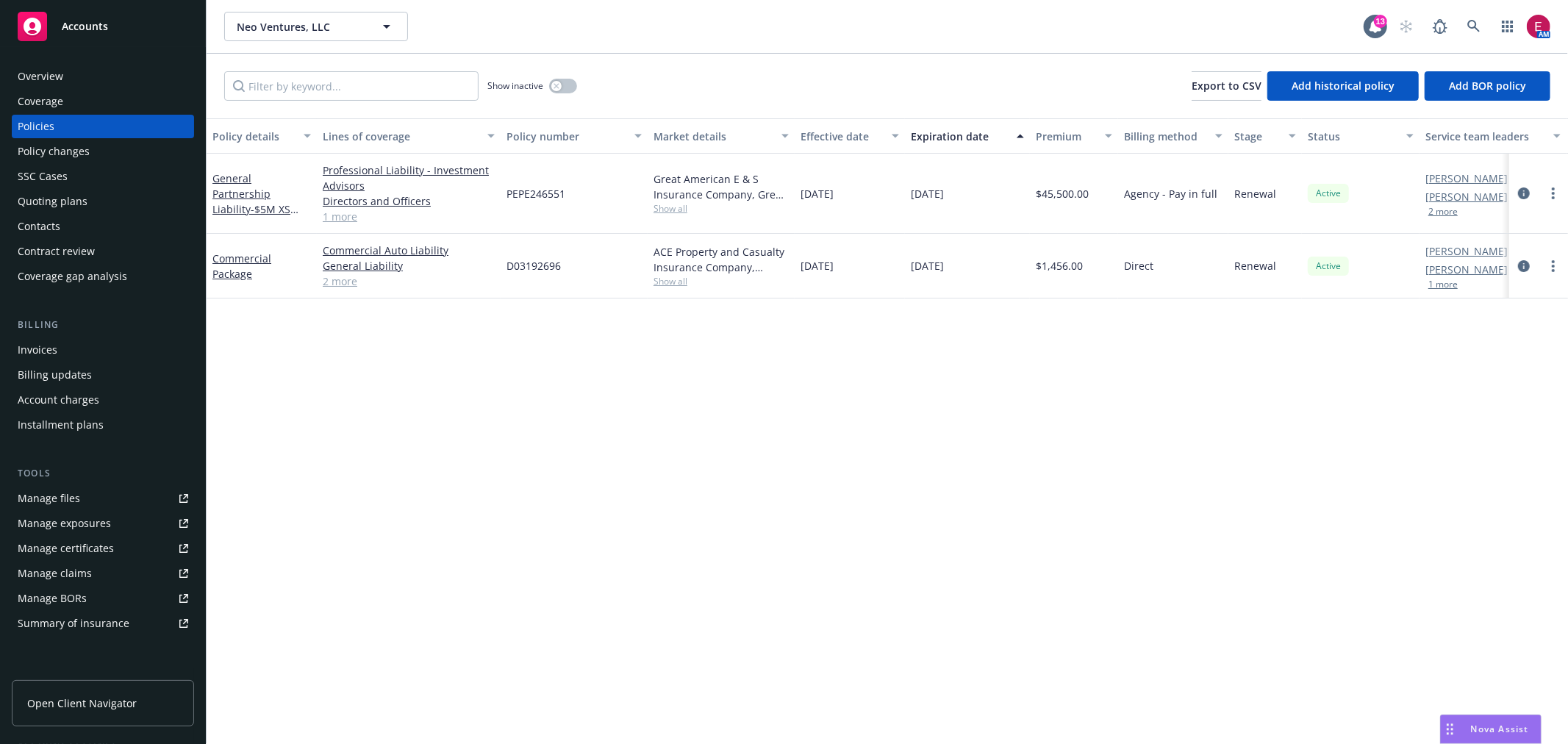
click at [249, 265] on div "Commercial Package" at bounding box center [262, 266] width 99 height 31
click at [243, 262] on link "Commercial Package" at bounding box center [242, 266] width 59 height 29
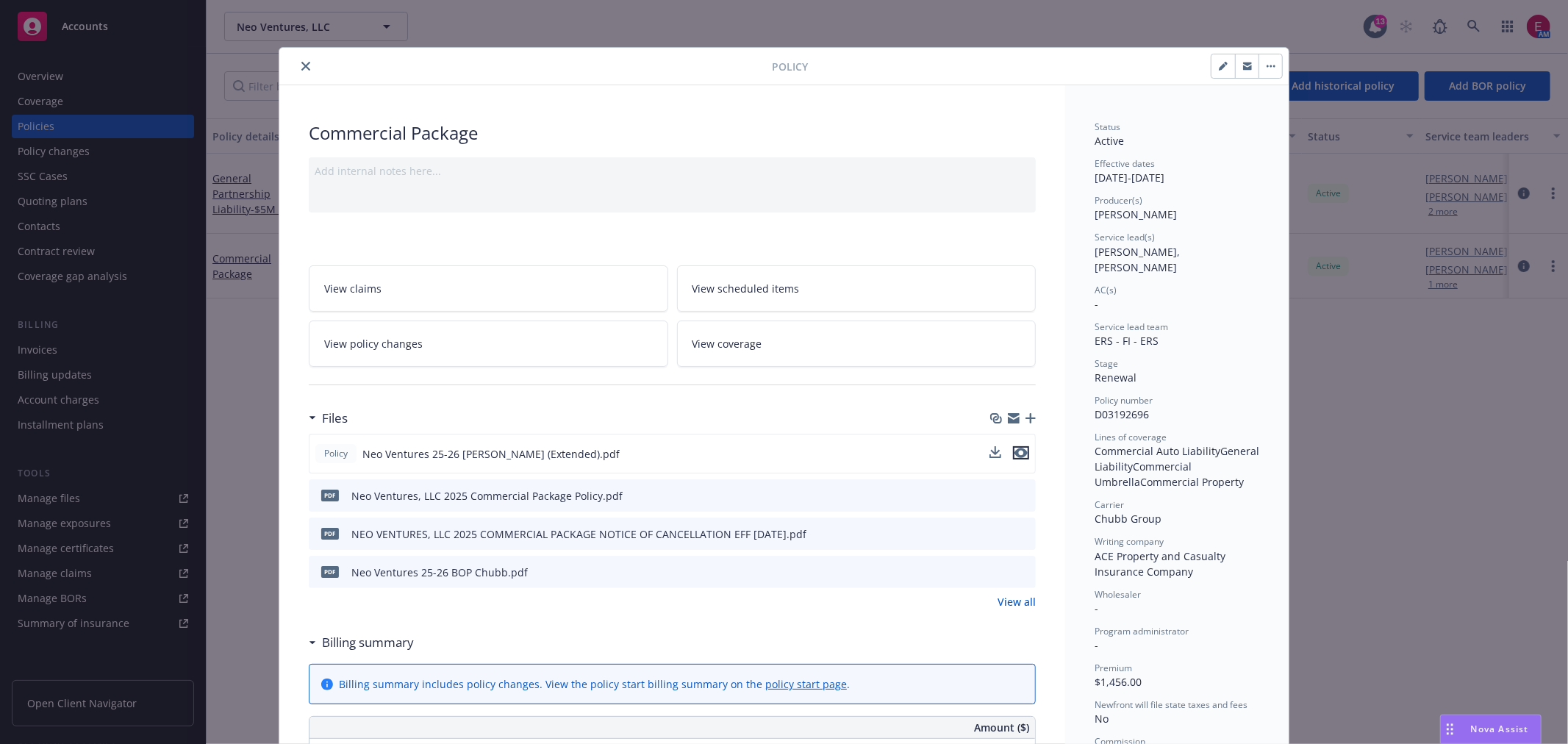
click at [1015, 455] on icon "preview file" at bounding box center [1021, 453] width 13 height 10
click at [302, 74] on button "close" at bounding box center [306, 65] width 18 height 18
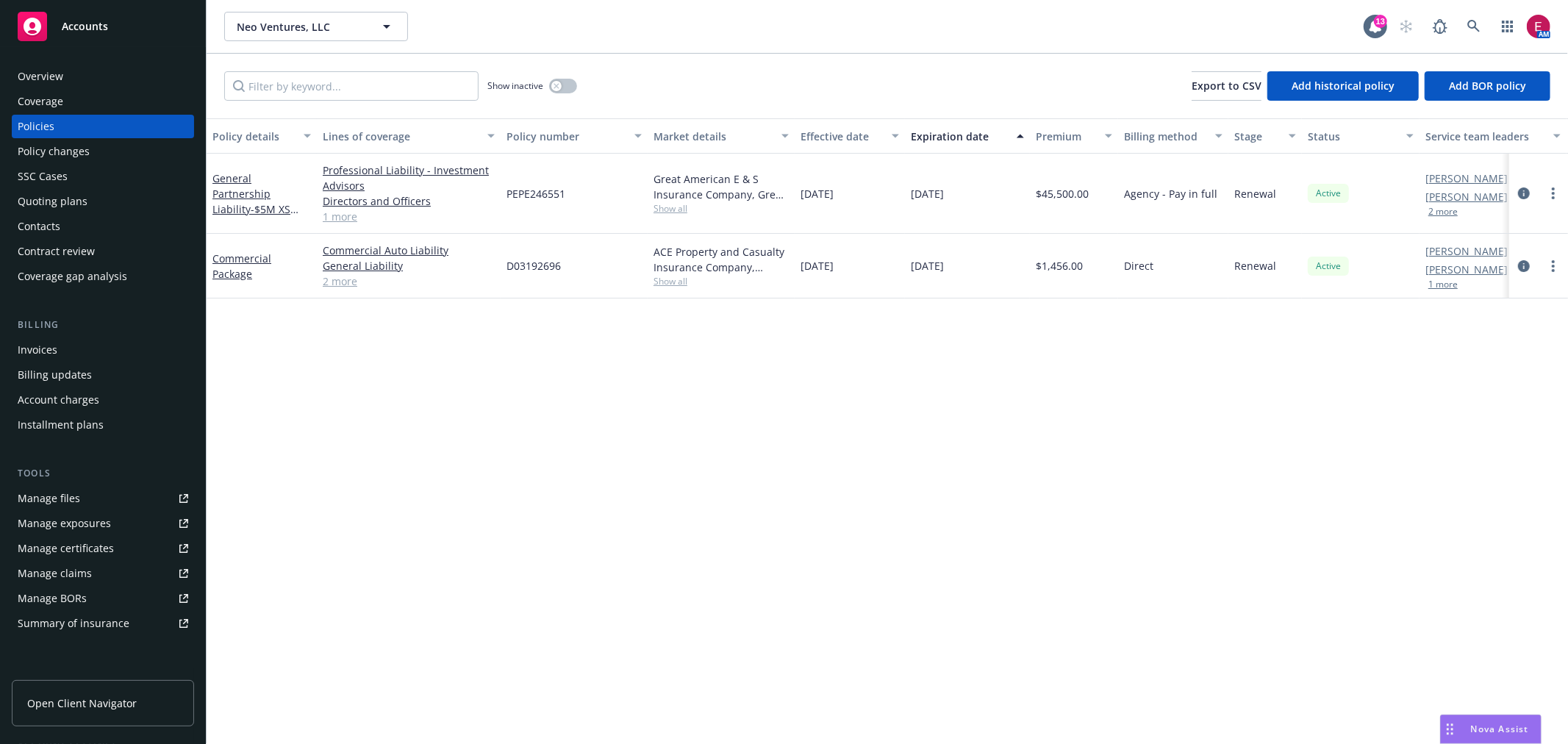
click at [335, 282] on link "2 more" at bounding box center [408, 281] width 172 height 15
click at [559, 90] on button "button" at bounding box center [563, 85] width 28 height 14
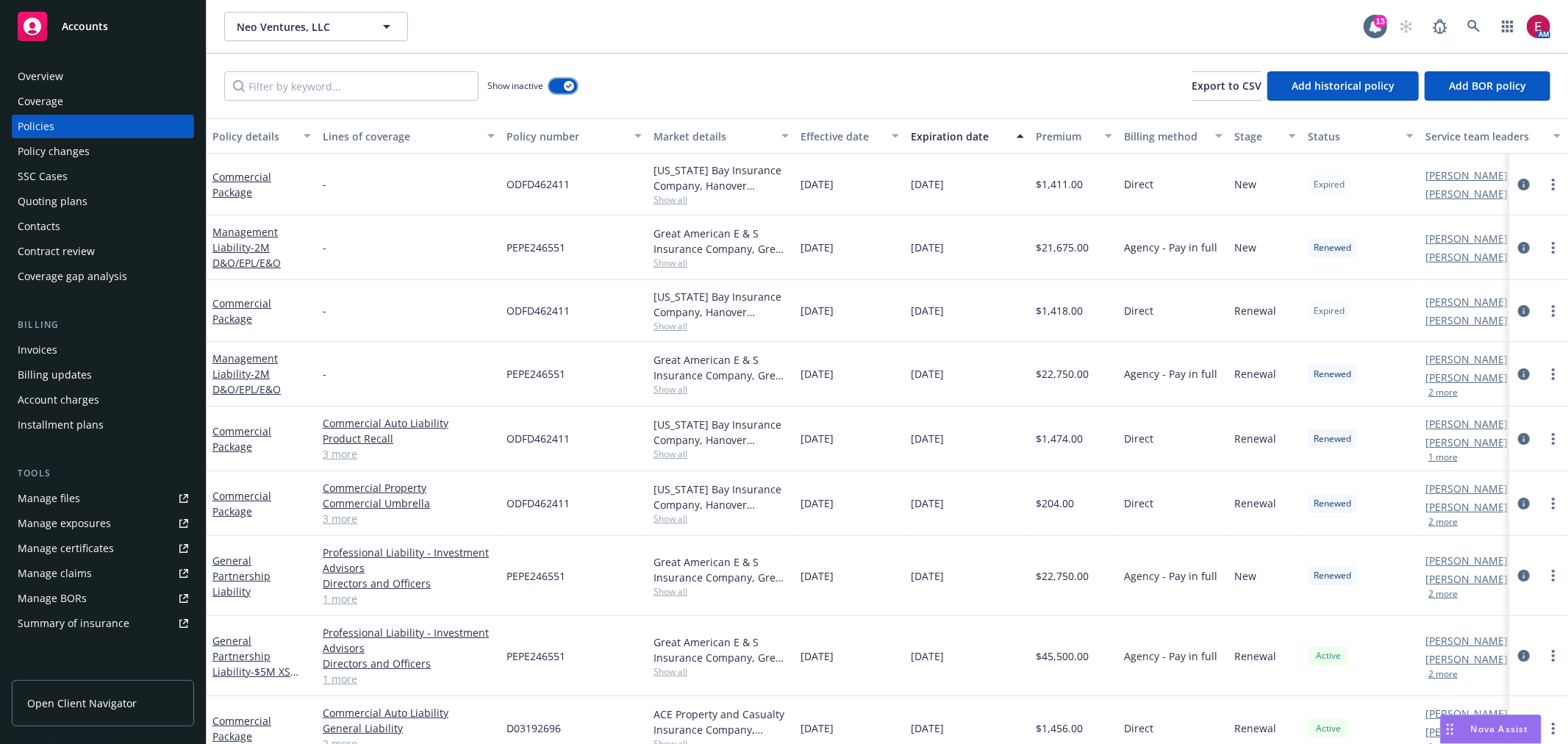
scroll to position [30, 0]
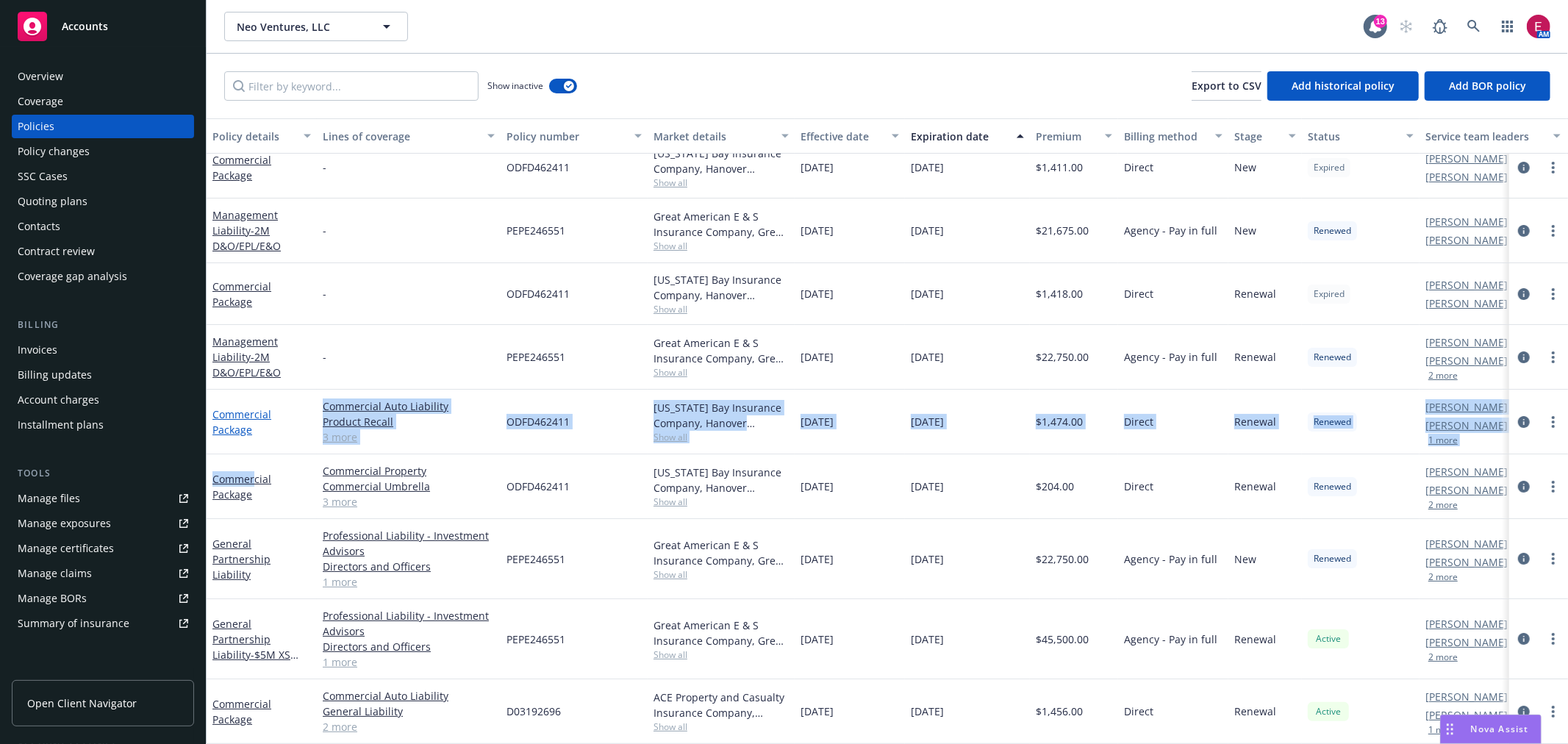
drag, startPoint x: 256, startPoint y: 463, endPoint x: 251, endPoint y: 414, distance: 49.3
click at [252, 419] on div "Commercial Package - ODFD462411 Massachusetts Bay Insurance Company, Hanover In…" at bounding box center [916, 401] width 1419 height 530
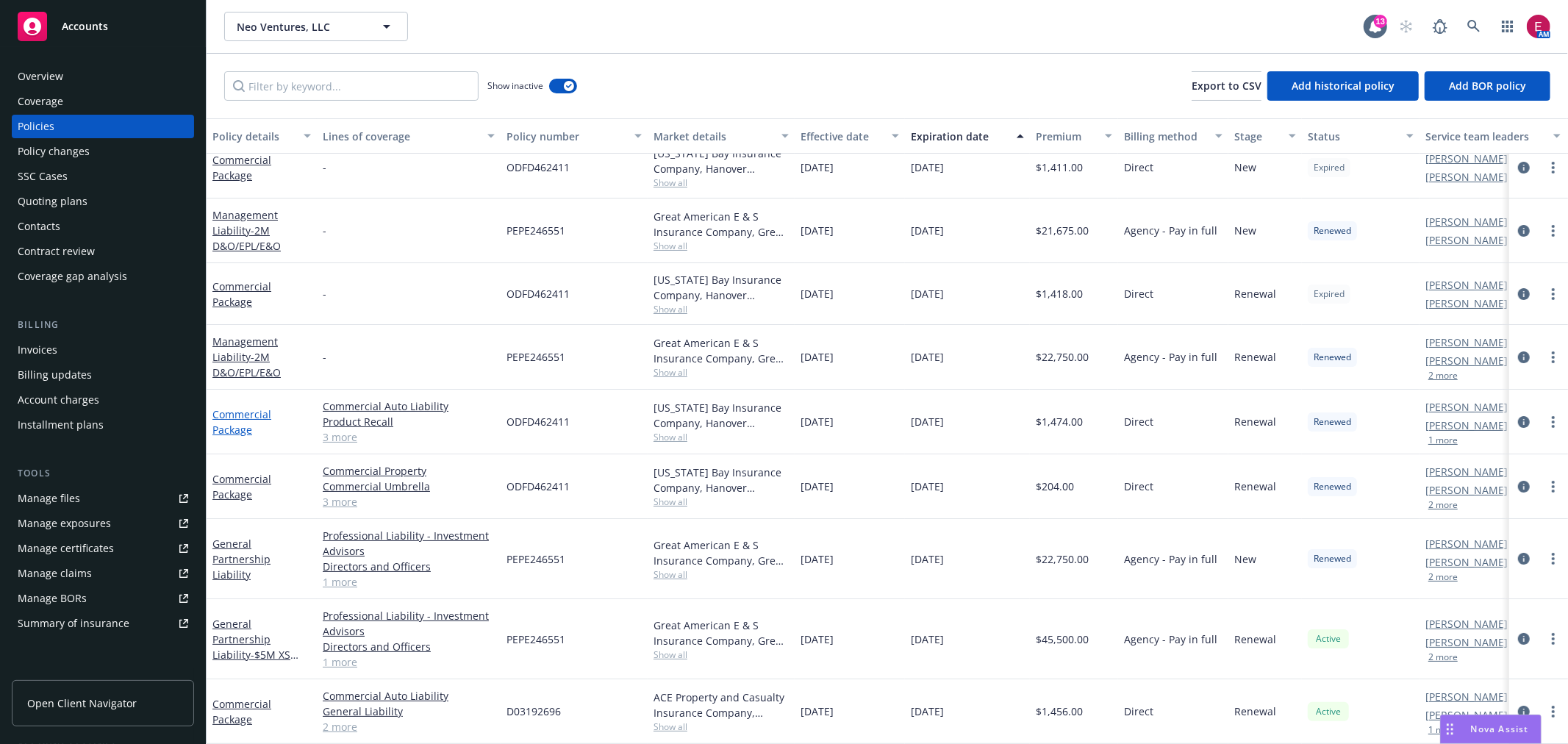
click at [241, 407] on link "Commercial Package" at bounding box center [242, 421] width 59 height 29
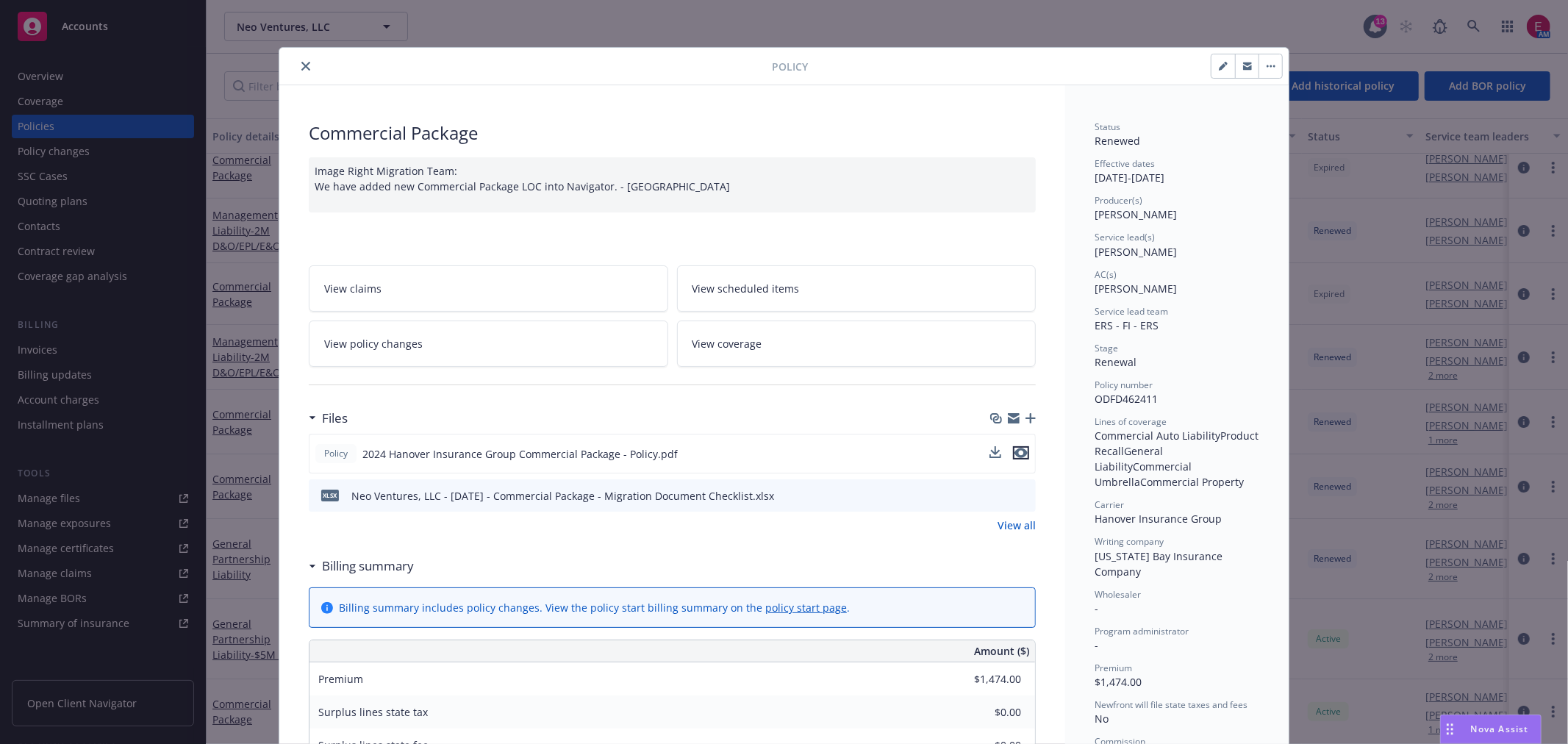
click at [1017, 452] on icon "preview file" at bounding box center [1021, 453] width 13 height 10
drag, startPoint x: 849, startPoint y: 6, endPoint x: 1098, endPoint y: 30, distance: 250.2
click at [849, 11] on div "Policy Commercial Package Image Right Migration Team: We have added new Commerc…" at bounding box center [784, 372] width 1568 height 744
click at [1485, 23] on link at bounding box center [1474, 26] width 29 height 29
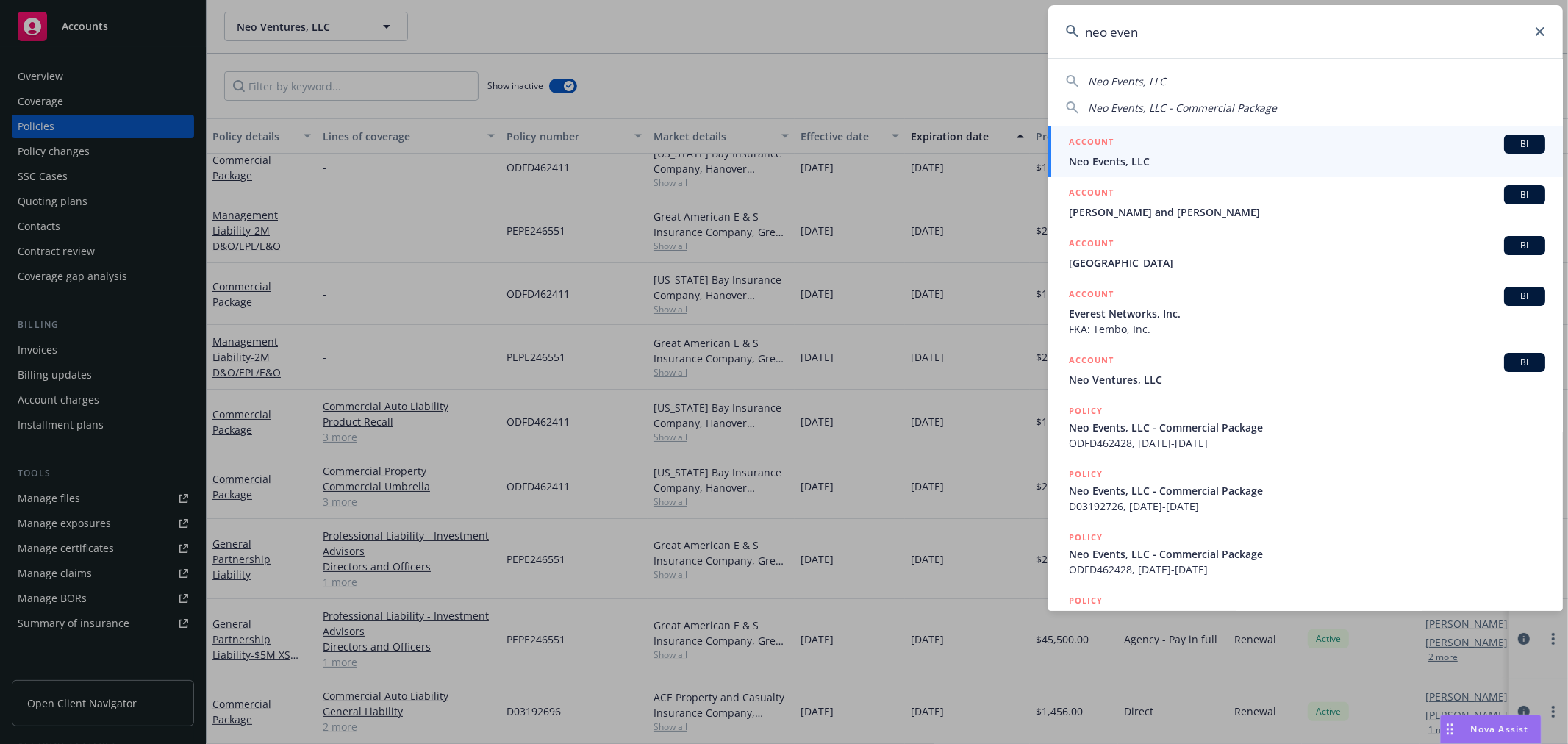
type input "neo even"
click at [1208, 148] on div "ACCOUNT BI" at bounding box center [1307, 144] width 476 height 19
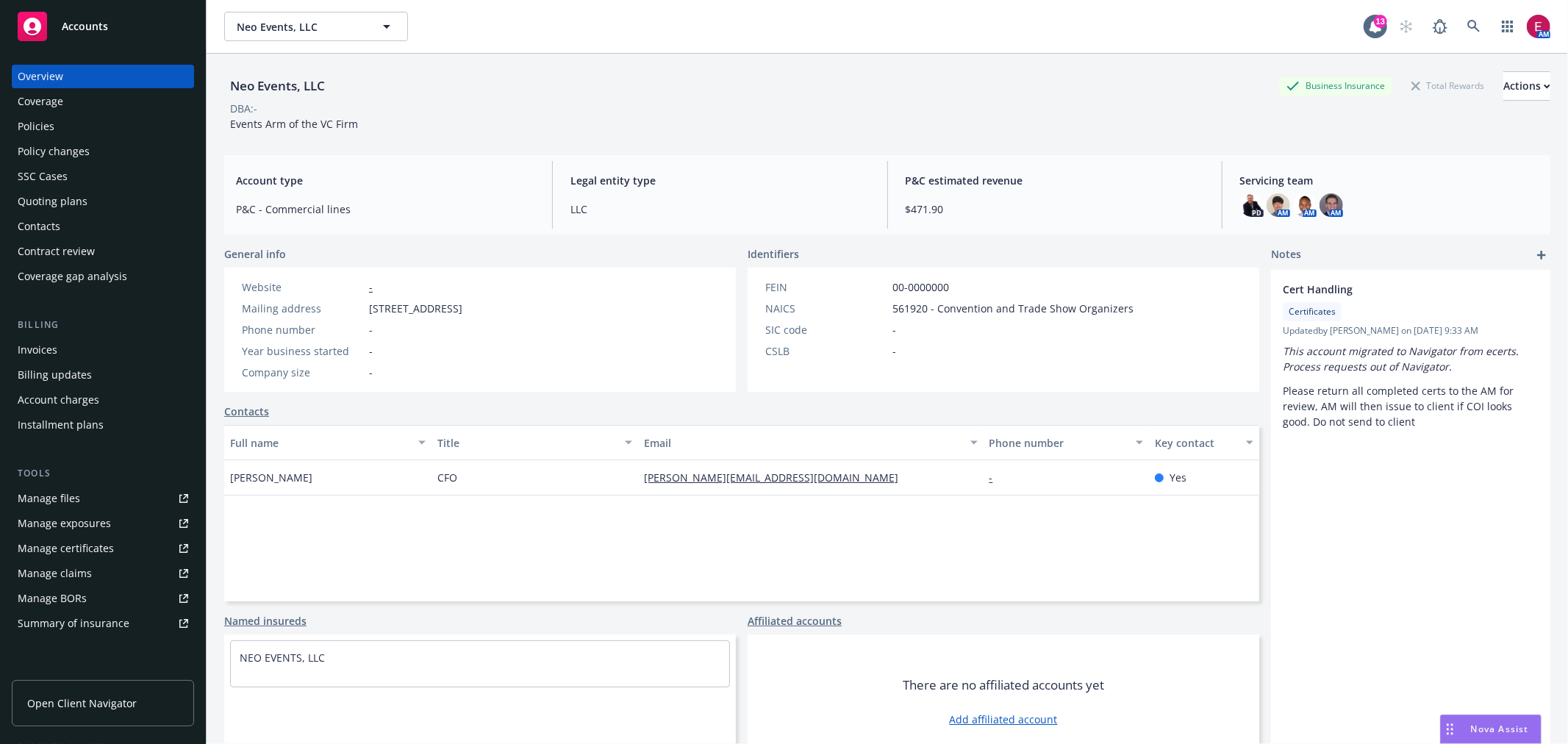
click at [51, 116] on div "Policies" at bounding box center [36, 126] width 37 height 24
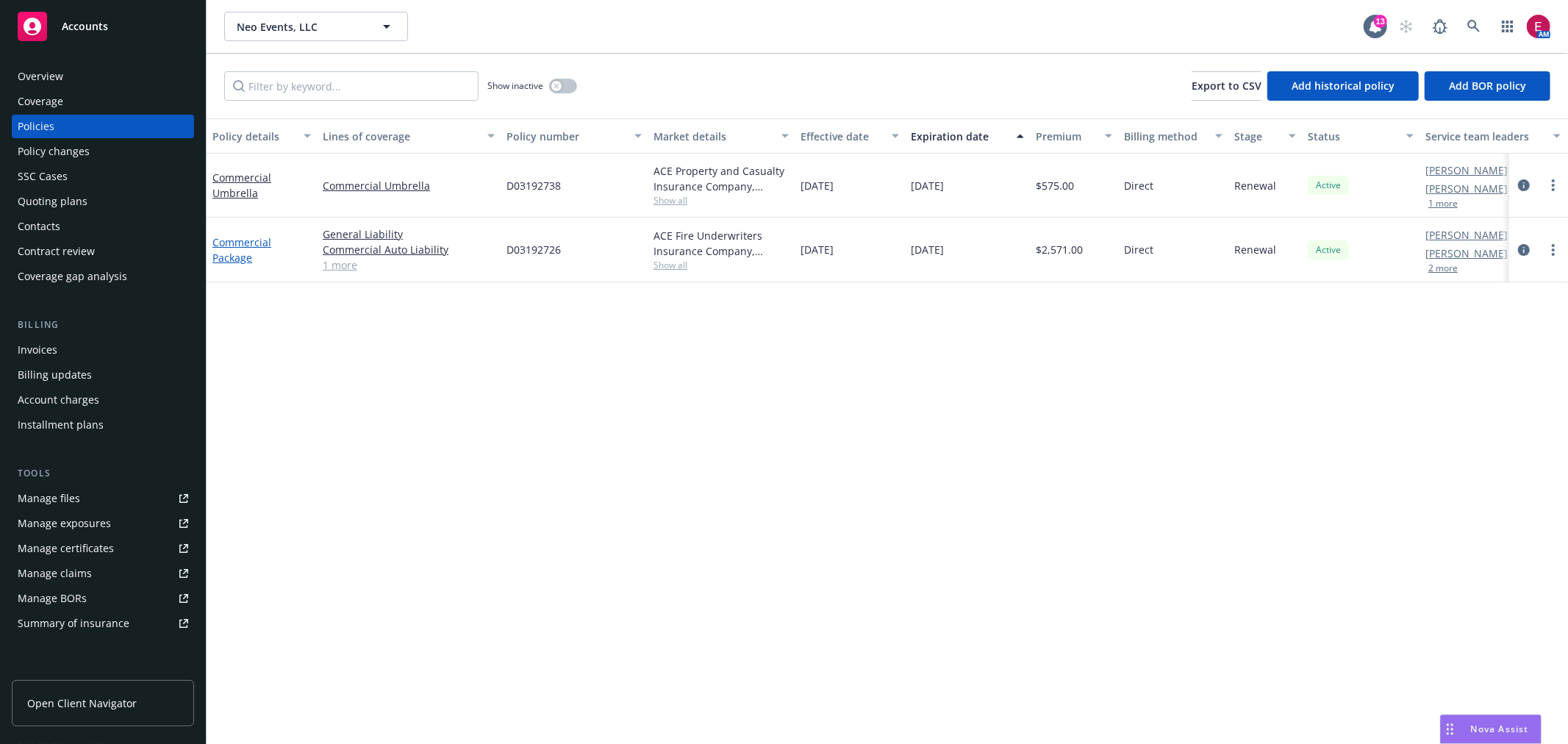
click at [237, 246] on link "Commercial Package" at bounding box center [242, 250] width 59 height 29
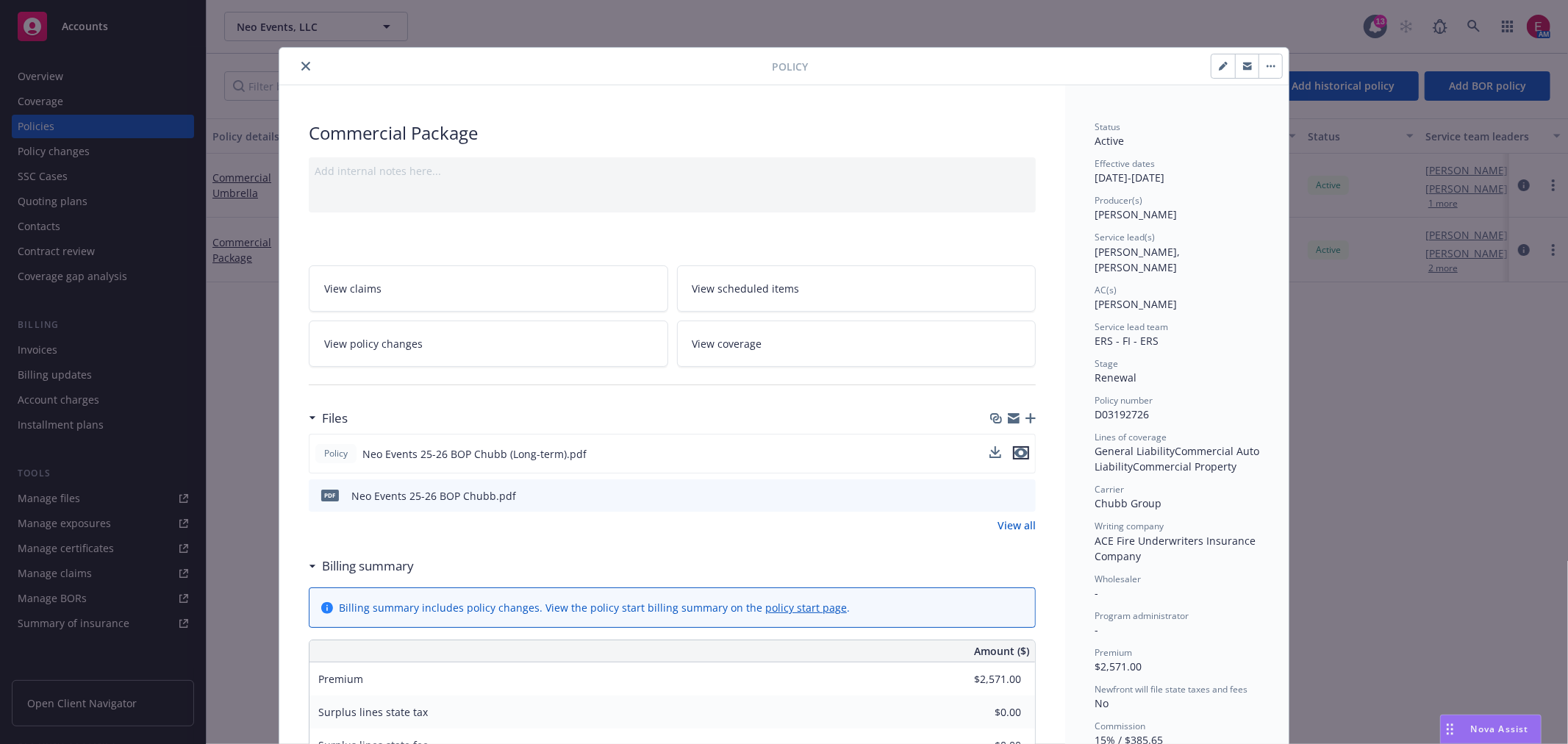
click at [1020, 451] on icon "preview file" at bounding box center [1021, 453] width 13 height 10
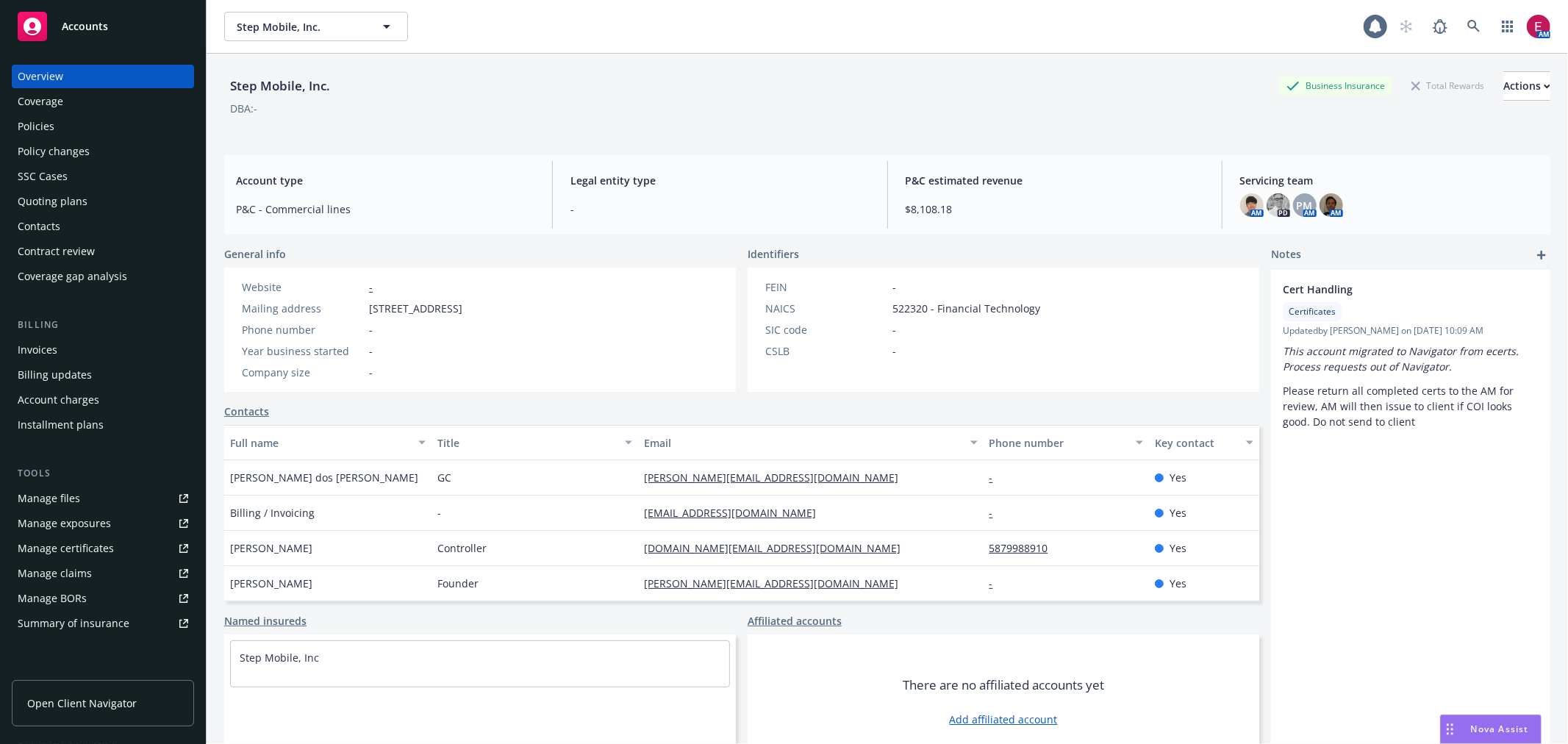
click at [101, 195] on div "Quoting plans" at bounding box center [103, 201] width 171 height 24
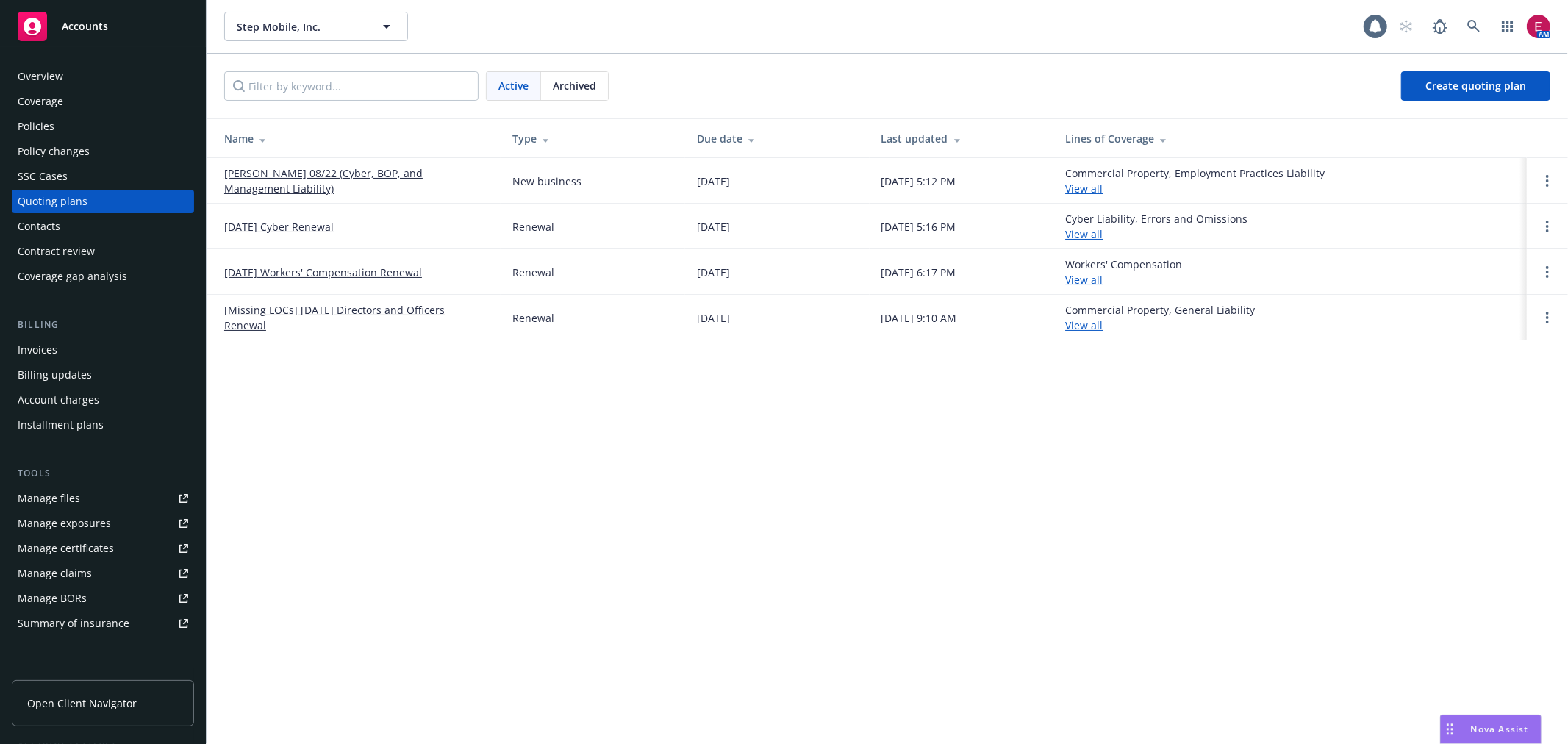
click at [298, 173] on link "[PERSON_NAME] 08/22 (Cyber, BOP, and Management Liability)" at bounding box center [356, 180] width 265 height 31
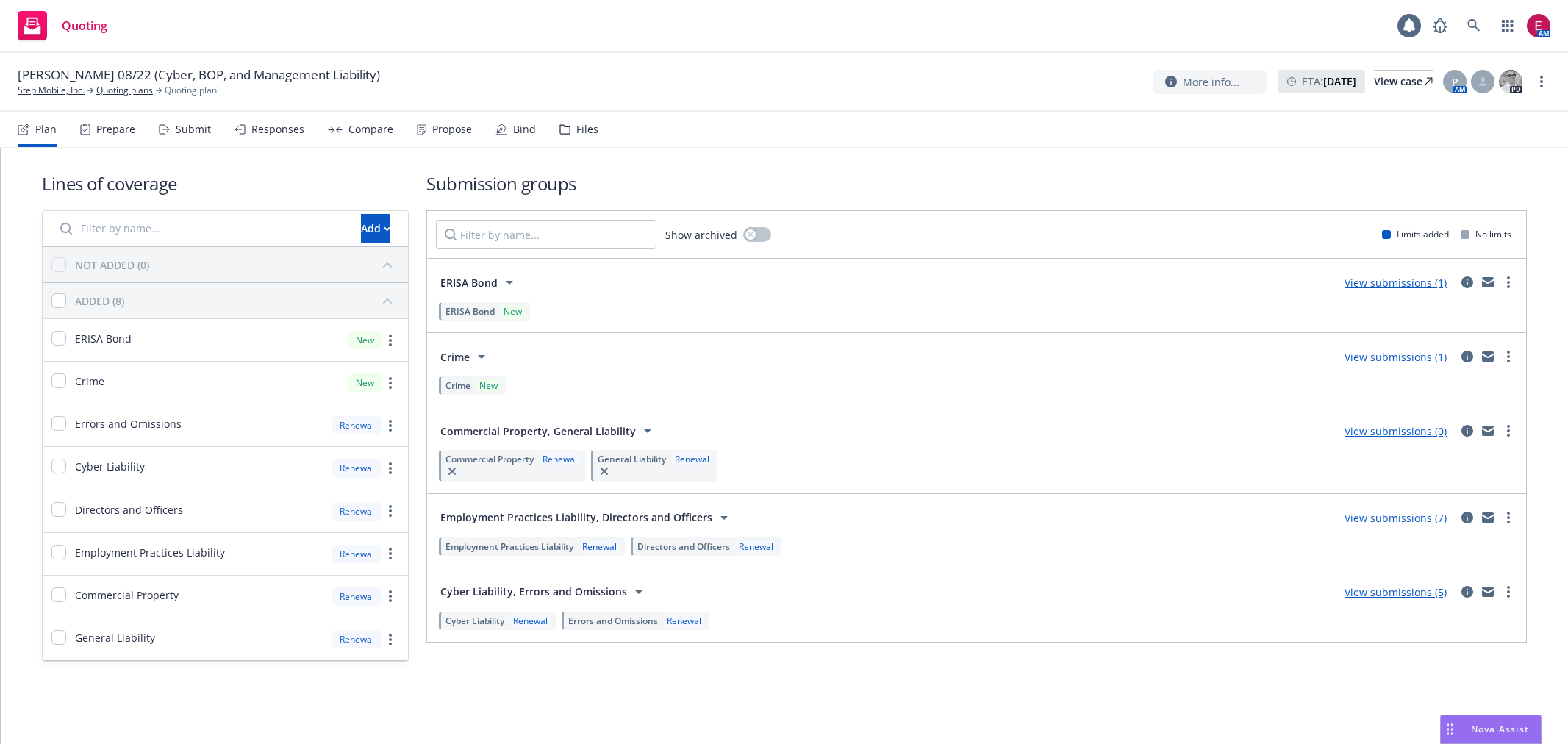
click at [576, 123] on div "Files" at bounding box center [587, 129] width 22 height 11
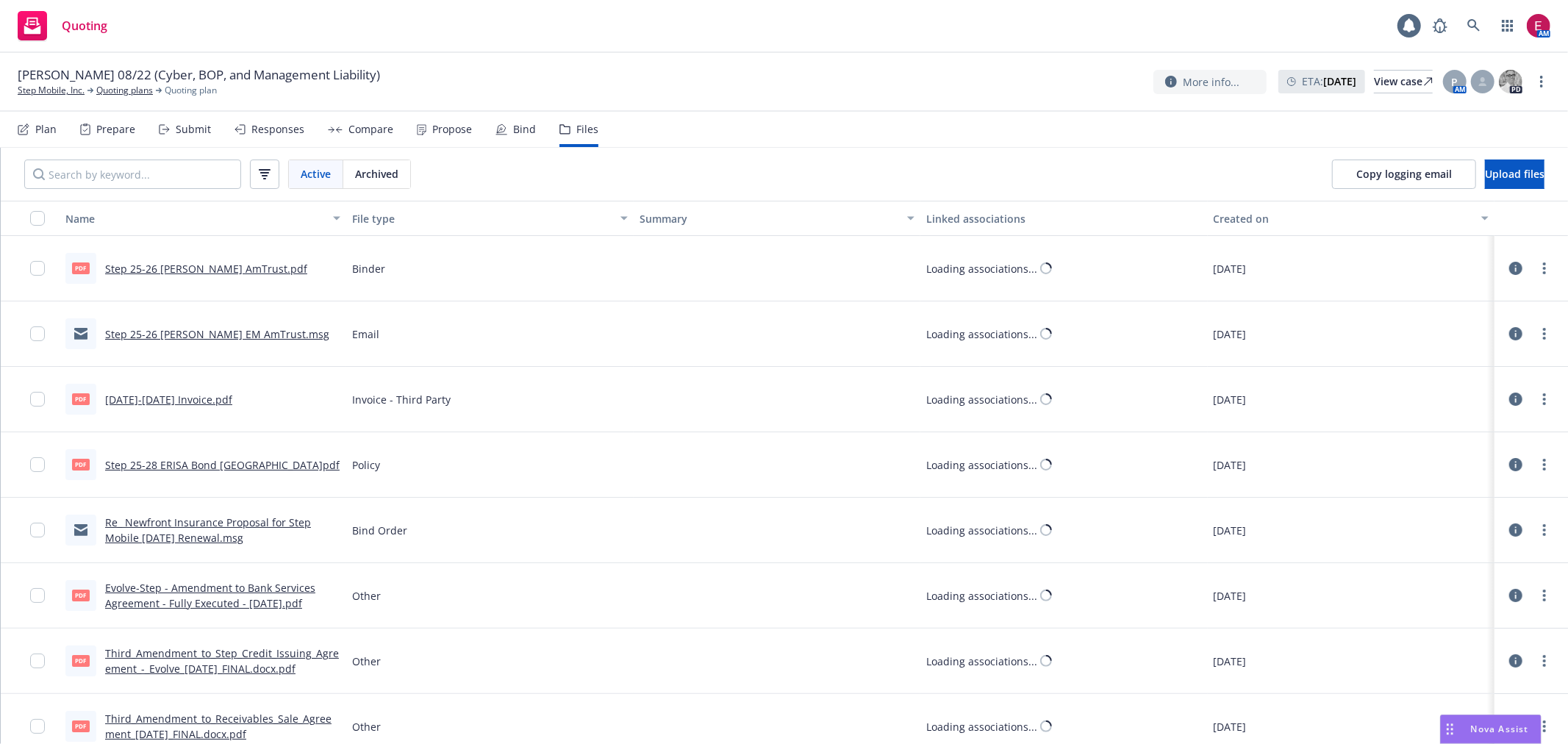
click at [507, 123] on div "Bind" at bounding box center [515, 129] width 41 height 35
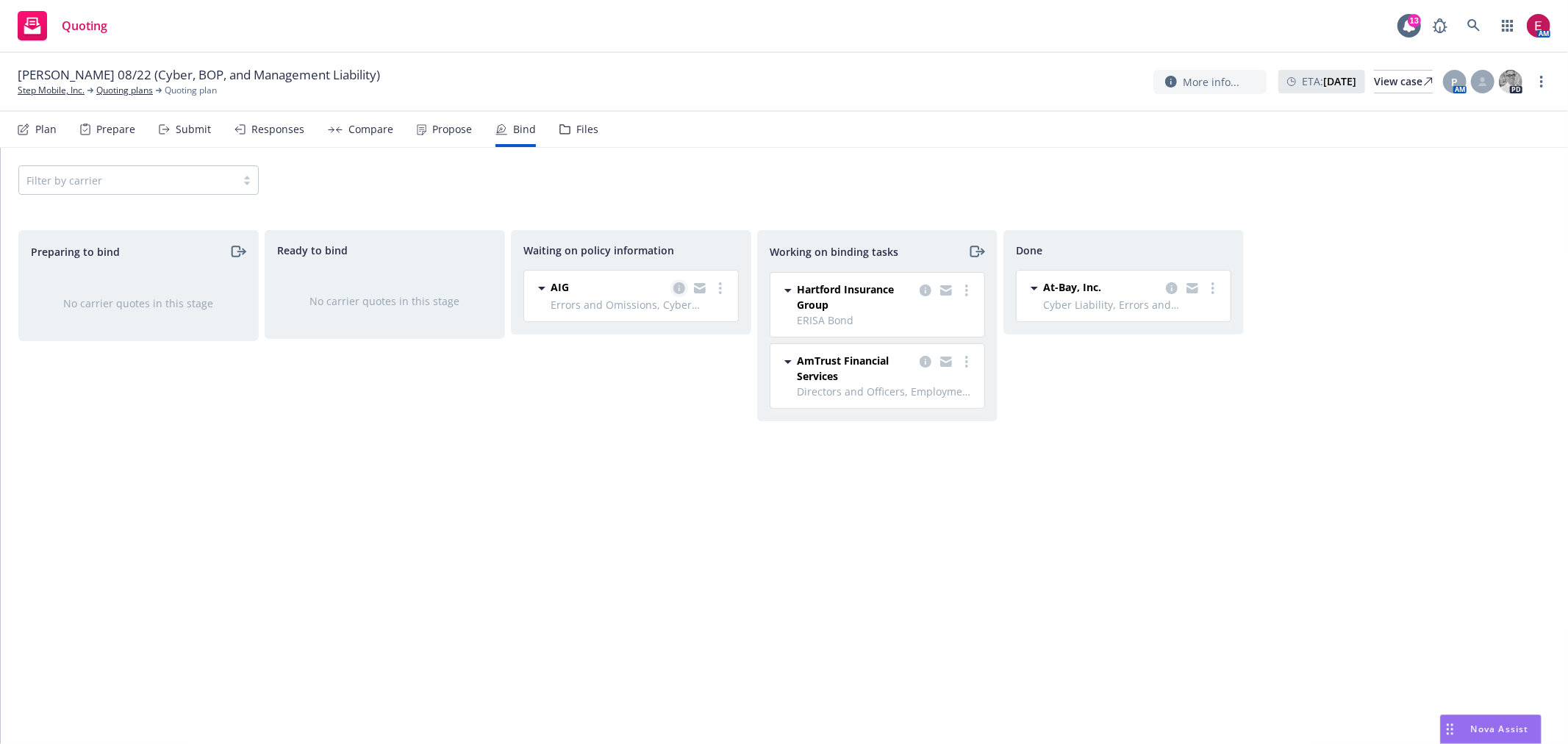
click at [674, 284] on div at bounding box center [700, 288] width 59 height 18
click at [677, 284] on icon "copy logging email" at bounding box center [680, 288] width 11 height 11
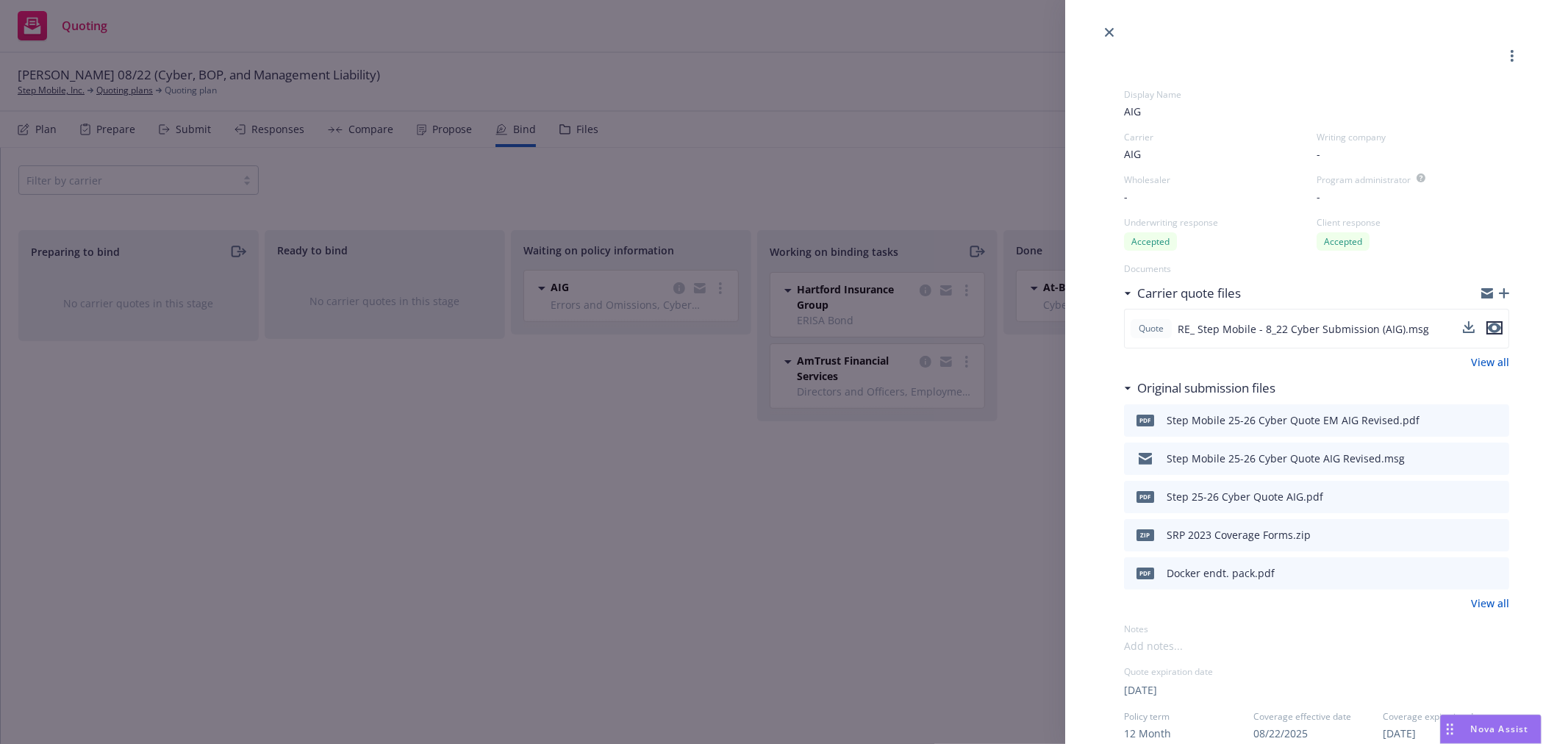
click at [1488, 326] on icon "preview file" at bounding box center [1495, 327] width 13 height 10
click at [1489, 419] on icon "preview file" at bounding box center [1496, 419] width 13 height 10
click at [631, 266] on div "Display Name AIG Carrier AIG Writing company - Wholesaler - Program administrat…" at bounding box center [784, 372] width 1568 height 744
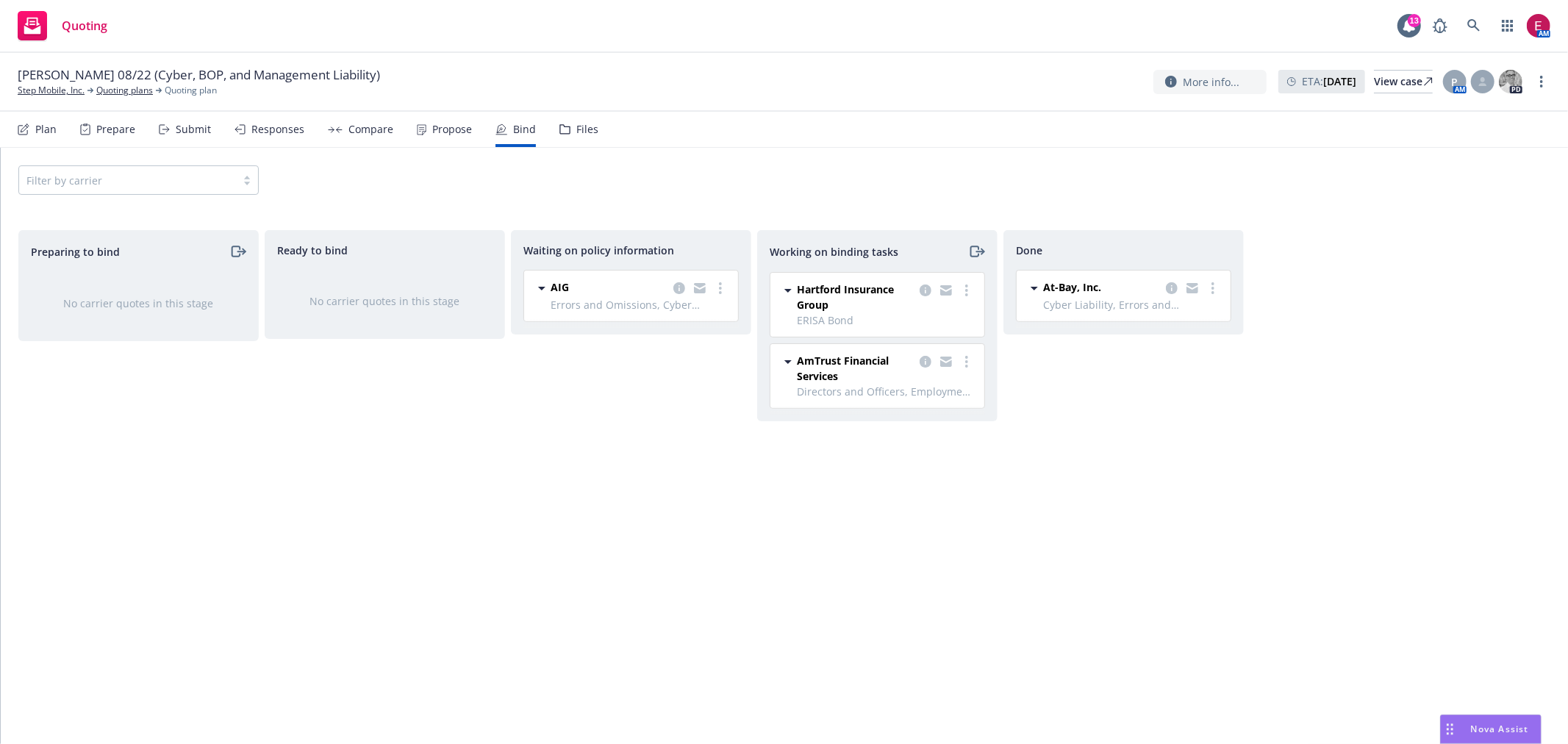
click at [576, 127] on div "Files" at bounding box center [587, 129] width 22 height 11
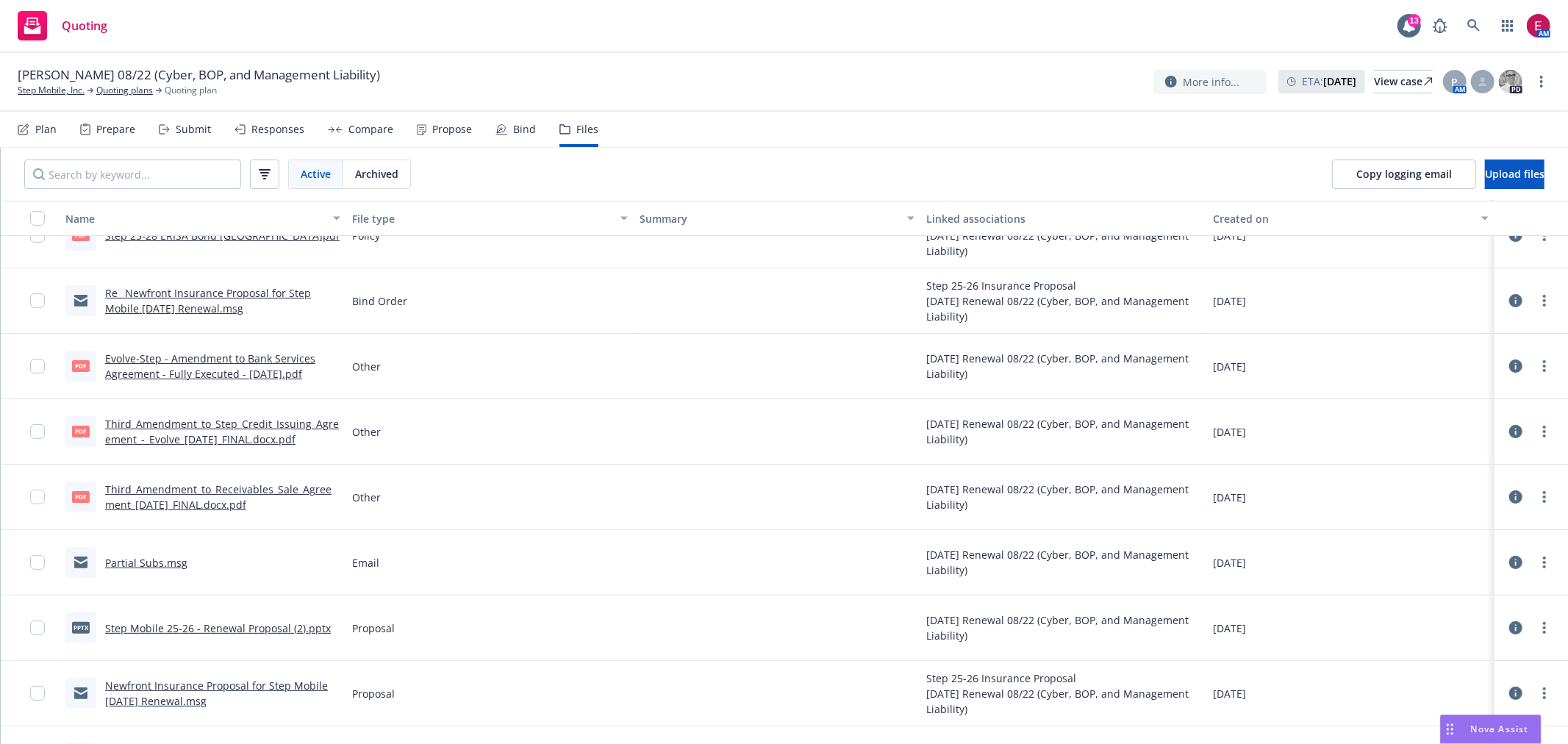
scroll to position [245, 0]
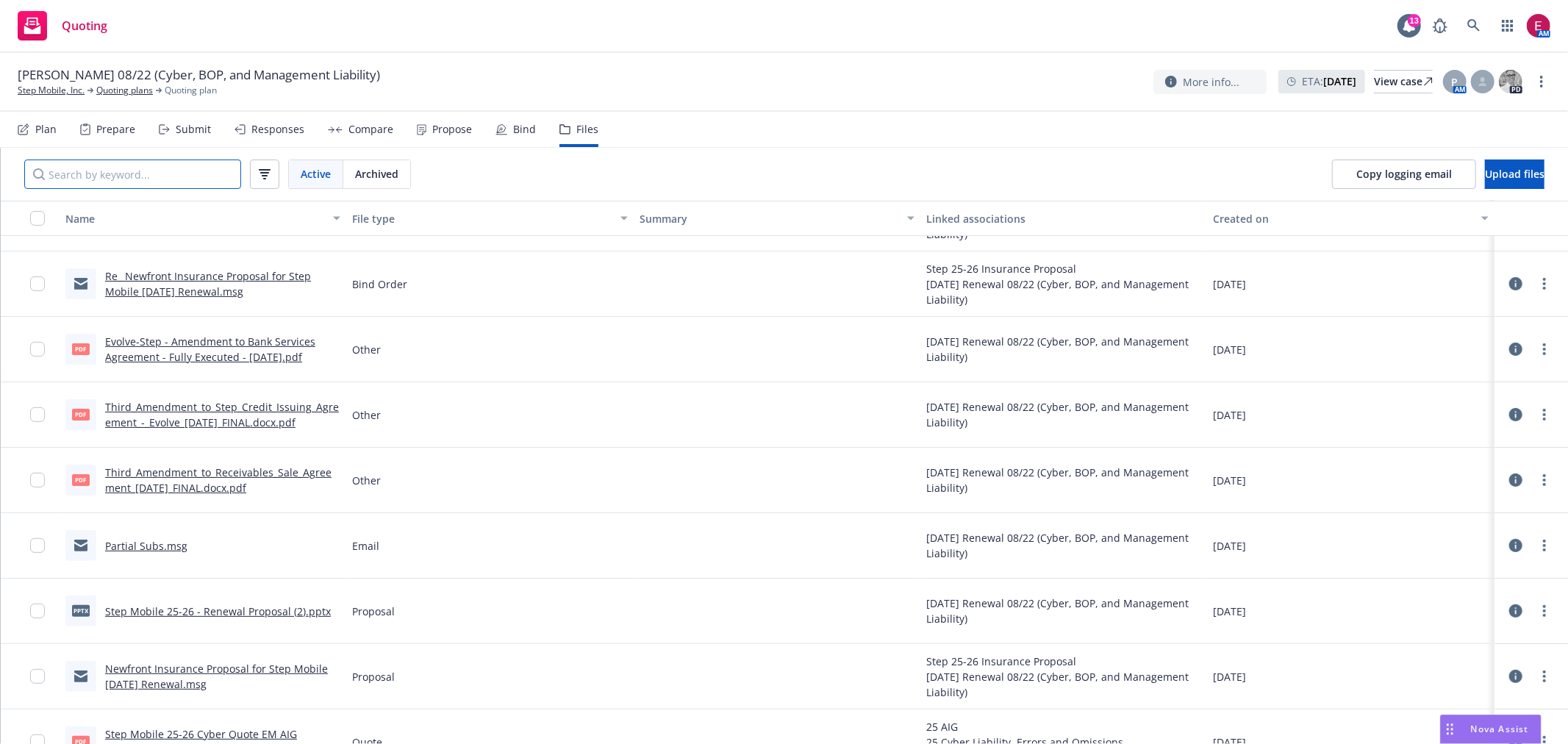
click at [184, 173] on input "Search by keyword..." at bounding box center [133, 174] width 217 height 29
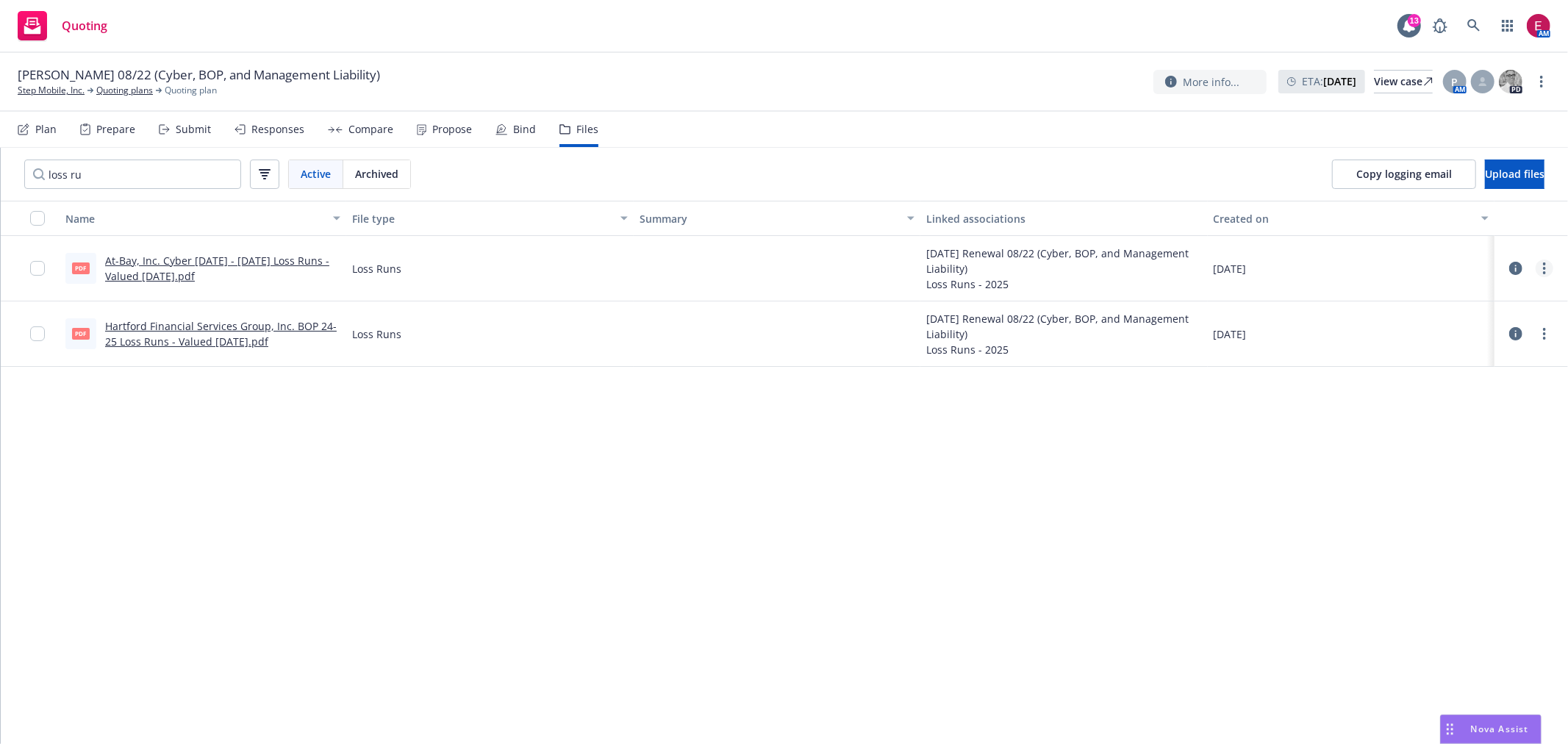
click at [1540, 267] on link "more" at bounding box center [1544, 268] width 18 height 18
click at [1489, 325] on link "Download" at bounding box center [1480, 328] width 146 height 29
click at [217, 178] on input "loss ru" at bounding box center [133, 174] width 217 height 29
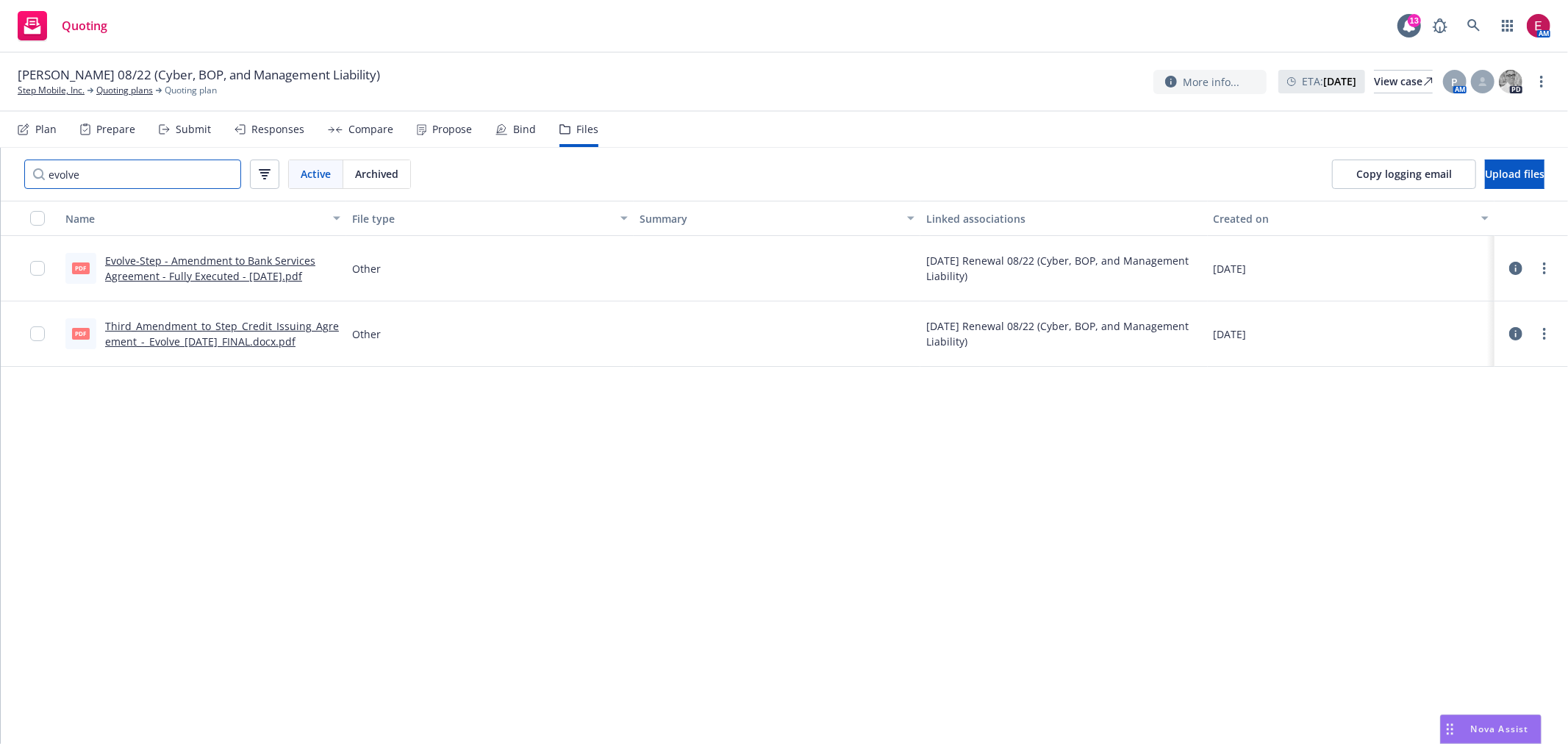
type input "evolve"
click at [1470, 25] on icon at bounding box center [1474, 26] width 13 height 13
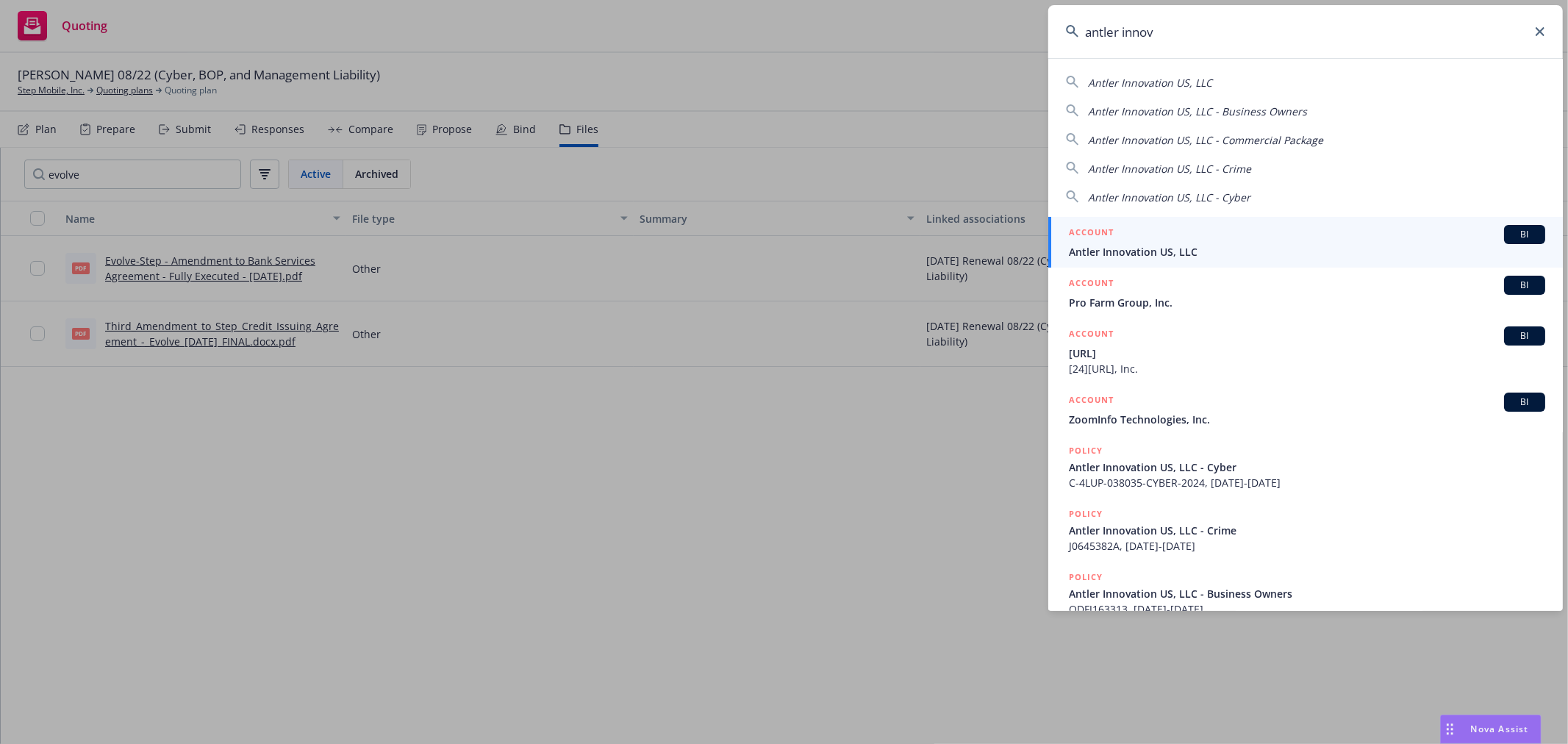
type input "antler innov"
click at [1287, 246] on span "Antler Innovation US, LLC" at bounding box center [1307, 251] width 476 height 15
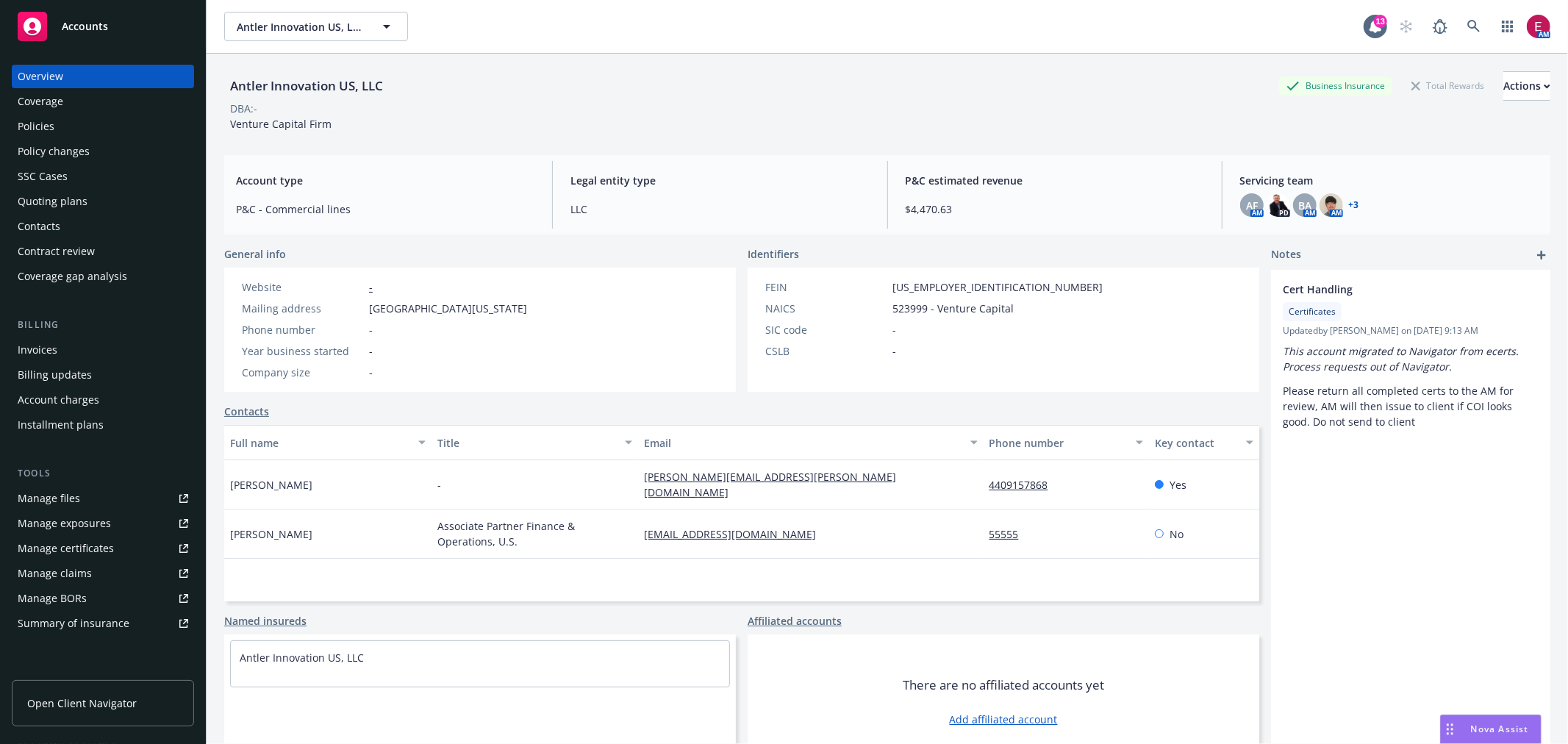
click at [119, 195] on div "Quoting plans" at bounding box center [103, 201] width 171 height 24
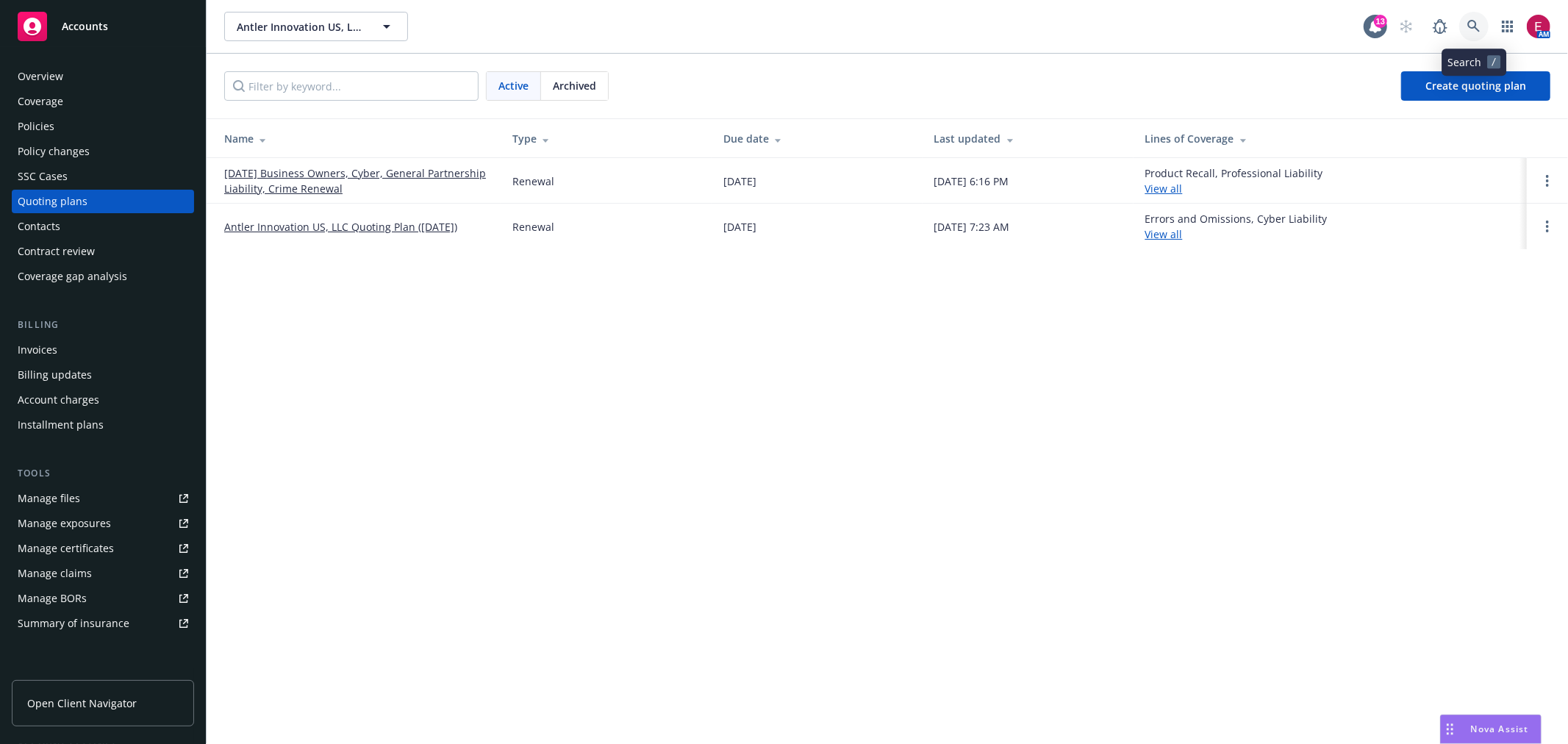
click at [1475, 31] on icon at bounding box center [1474, 27] width 13 height 13
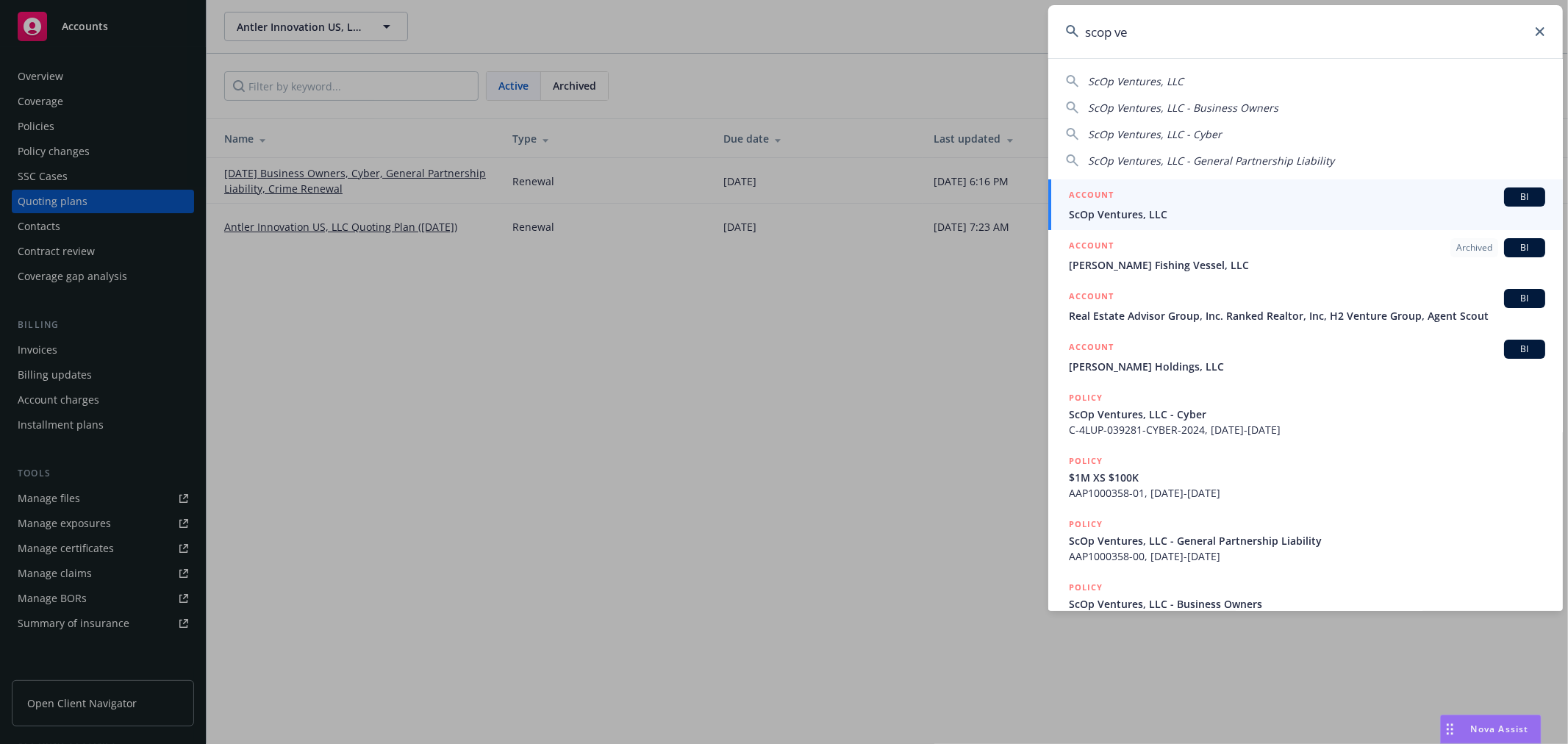
type input "scop ve"
click at [1147, 217] on span "ScOp Ventures, LLC" at bounding box center [1307, 214] width 476 height 15
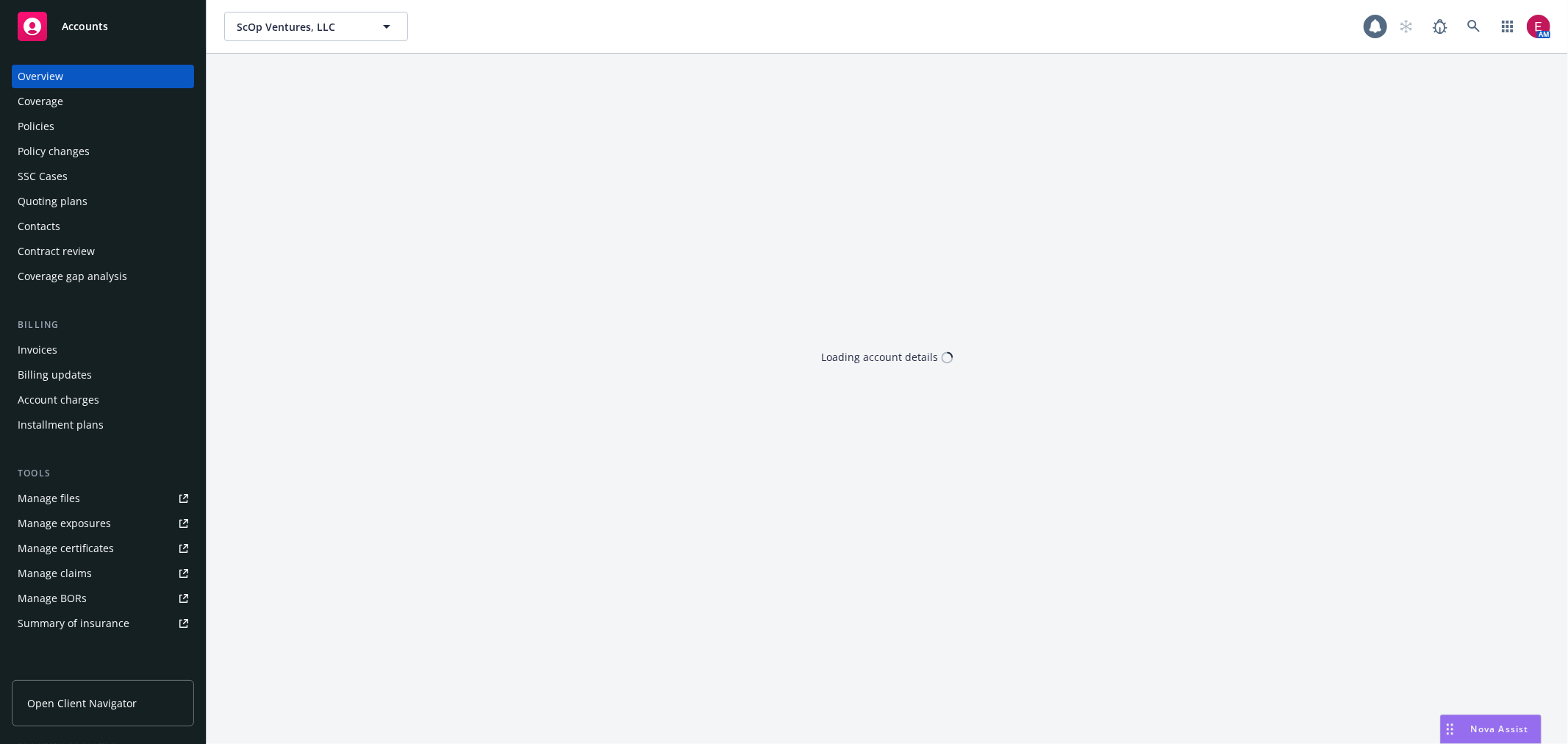
click at [64, 122] on div "Policies" at bounding box center [103, 126] width 171 height 24
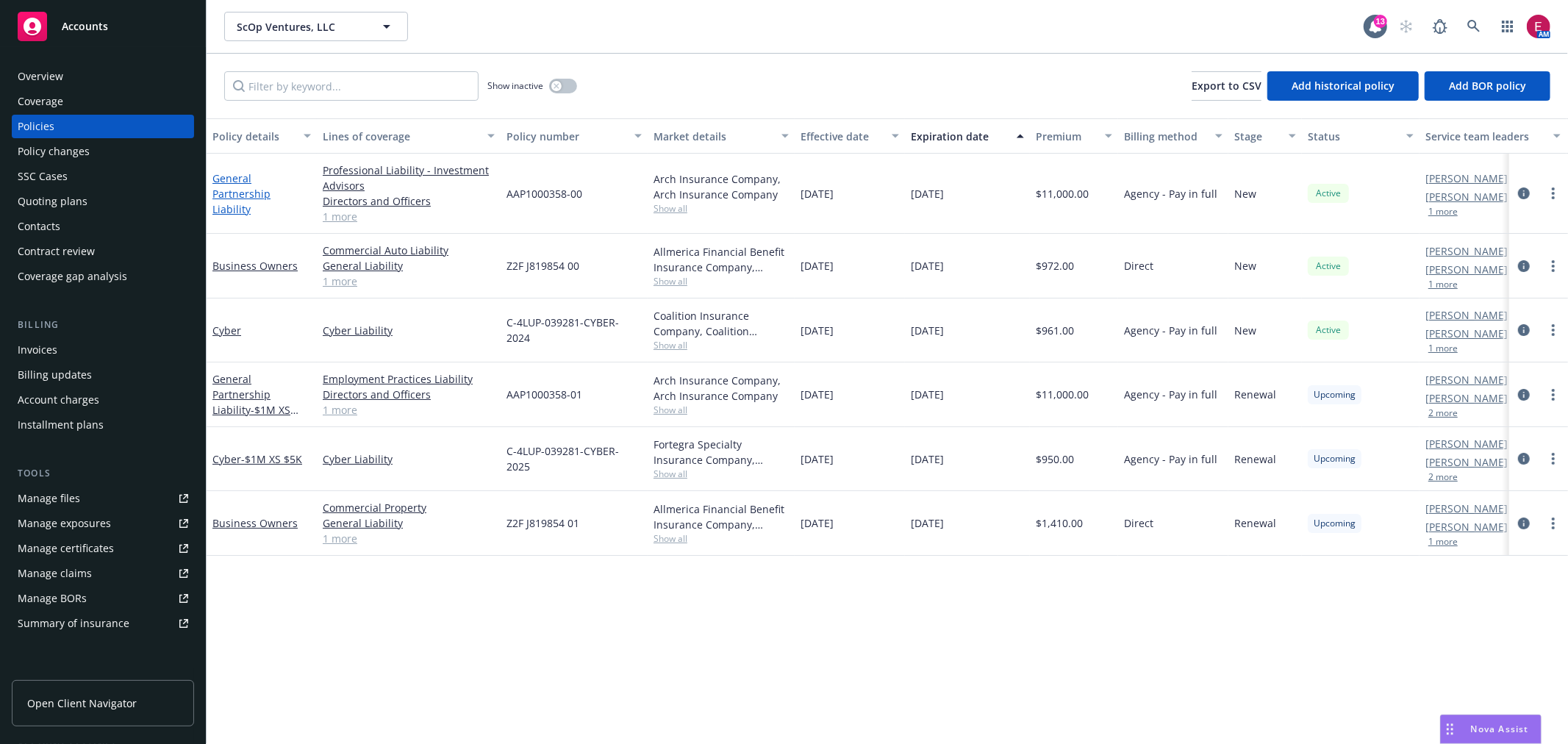
click at [271, 186] on link "General Partnership Liability" at bounding box center [241, 193] width 58 height 45
click at [244, 393] on link "General Partnership Liability - $1M XS $100K" at bounding box center [252, 402] width 78 height 61
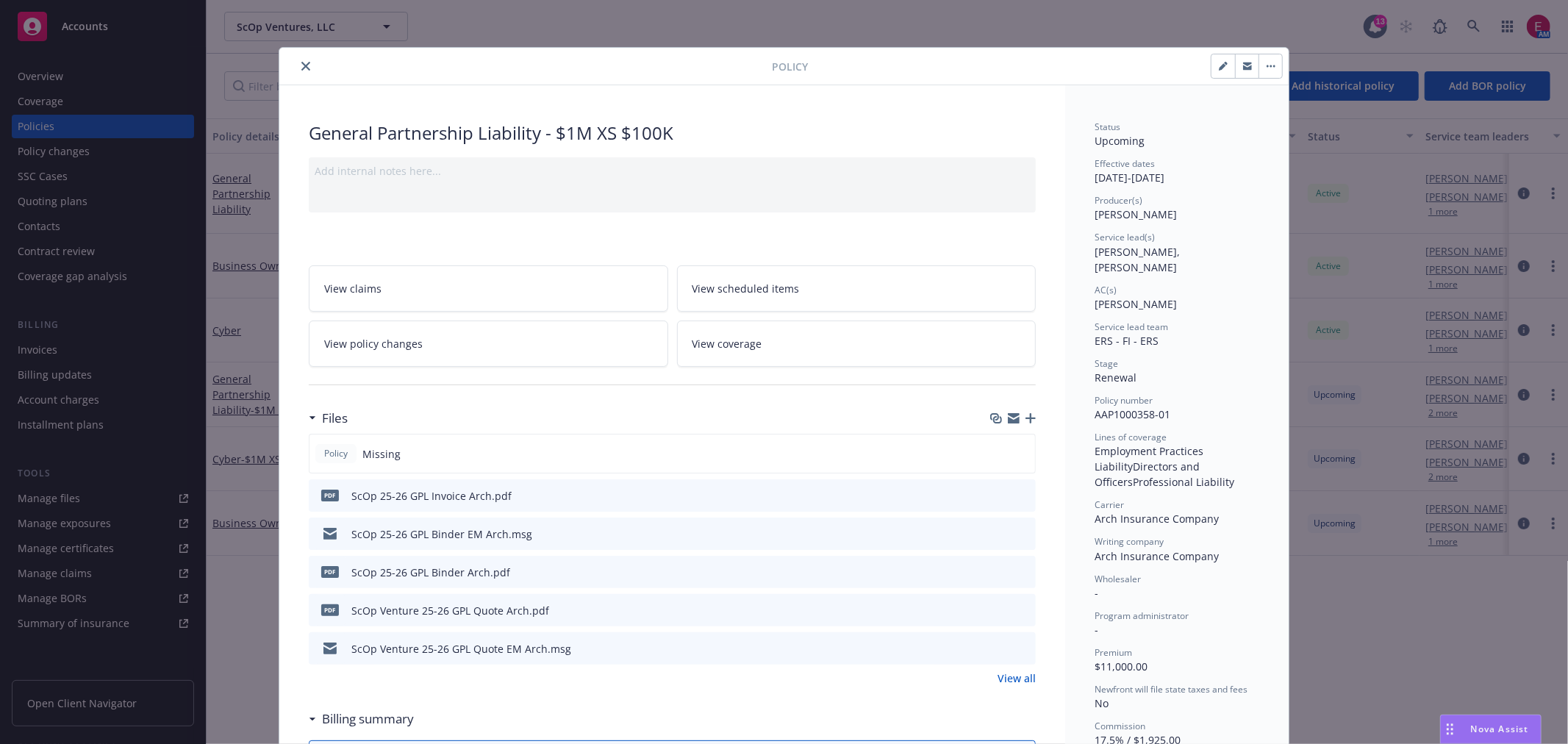
click at [343, 534] on div "ScOp 25-26 GPL Binder EM Arch.msg" at bounding box center [423, 533] width 217 height 31
drag, startPoint x: 346, startPoint y: 569, endPoint x: 481, endPoint y: 568, distance: 135.0
click at [481, 568] on div "ScOp 25-26 GPL Binder Arch.pdf" at bounding box center [430, 572] width 159 height 15
copy div "ScOp 25-26 GPL Binder Arch"
click at [1026, 421] on icon "button" at bounding box center [1031, 418] width 10 height 10
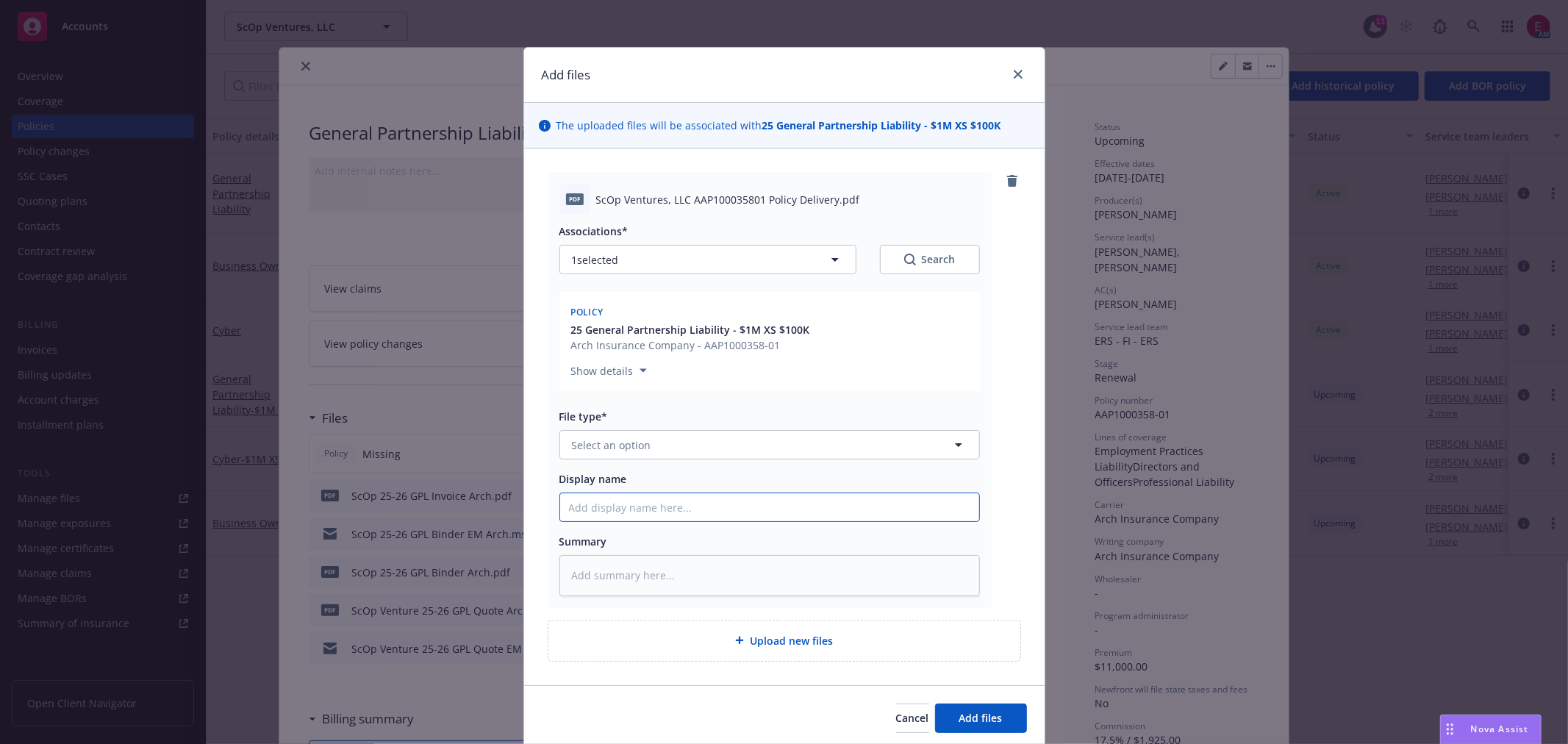
drag, startPoint x: 615, startPoint y: 503, endPoint x: 622, endPoint y: 510, distance: 9.9
click at [615, 504] on input "Display name" at bounding box center [770, 507] width 420 height 28
paste input "ScOp 25-26 GPL Binder Arch"
type textarea "x"
type input "ScOp 25-26 GPL Binder Arch"
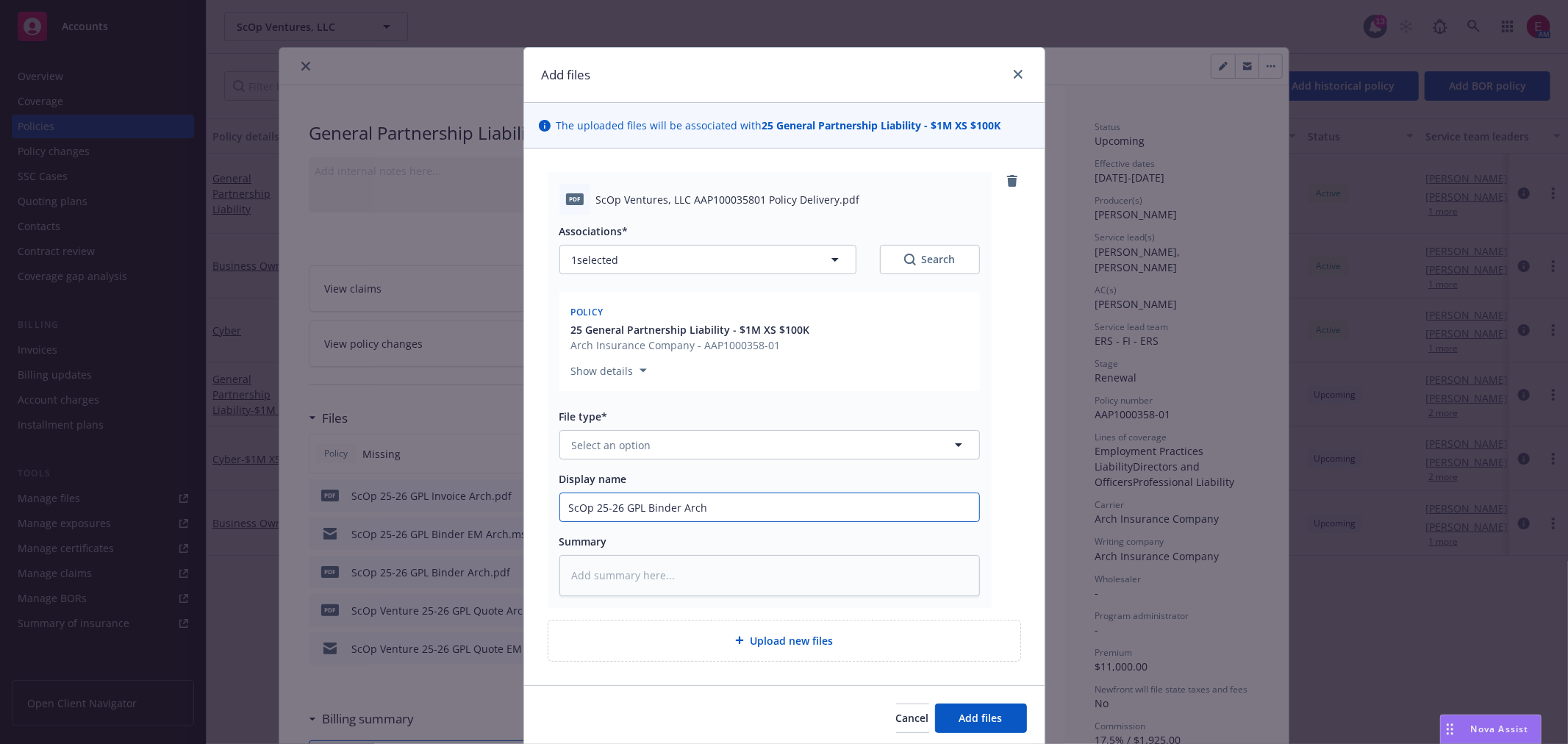
click at [654, 511] on input "ScOp 25-26 GPL Binder Arch" at bounding box center [770, 507] width 420 height 28
type textarea "x"
type input "ScOp 25-26 GPL PArch"
type textarea "x"
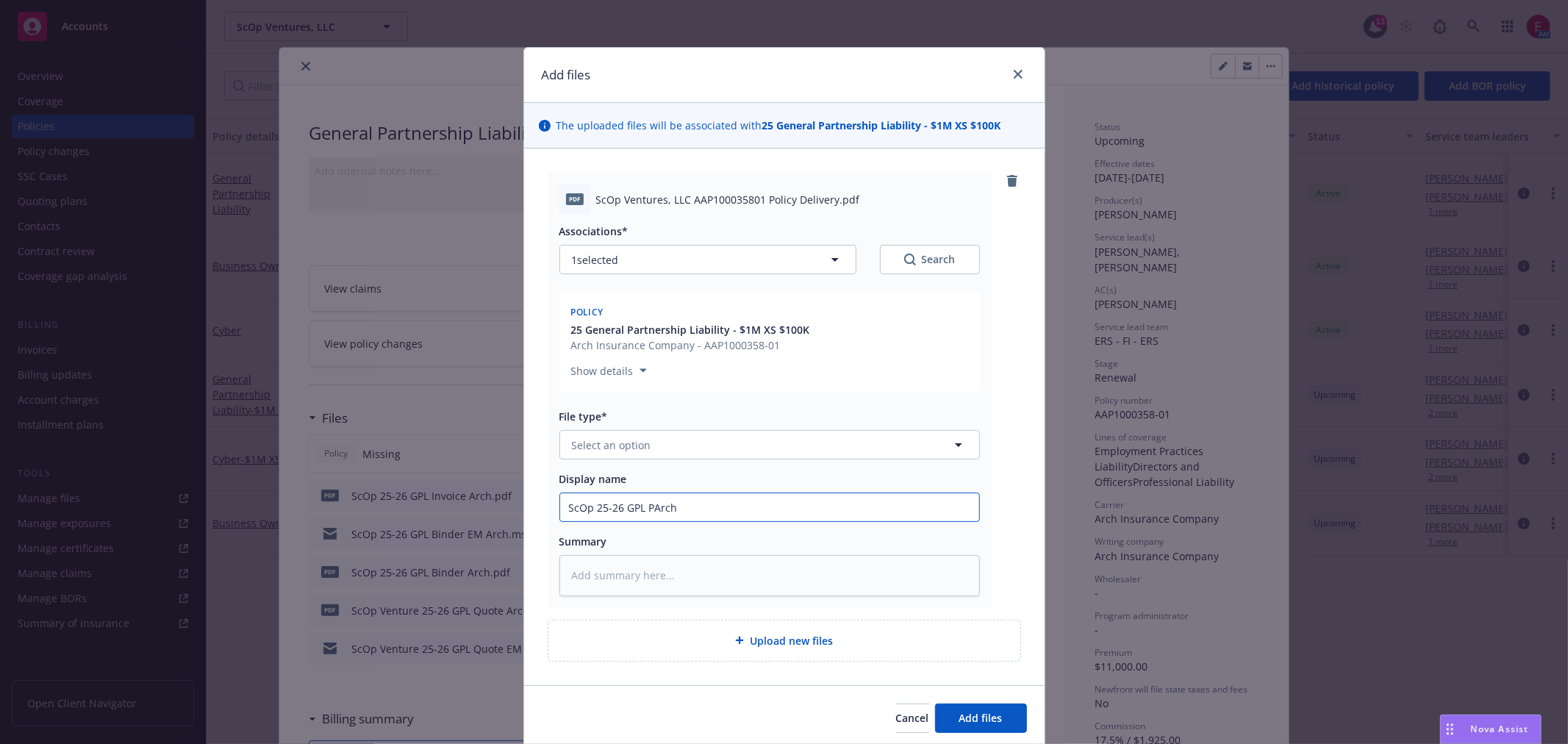
type input "ScOp 25-26 GPL PoArch"
type textarea "x"
type input "ScOp 25-26 GPL PolArch"
type textarea "x"
type input "ScOp 25-26 GPL PoliArch"
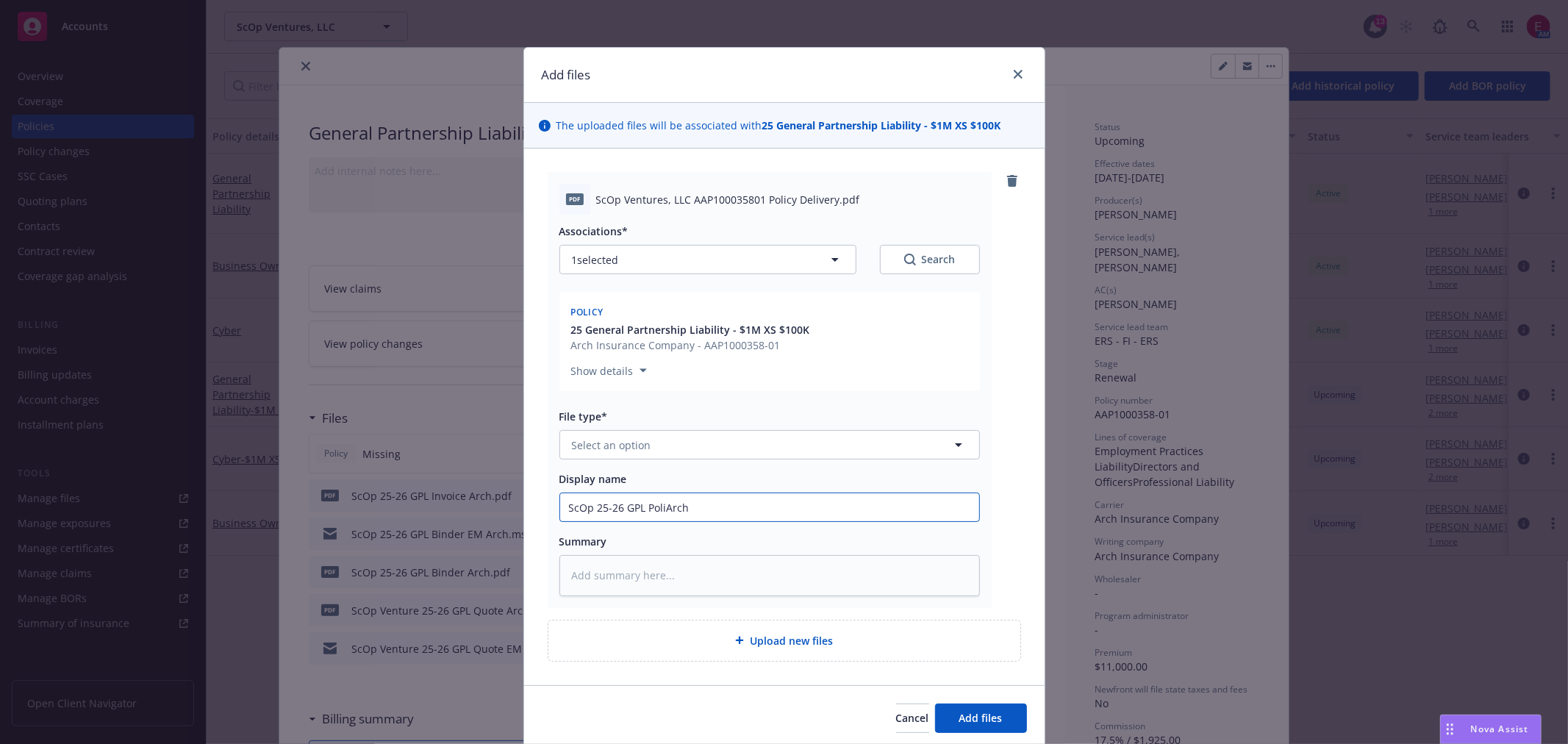
type textarea "x"
type input "ScOp 25-26 GPL PolicArch"
type textarea "x"
type input "ScOp 25-26 GPL PolicyArch"
type textarea "x"
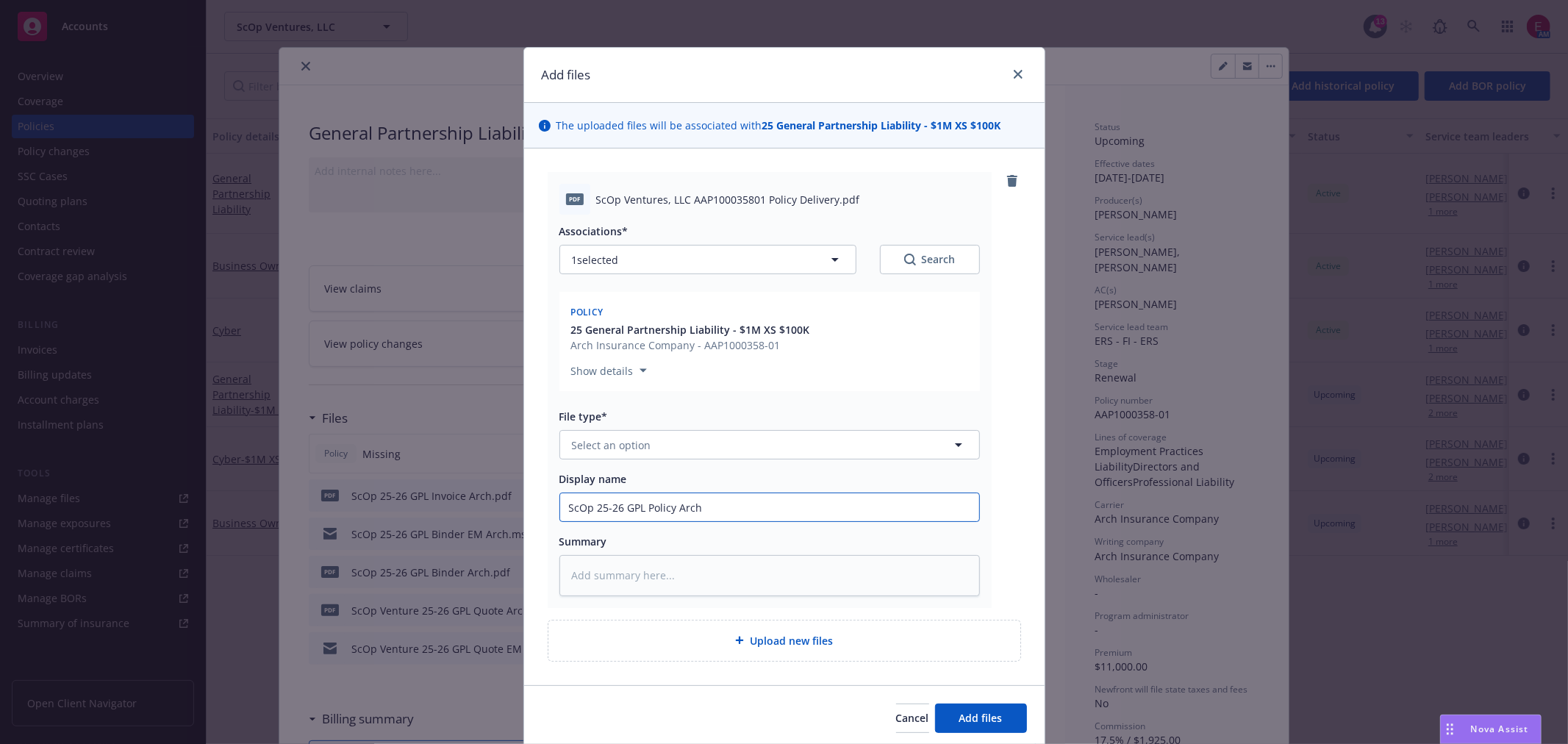
type input "ScOp 25-26 GPL Policy Arch"
click at [635, 454] on button "Select an option" at bounding box center [769, 444] width 420 height 29
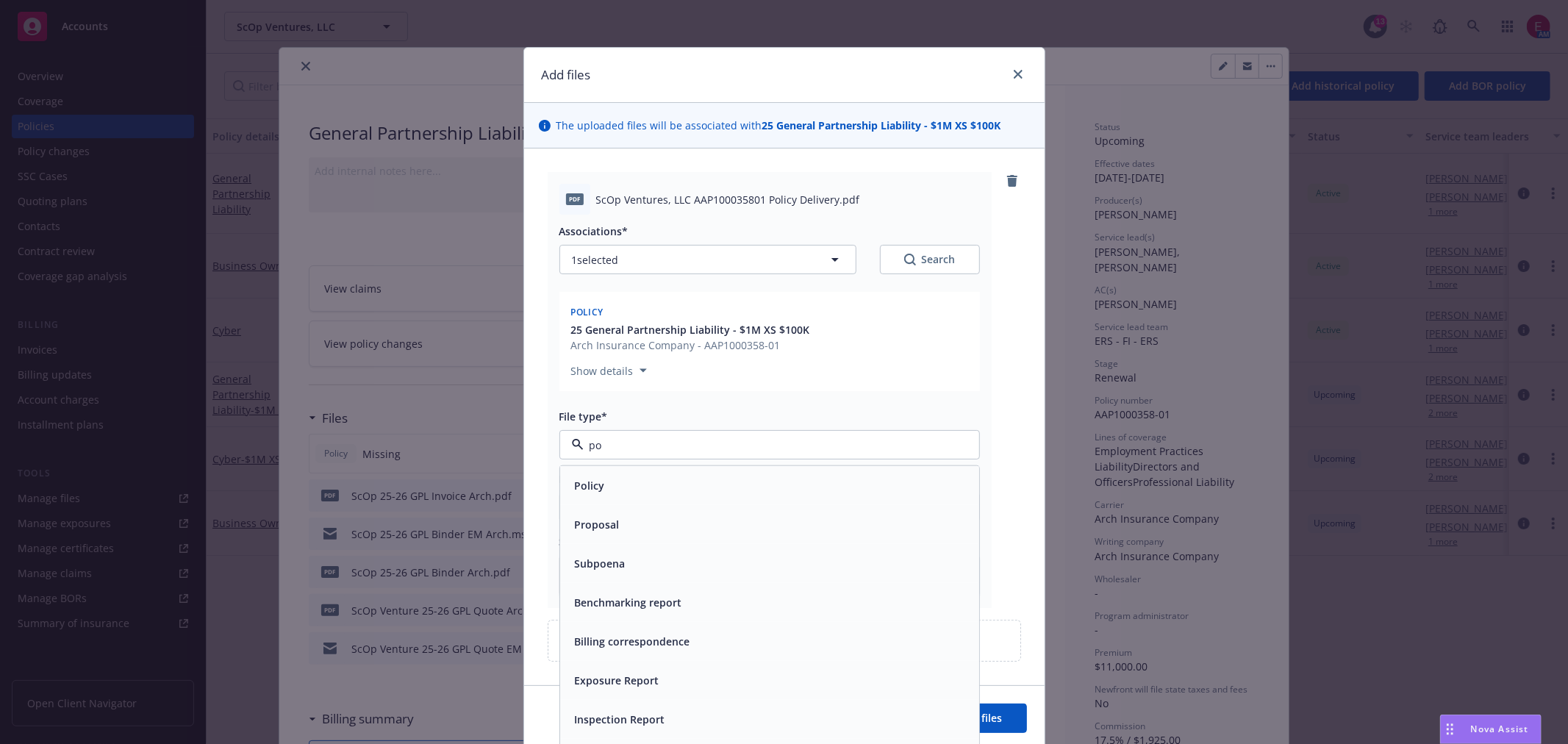
type input "pol"
click at [634, 491] on div "Policy" at bounding box center [770, 485] width 401 height 21
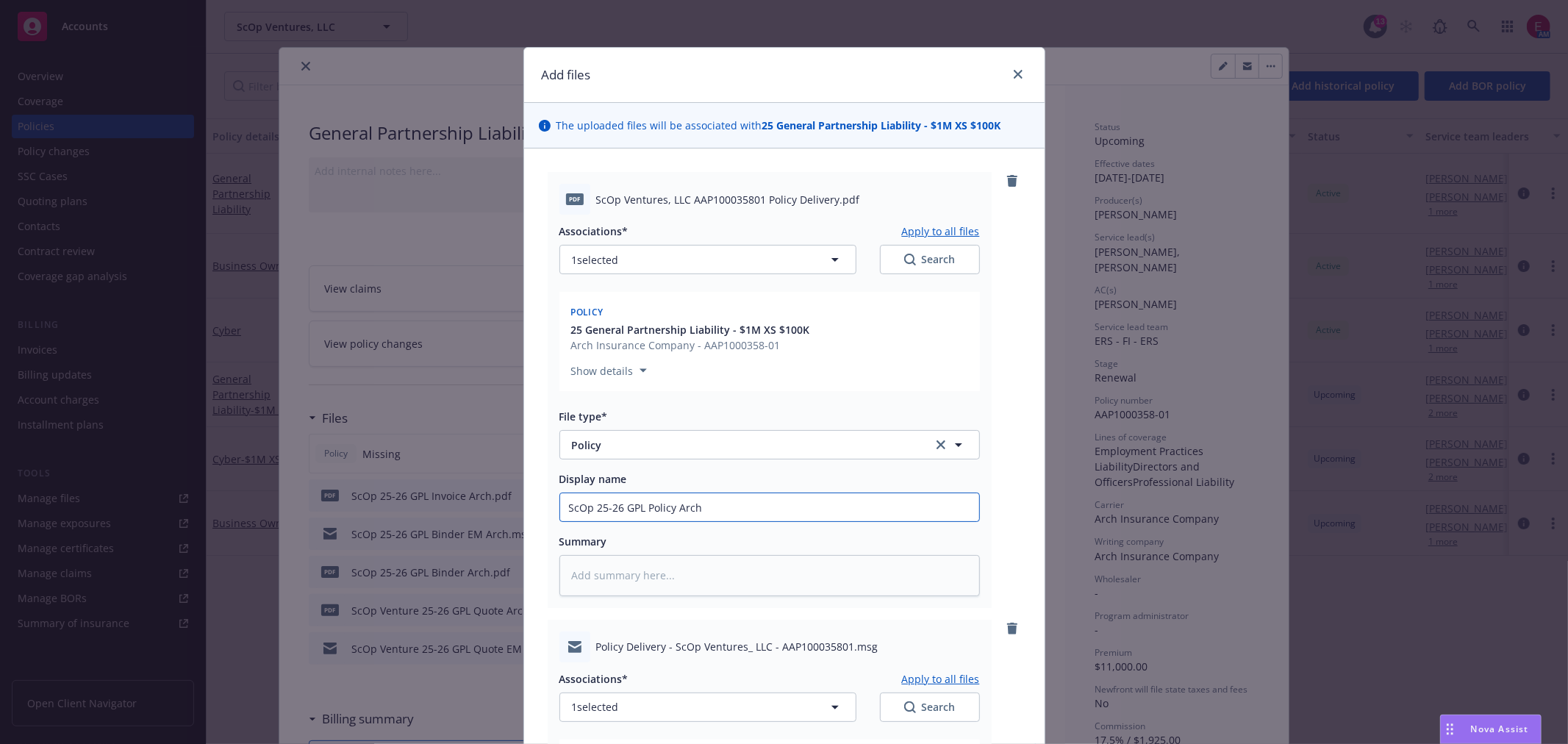
drag, startPoint x: 692, startPoint y: 510, endPoint x: 476, endPoint y: 509, distance: 216.0
click at [450, 510] on div "Add files The uploaded files will be associated with 25 General Partnership Lia…" at bounding box center [784, 372] width 1568 height 744
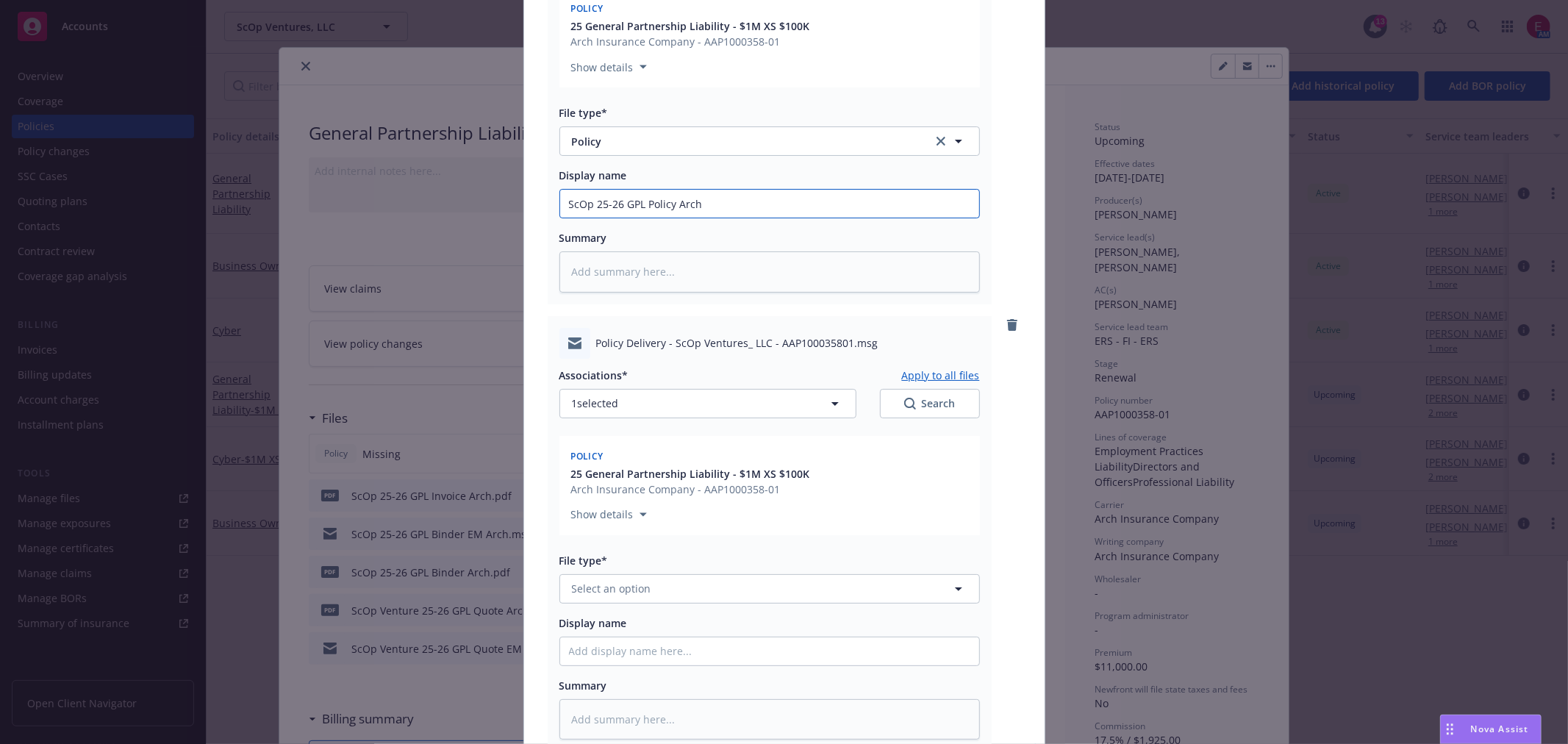
scroll to position [408, 0]
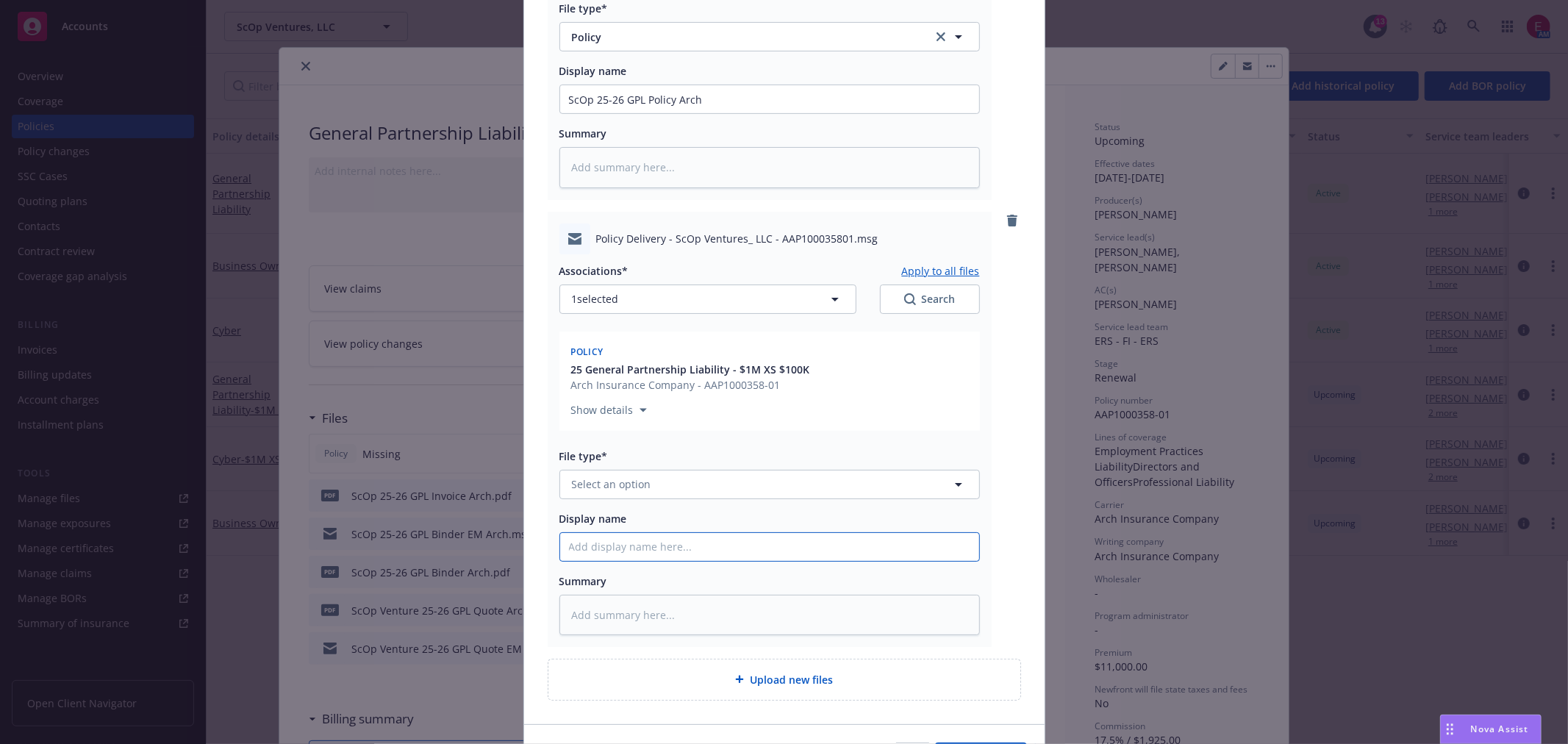
drag, startPoint x: 618, startPoint y: 536, endPoint x: 641, endPoint y: 556, distance: 30.5
click at [618, 113] on input "Display name" at bounding box center [770, 99] width 420 height 28
paste input "ScOp 25-26 GPL Policy Arch"
type textarea "x"
type input "ScOp 25-26 GPL Policy Arch"
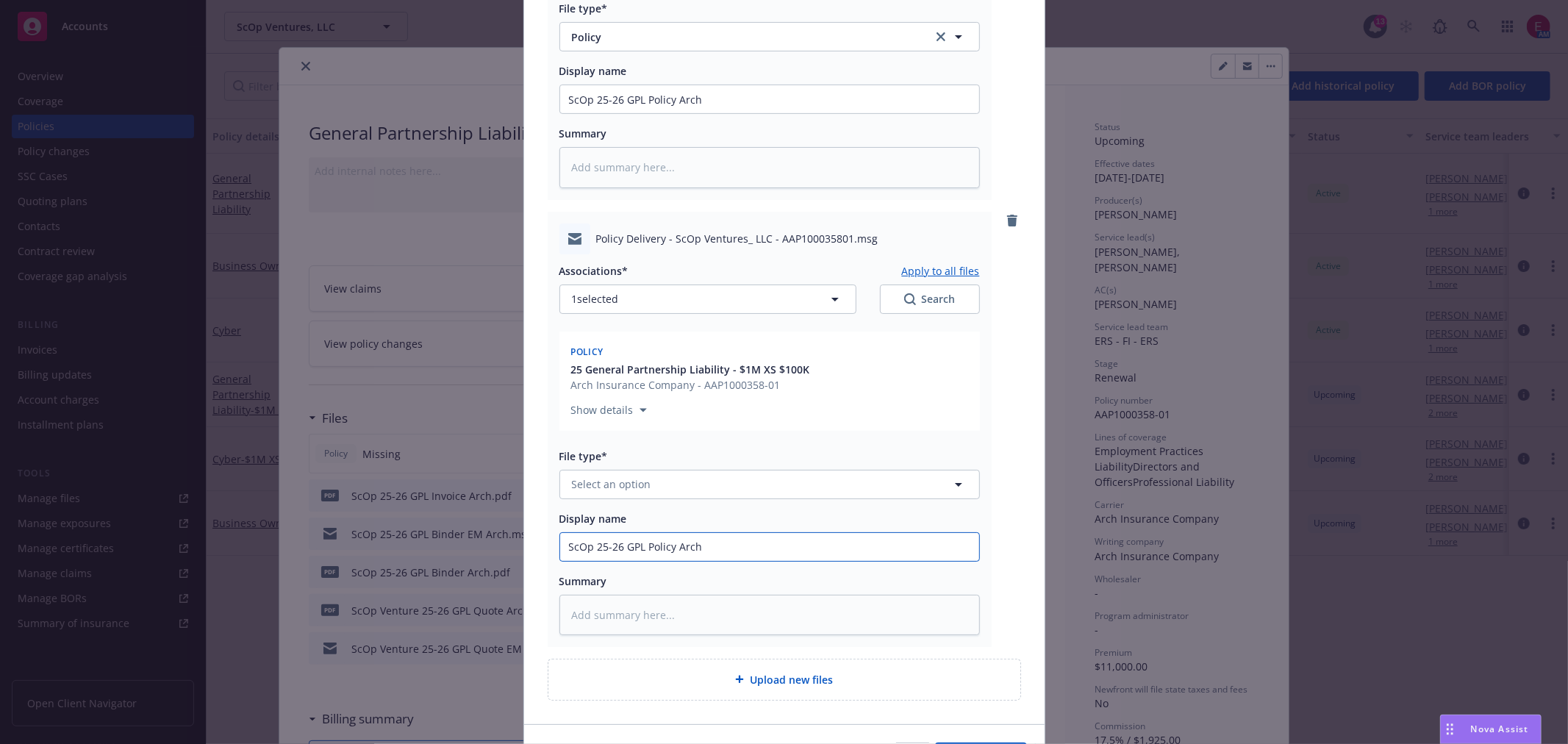
click at [674, 113] on input "ScOp 25-26 GPL Policy Arch" at bounding box center [770, 99] width 420 height 28
type textarea "x"
type input "ScOp 25-26 GPL Policy EArch"
type textarea "x"
type input "ScOp 25-26 GPL Policy E Arch"
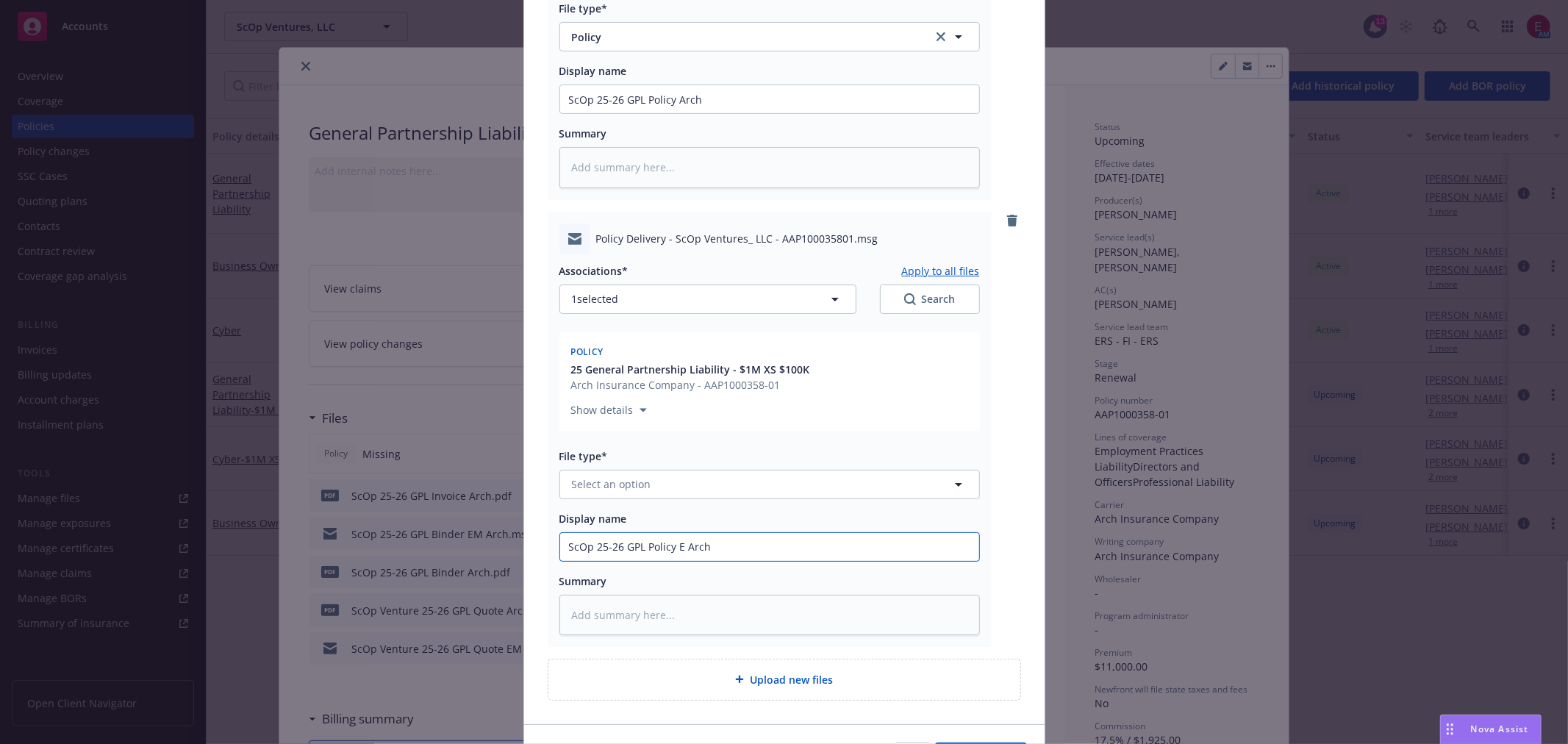
type textarea "x"
type input "ScOp 25-26 GPL Policy EArch"
type textarea "x"
type input "ScOp 25-26 GPL Policy EMArch"
type textarea "x"
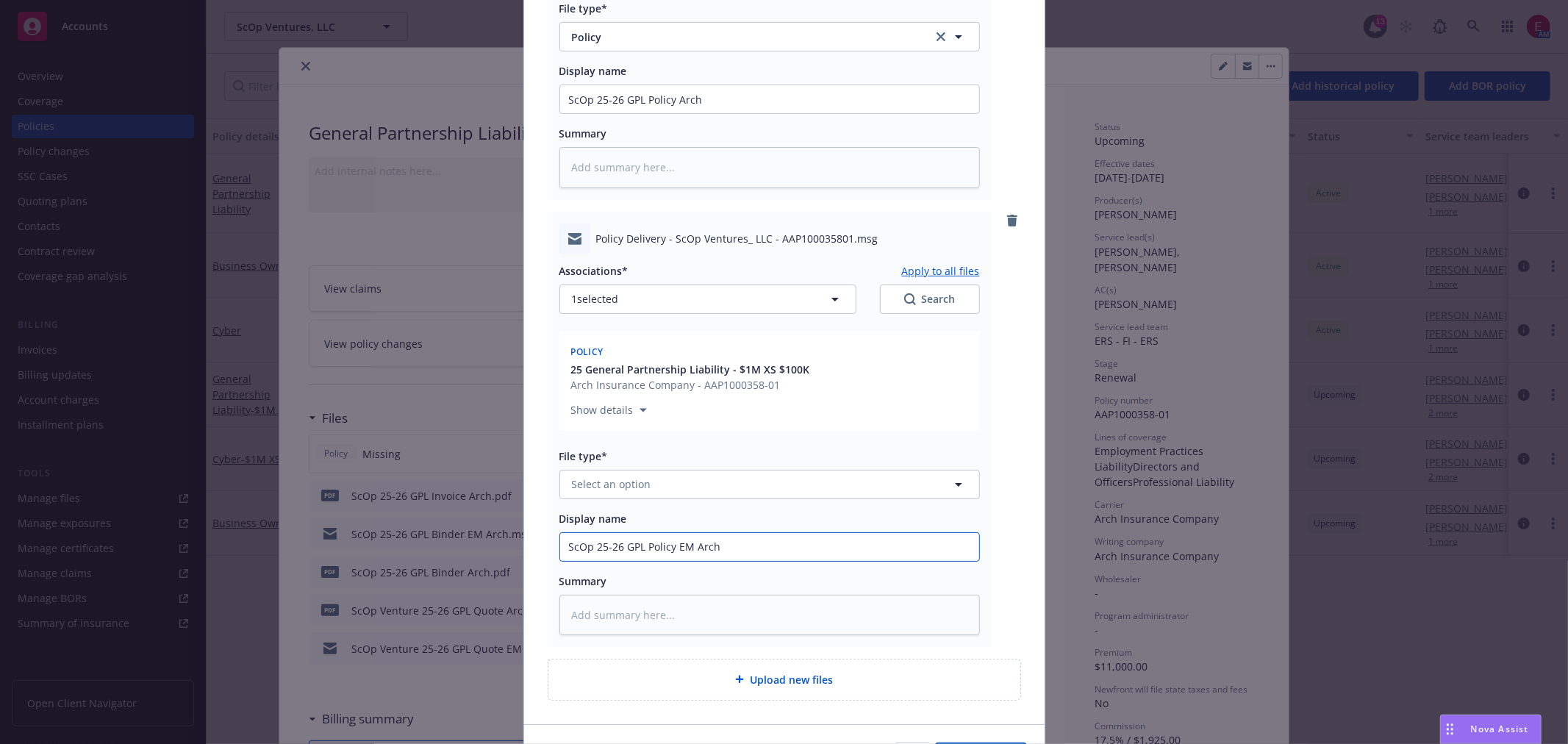
type input "ScOp 25-26 GPL Policy EM Arch"
click at [722, 491] on button "Select an option" at bounding box center [769, 484] width 420 height 29
type input "ema"
click at [732, 517] on div "Email" at bounding box center [770, 524] width 401 height 21
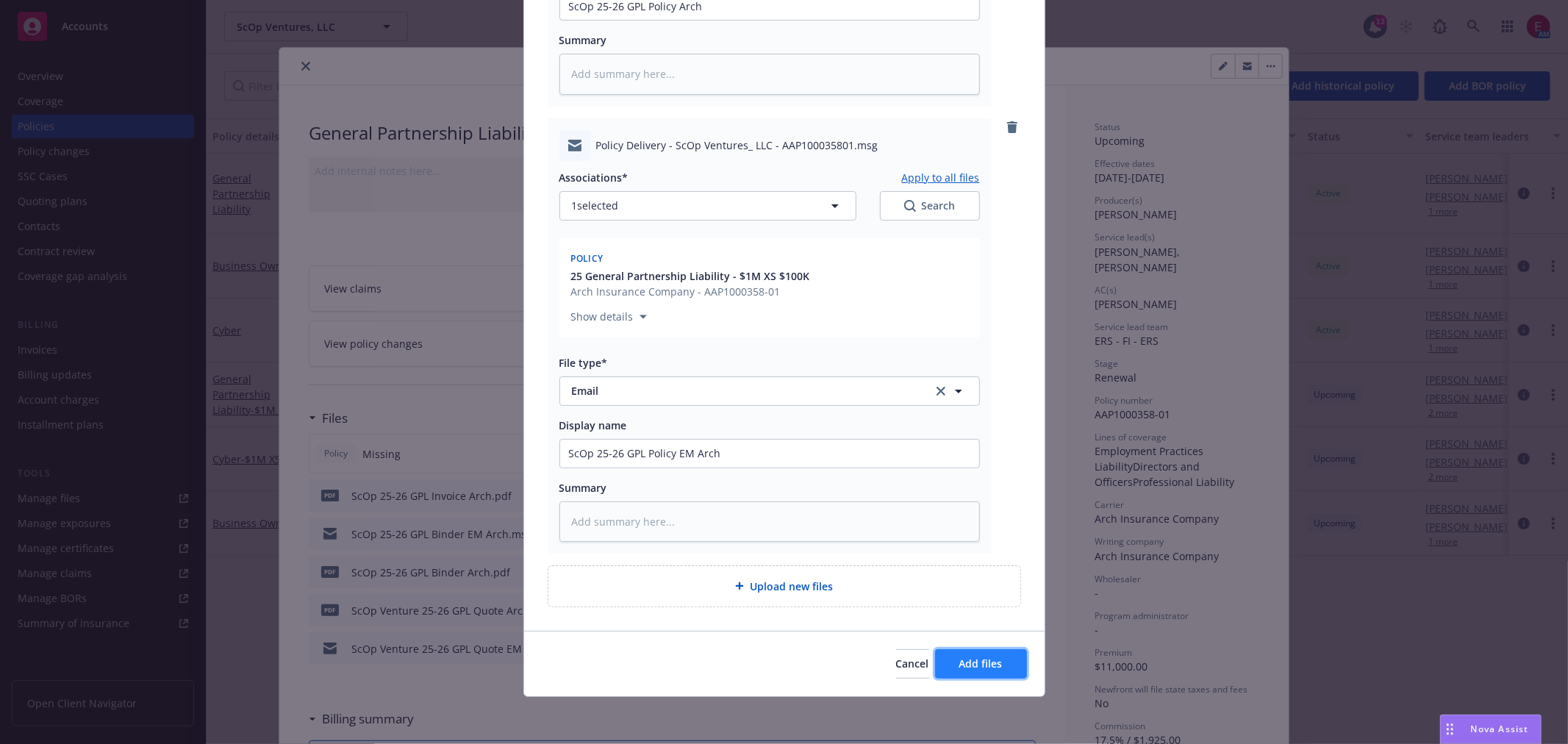
click at [983, 664] on span "Add files" at bounding box center [981, 663] width 44 height 14
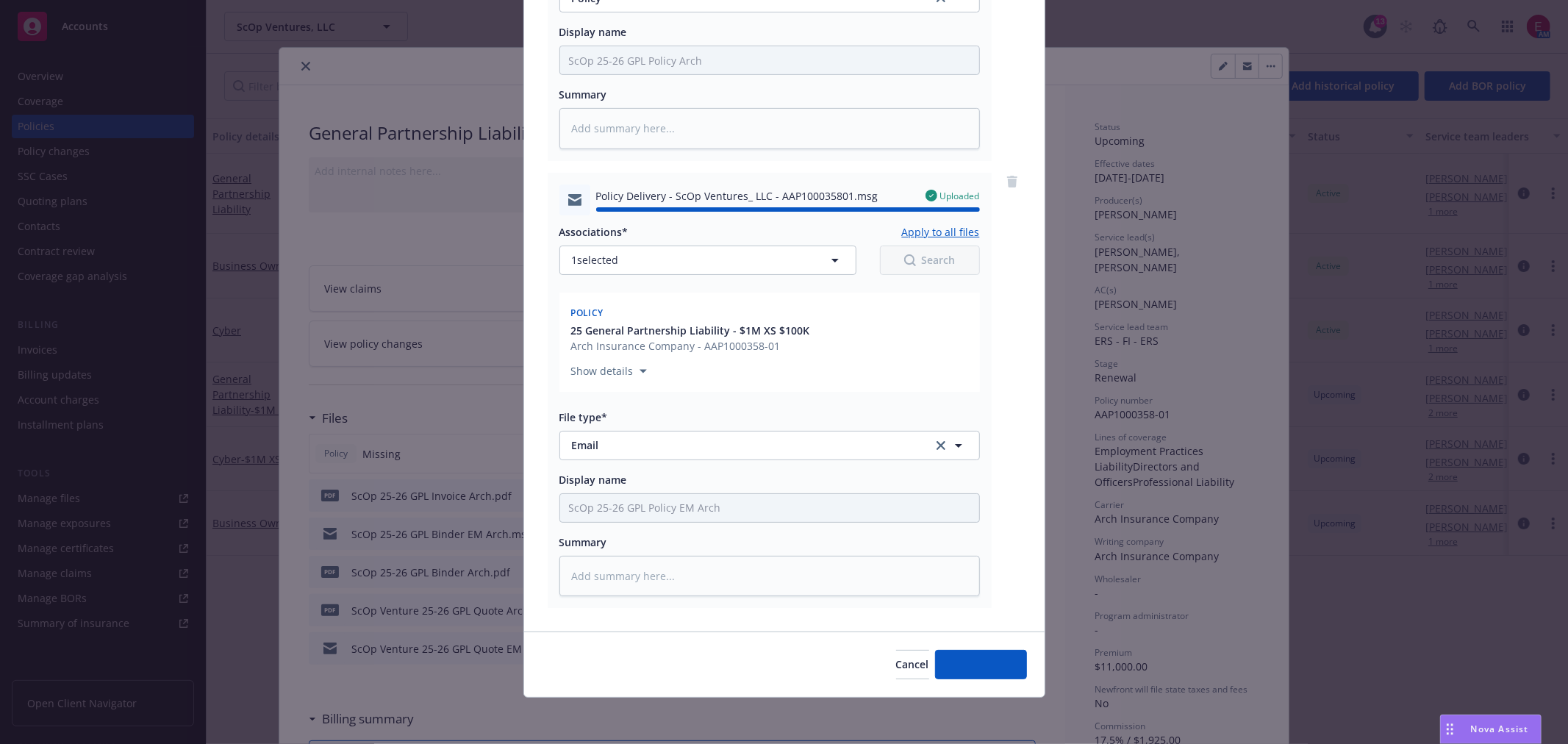
type textarea "x"
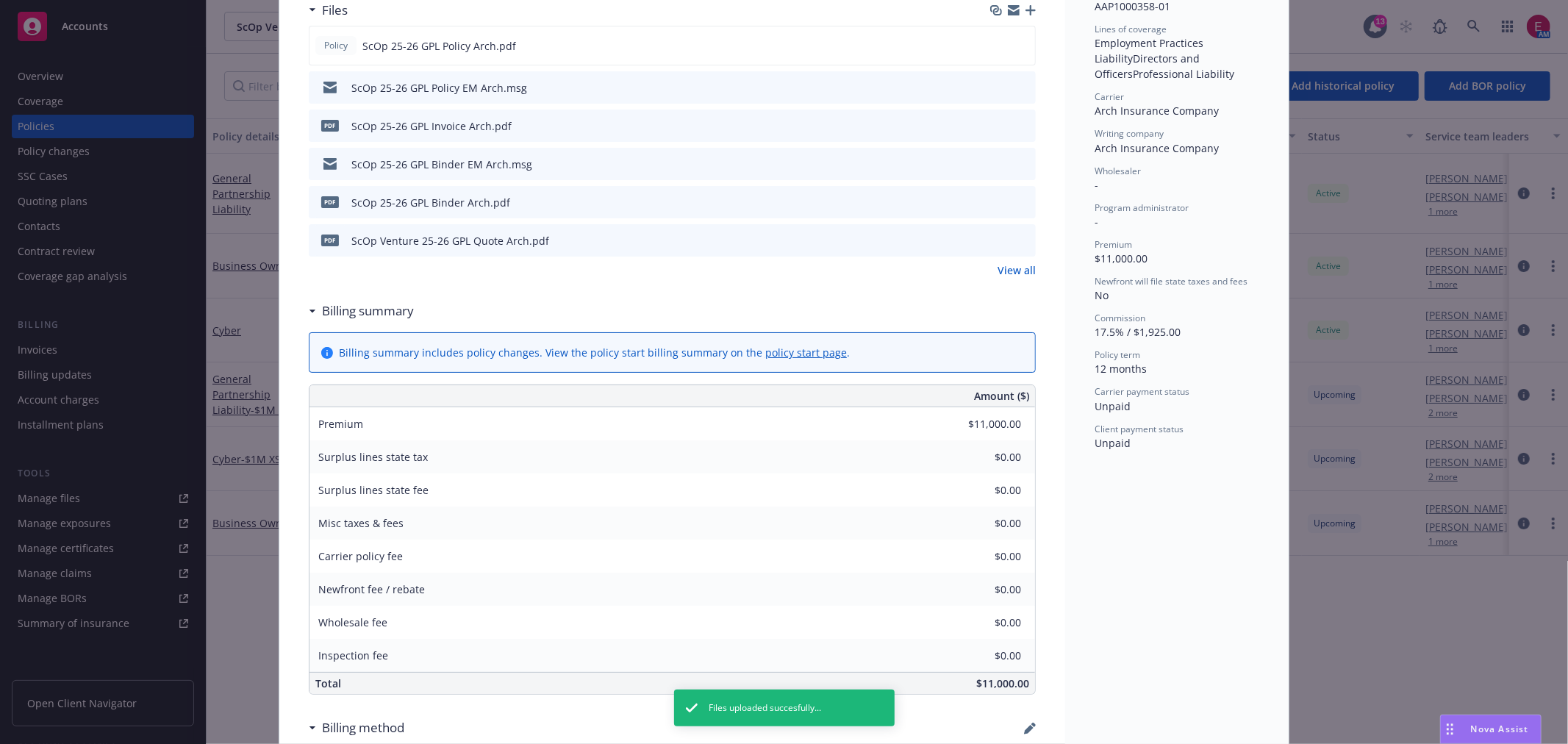
scroll to position [0, 0]
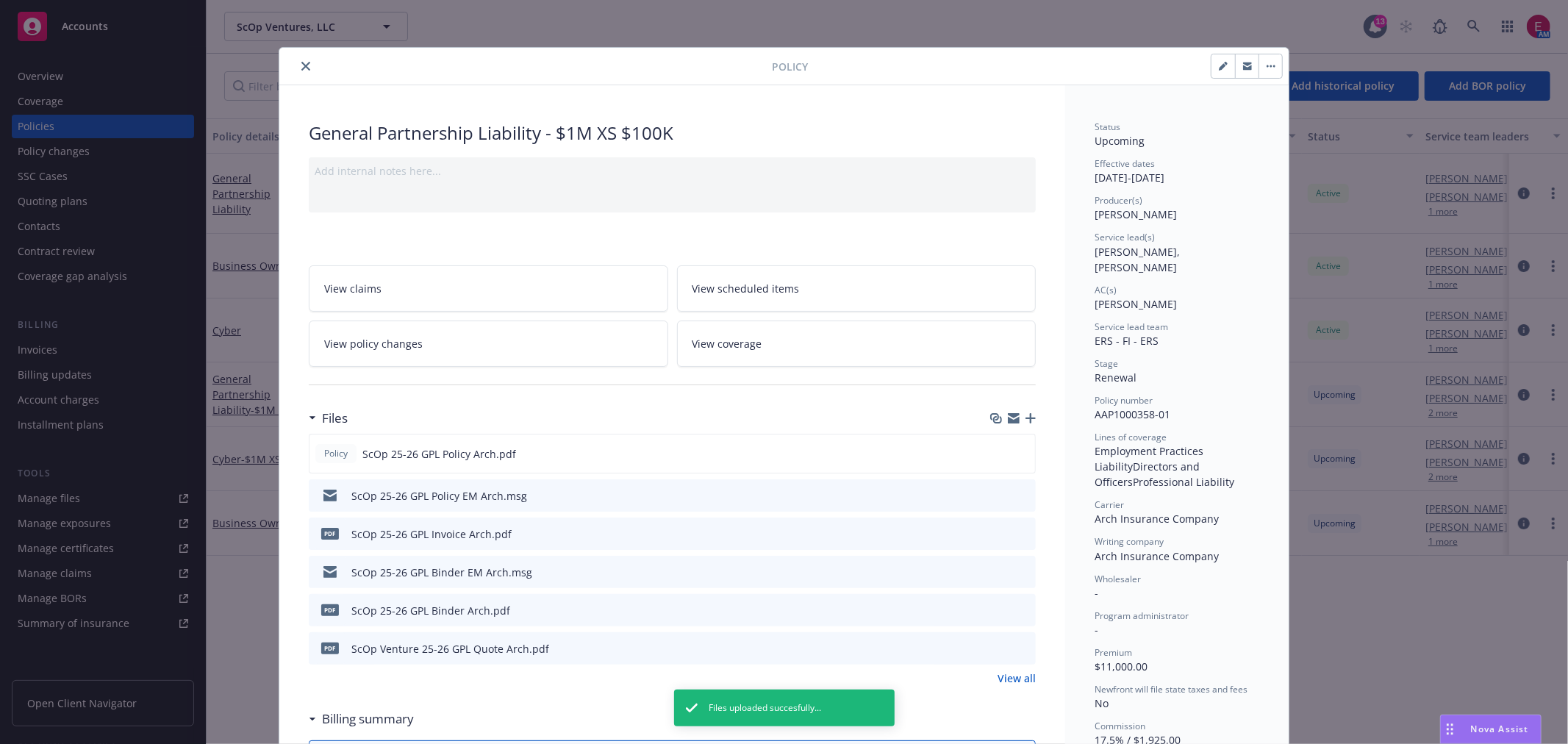
click at [302, 65] on icon "close" at bounding box center [306, 65] width 9 height 9
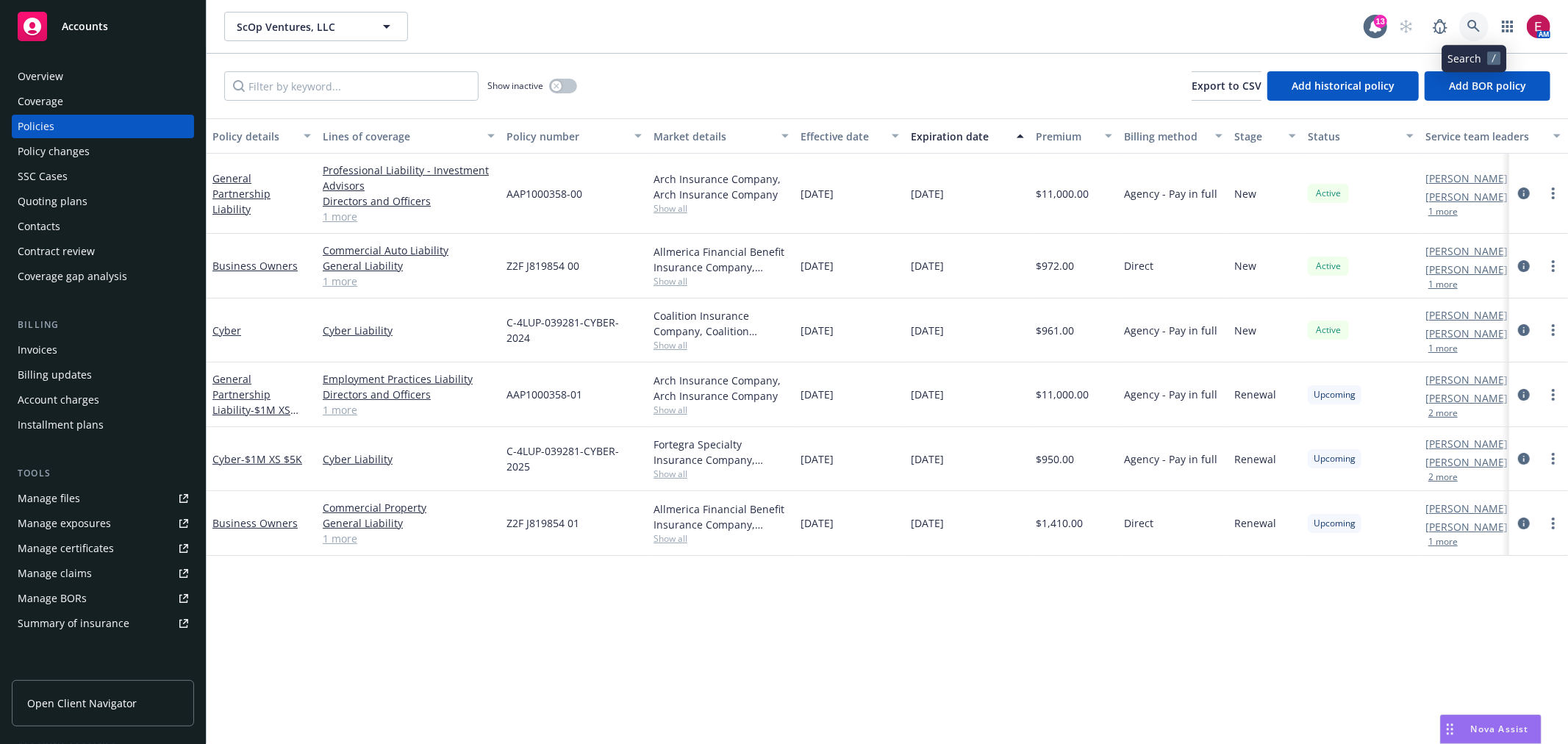
click at [1484, 28] on link at bounding box center [1474, 26] width 29 height 29
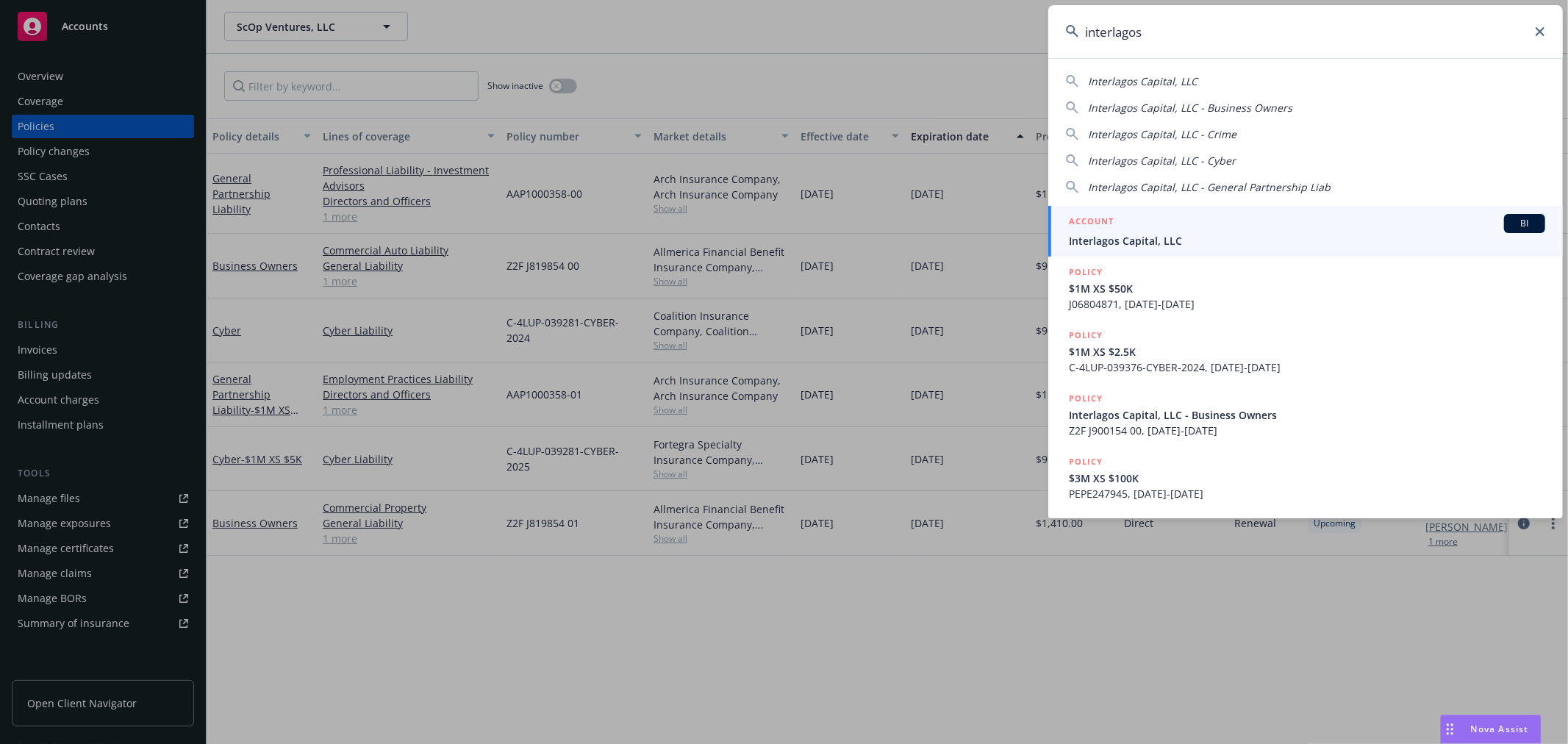
type input "interlagos"
click at [1217, 233] on span "Interlagos Capital, LLC" at bounding box center [1307, 241] width 476 height 15
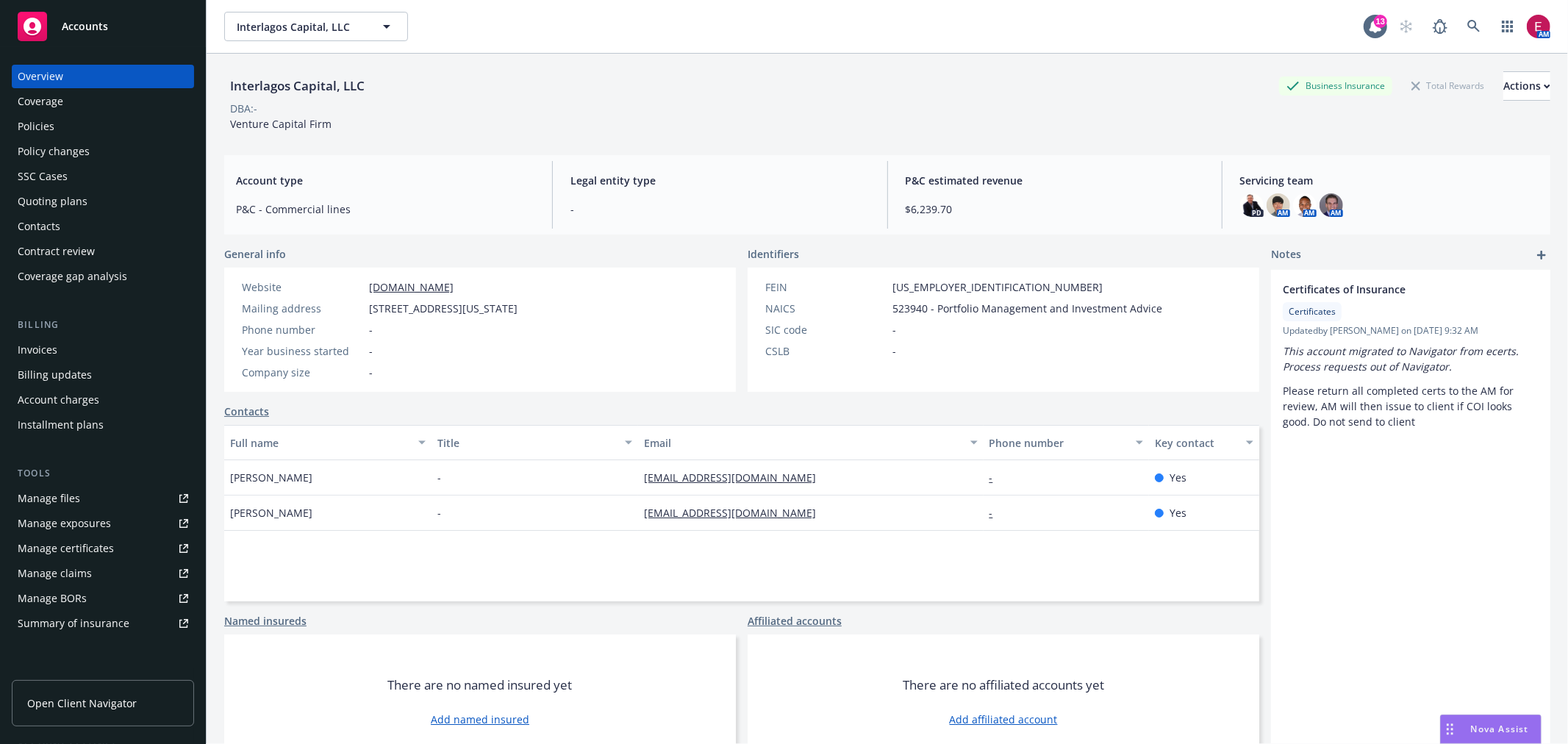
click at [81, 138] on div "Policies" at bounding box center [103, 126] width 171 height 24
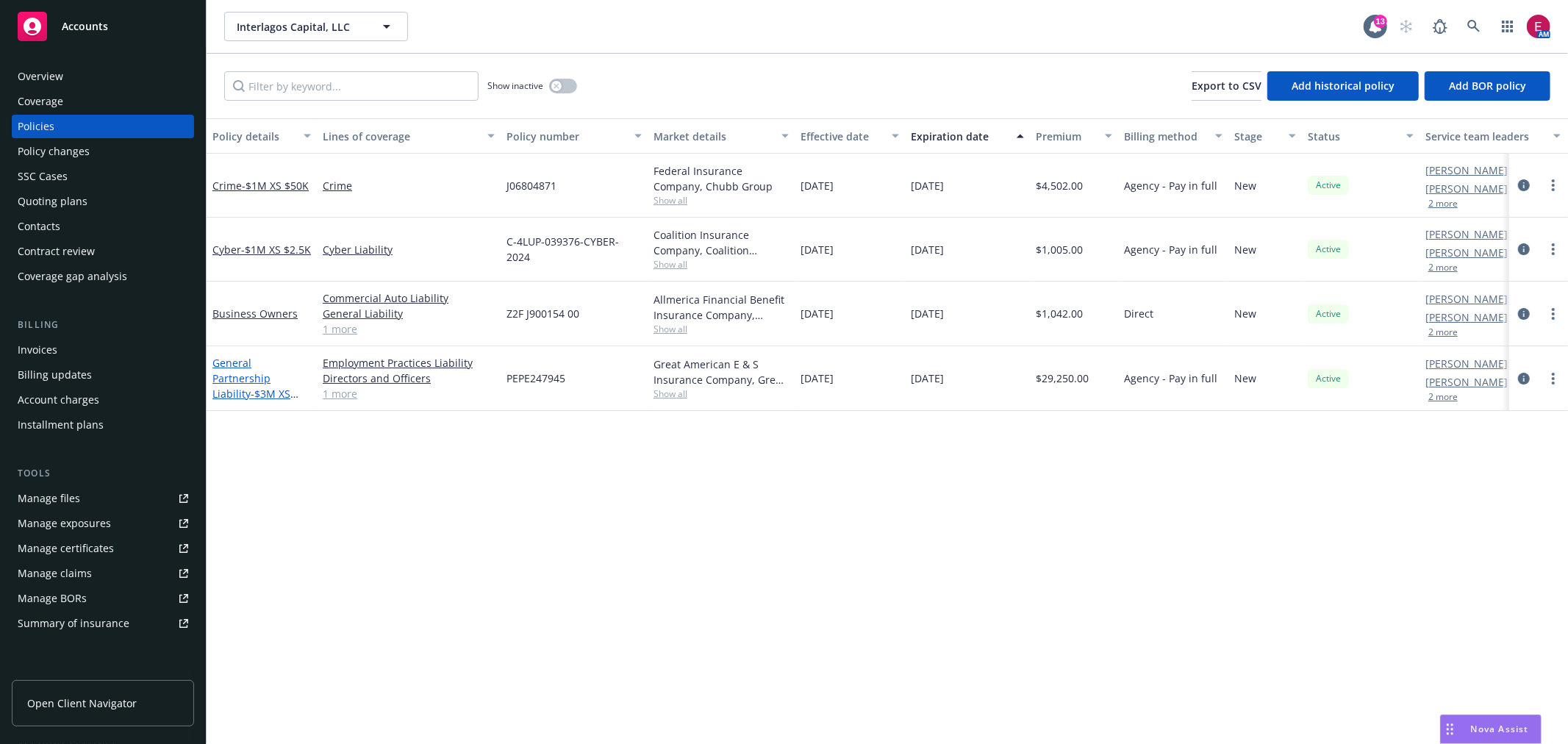
click at [246, 378] on link "General Partnership Liability - $3M XS $100K" at bounding box center [252, 386] width 78 height 61
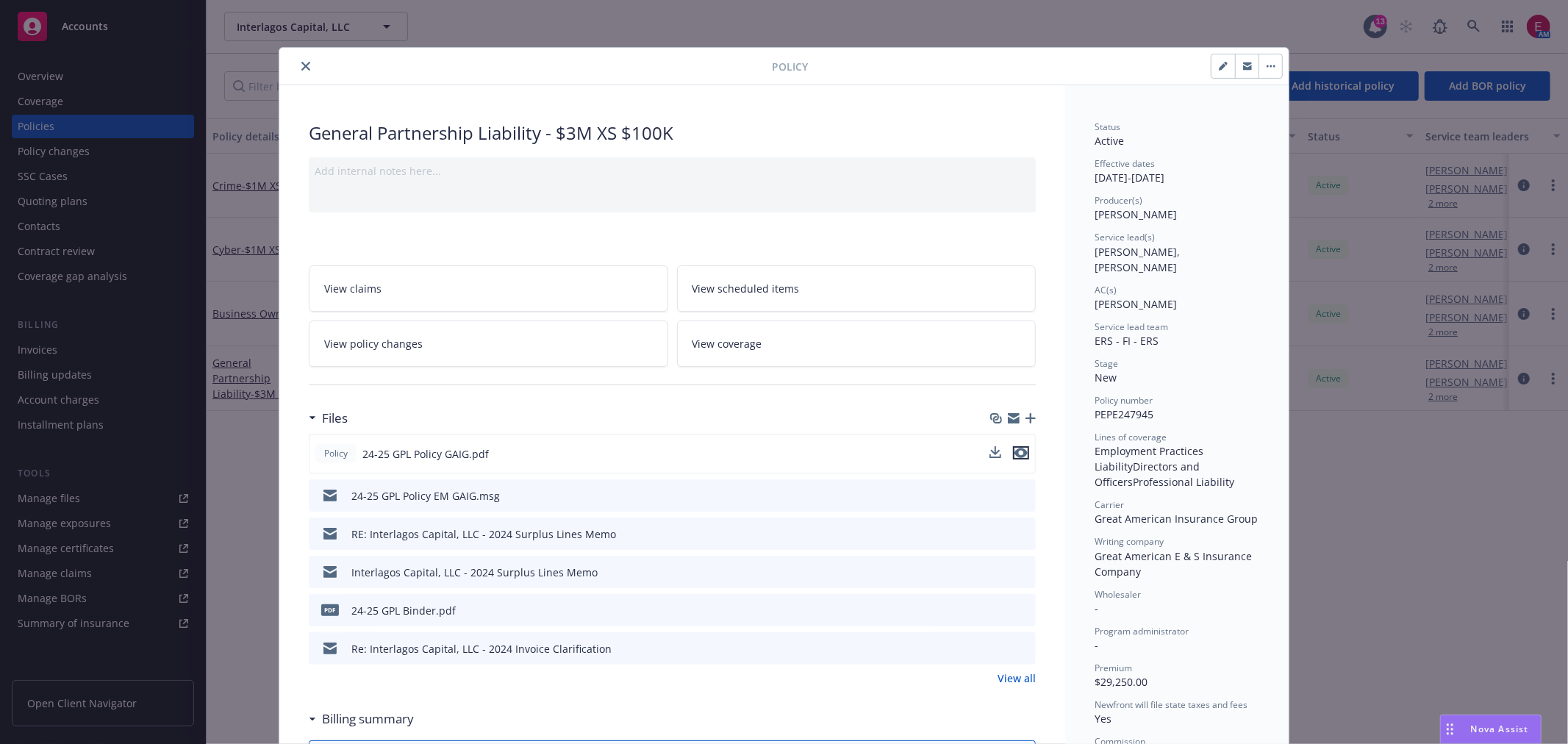
click at [1015, 449] on icon "preview file" at bounding box center [1021, 453] width 13 height 10
click at [302, 64] on icon "close" at bounding box center [306, 65] width 9 height 9
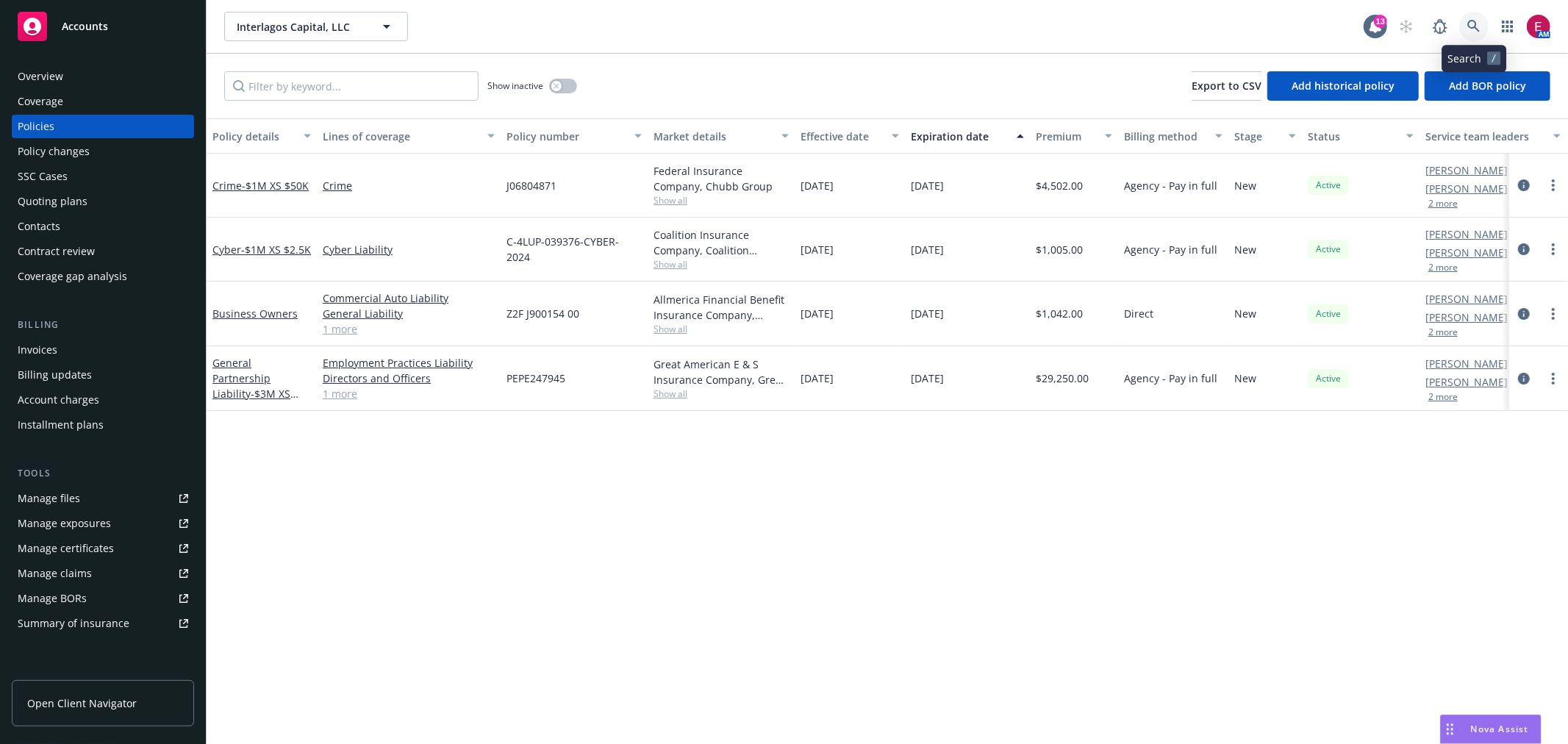
click at [1463, 24] on link at bounding box center [1474, 26] width 29 height 29
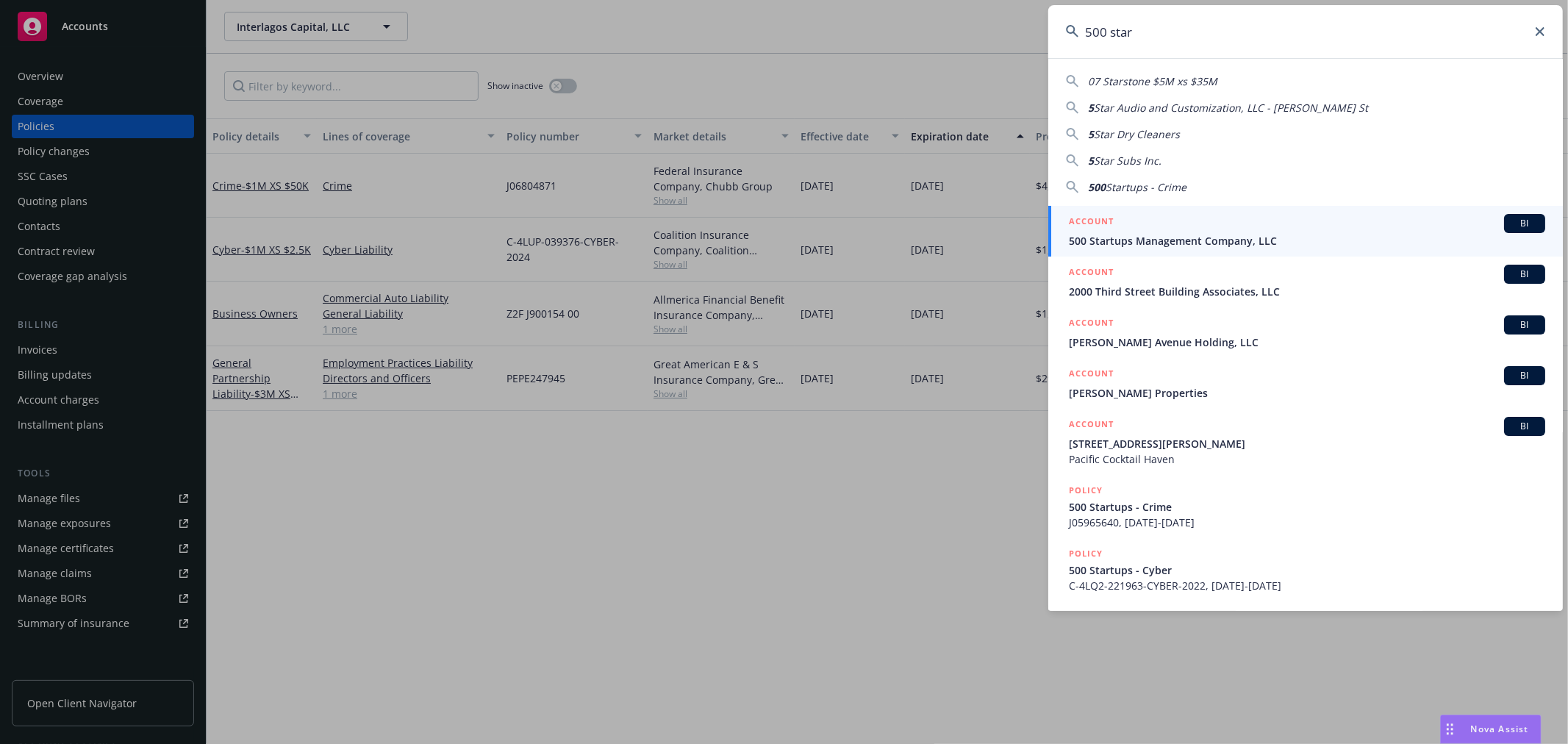
type input "500 star"
click at [1148, 223] on div "ACCOUNT BI" at bounding box center [1307, 223] width 476 height 19
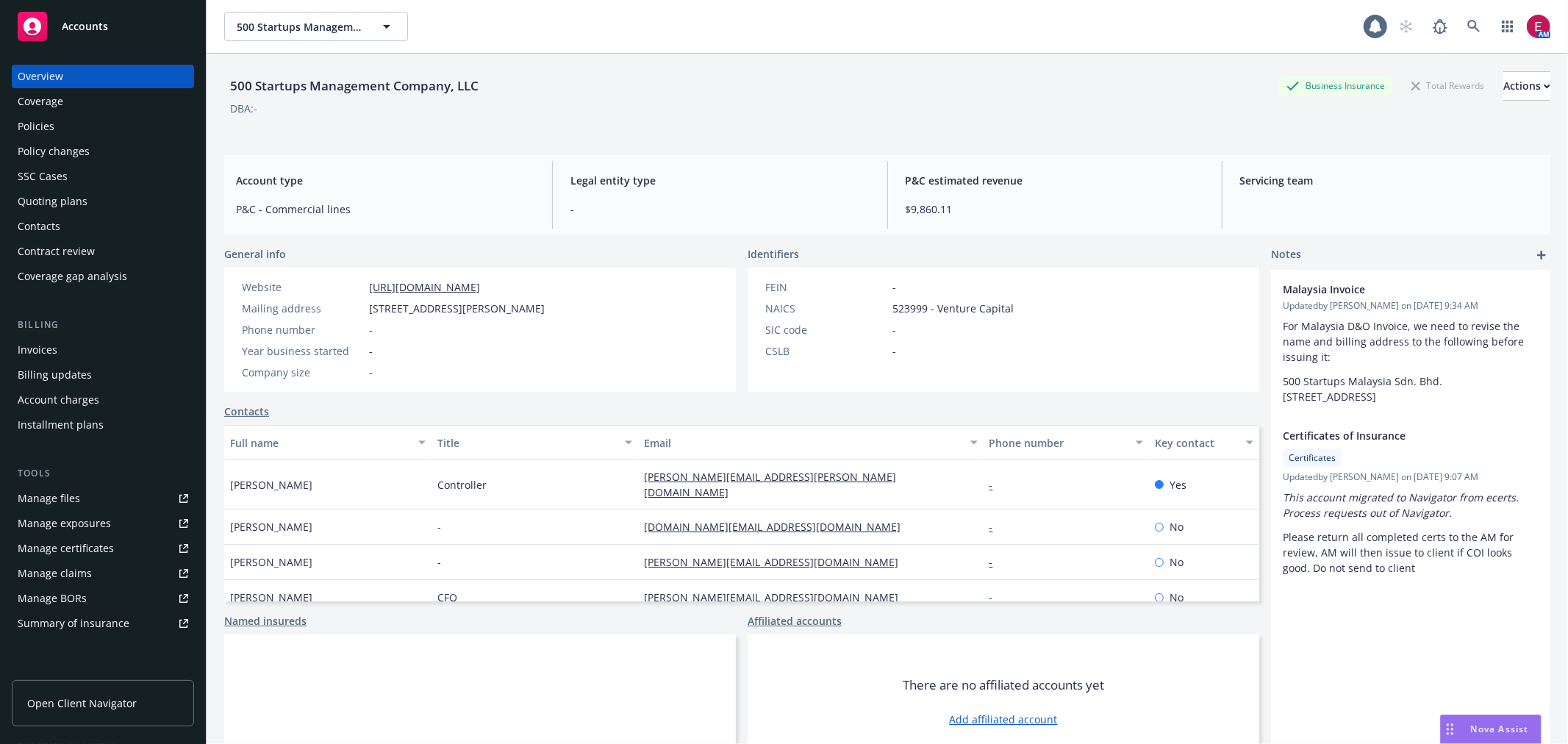
click at [129, 204] on div "Quoting plans" at bounding box center [103, 201] width 171 height 24
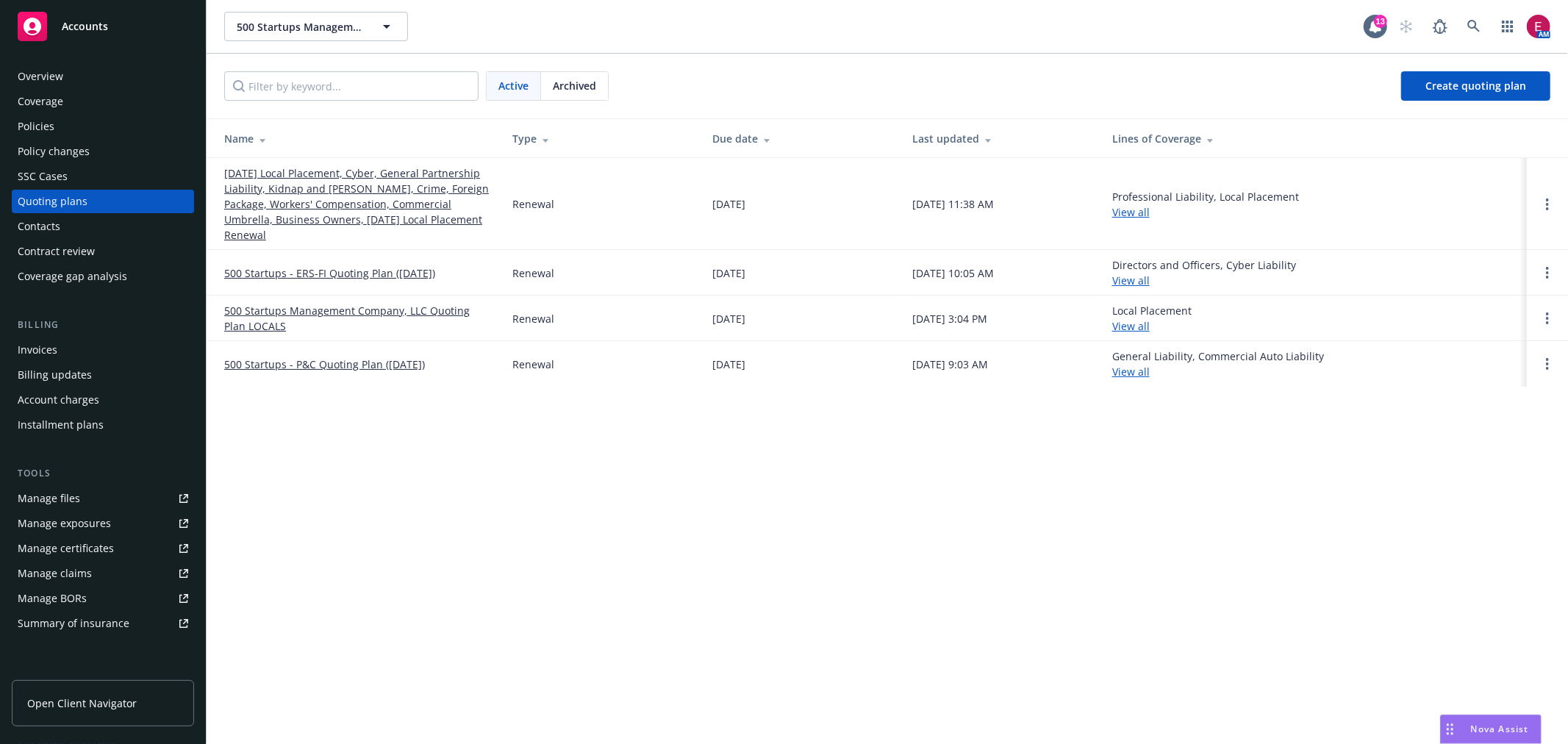
click at [99, 112] on div "Coverage" at bounding box center [103, 102] width 171 height 24
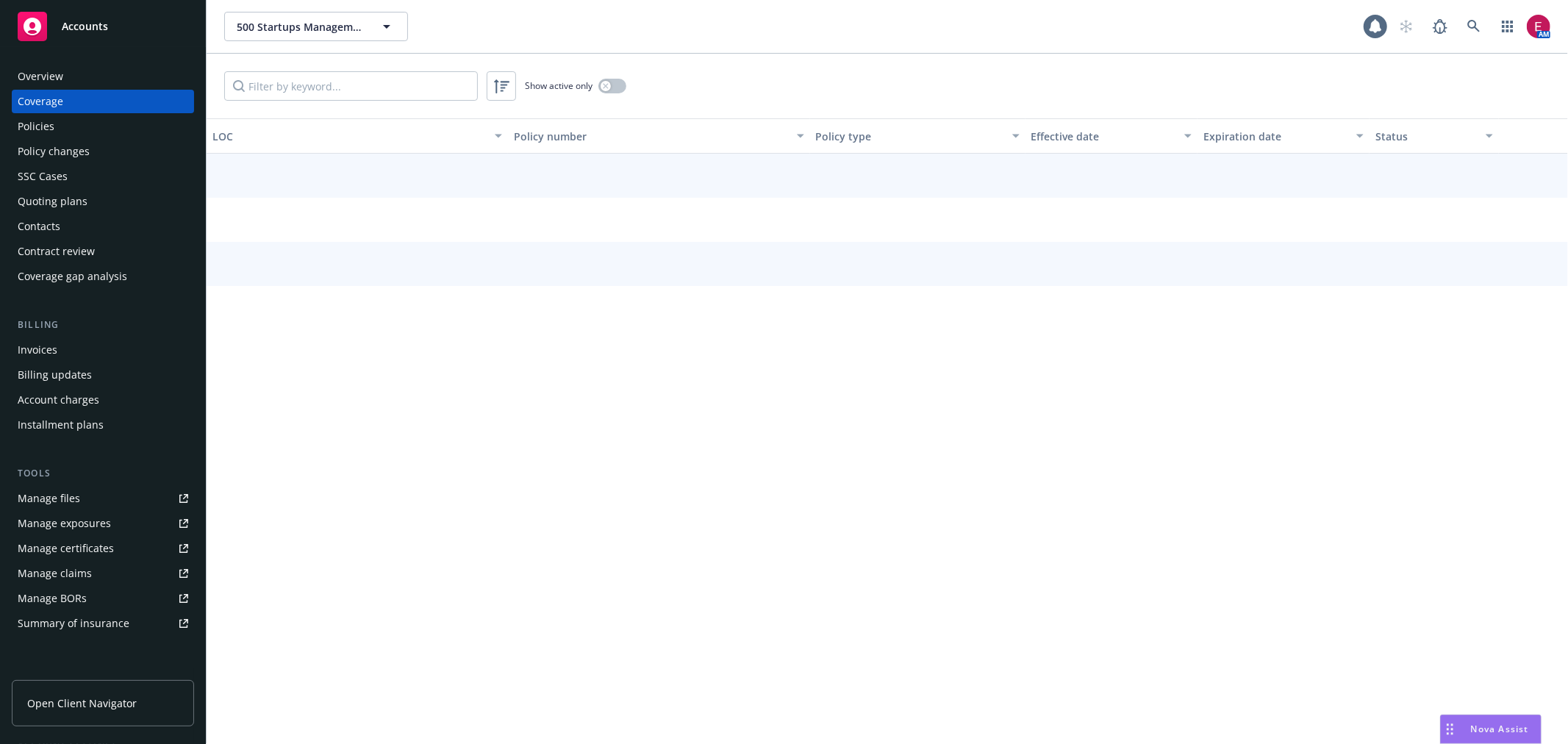
click at [92, 125] on div "Policies" at bounding box center [103, 126] width 171 height 24
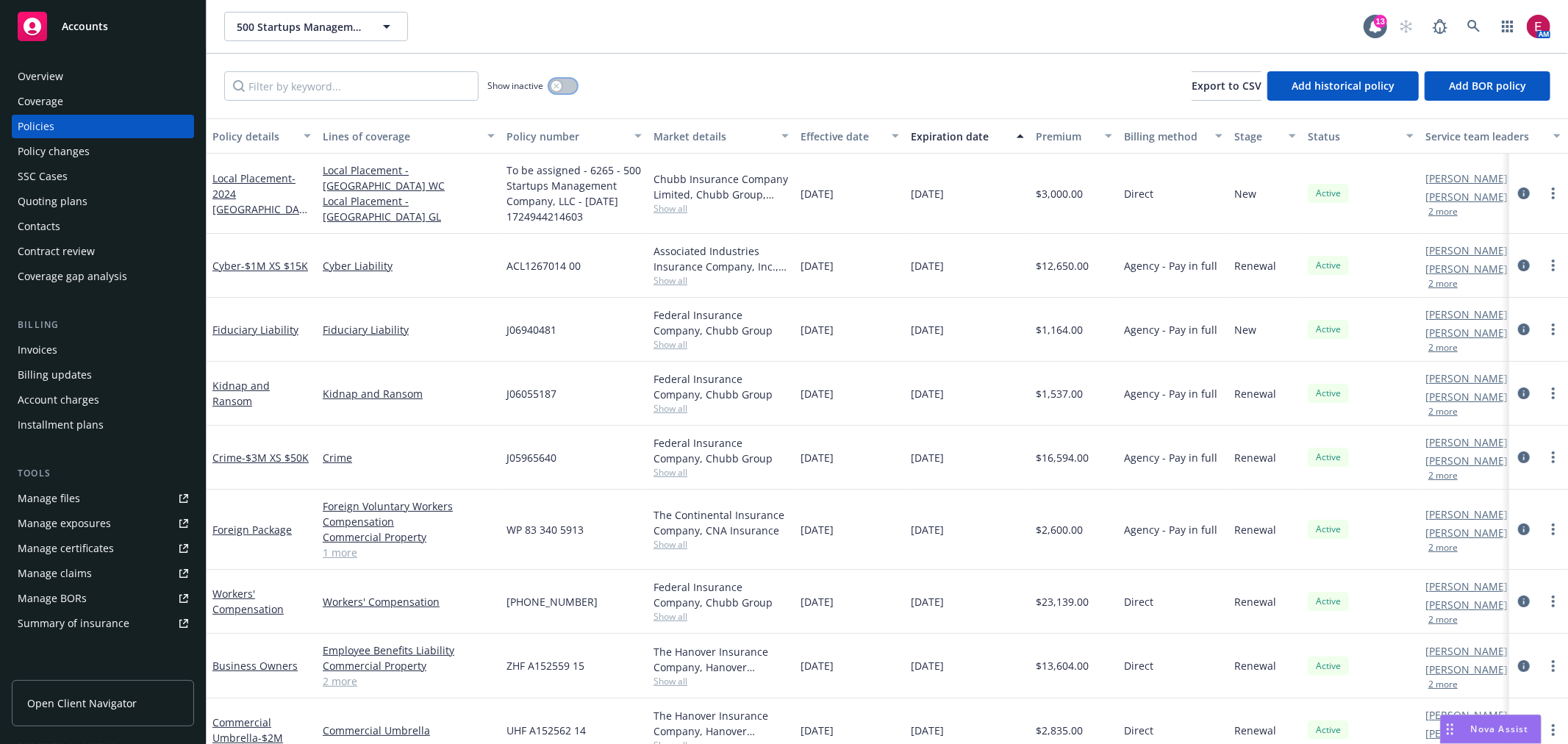
click at [568, 90] on button "button" at bounding box center [563, 85] width 28 height 14
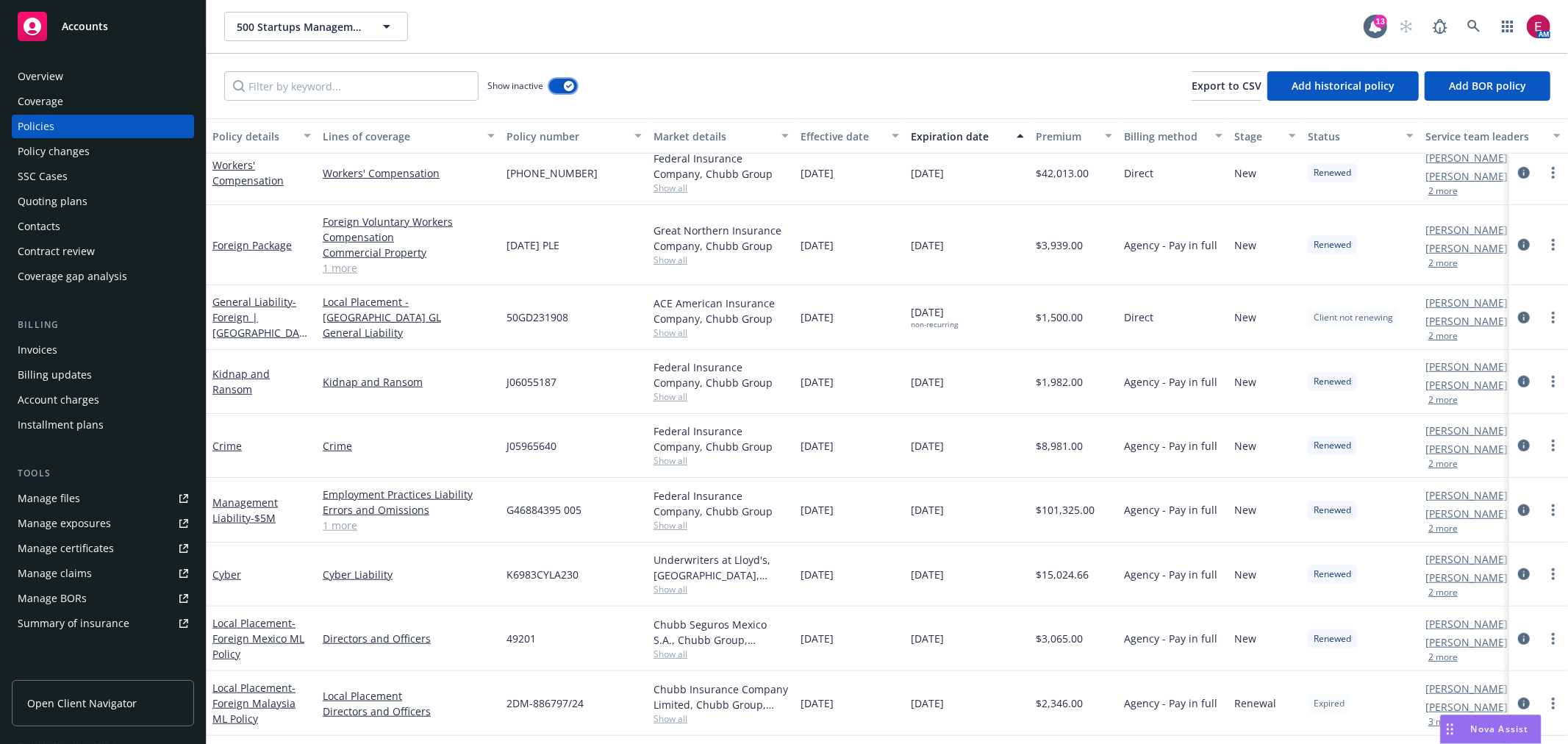
scroll to position [899, 0]
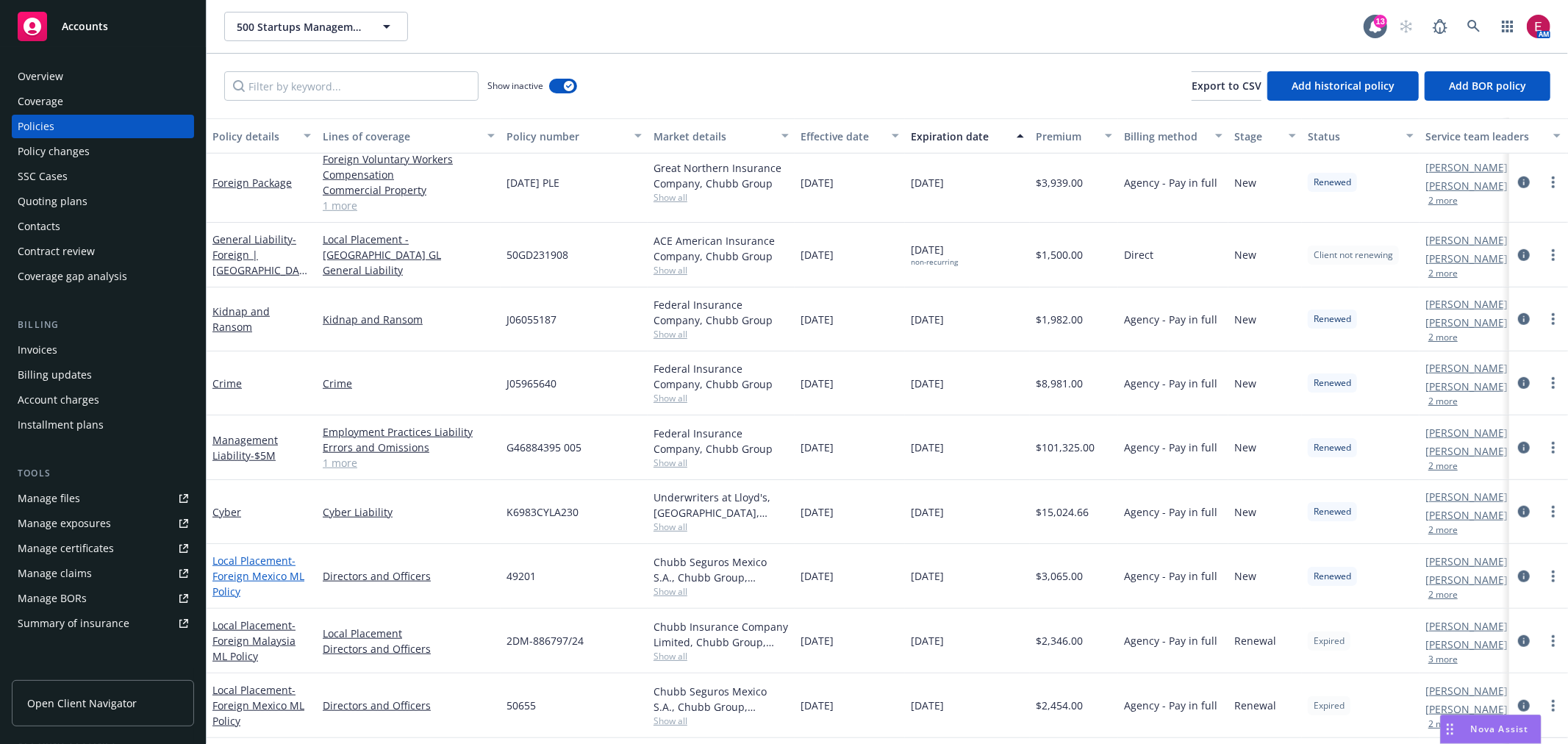
click at [288, 572] on span "- Foreign Mexico ML Policy" at bounding box center [258, 575] width 92 height 45
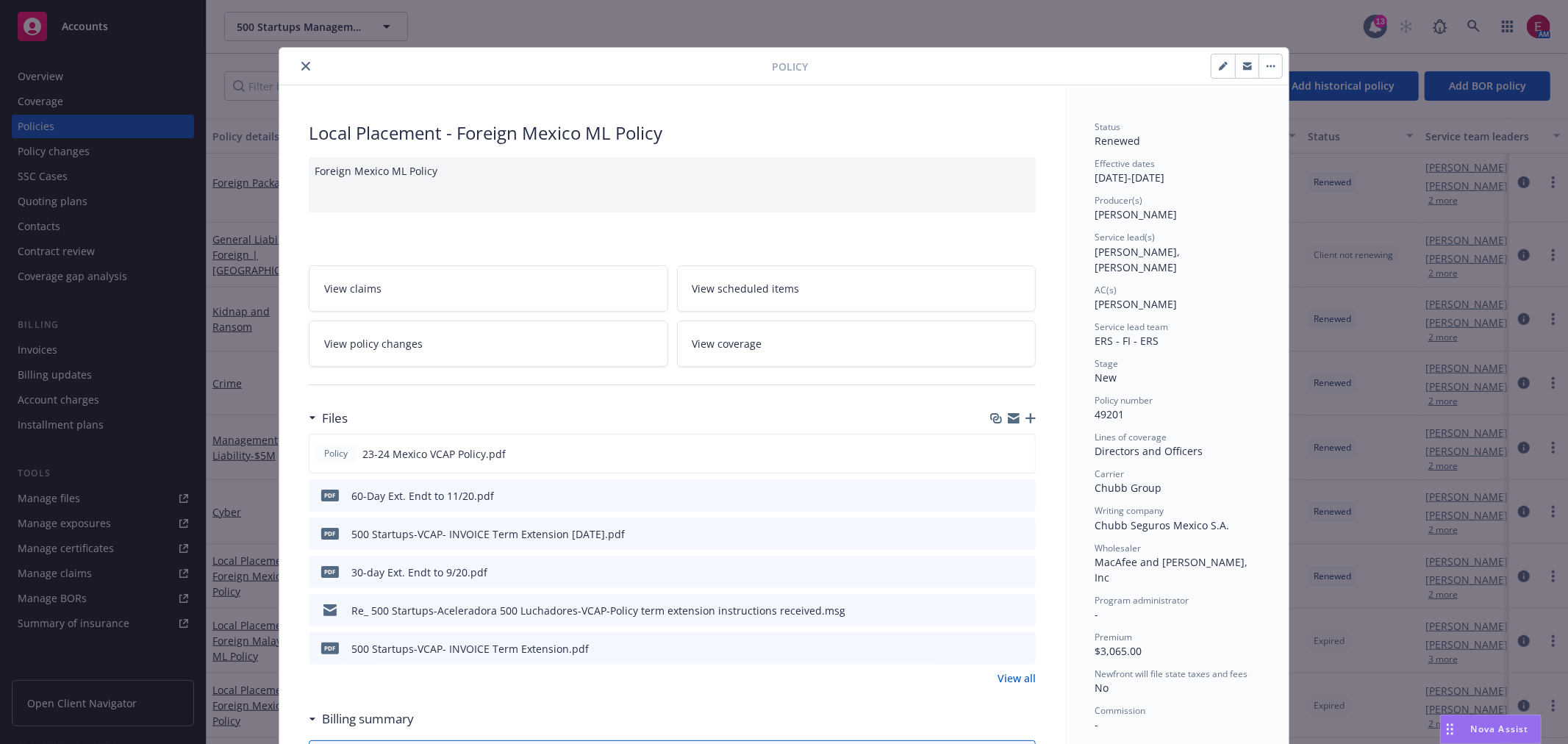
click at [1018, 532] on icon "preview file" at bounding box center [1022, 532] width 13 height 10
click at [302, 66] on icon "close" at bounding box center [306, 65] width 9 height 9
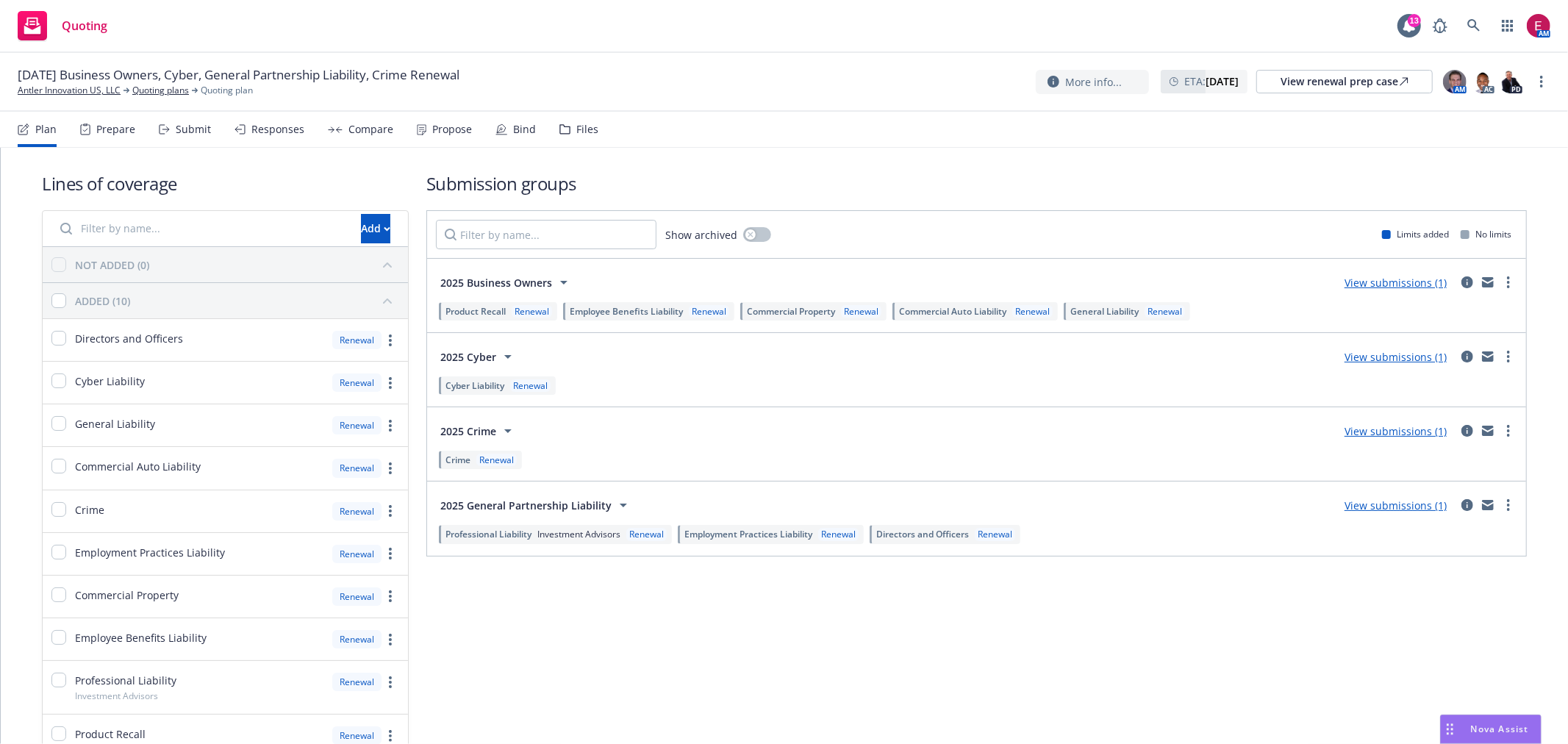
click at [149, 125] on div "Plan Prepare Submit Responses Compare Propose Bind Files" at bounding box center [308, 129] width 581 height 35
click at [161, 127] on icon at bounding box center [164, 129] width 11 height 10
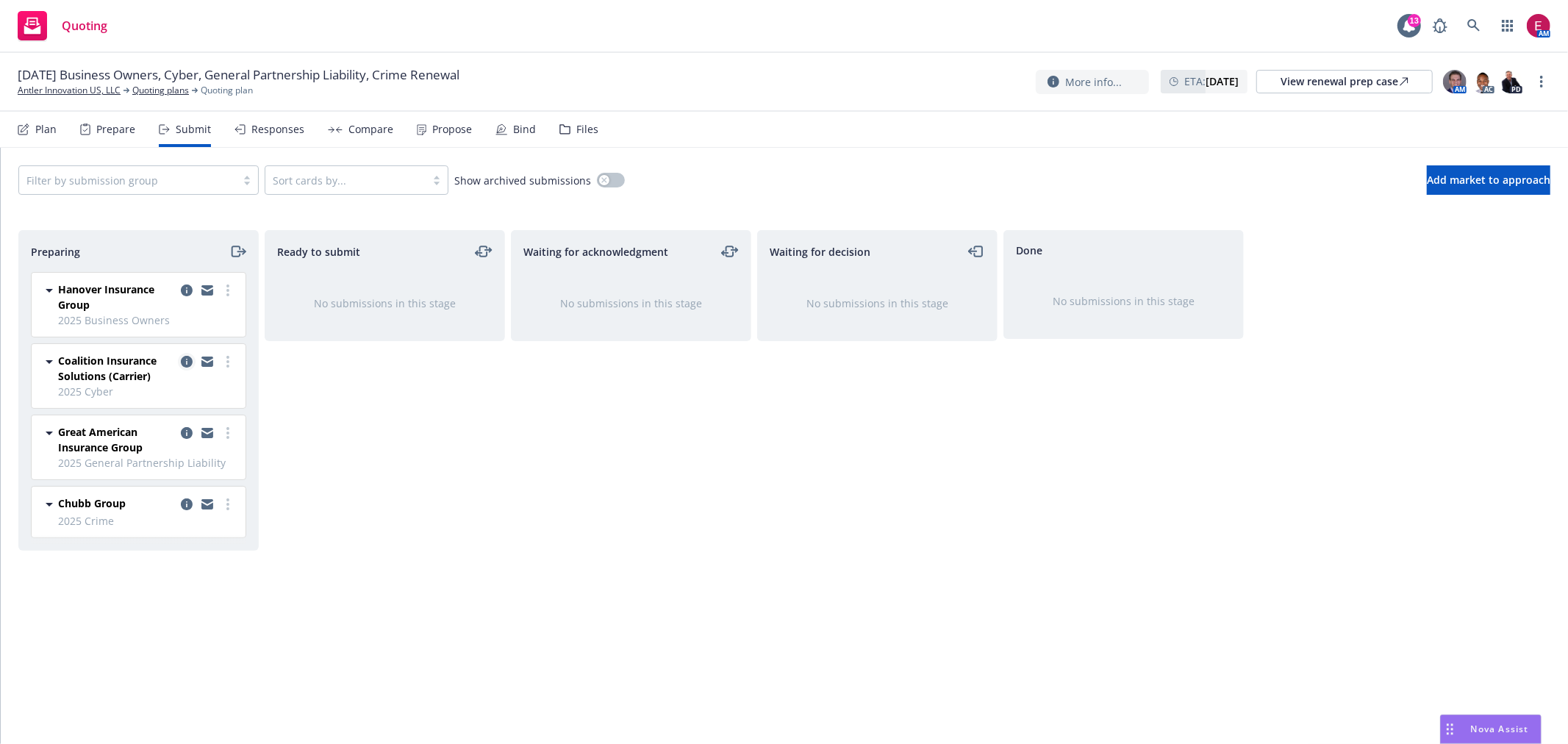
click at [187, 365] on icon "copy logging email" at bounding box center [187, 362] width 11 height 11
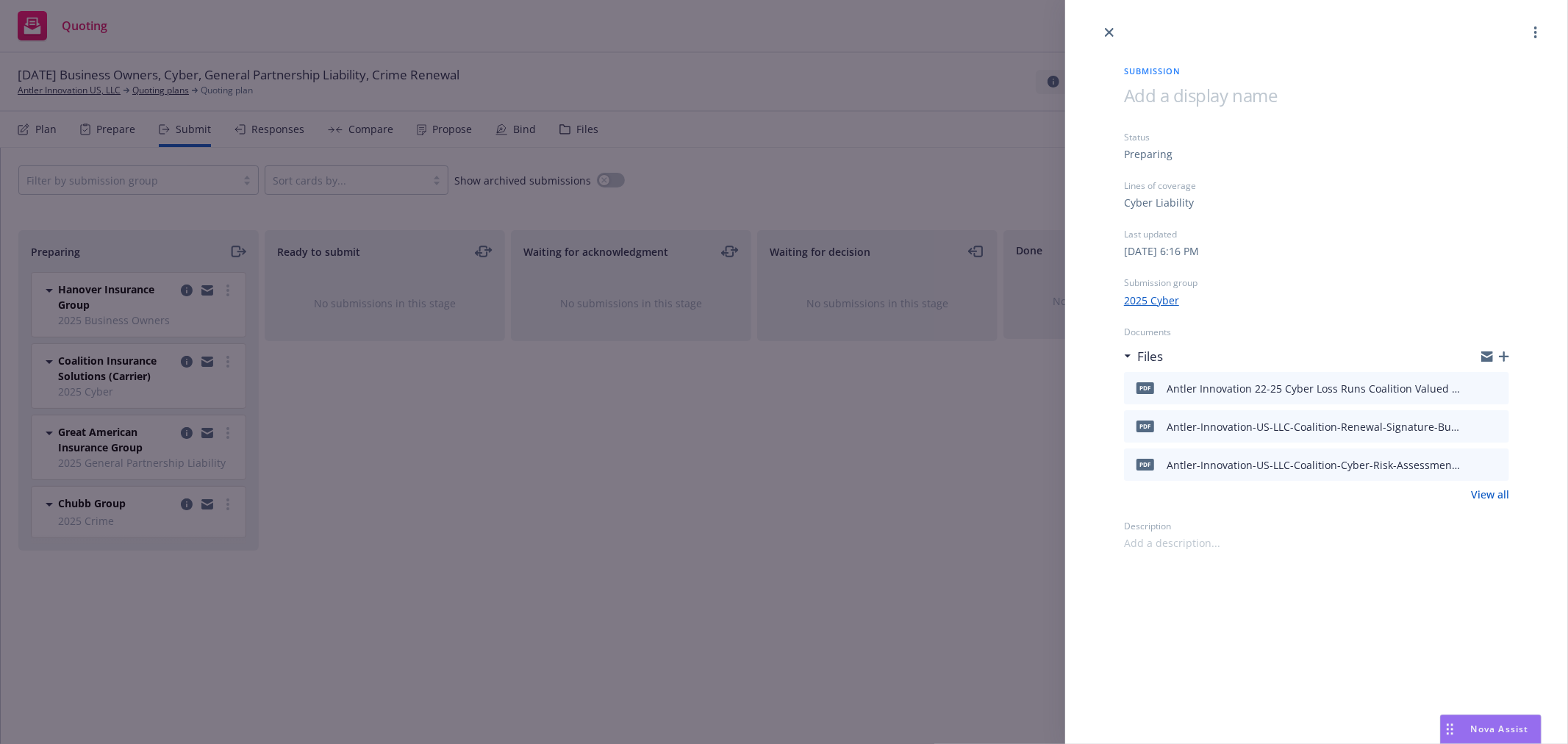
click at [821, 573] on div "Submission Status Preparing Lines of coverage Cyber Liability Last updated [DAT…" at bounding box center [784, 372] width 1568 height 744
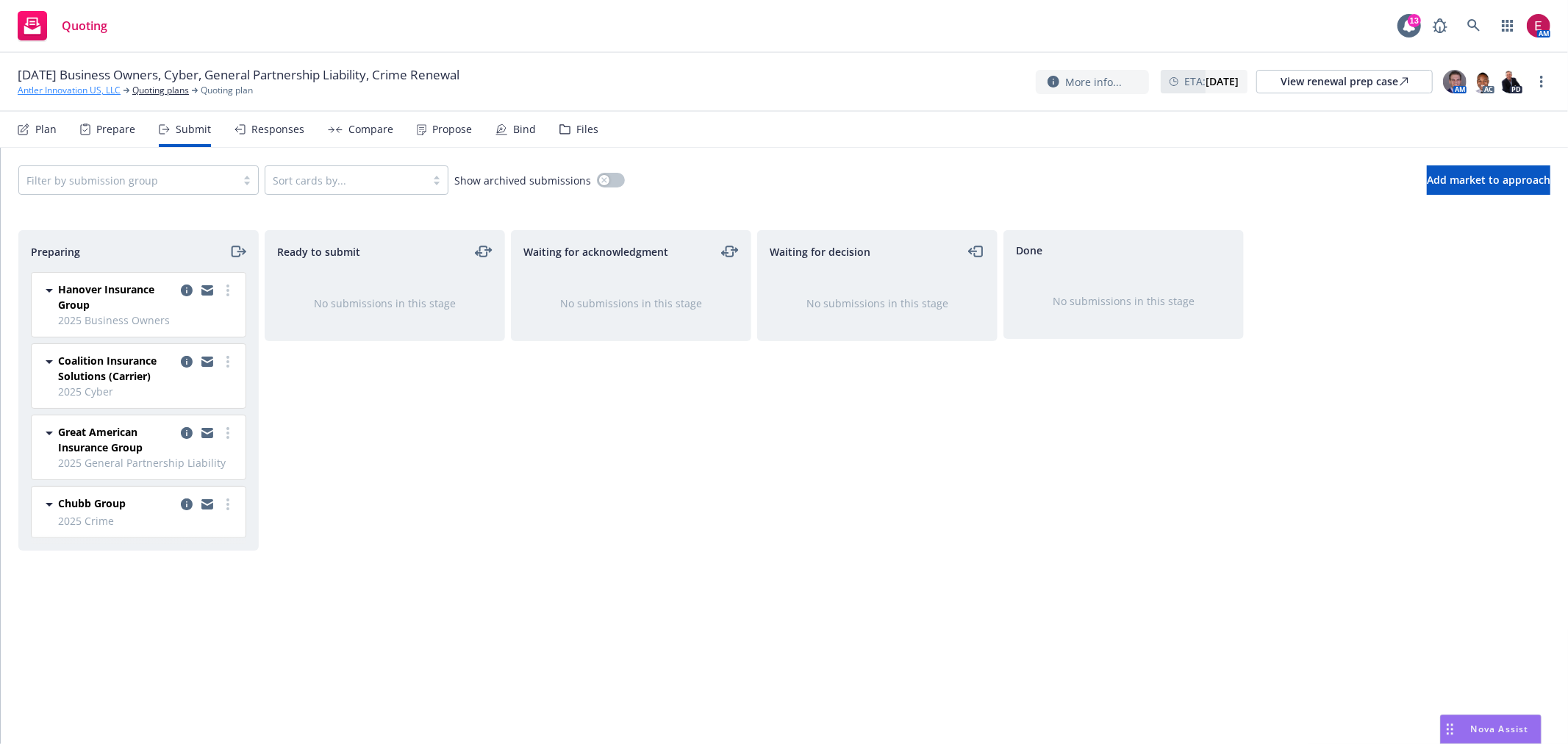
click at [84, 97] on link "Antler Innovation US, LLC" at bounding box center [69, 90] width 103 height 13
